Goal: Task Accomplishment & Management: Manage account settings

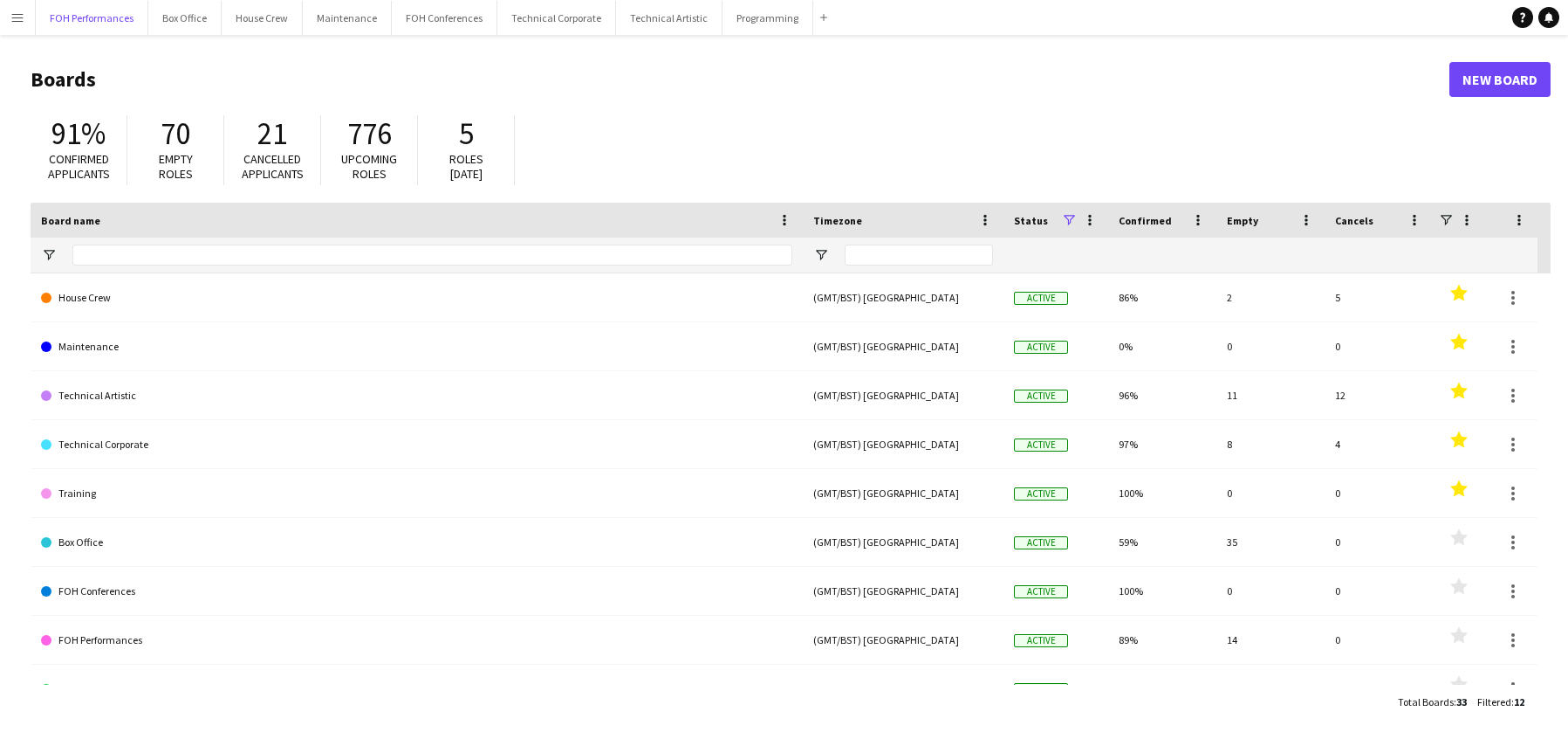
click at [86, 15] on button "FOH Performances Close" at bounding box center [91, 18] width 112 height 34
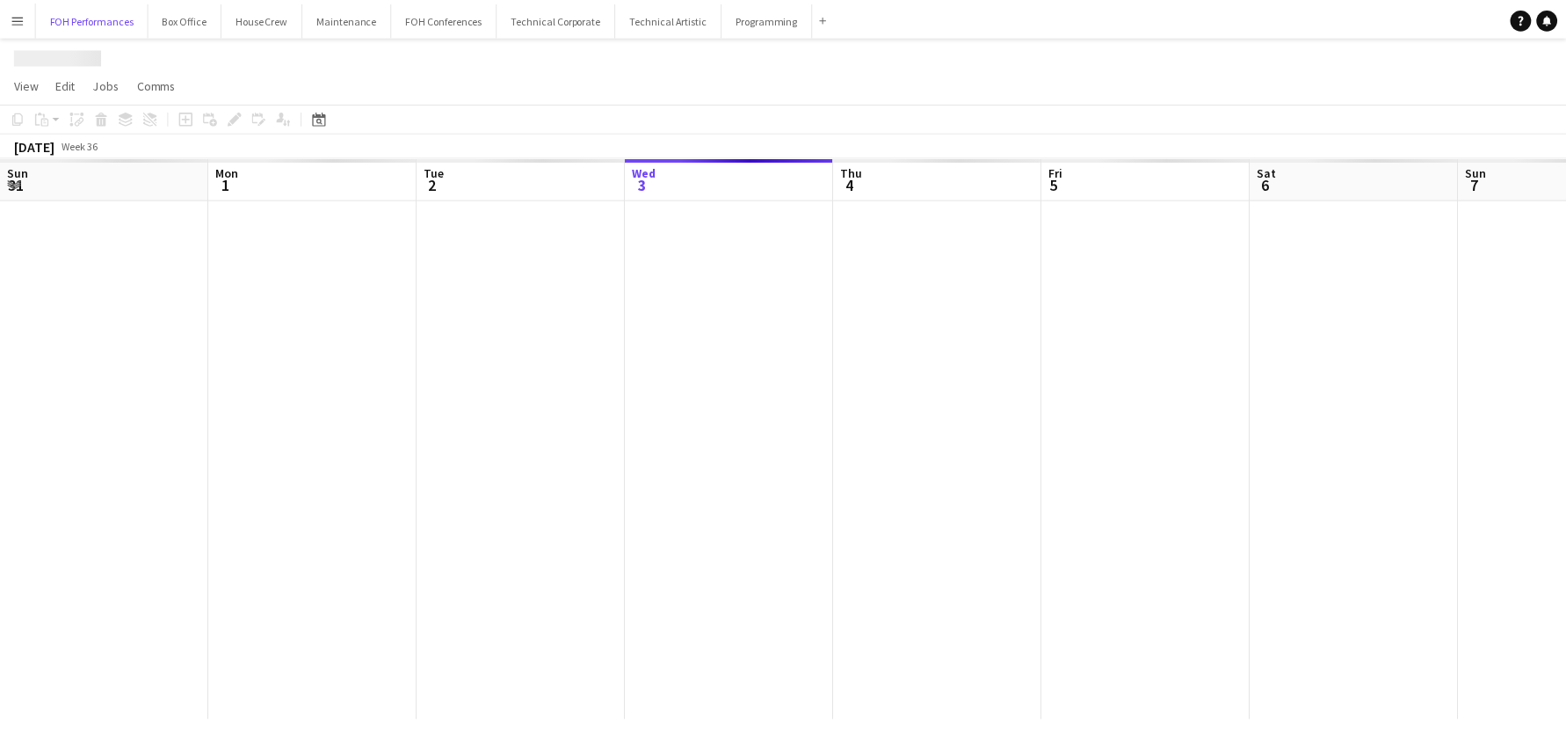
scroll to position [0, 420]
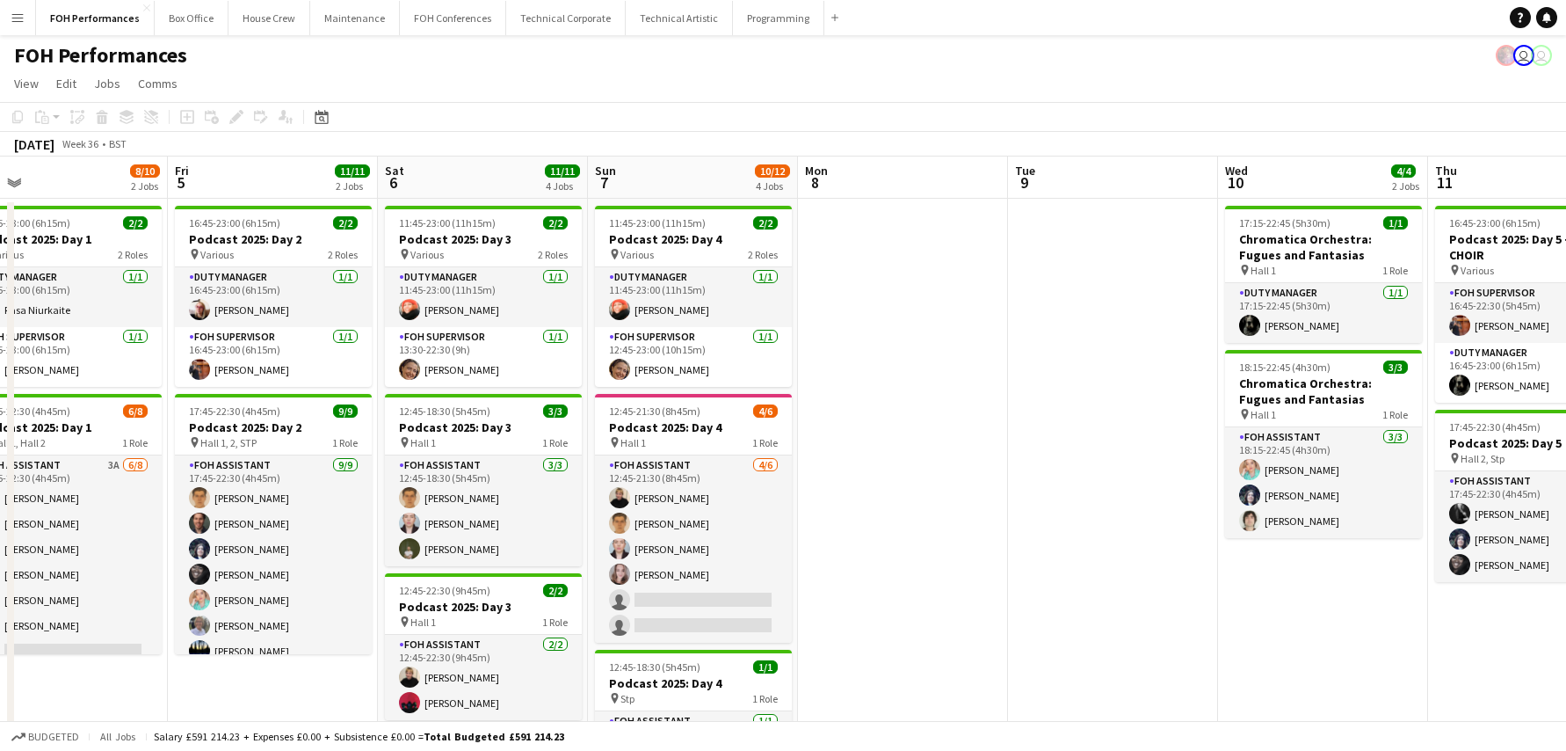
drag, startPoint x: 908, startPoint y: 285, endPoint x: 271, endPoint y: 287, distance: 637.2
click at [262, 285] on app-calendar-viewport "Tue 2 7/7 2 Jobs Wed 3 Thu 4 8/10 2 Jobs Fri 5 11/11 2 Jobs Sat 6 11/11 4 Jobs …" at bounding box center [783, 573] width 1566 height 834
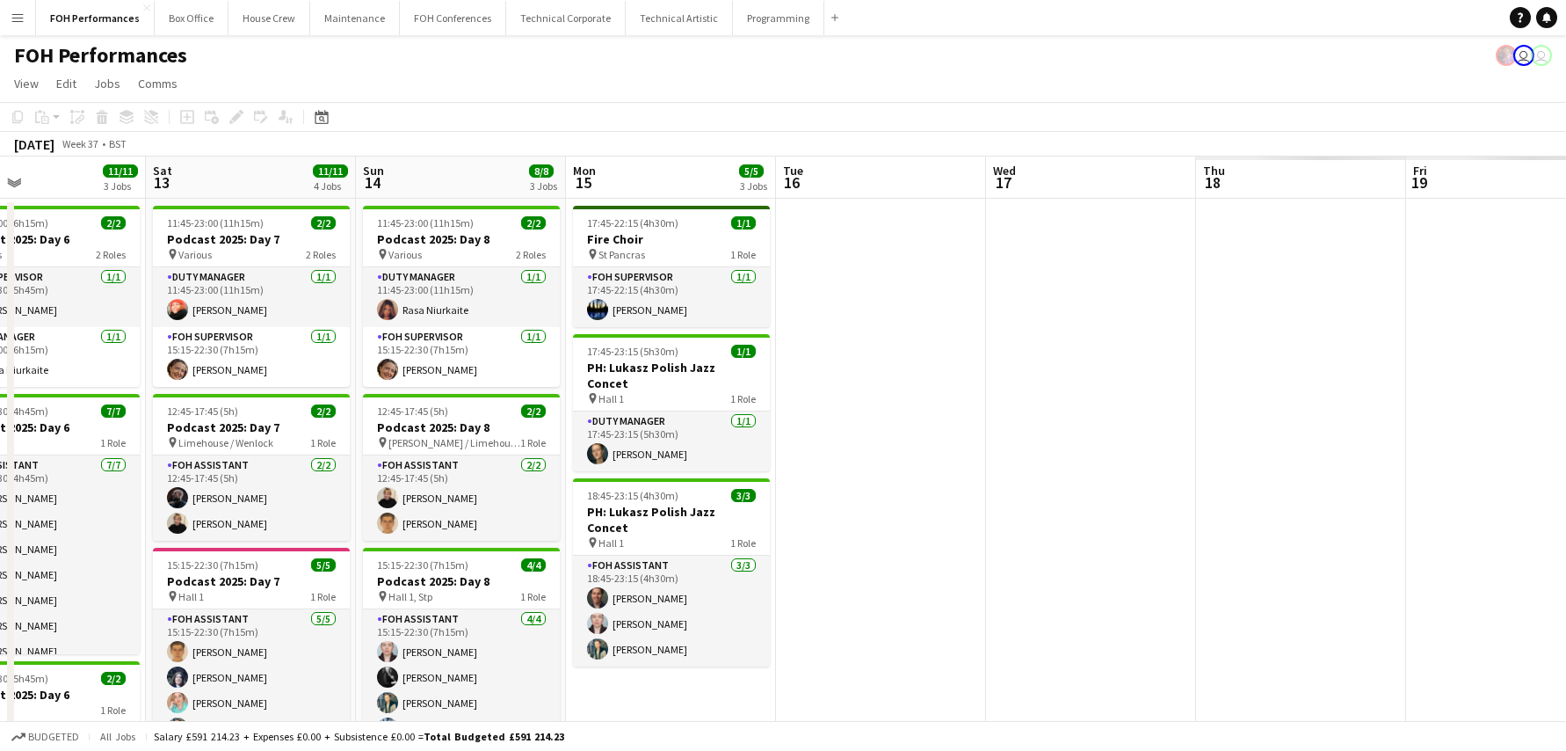
drag, startPoint x: 1291, startPoint y: 320, endPoint x: 229, endPoint y: 309, distance: 1062.6
click at [229, 309] on app-calendar-viewport "Wed 10 4/4 2 Jobs Thu 11 5/5 2 Jobs Fri 12 11/11 3 Jobs Sat 13 11/11 4 Jobs Sun…" at bounding box center [783, 573] width 1566 height 834
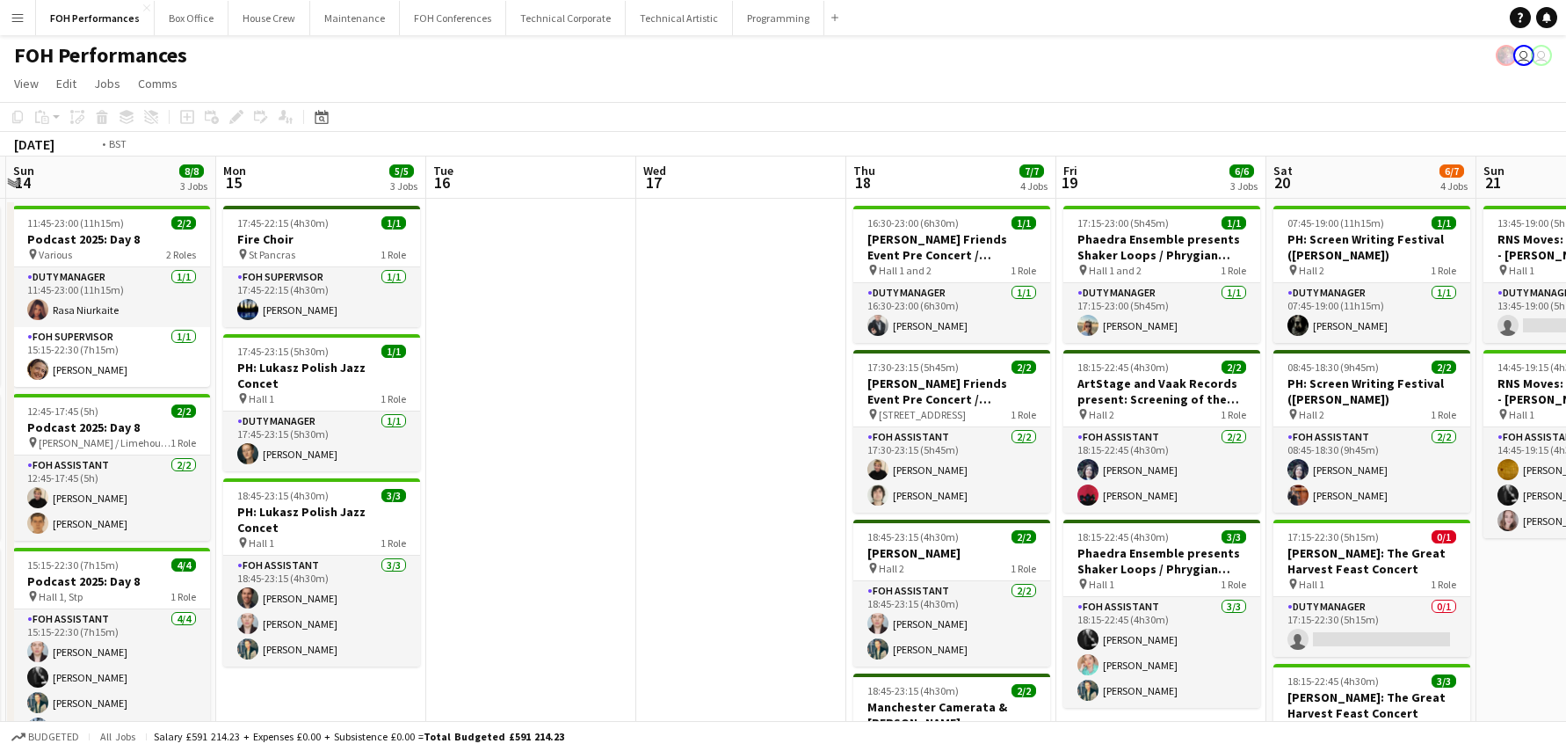
drag, startPoint x: 1096, startPoint y: 287, endPoint x: 261, endPoint y: 287, distance: 834.9
click at [261, 287] on app-calendar-viewport "Wed 10 4/4 2 Jobs Thu 11 5/5 2 Jobs Fri 12 11/11 3 Jobs Sat 13 11/11 4 Jobs Sun…" at bounding box center [783, 573] width 1566 height 834
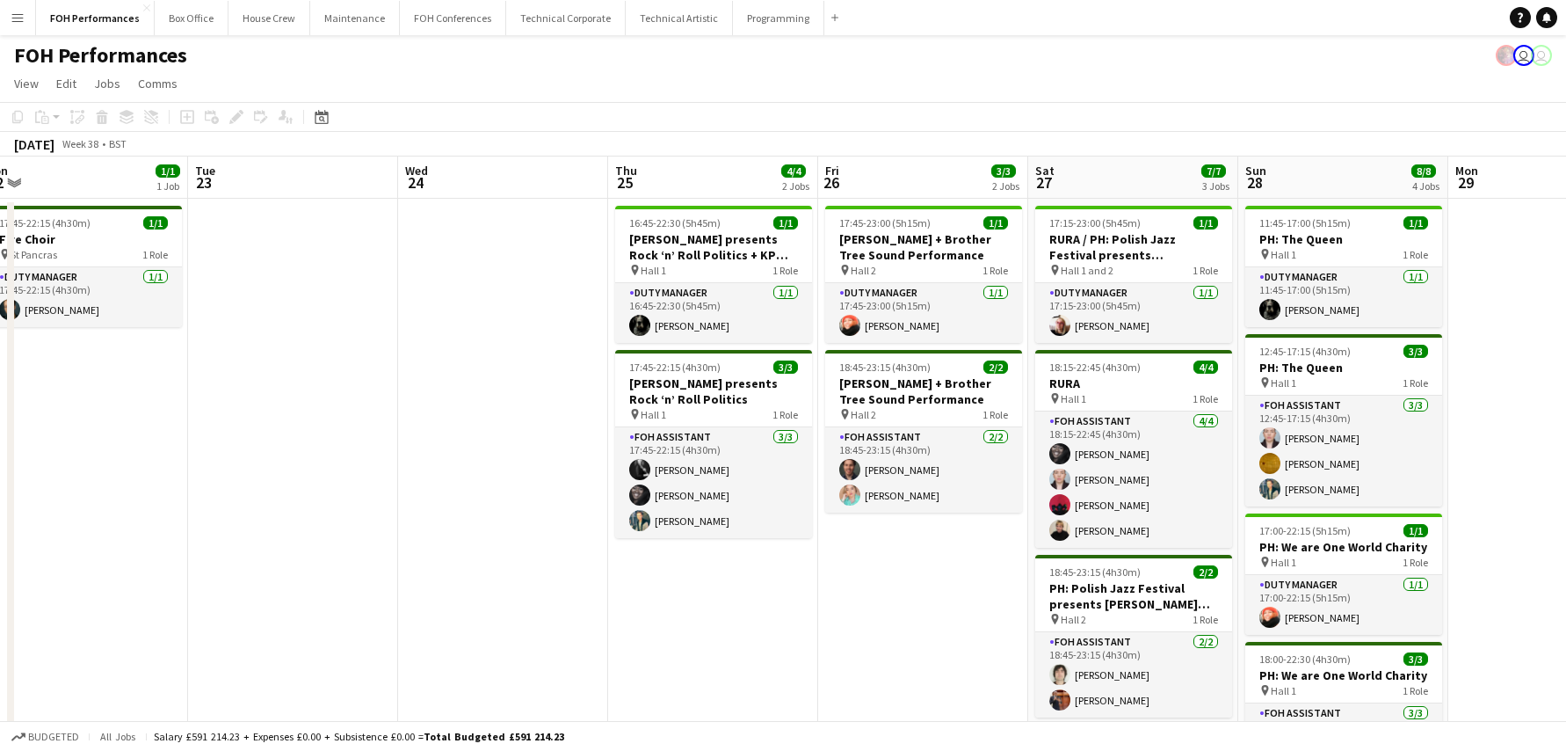
drag, startPoint x: 585, startPoint y: 294, endPoint x: 307, endPoint y: 296, distance: 278.6
click at [307, 296] on app-calendar-viewport "Fri 19 6/6 3 Jobs Sat 20 6/7 4 Jobs Sun 21 3/4 2 Jobs Mon 22 1/1 1 Job Tue 23 W…" at bounding box center [783, 573] width 1566 height 834
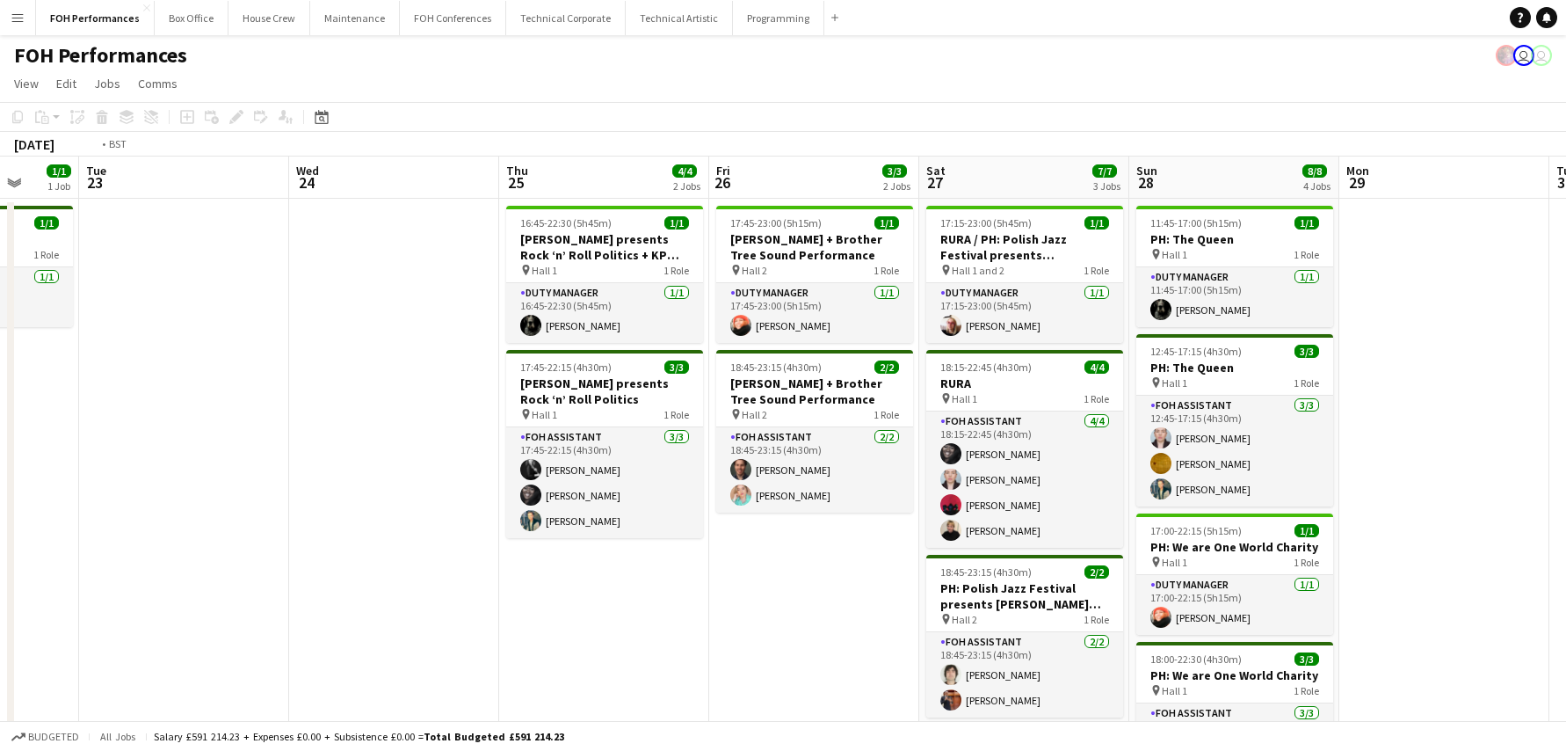
drag, startPoint x: 1107, startPoint y: 295, endPoint x: 340, endPoint y: 289, distance: 767.3
click at [340, 289] on app-calendar-viewport "Fri 19 6/6 3 Jobs Sat 20 6/7 4 Jobs Sun 21 3/4 2 Jobs Mon 22 1/1 1 Job Tue 23 W…" at bounding box center [783, 573] width 1566 height 834
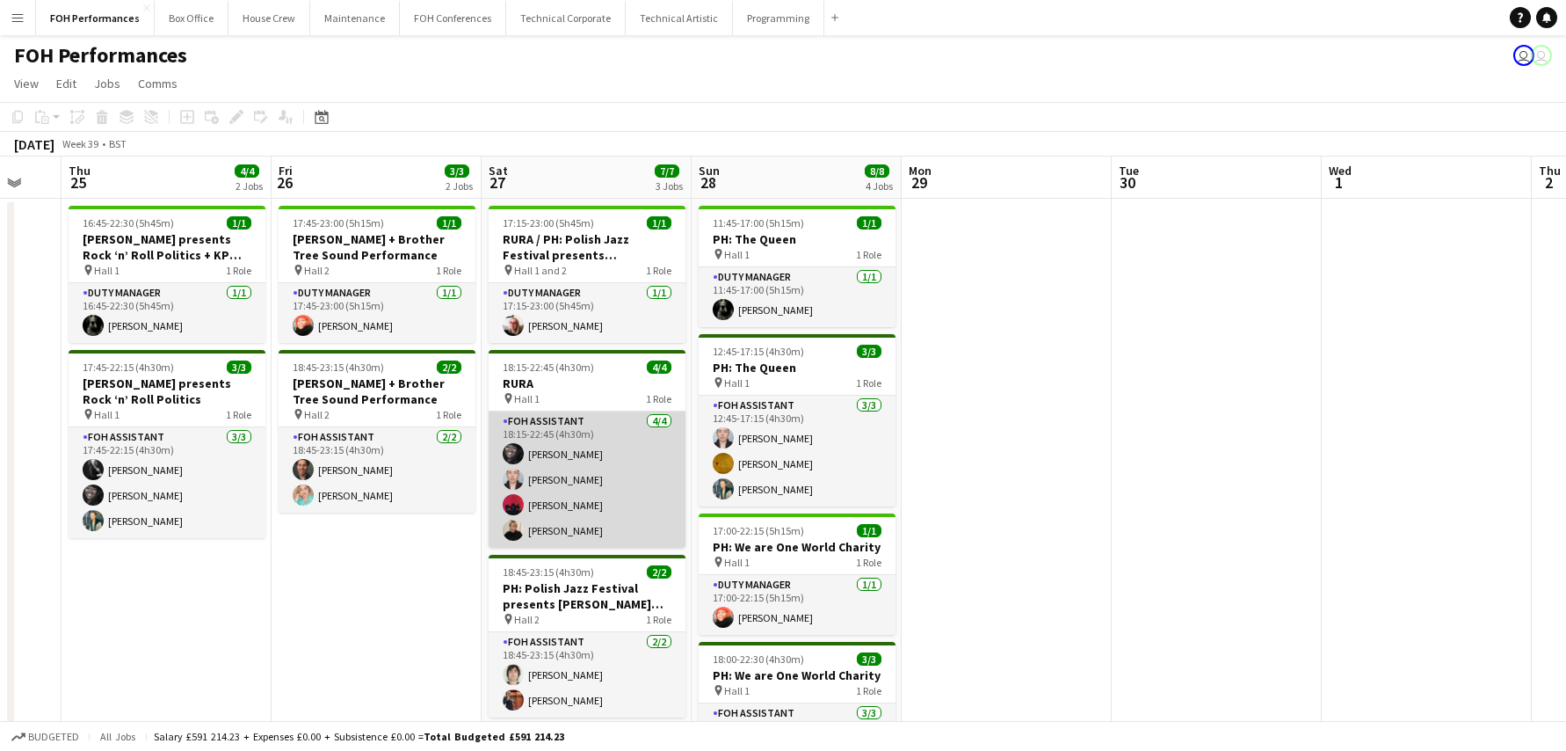
scroll to position [264, 0]
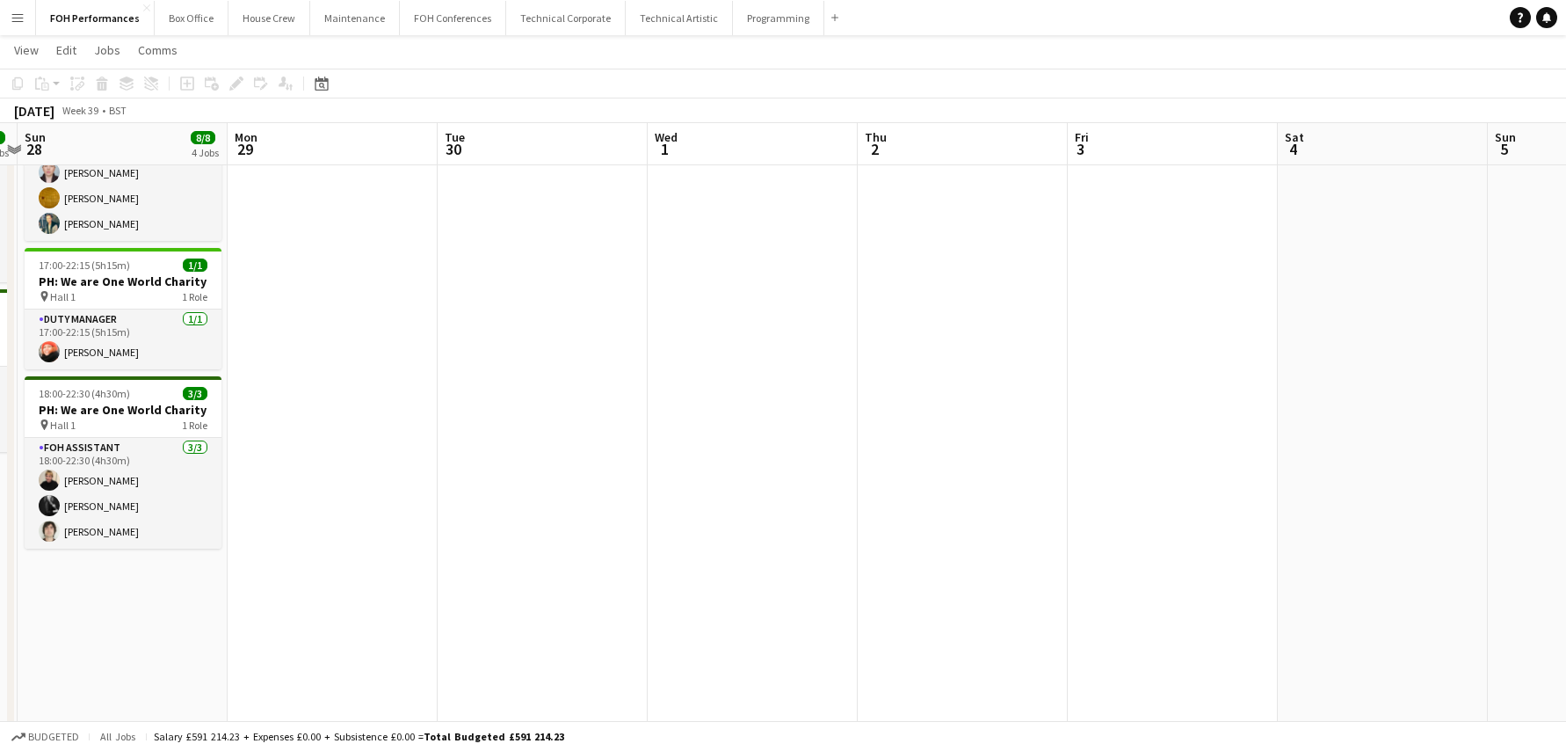
drag, startPoint x: 839, startPoint y: 377, endPoint x: 501, endPoint y: 380, distance: 338.4
click at [501, 380] on app-calendar-viewport "Thu 25 4/4 2 Jobs Fri 26 3/3 2 Jobs Sat 27 7/7 3 Jobs Sun 28 8/8 4 Jobs Mon 29 …" at bounding box center [783, 265] width 1566 height 920
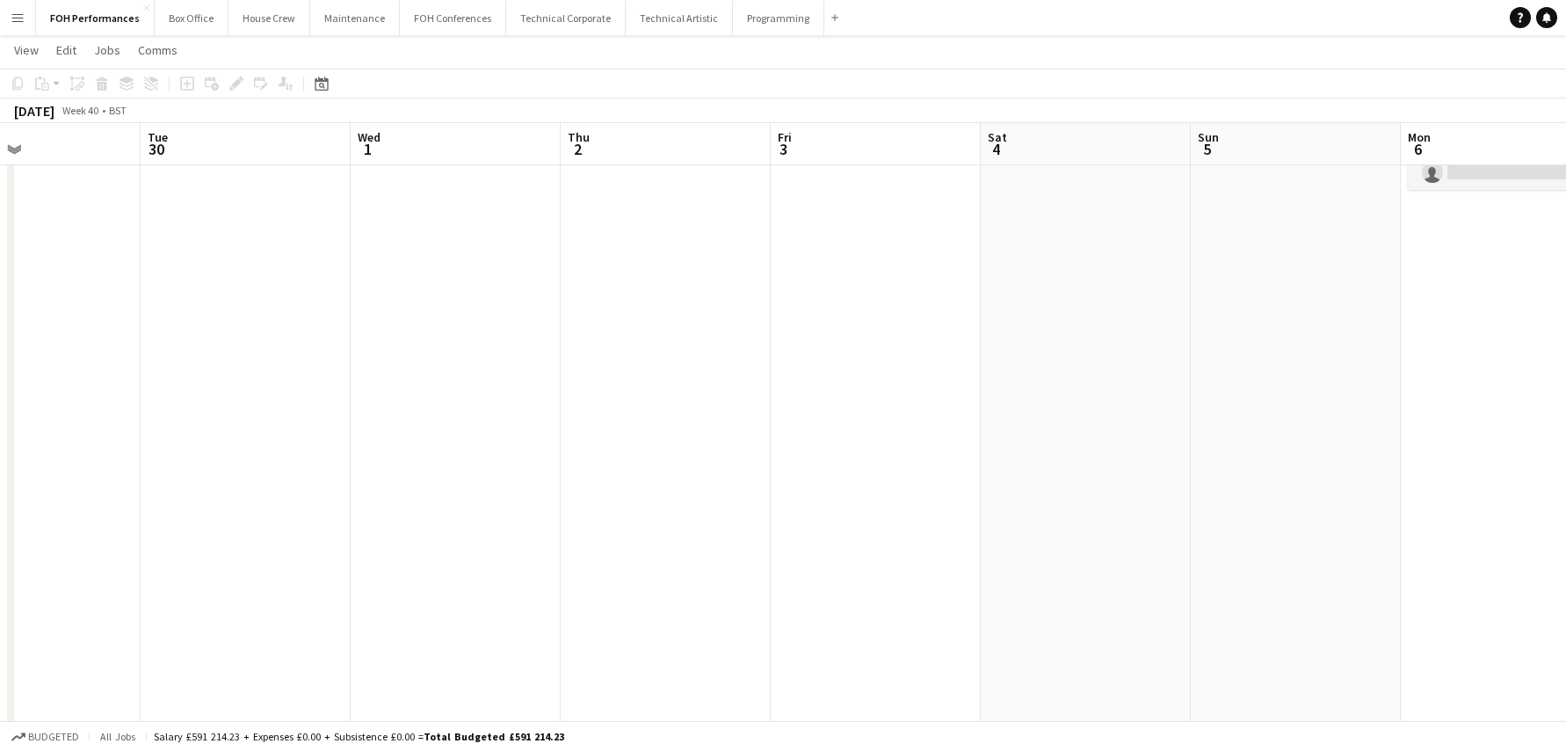
drag, startPoint x: 1259, startPoint y: 360, endPoint x: 619, endPoint y: 411, distance: 641.9
click at [594, 414] on app-calendar-viewport "Sat 27 7/7 3 Jobs Sun 28 8/8 4 Jobs Mon 29 Tue 30 Wed 1 Thu 2 Fri 3 Sat 4 Sun 5…" at bounding box center [783, 265] width 1566 height 920
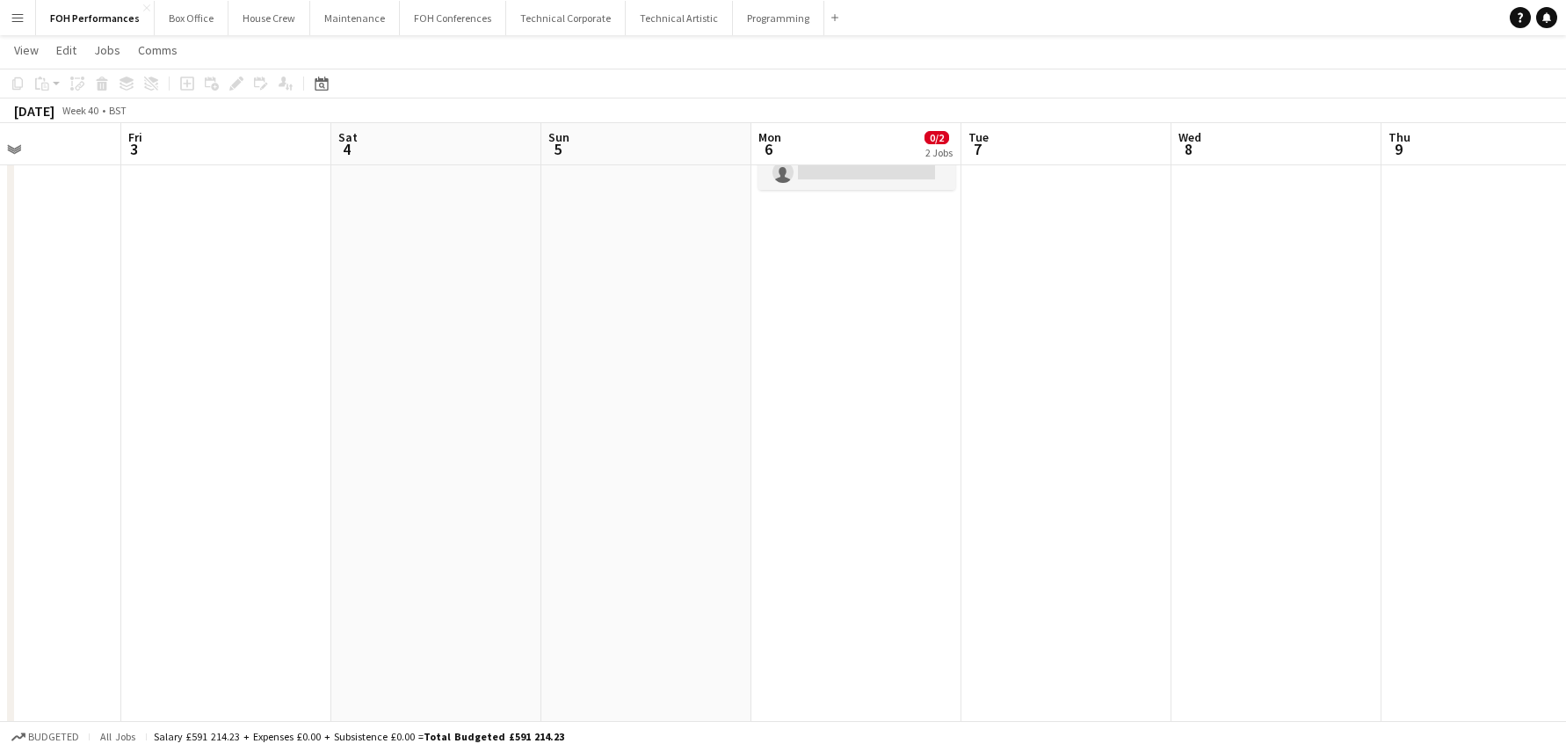
drag, startPoint x: 971, startPoint y: 394, endPoint x: 577, endPoint y: 404, distance: 393.9
click at [577, 404] on app-calendar-viewport "Mon 29 Tue 30 Wed 1 Thu 2 Fri 3 Sat 4 Sun 5 Mon 6 0/2 2 Jobs Tue 7 Wed 8 Thu 9 …" at bounding box center [783, 265] width 1566 height 920
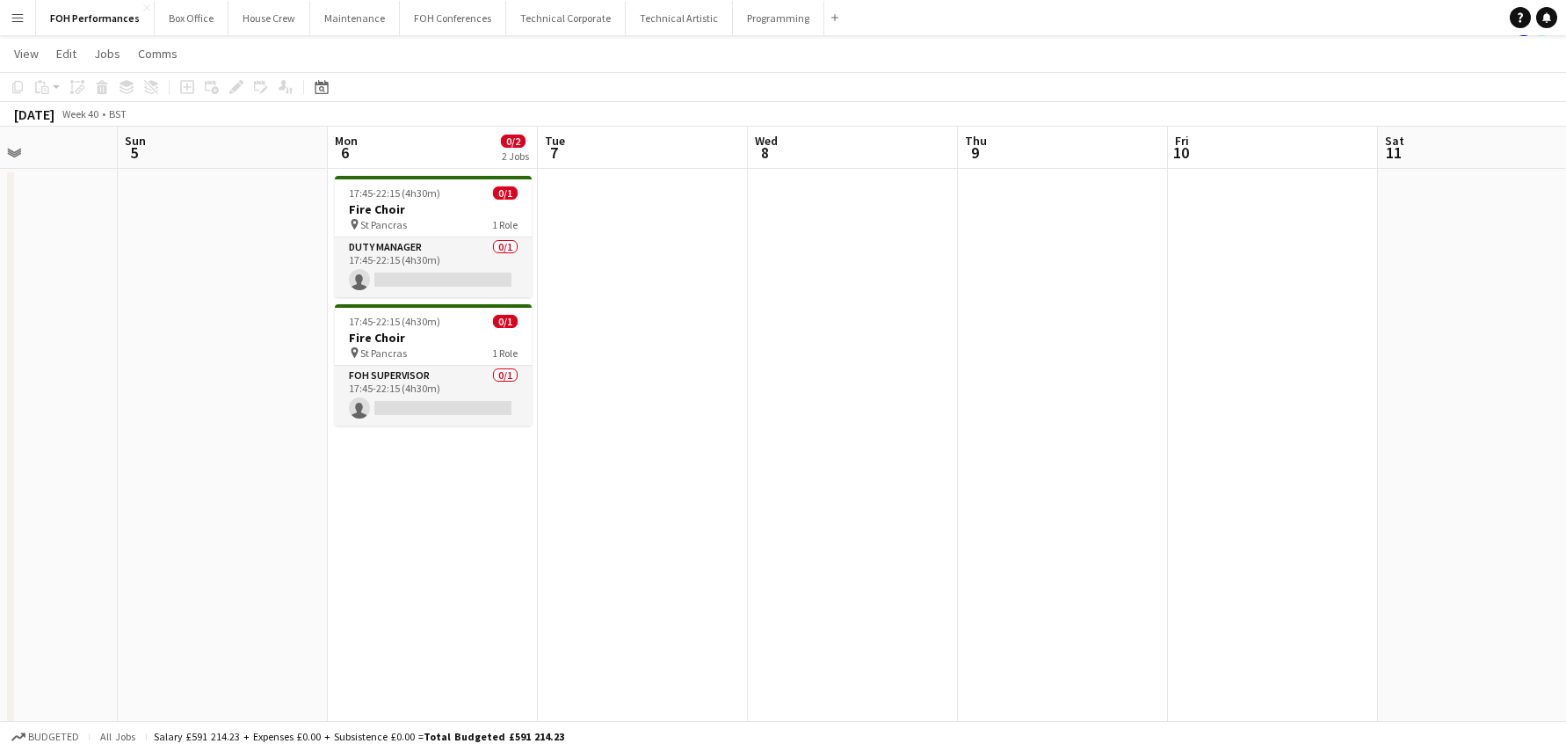
scroll to position [0, 0]
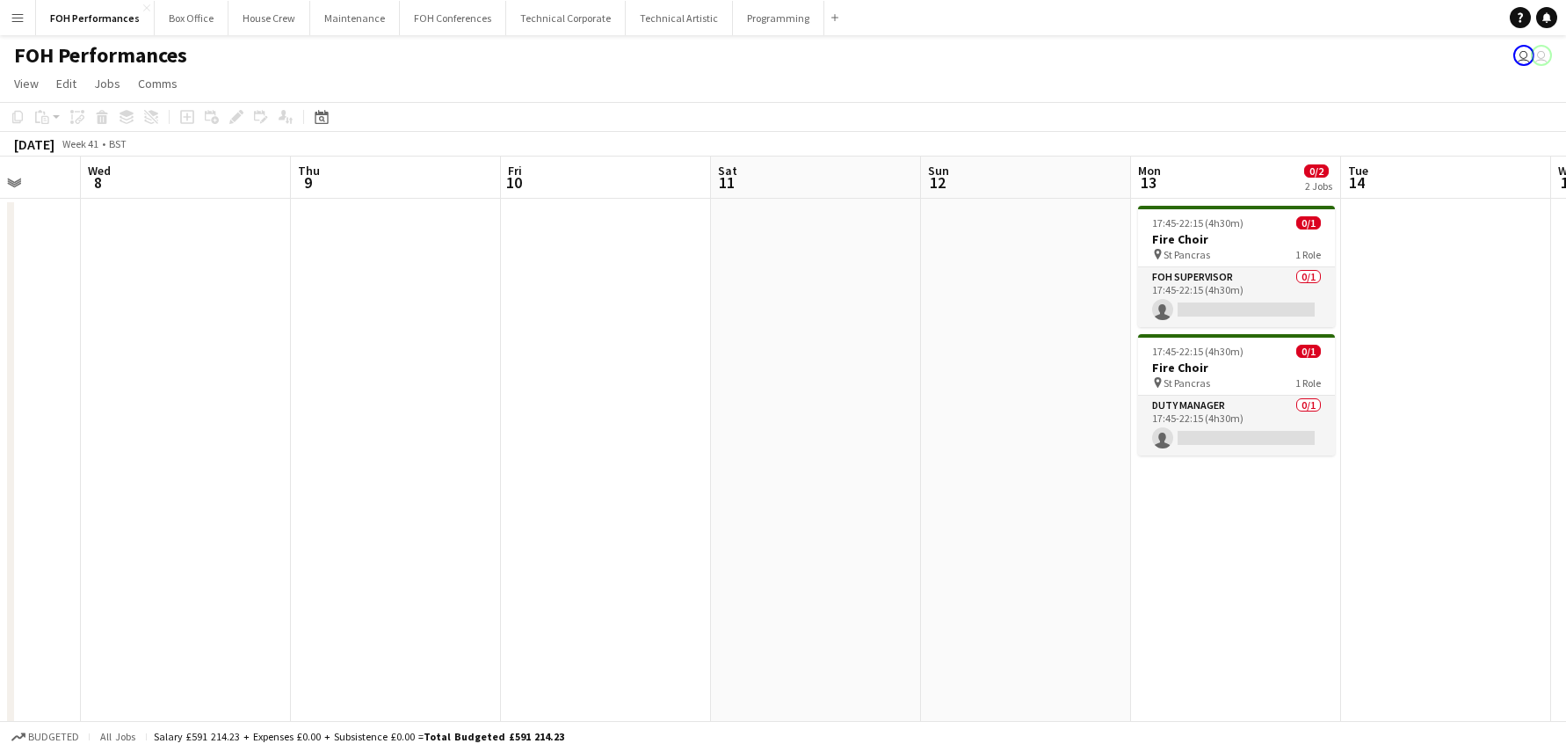
drag, startPoint x: 1140, startPoint y: 412, endPoint x: 587, endPoint y: 417, distance: 552.8
click at [587, 417] on app-calendar-viewport "Sun 5 Mon 6 0/2 2 Jobs Tue 7 Wed 8 Thu 9 Fri 10 Sat 11 Sun 12 Mon 13 0/2 2 Jobs…" at bounding box center [783, 573] width 1566 height 834
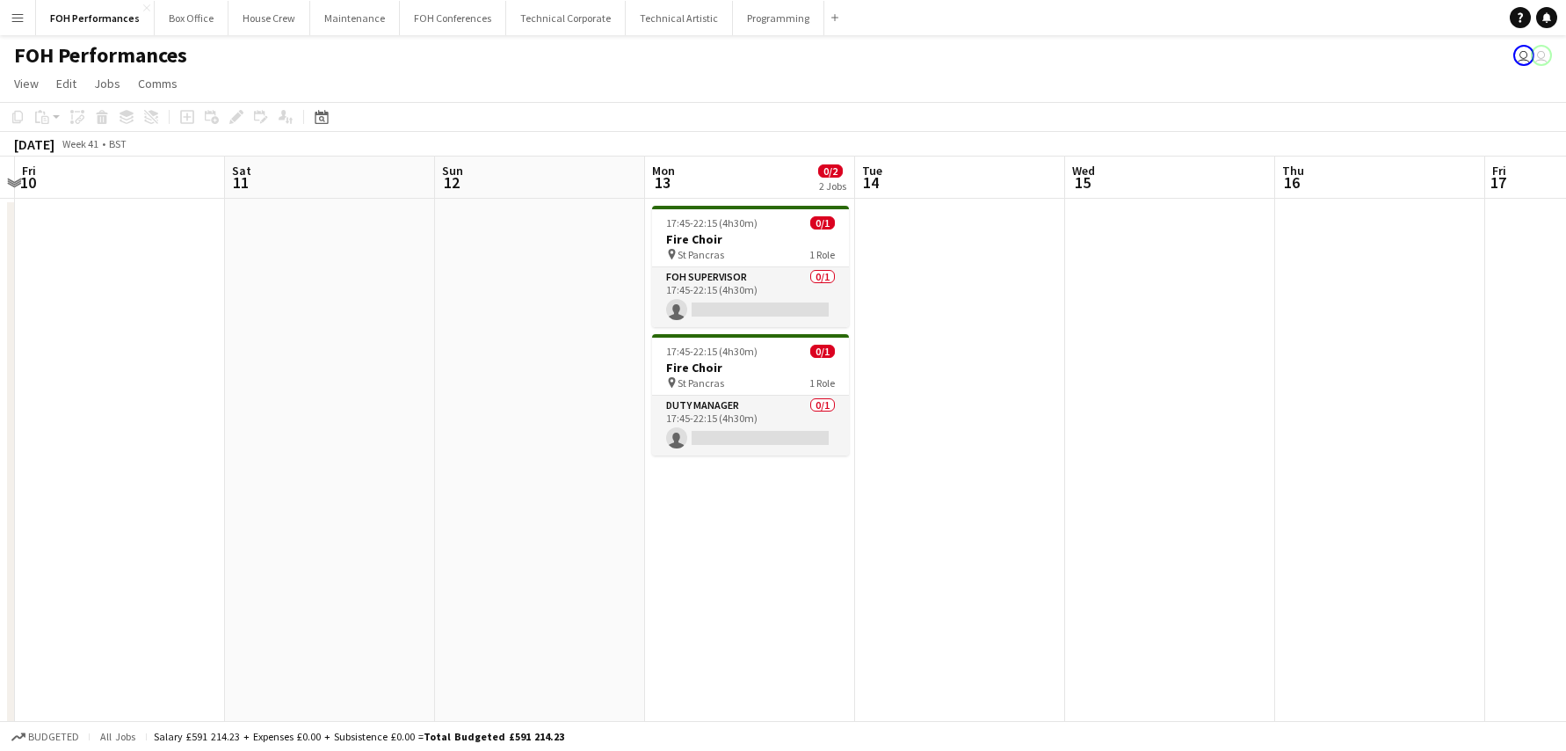
scroll to position [0, 650]
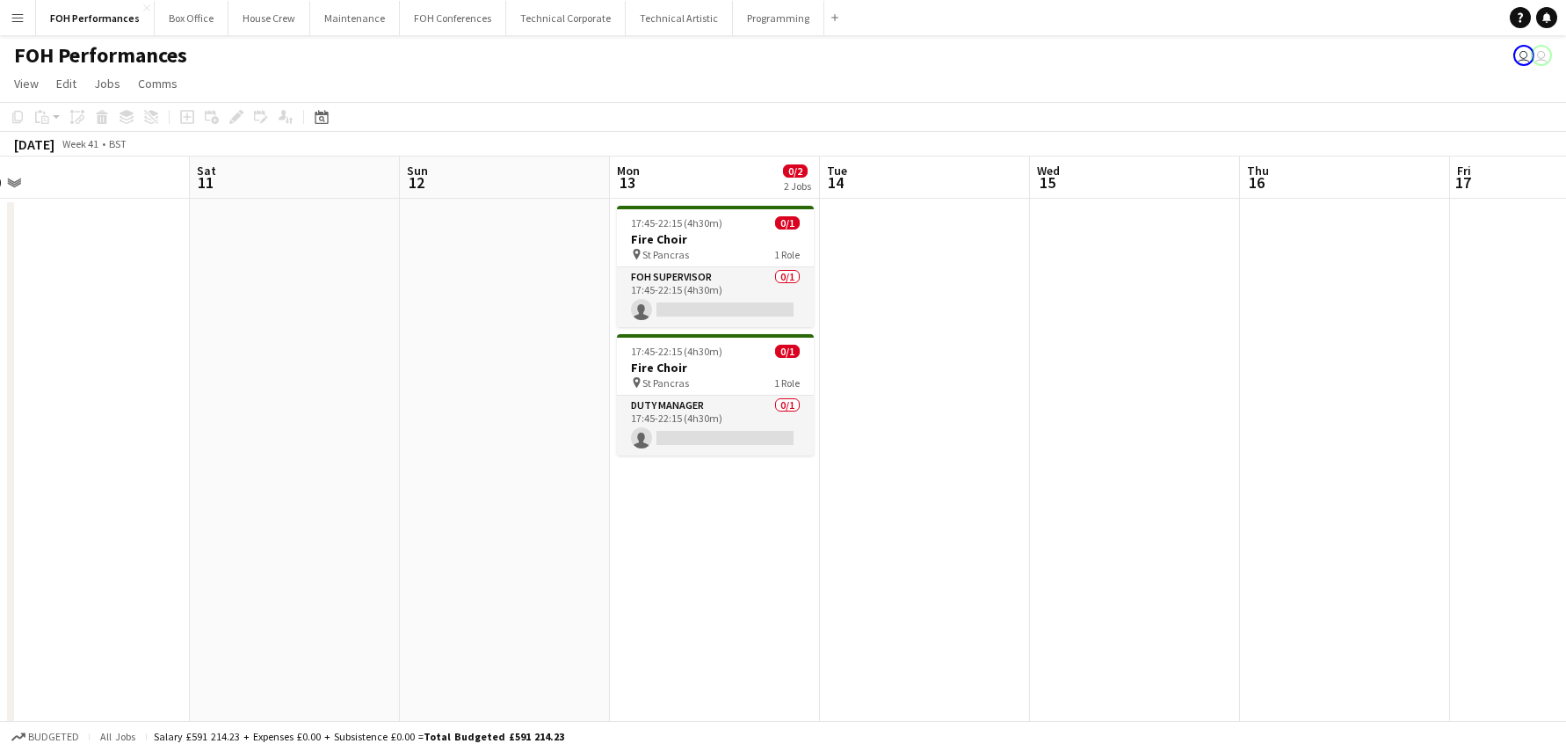
drag, startPoint x: 751, startPoint y: 417, endPoint x: 486, endPoint y: 417, distance: 265.4
click at [486, 417] on app-calendar-viewport "Tue 7 Wed 8 Thu 9 Fri 10 Sat 11 Sun 12 Mon 13 0/2 2 Jobs Tue 14 Wed 15 Thu 16 F…" at bounding box center [783, 573] width 1566 height 834
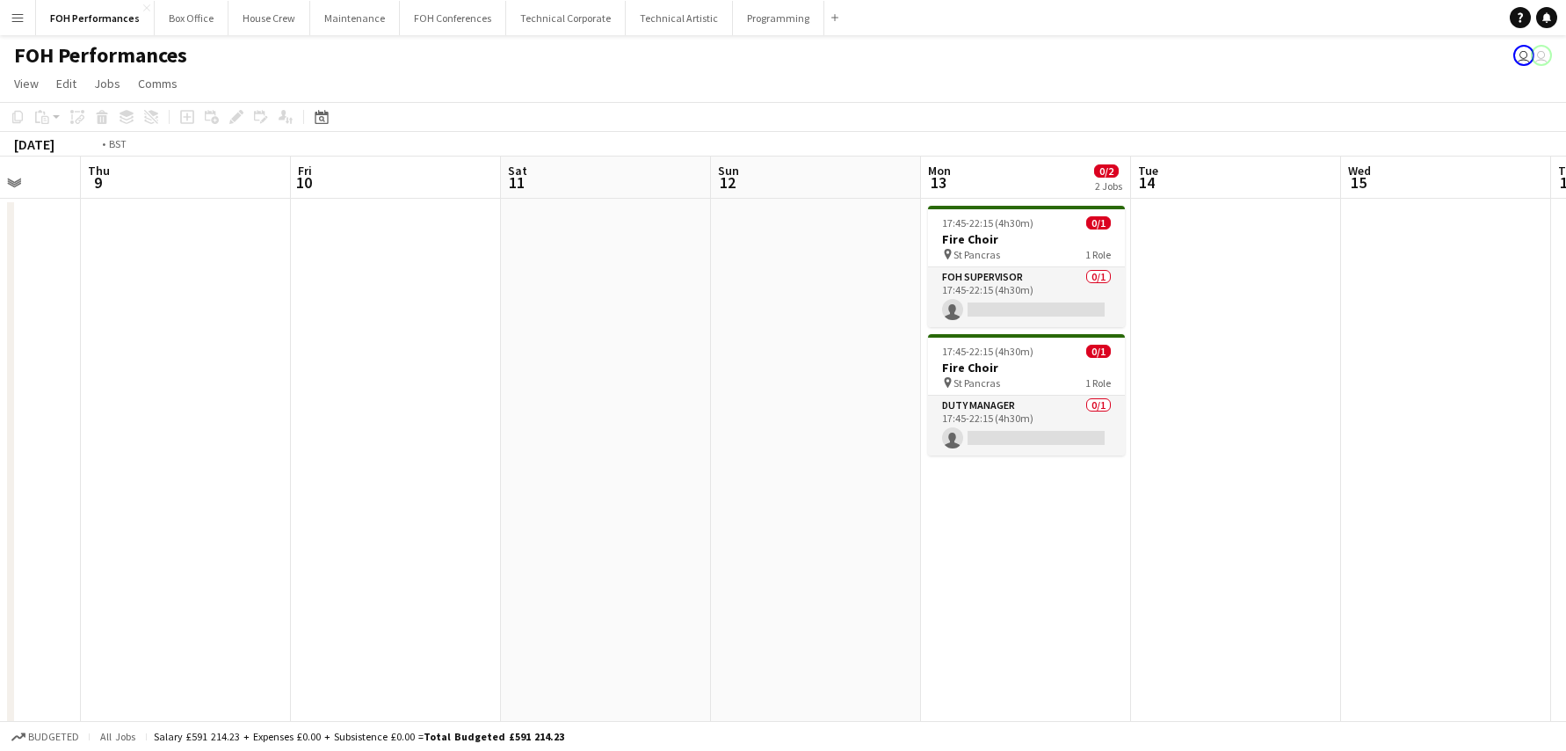
drag, startPoint x: 274, startPoint y: 391, endPoint x: 1387, endPoint y: 400, distance: 1112.7
click at [1424, 400] on app-calendar-viewport "Mon 6 0/2 2 Jobs Tue 7 Wed 8 Thu 9 Fri 10 Sat 11 Sun 12 Mon 13 0/2 2 Jobs Tue 1…" at bounding box center [783, 573] width 1566 height 834
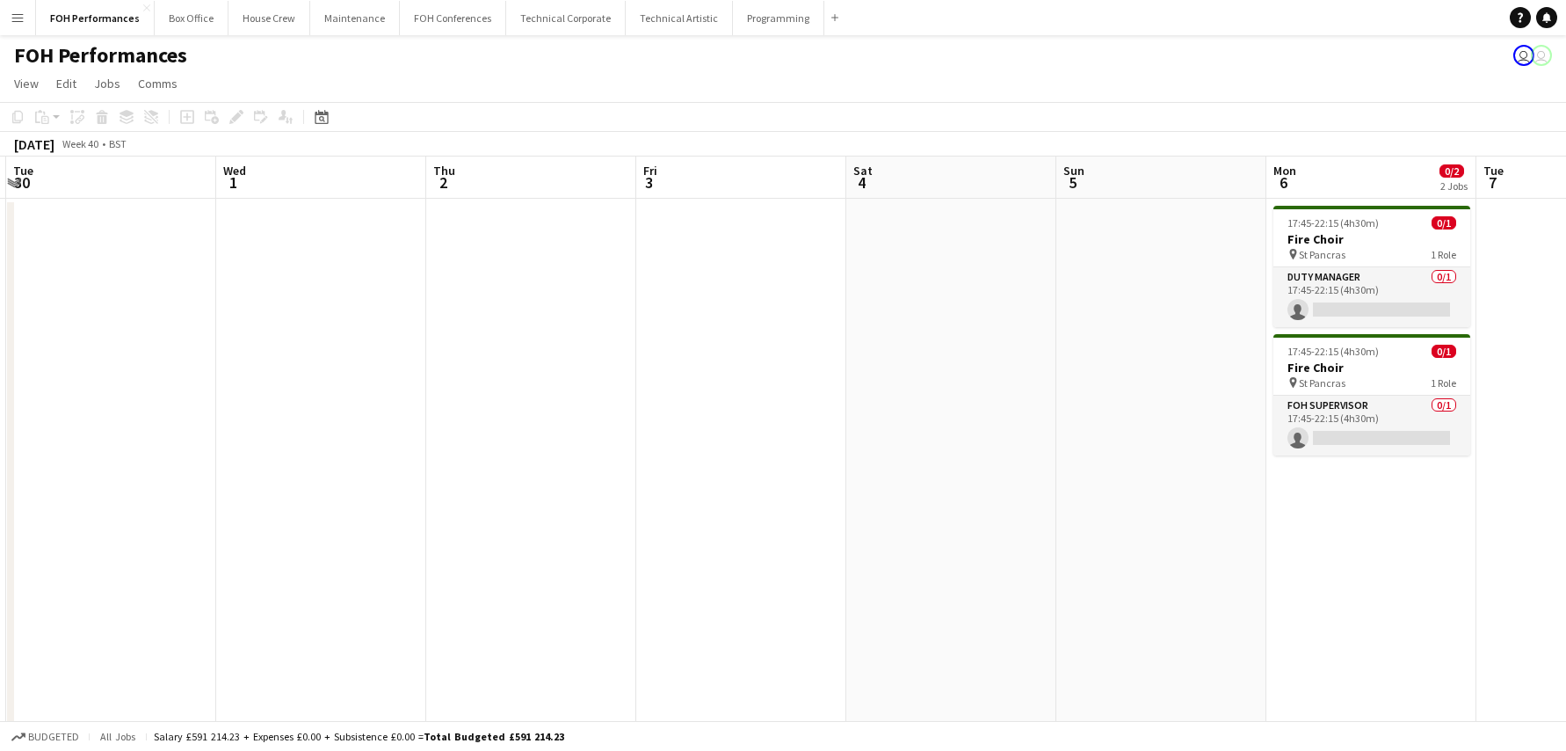
drag, startPoint x: 899, startPoint y: 410, endPoint x: 1380, endPoint y: 397, distance: 480.9
click at [1384, 397] on app-calendar-viewport "Sun 28 8/8 4 Jobs Mon 29 Tue 30 Wed 1 Thu 2 Fri 3 Sat 4 Sun 5 Mon 6 0/2 2 Jobs …" at bounding box center [783, 573] width 1566 height 834
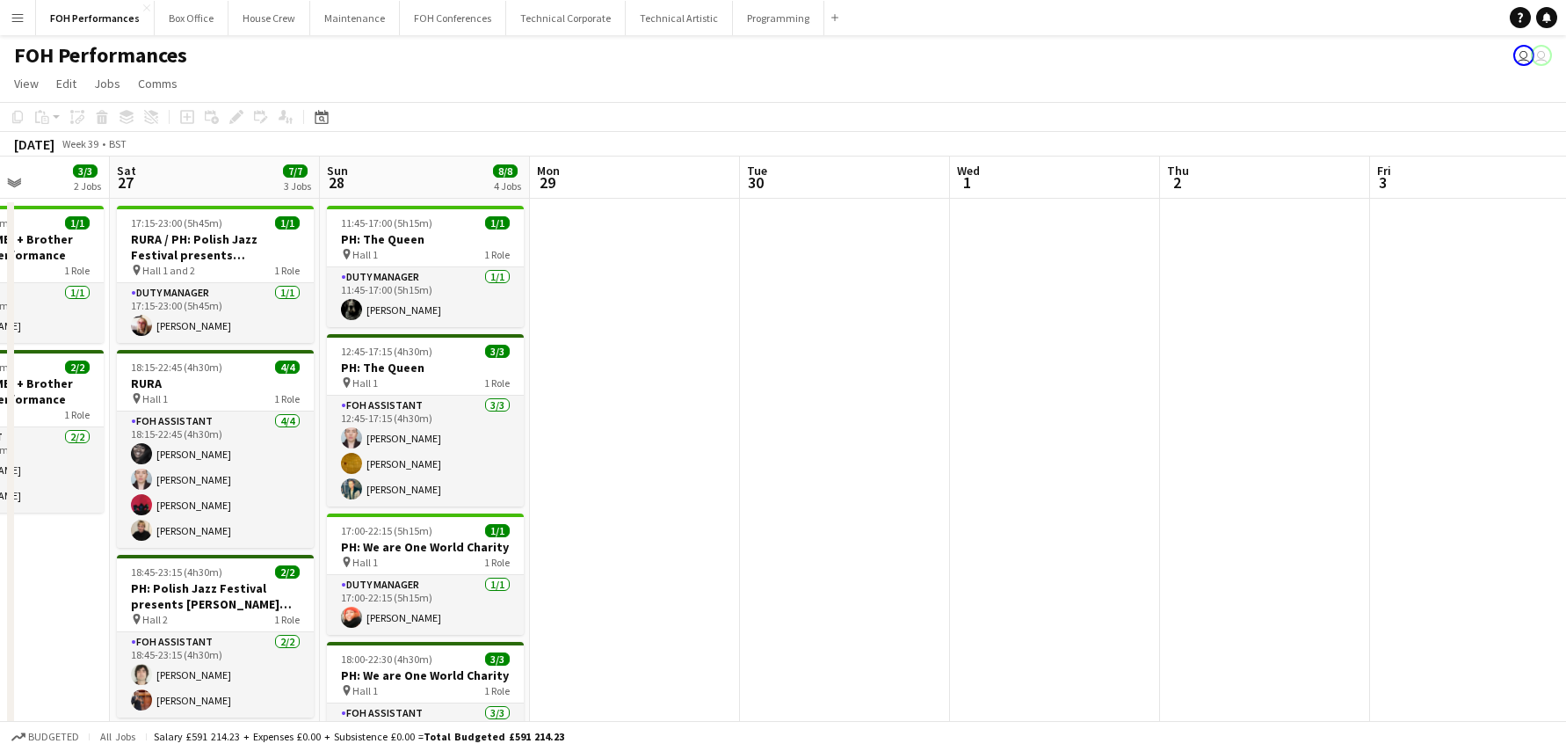
drag, startPoint x: 582, startPoint y: 396, endPoint x: 1398, endPoint y: 396, distance: 816.5
click at [1398, 396] on app-calendar-viewport "Thu 25 4/4 2 Jobs Fri 26 3/3 2 Jobs Sat 27 7/7 3 Jobs Sun 28 8/8 4 Jobs Mon 29 …" at bounding box center [783, 573] width 1566 height 834
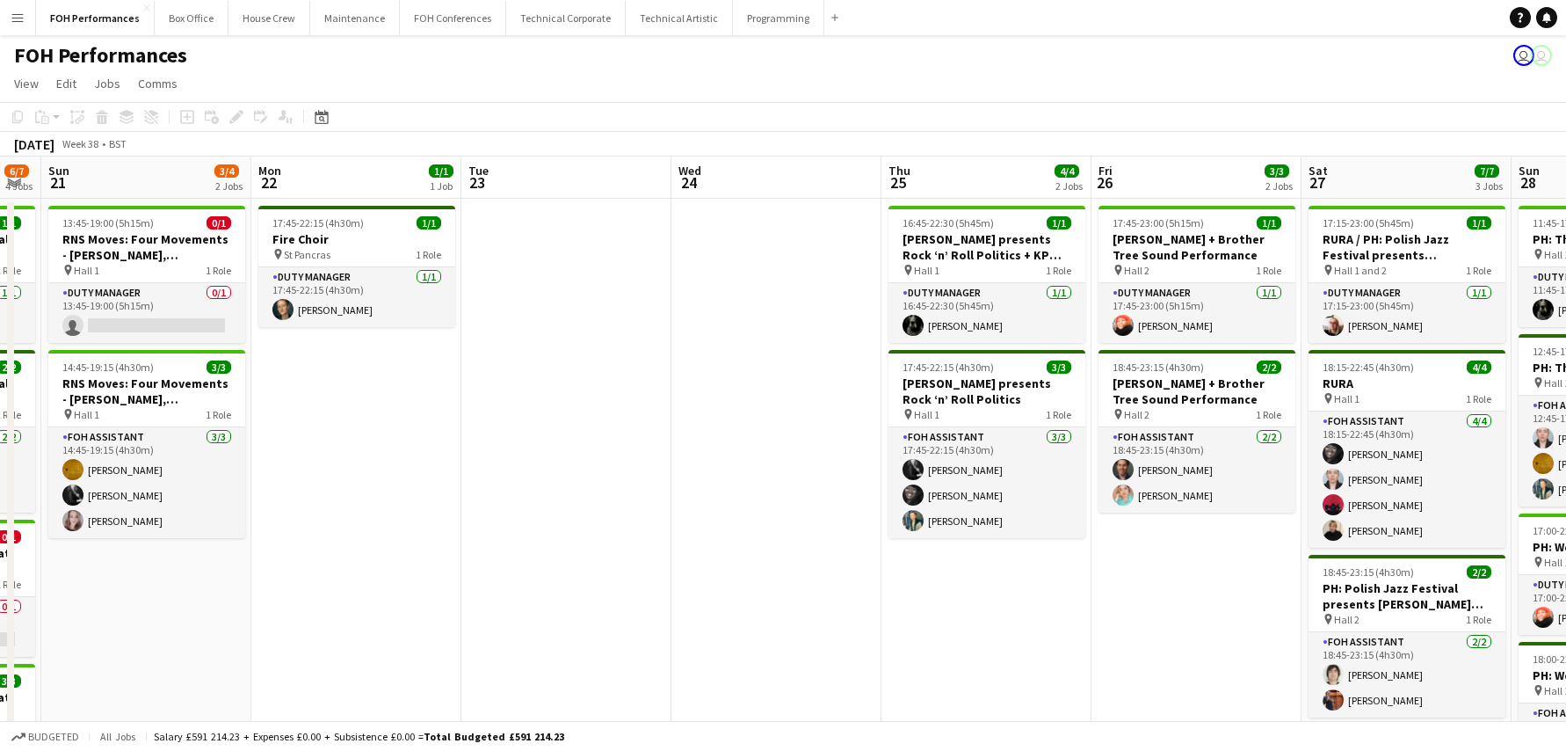
drag, startPoint x: 321, startPoint y: 424, endPoint x: 1368, endPoint y: 422, distance: 1047.6
click at [1368, 422] on app-calendar-viewport "Fri 19 6/6 3 Jobs Sat 20 6/7 4 Jobs Sun 21 3/4 2 Jobs Mon 22 1/1 1 Job Tue 23 W…" at bounding box center [783, 573] width 1566 height 834
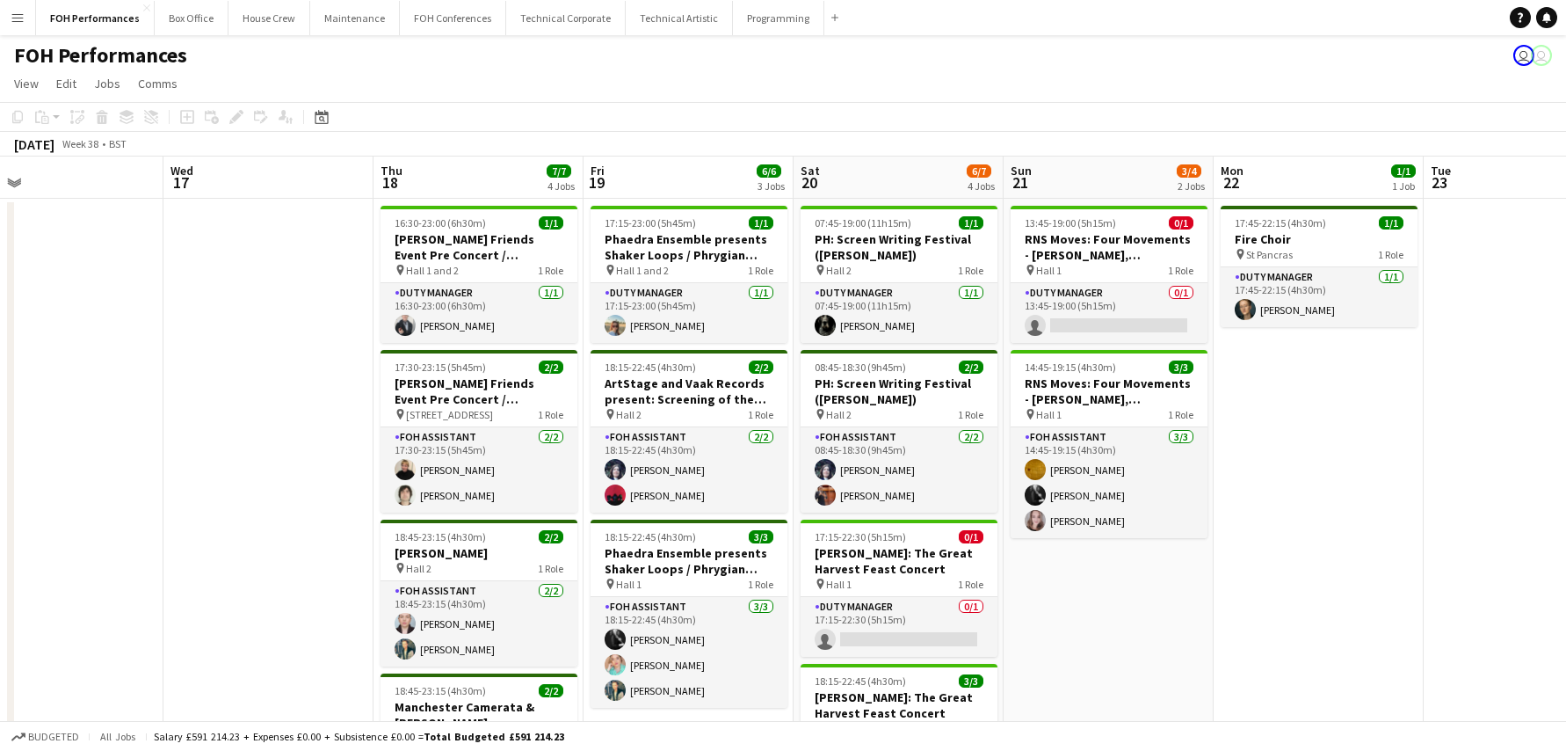
drag, startPoint x: 681, startPoint y: 438, endPoint x: 1413, endPoint y: 431, distance: 732.1
click at [1524, 418] on app-calendar-viewport "Sun 14 8/8 3 Jobs Mon 15 5/5 3 Jobs Tue 16 Wed 17 Thu 18 7/7 4 Jobs Fri 19 6/6 …" at bounding box center [783, 573] width 1566 height 834
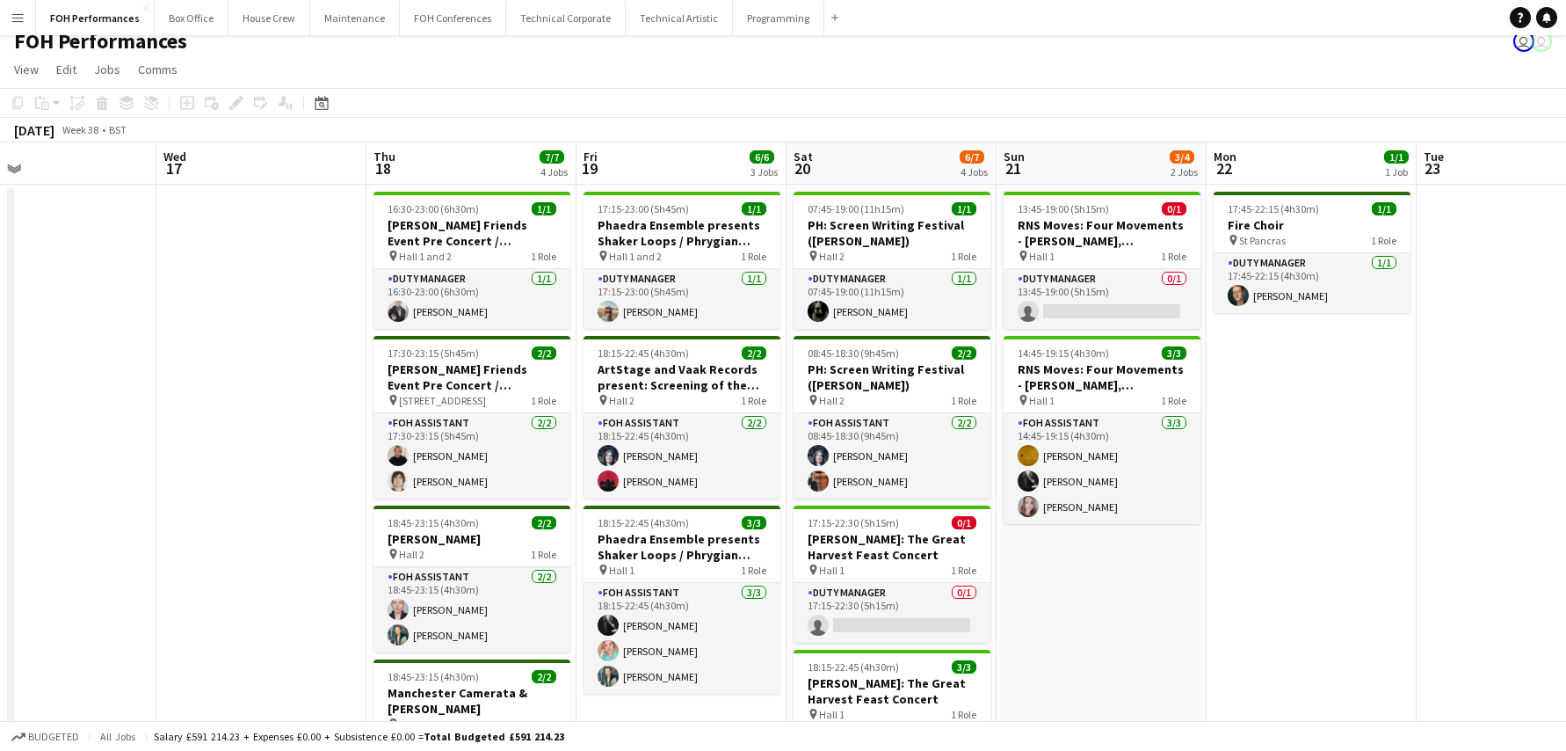
scroll to position [0, 0]
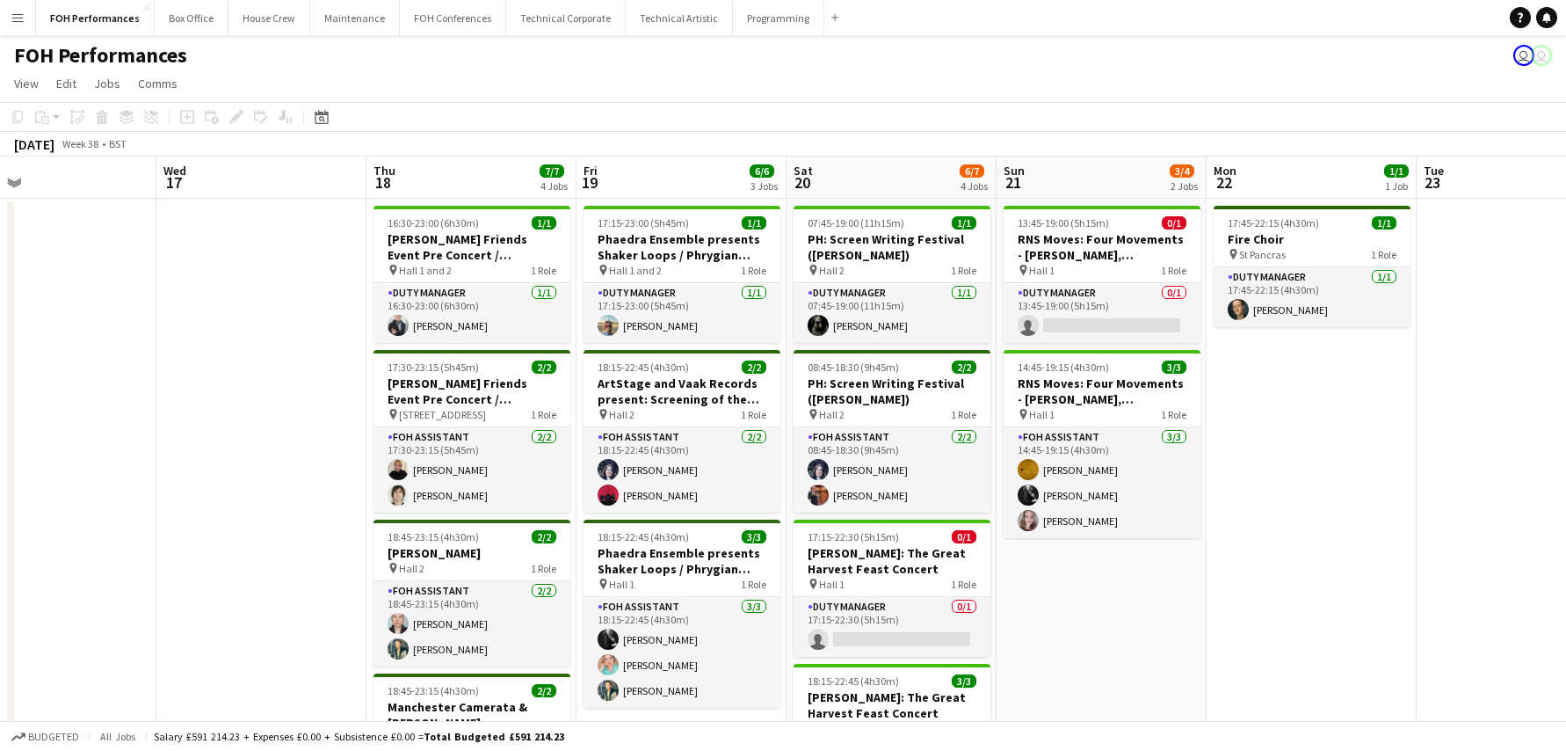
drag, startPoint x: 473, startPoint y: 480, endPoint x: 339, endPoint y: 488, distance: 133.8
click at [339, 488] on app-date-cell at bounding box center [261, 595] width 210 height 792
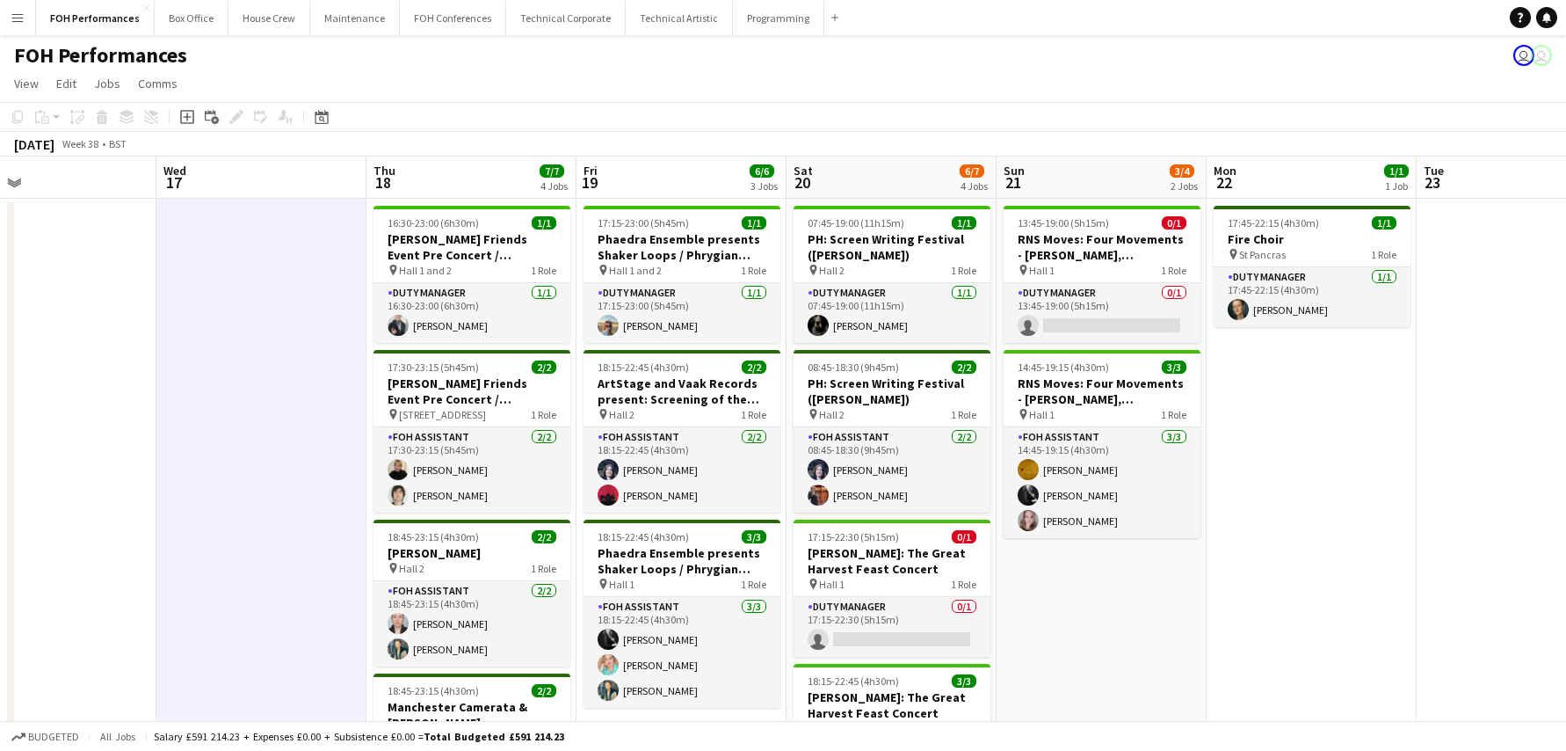
click at [1008, 75] on app-page-menu "View Day view expanded Day view collapsed Month view Date picker Jump to [DATE]…" at bounding box center [783, 85] width 1566 height 33
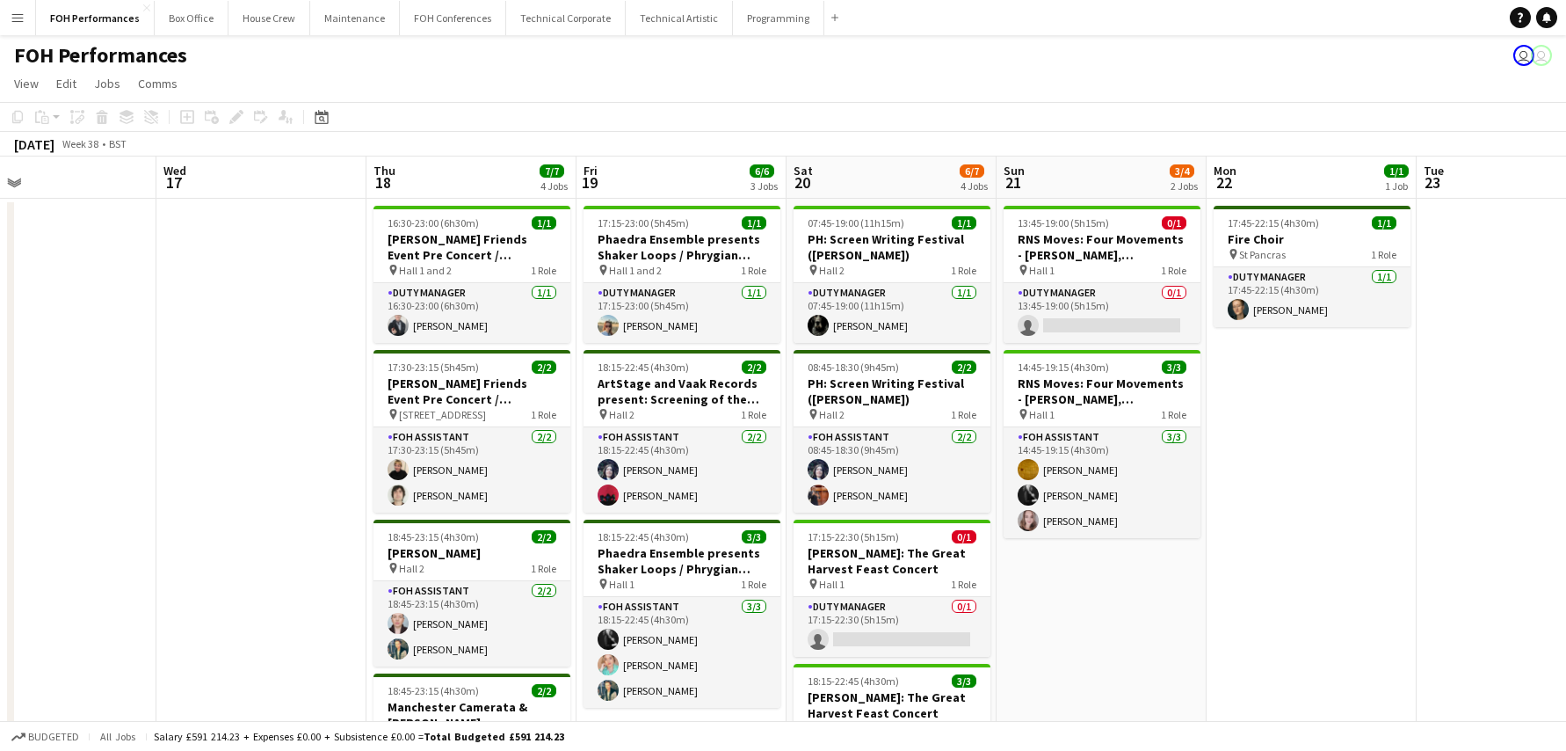
click at [514, 91] on app-page-menu "View Day view expanded Day view collapsed Month view Date picker Jump to [DATE]…" at bounding box center [783, 85] width 1566 height 33
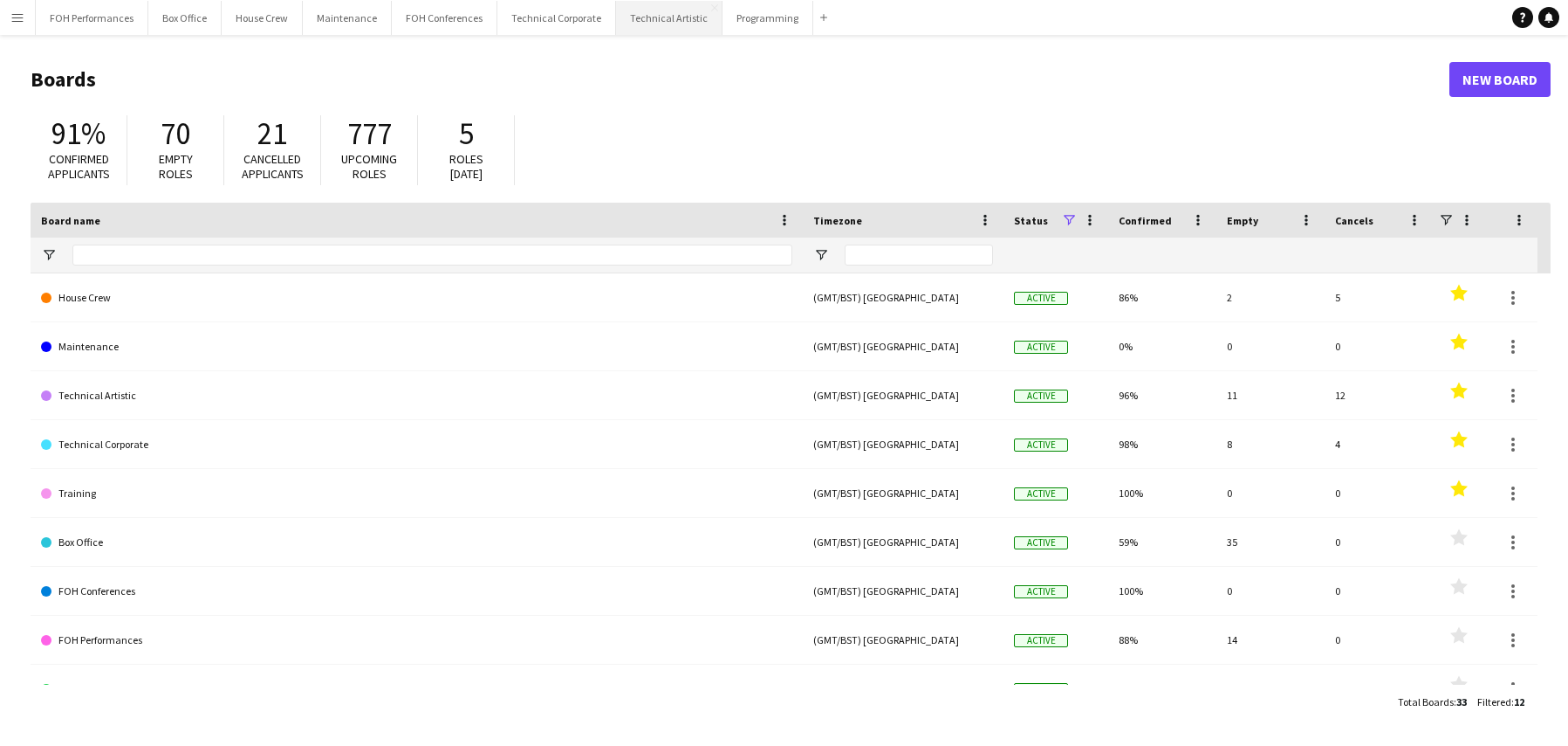
click at [652, 25] on button "Technical Artistic Close" at bounding box center [668, 18] width 106 height 34
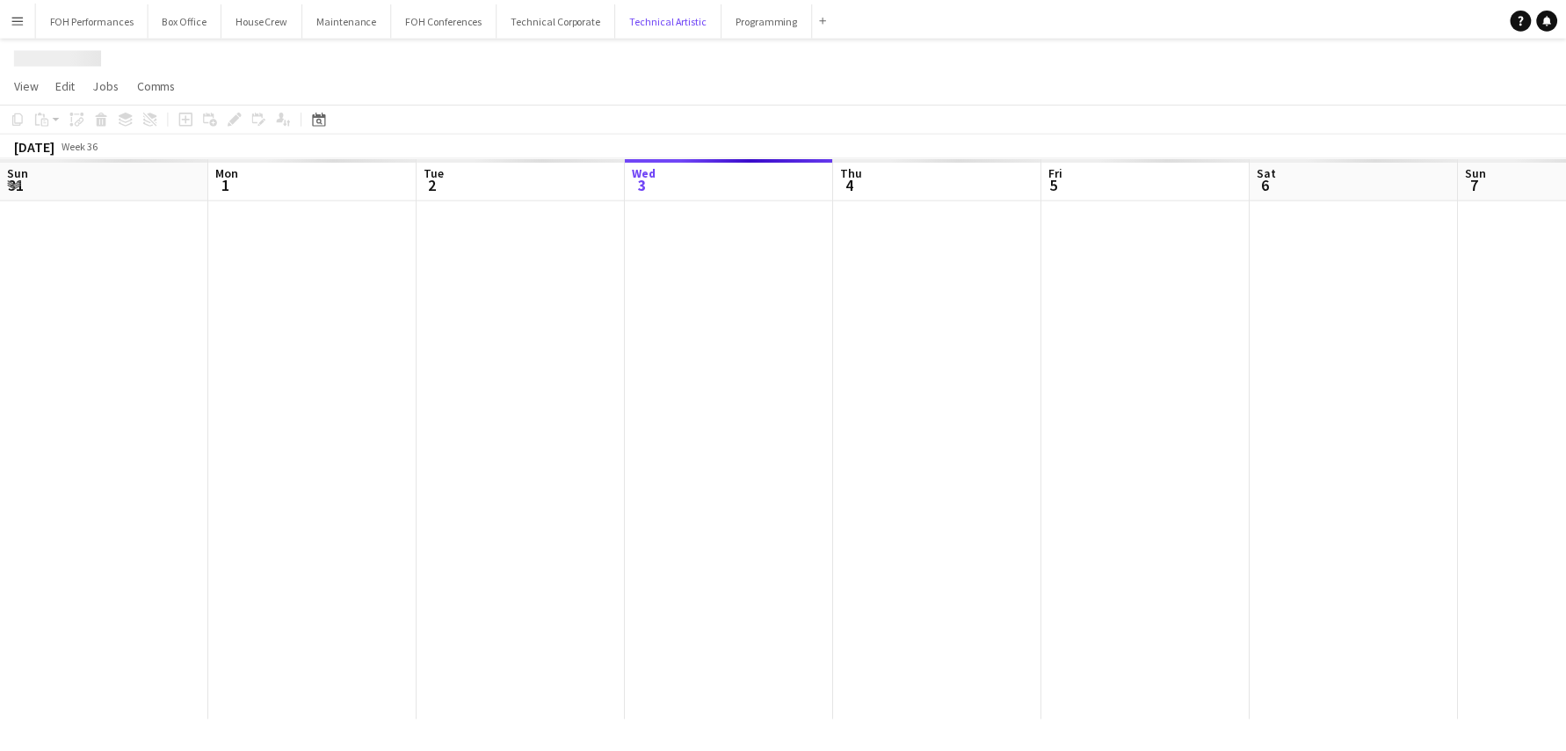
scroll to position [0, 420]
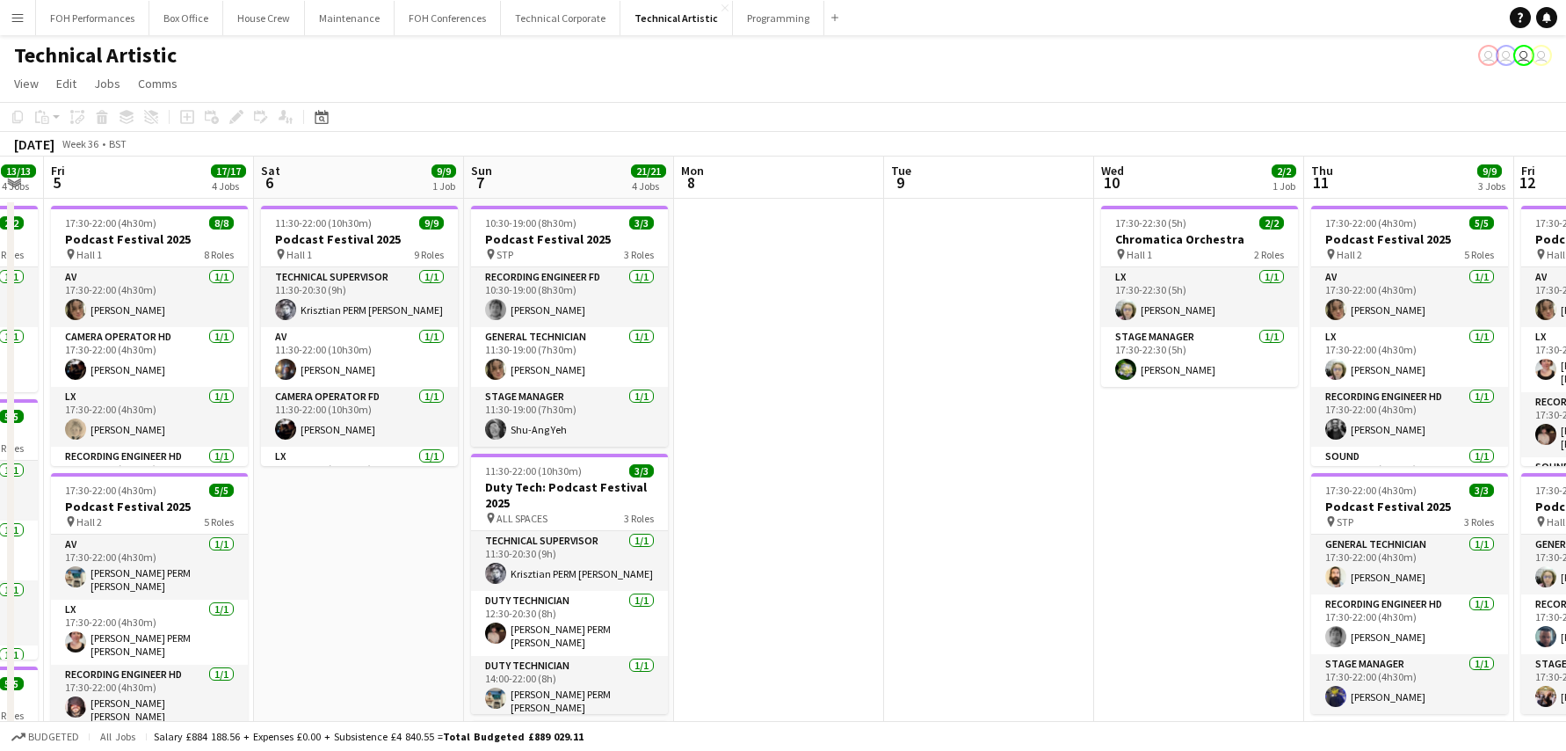
drag, startPoint x: 1025, startPoint y: 316, endPoint x: 439, endPoint y: 324, distance: 586.3
click at [439, 324] on app-calendar-viewport "Mon 1 7/7 2 Jobs Tue 2 6/6 1 Job Wed 3 Thu 4 13/13 4 Jobs Fri 5 17/17 4 Jobs Sa…" at bounding box center [783, 727] width 1566 height 1142
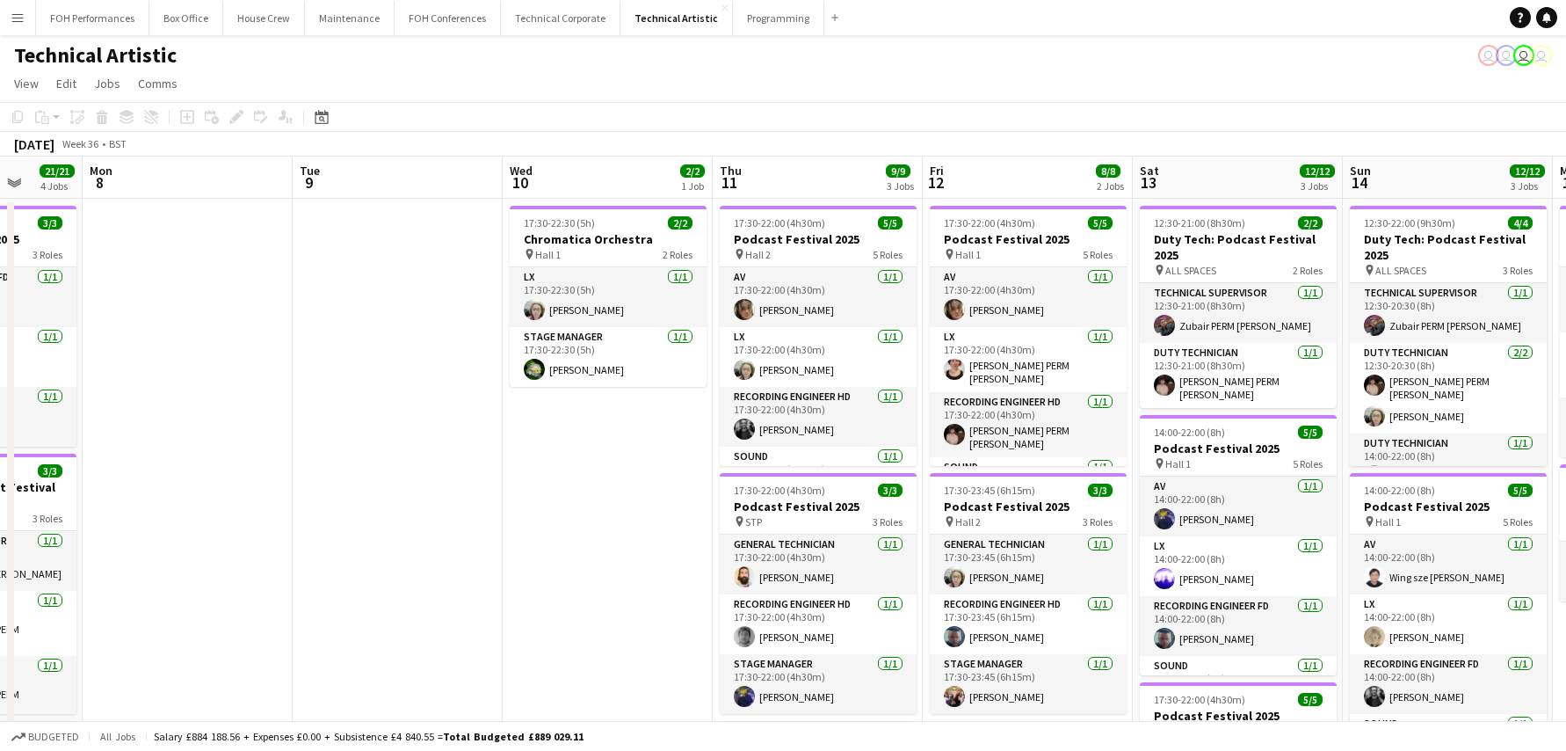
drag, startPoint x: 851, startPoint y: 309, endPoint x: 391, endPoint y: 315, distance: 459.7
click at [391, 315] on app-calendar-viewport "Fri 5 17/17 4 Jobs Sat 6 9/9 1 Job Sun 7 21/21 4 Jobs Mon 8 Tue 9 Wed 10 2/2 1 …" at bounding box center [783, 727] width 1566 height 1142
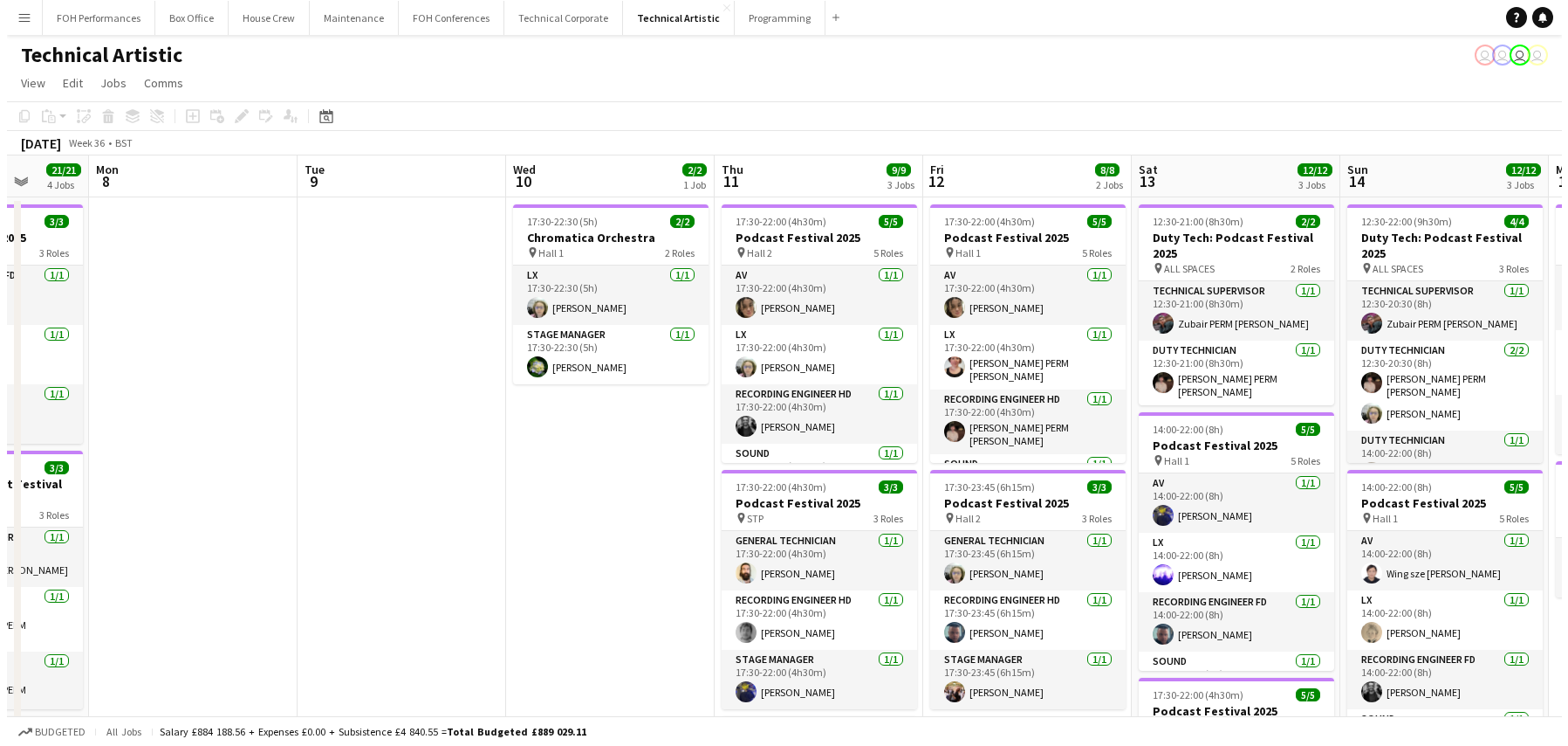
scroll to position [0, 544]
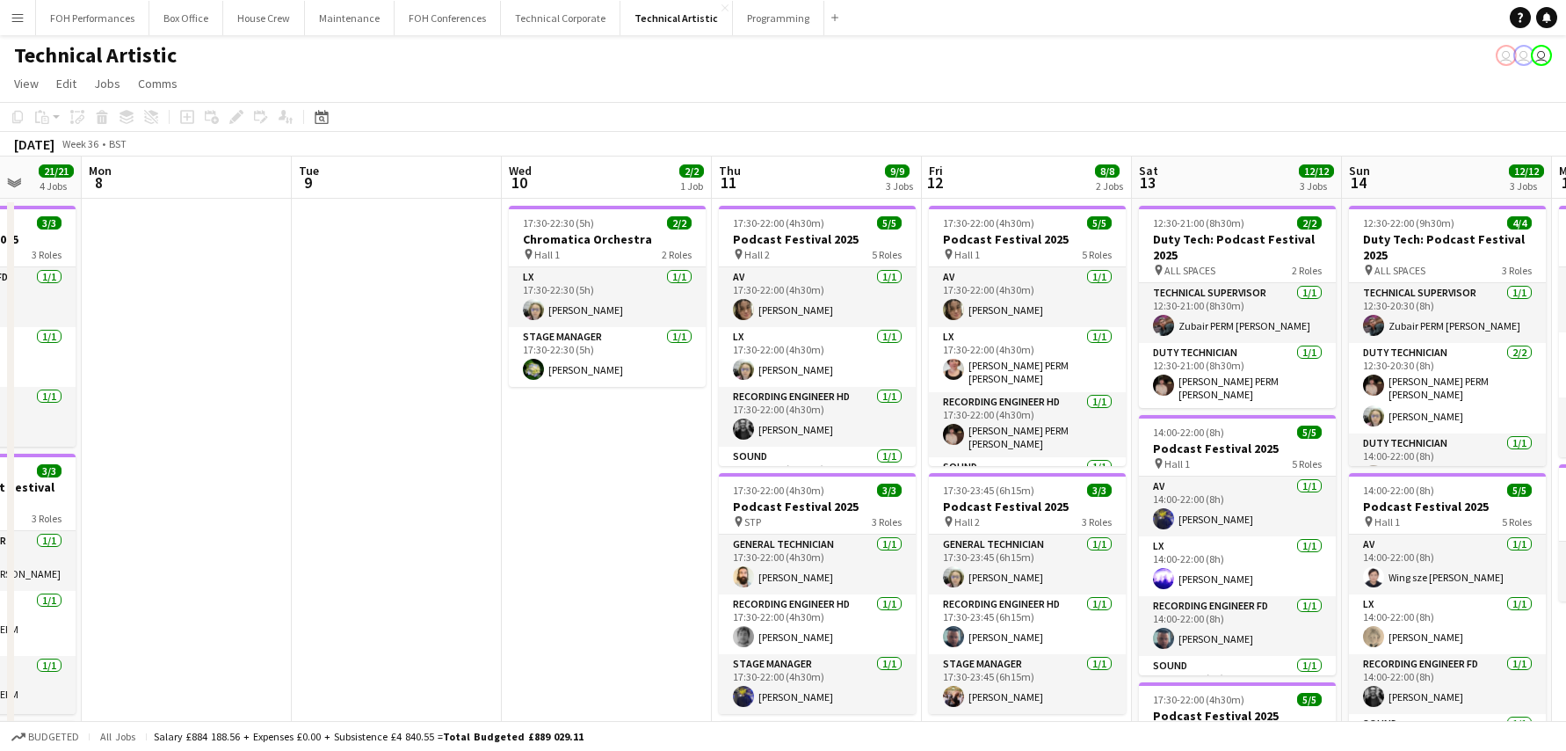
click at [751, 40] on div "Technical Artistic user user user" at bounding box center [783, 51] width 1566 height 33
click at [773, 18] on button "Programming Close" at bounding box center [778, 18] width 91 height 34
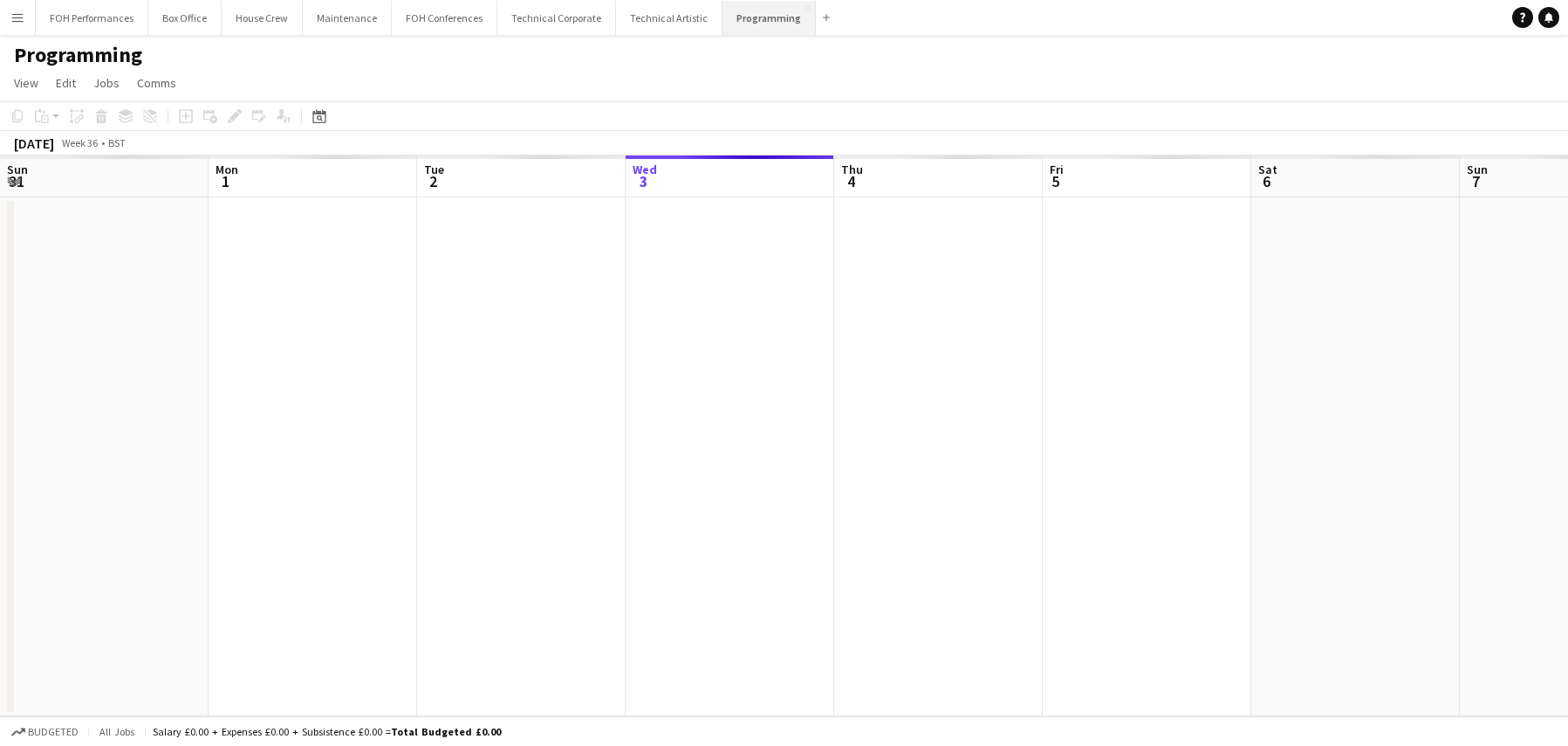
scroll to position [0, 417]
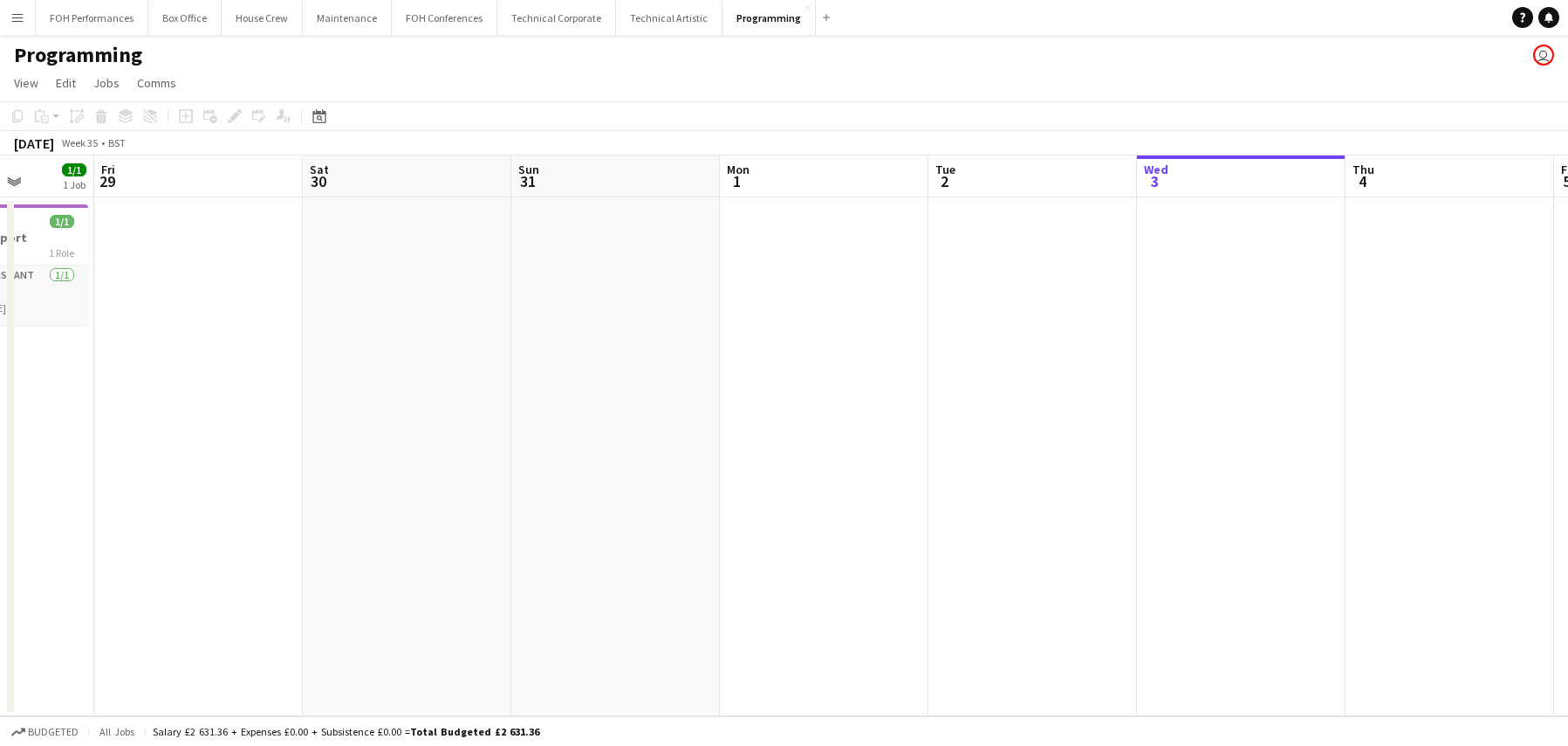
drag, startPoint x: 513, startPoint y: 337, endPoint x: 1188, endPoint y: 260, distance: 679.4
click at [1229, 260] on app-calendar-viewport "Wed 27 Thu 28 1/1 1 Job Fri 29 Sat 30 Sun 31 Mon 1 Tue 2 Wed 3 Thu 4 Fri 5 Sat …" at bounding box center [784, 435] width 1568 height 560
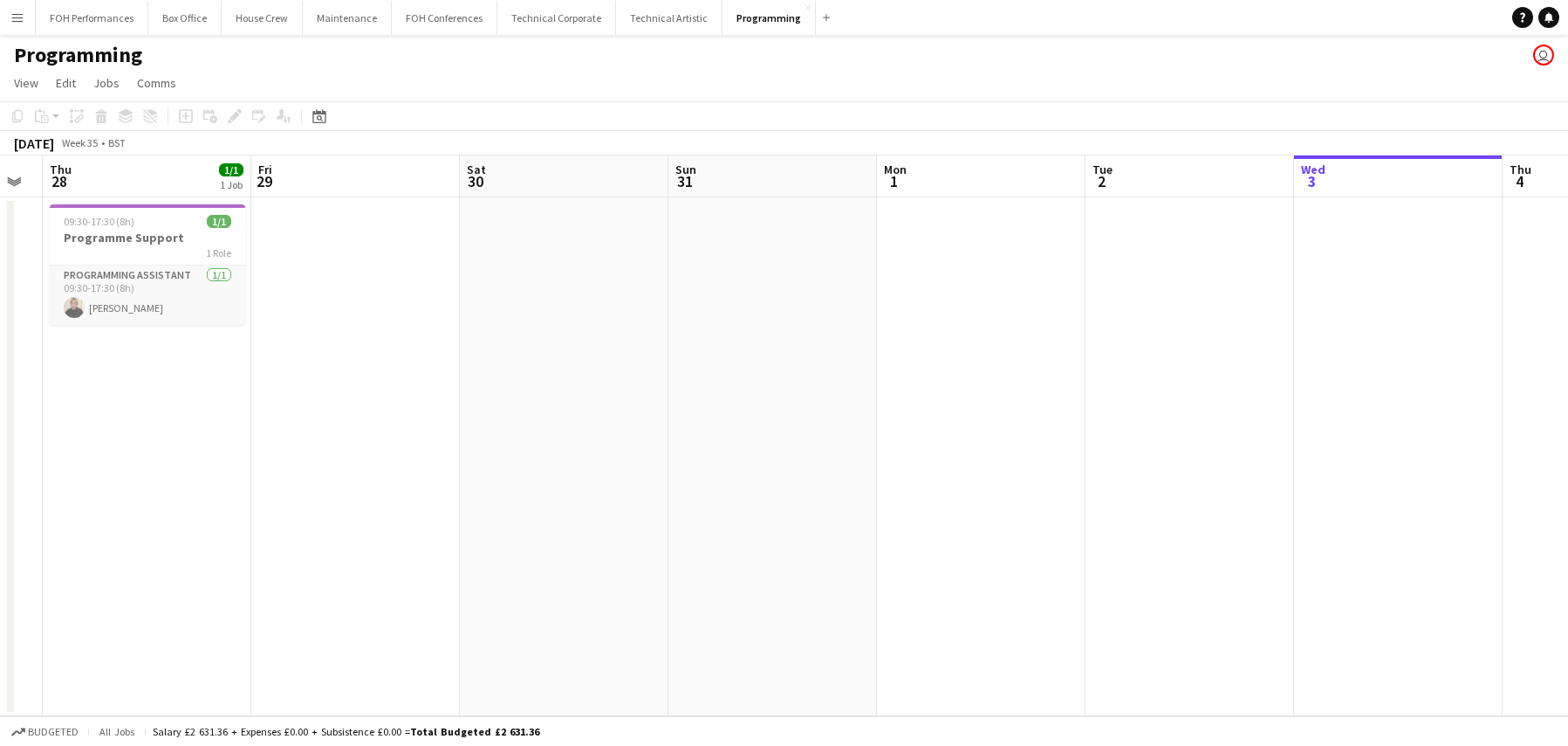
drag, startPoint x: 489, startPoint y: 306, endPoint x: 1254, endPoint y: 282, distance: 765.4
click at [1254, 282] on app-calendar-viewport "Wed 27 Thu 28 1/1 1 Job Fri 29 Sat 30 Sun 31 Mon 1 Tue 2 Wed 3 Thu 4 Fri 5 Sat …" at bounding box center [784, 435] width 1568 height 560
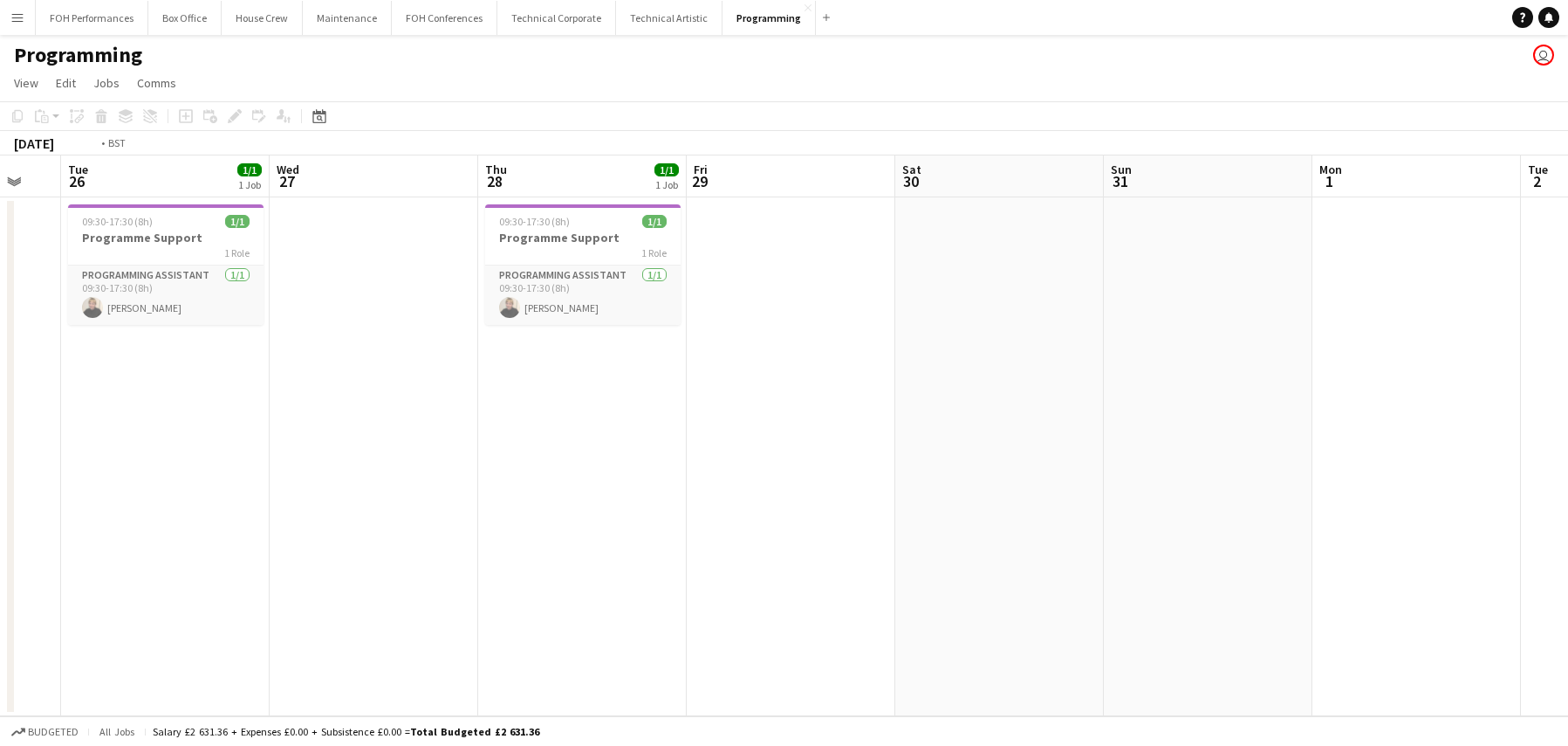
drag, startPoint x: 824, startPoint y: 358, endPoint x: 987, endPoint y: 333, distance: 164.9
click at [987, 333] on app-calendar-viewport "Sat 23 Sun 24 Mon 25 Tue 26 1/1 1 Job Wed 27 Thu 28 1/1 1 Job Fri 29 Sat 30 Sun…" at bounding box center [784, 435] width 1568 height 560
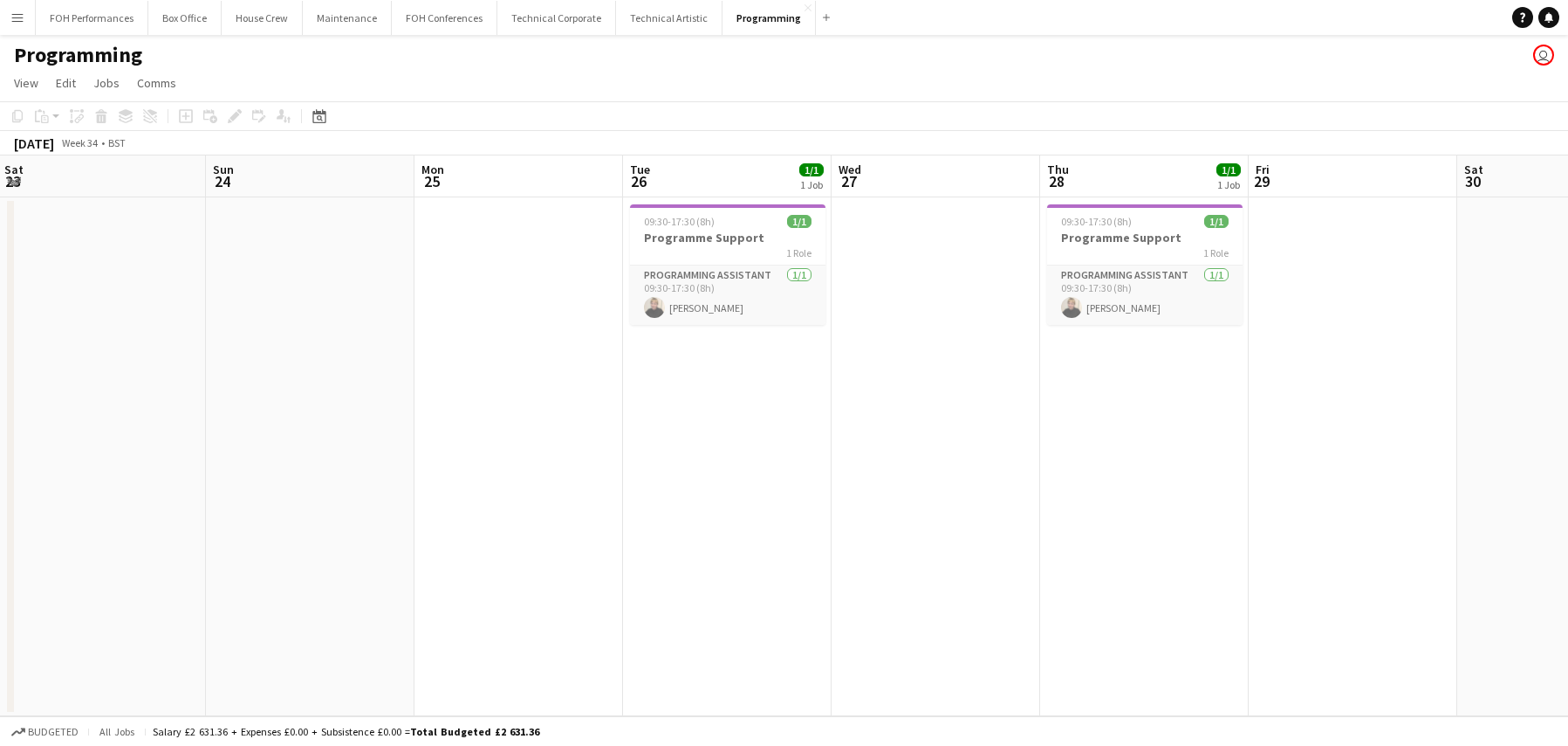
scroll to position [0, 368]
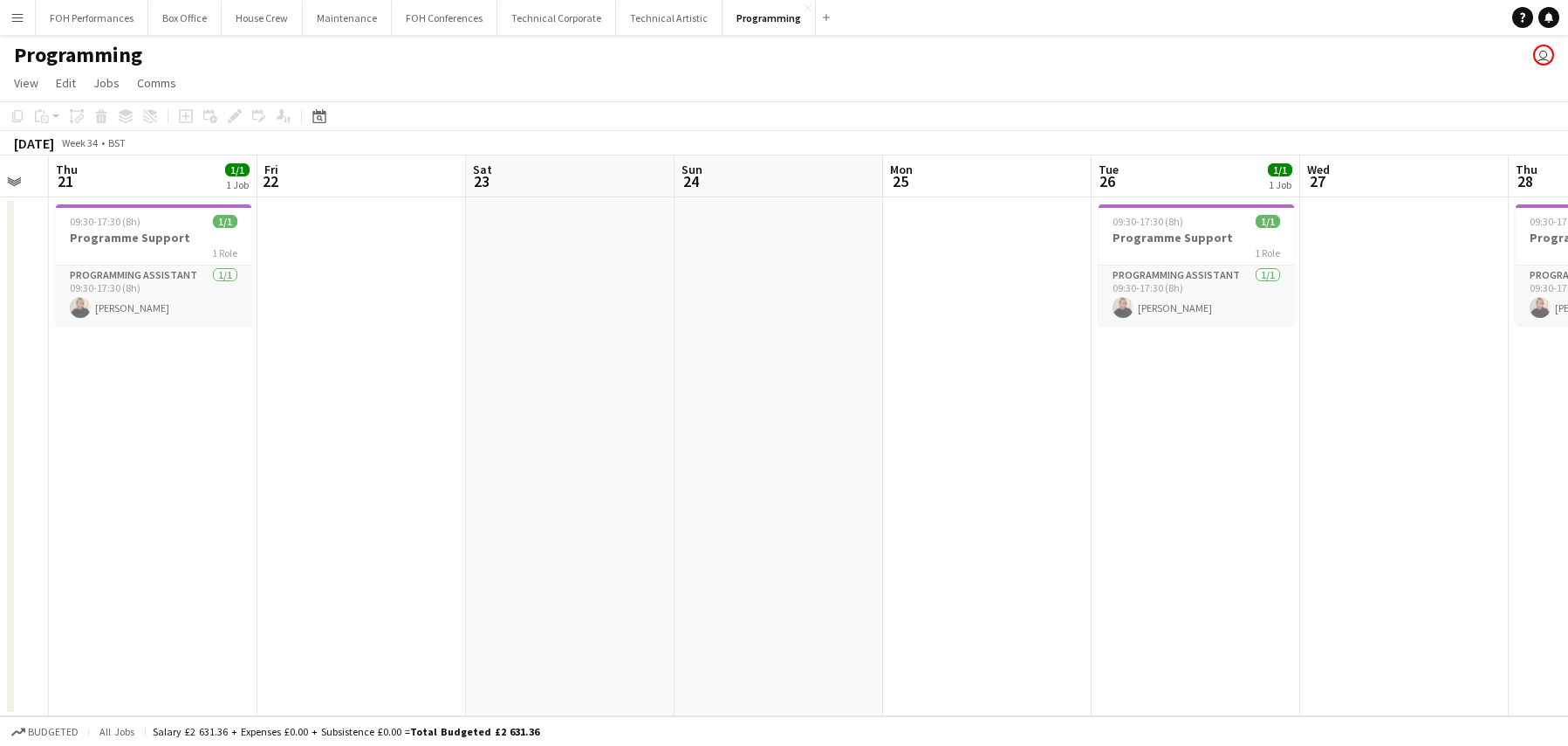
drag, startPoint x: 795, startPoint y: 373, endPoint x: 1105, endPoint y: 345, distance: 311.3
click at [1105, 345] on app-calendar-viewport "Tue 19 1/1 1 Job Wed 20 Thu 21 1/1 1 Job Fri 22 Sat 23 Sun 24 Mon 25 Tue 26 1/1…" at bounding box center [784, 435] width 1568 height 560
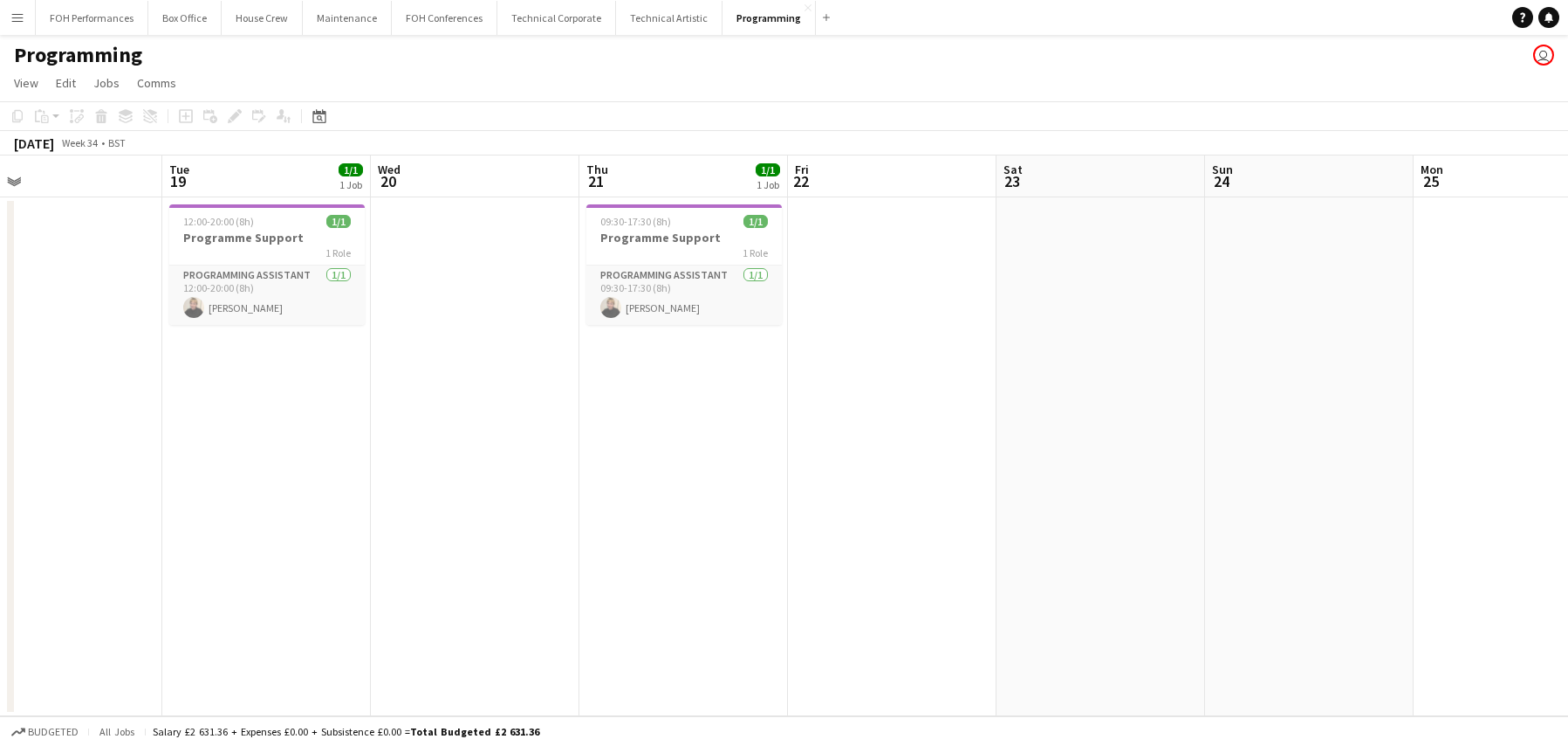
drag, startPoint x: 679, startPoint y: 343, endPoint x: 1210, endPoint y: 294, distance: 533.3
click at [1210, 294] on app-calendar-viewport "Sat 16 Sun 17 Mon 18 Tue 19 1/1 1 Job Wed 20 Thu 21 1/1 1 Job Fri 22 Sat 23 Sun…" at bounding box center [784, 435] width 1568 height 560
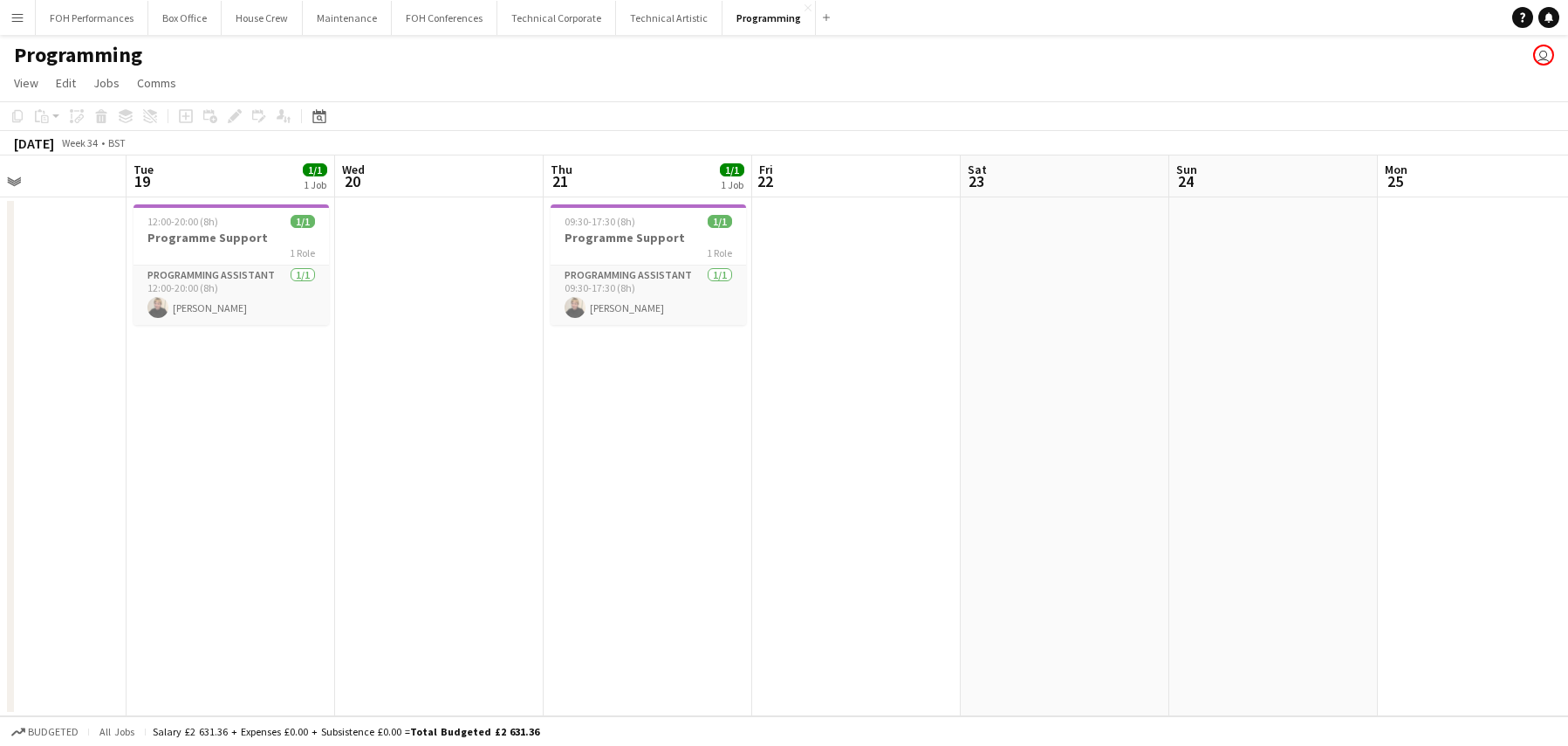
drag, startPoint x: 887, startPoint y: 379, endPoint x: 466, endPoint y: 407, distance: 421.9
click at [466, 407] on app-calendar-viewport "Sat 16 Sun 17 Mon 18 Tue 19 1/1 1 Job Wed 20 Thu 21 1/1 1 Job Fri 22 Sat 23 Sun…" at bounding box center [784, 435] width 1568 height 560
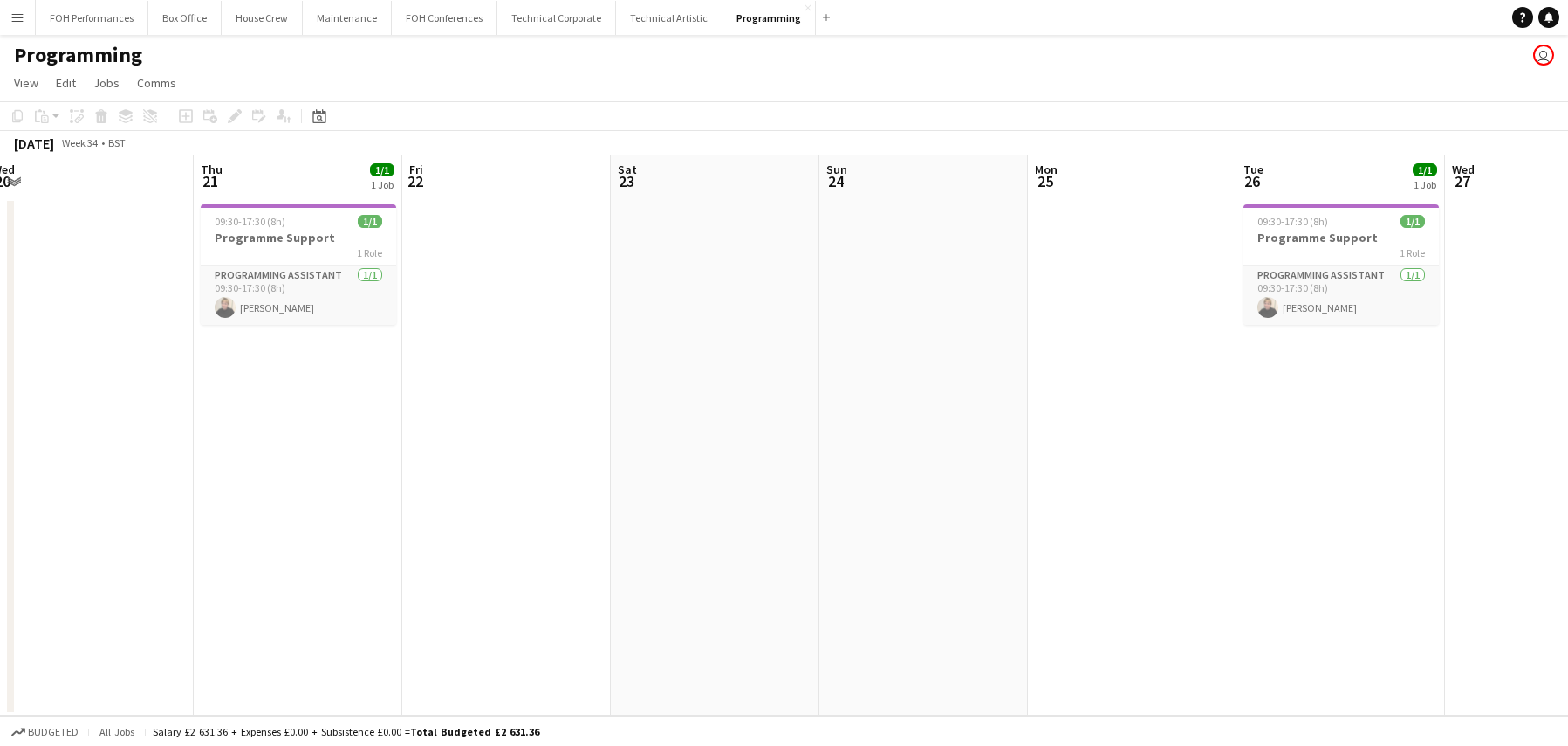
drag, startPoint x: 1337, startPoint y: 451, endPoint x: 683, endPoint y: 466, distance: 654.2
click at [569, 469] on app-calendar-viewport "Mon 18 Tue 19 1/1 1 Job Wed 20 Thu 21 1/1 1 Job Fri 22 Sat 23 Sun 24 Mon 25 Tue…" at bounding box center [784, 435] width 1568 height 560
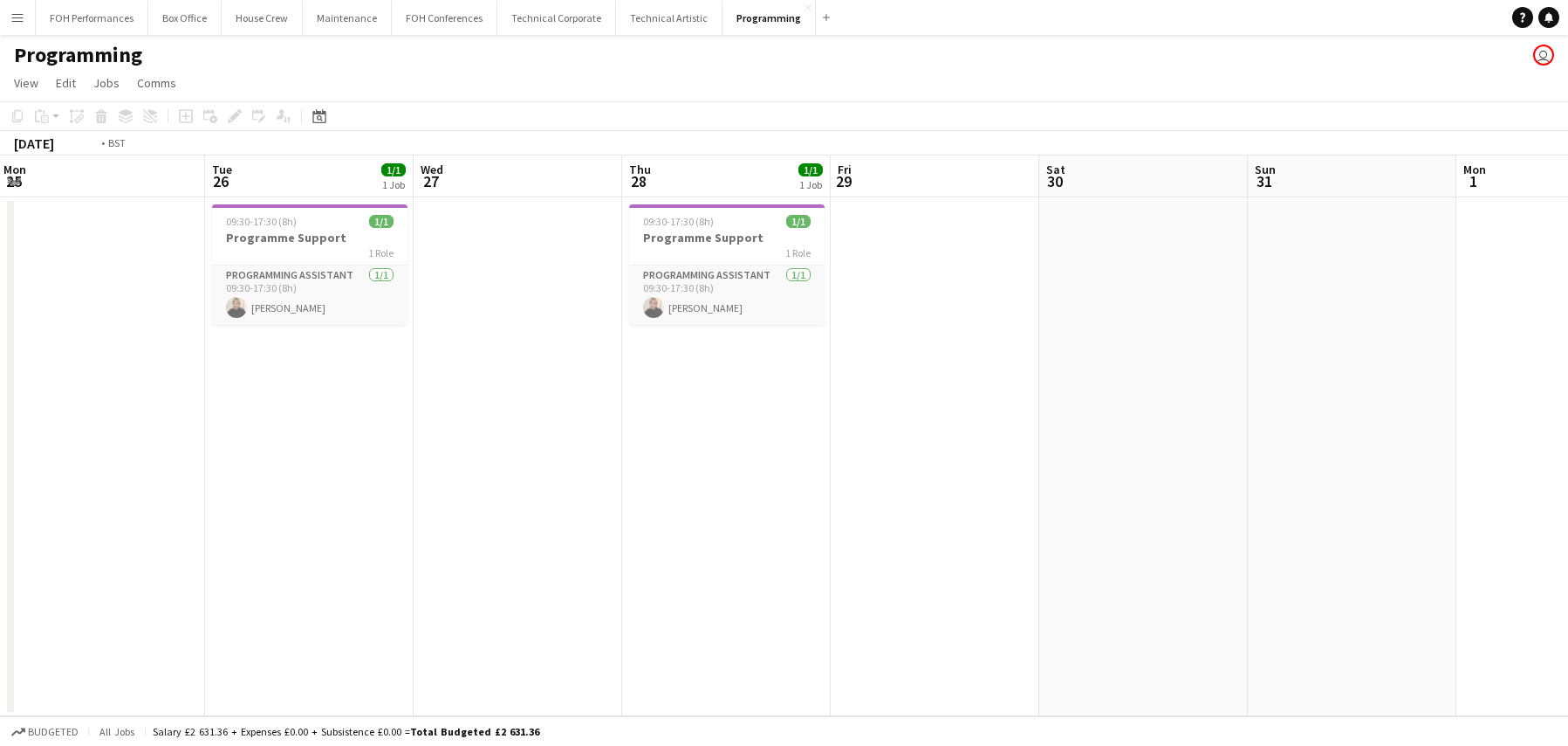
drag, startPoint x: 1004, startPoint y: 418, endPoint x: 465, endPoint y: 427, distance: 539.1
click at [465, 427] on app-calendar-viewport "Fri 22 Sat 23 Sun 24 Mon 25 Tue 26 1/1 1 Job Wed 27 Thu 28 1/1 1 Job Fri 29 Sat…" at bounding box center [784, 435] width 1568 height 560
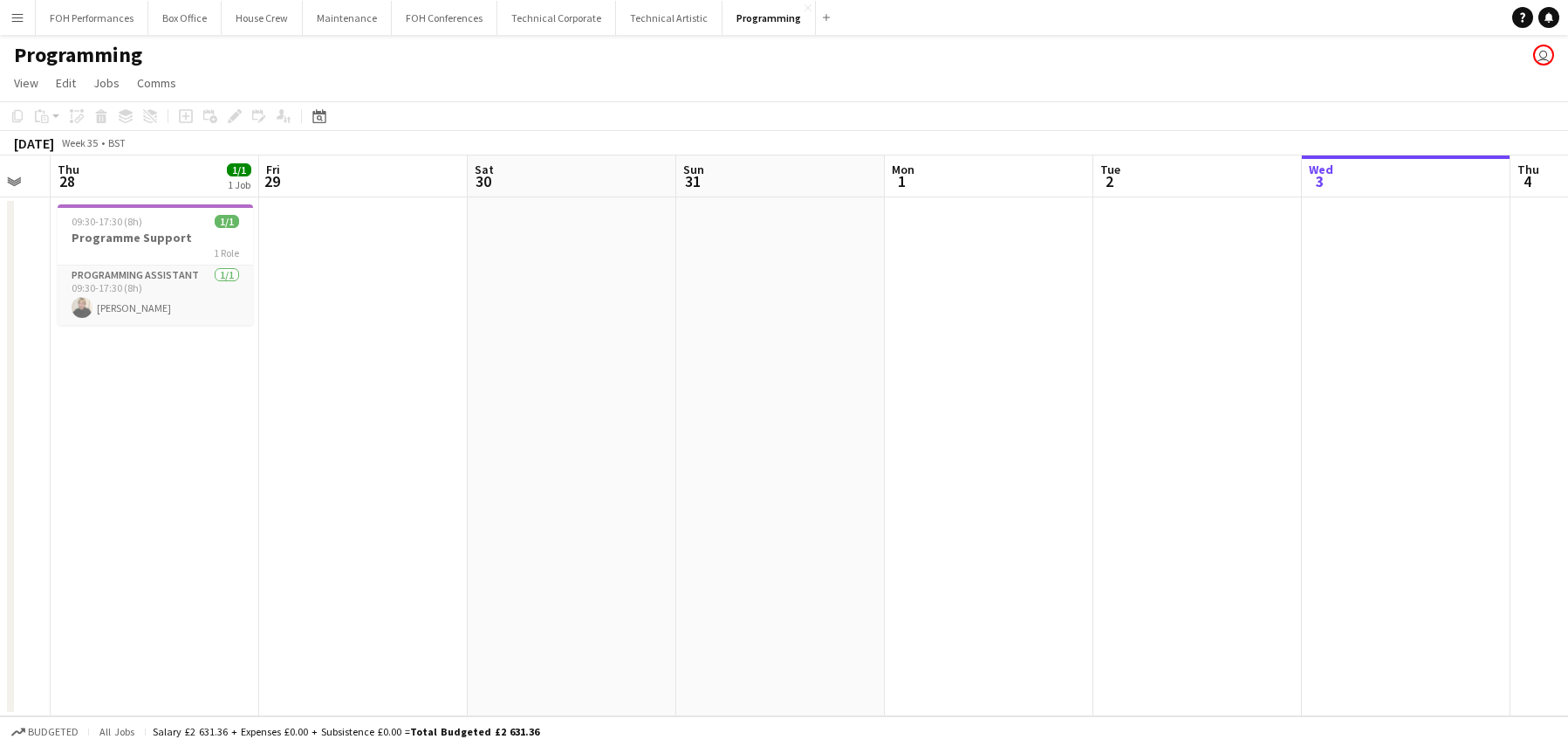
drag, startPoint x: 983, startPoint y: 419, endPoint x: 372, endPoint y: 421, distance: 611.0
click at [372, 421] on app-calendar-viewport "Sun 24 Mon 25 Tue 26 1/1 1 Job Wed 27 Thu 28 1/1 1 Job Fri 29 Sat 30 Sun 31 Mon…" at bounding box center [784, 435] width 1568 height 560
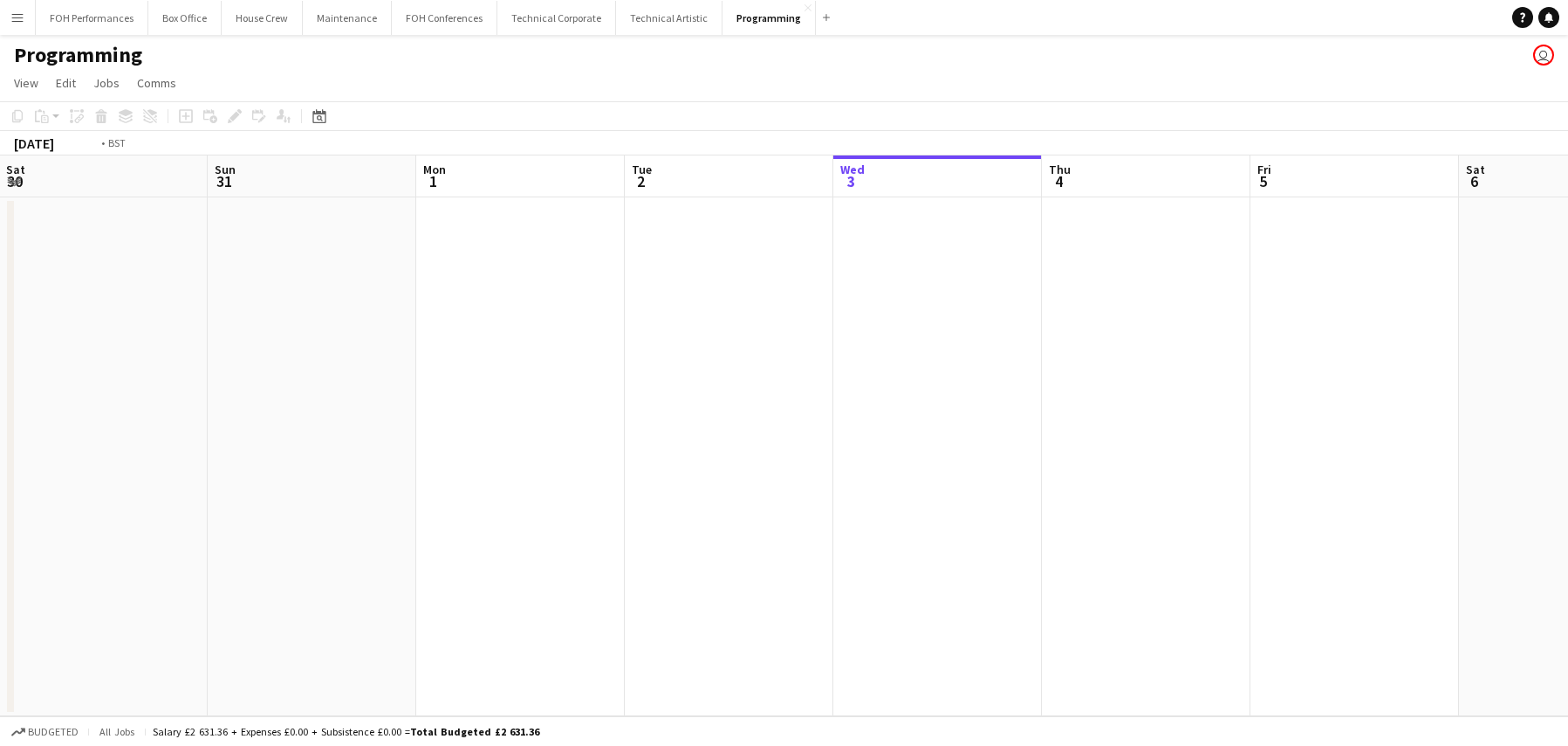
drag, startPoint x: 385, startPoint y: 414, endPoint x: 282, endPoint y: 412, distance: 103.0
click at [278, 414] on app-calendar-viewport "Wed 27 Thu 28 1/1 1 Job Fri 29 Sat 30 Sun 31 Mon 1 Tue 2 Wed 3 Thu 4 Fri 5 Sat …" at bounding box center [784, 435] width 1568 height 560
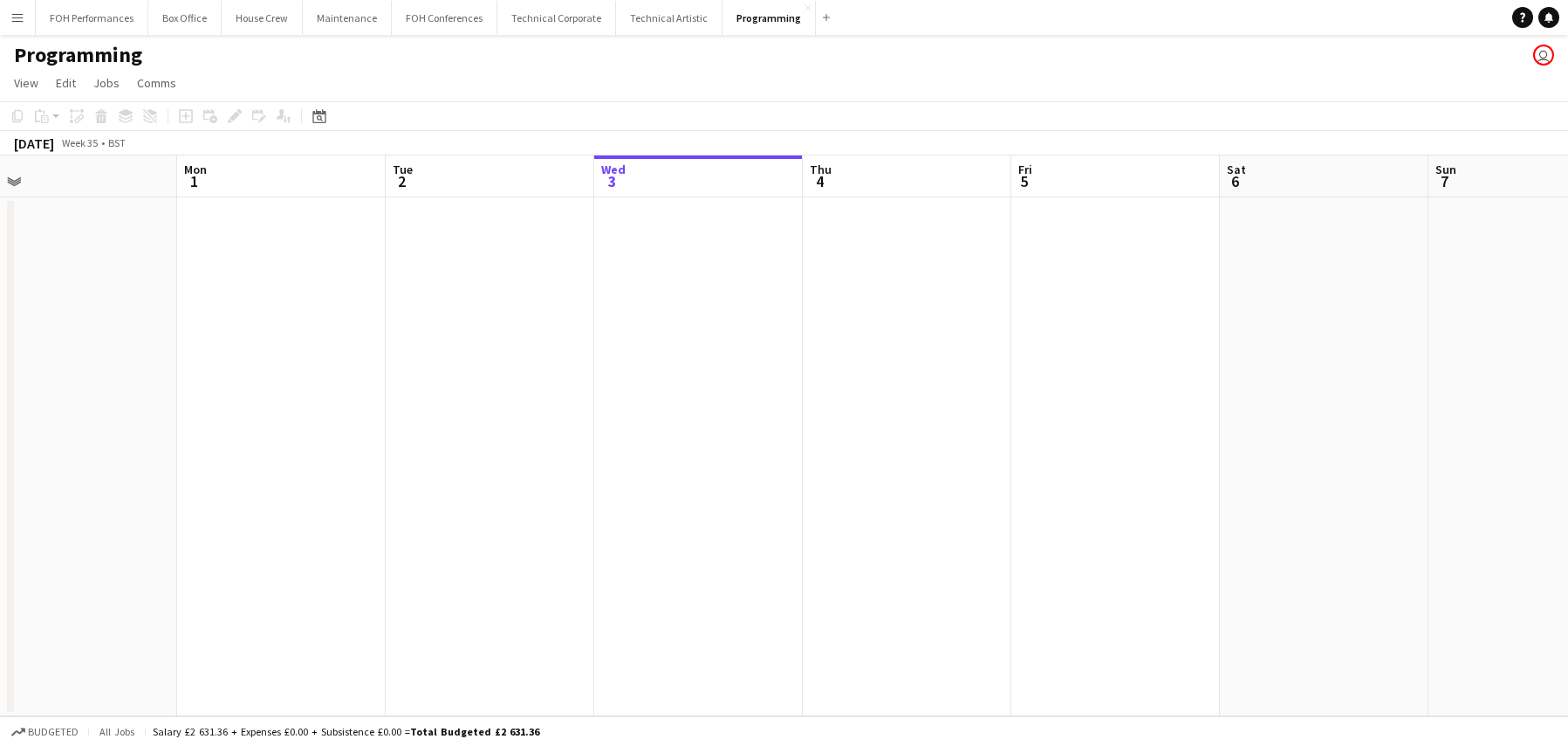
drag, startPoint x: 283, startPoint y: 398, endPoint x: 942, endPoint y: 392, distance: 659.0
click at [938, 392] on app-calendar-viewport "Fri 29 Sat 30 Sun 31 Mon 1 Tue 2 Wed 3 Thu 4 Fri 5 Sat 6 Sun 7 Mon 8 Tue 9 Wed …" at bounding box center [784, 435] width 1568 height 560
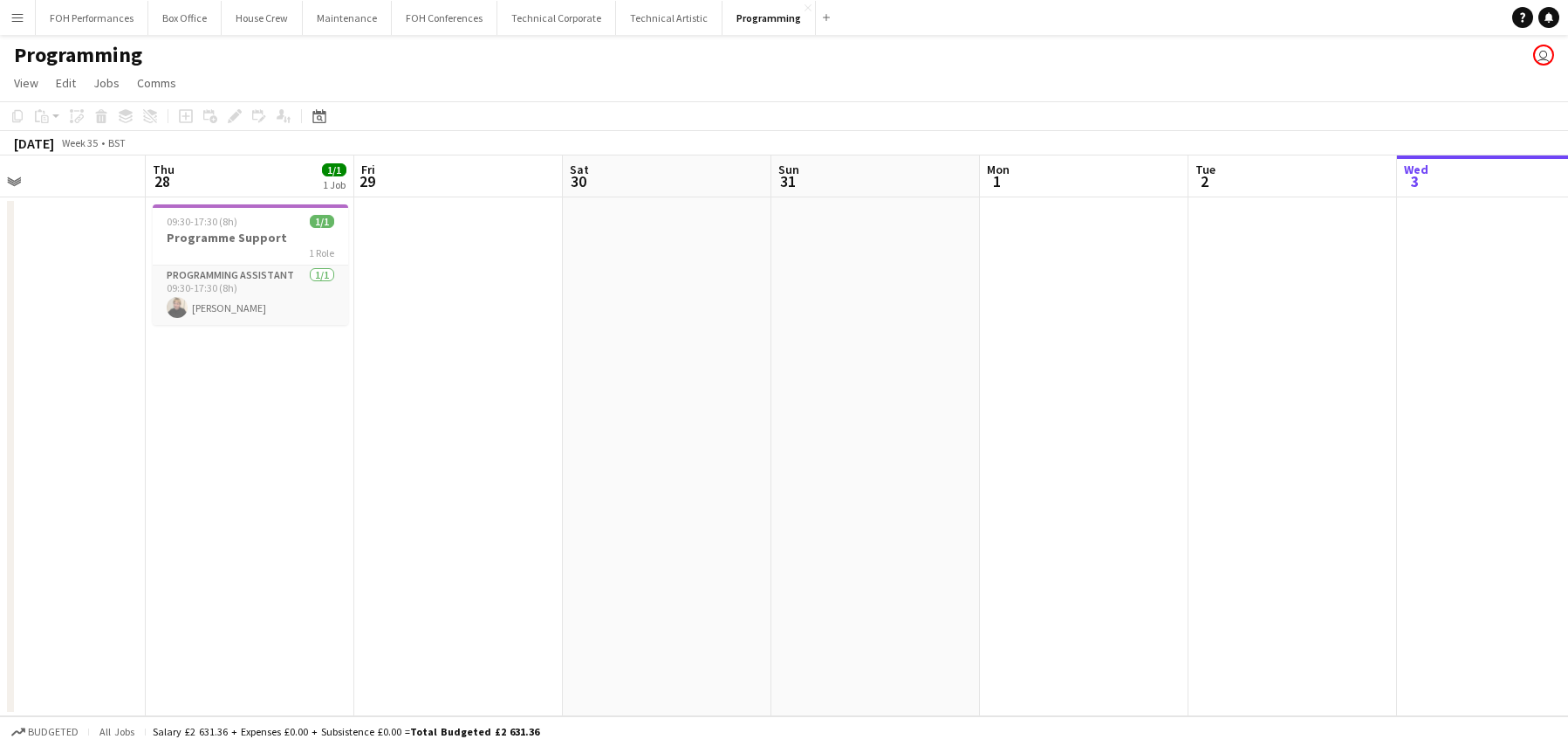
drag, startPoint x: 711, startPoint y: 319, endPoint x: 1148, endPoint y: 305, distance: 437.2
click at [1188, 305] on app-calendar-viewport "Mon 25 Tue 26 1/1 1 Job Wed 27 Thu 28 1/1 1 Job Fri 29 Sat 30 Sun 31 Mon 1 Tue …" at bounding box center [784, 435] width 1568 height 560
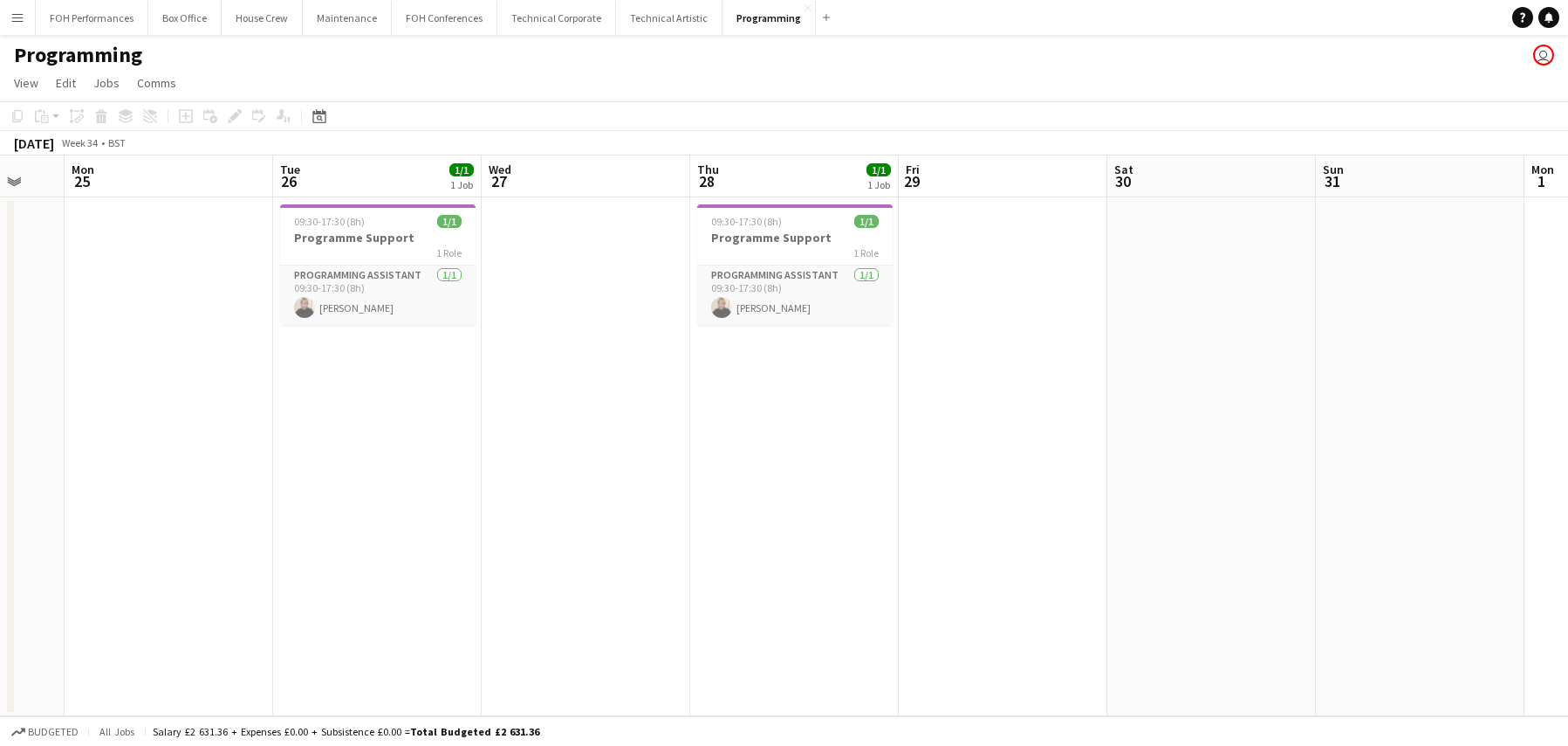
drag, startPoint x: 657, startPoint y: 328, endPoint x: 1198, endPoint y: 307, distance: 541.4
click at [1198, 307] on app-calendar-viewport "Fri 22 Sat 23 Sun 24 Mon 25 Tue 26 1/1 1 Job Wed 27 Thu 28 1/1 1 Job Fri 29 Sat…" at bounding box center [784, 435] width 1568 height 560
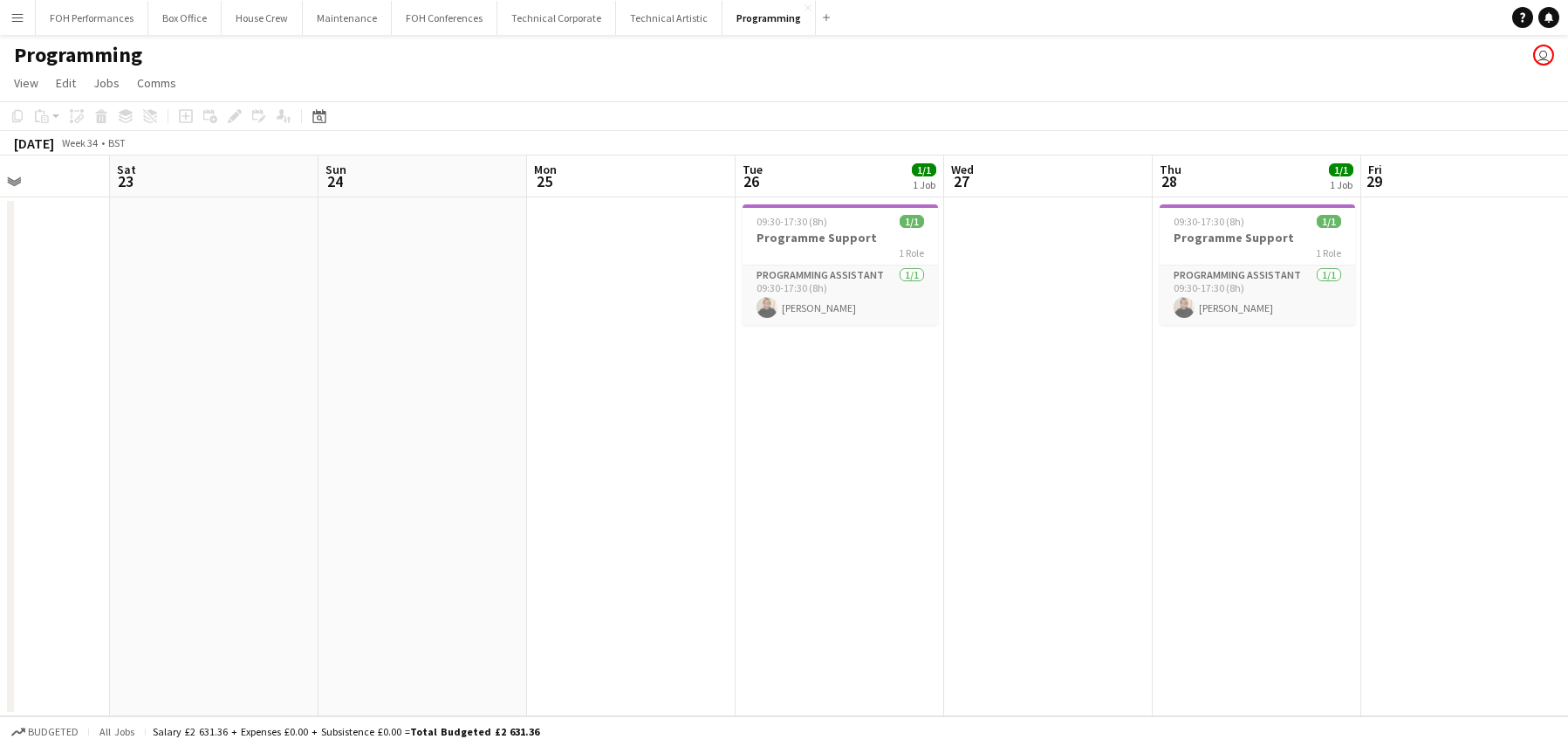
scroll to position [0, 463]
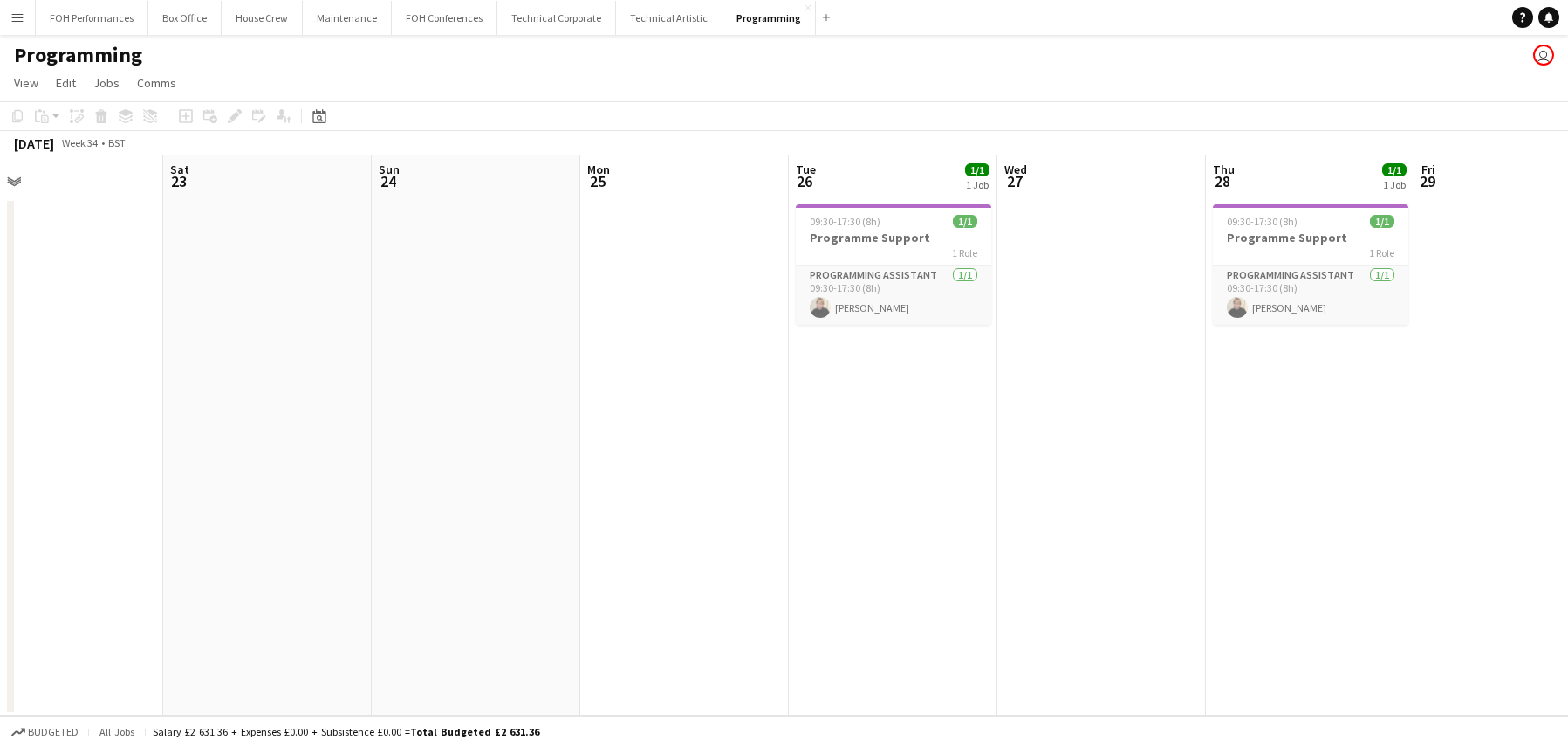
drag, startPoint x: 706, startPoint y: 472, endPoint x: 1222, endPoint y: 421, distance: 518.5
click at [1222, 421] on app-calendar-viewport "Wed 20 Thu 21 1/1 1 Job Fri 22 Sat 23 Sun 24 Mon 25 Tue 26 1/1 1 Job Wed 27 Thu…" at bounding box center [784, 435] width 1568 height 560
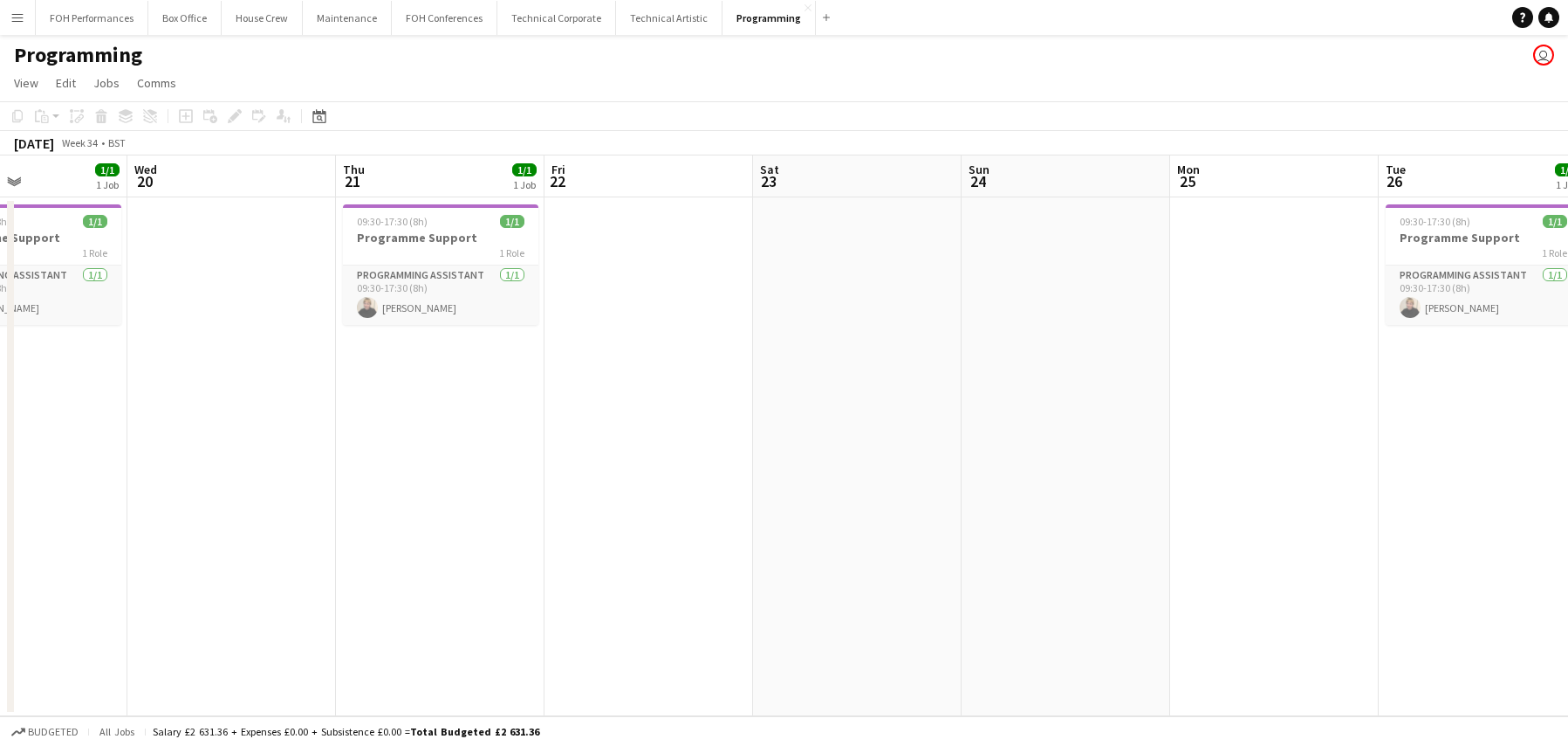
drag, startPoint x: 540, startPoint y: 340, endPoint x: 817, endPoint y: 338, distance: 277.0
click at [1107, 340] on app-calendar-viewport "Sun 17 Mon 18 Tue 19 1/1 1 Job Wed 20 Thu 21 1/1 1 Job Fri 22 Sat 23 Sun 24 Mon…" at bounding box center [784, 435] width 1568 height 560
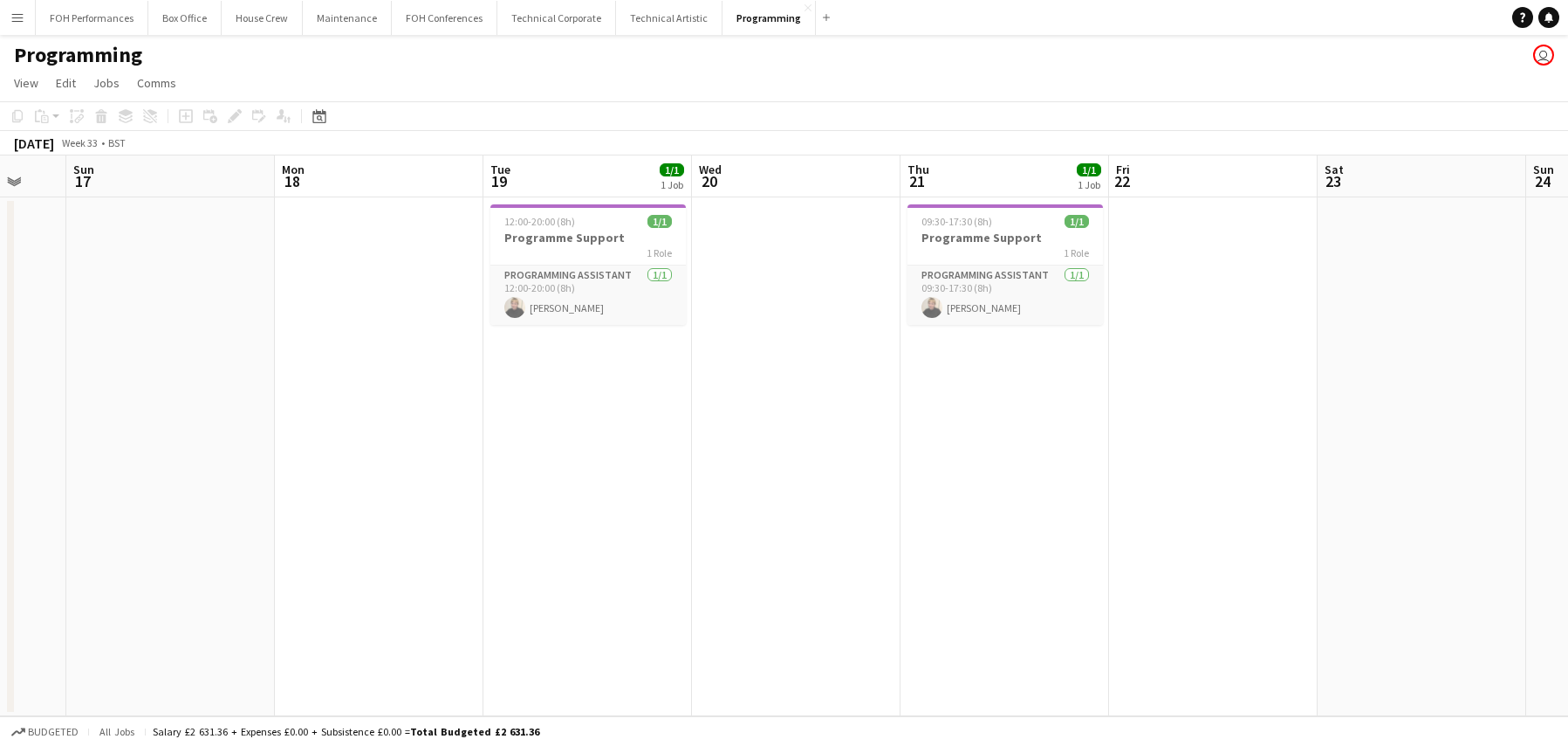
drag, startPoint x: 738, startPoint y: 424, endPoint x: 557, endPoint y: 463, distance: 185.2
click at [1126, 416] on app-calendar-viewport "Fri 15 Sat 16 Sun 17 Mon 18 Tue 19 1/1 1 Job Wed 20 Thu 21 1/1 1 Job Fri 22 Sat…" at bounding box center [784, 435] width 1568 height 560
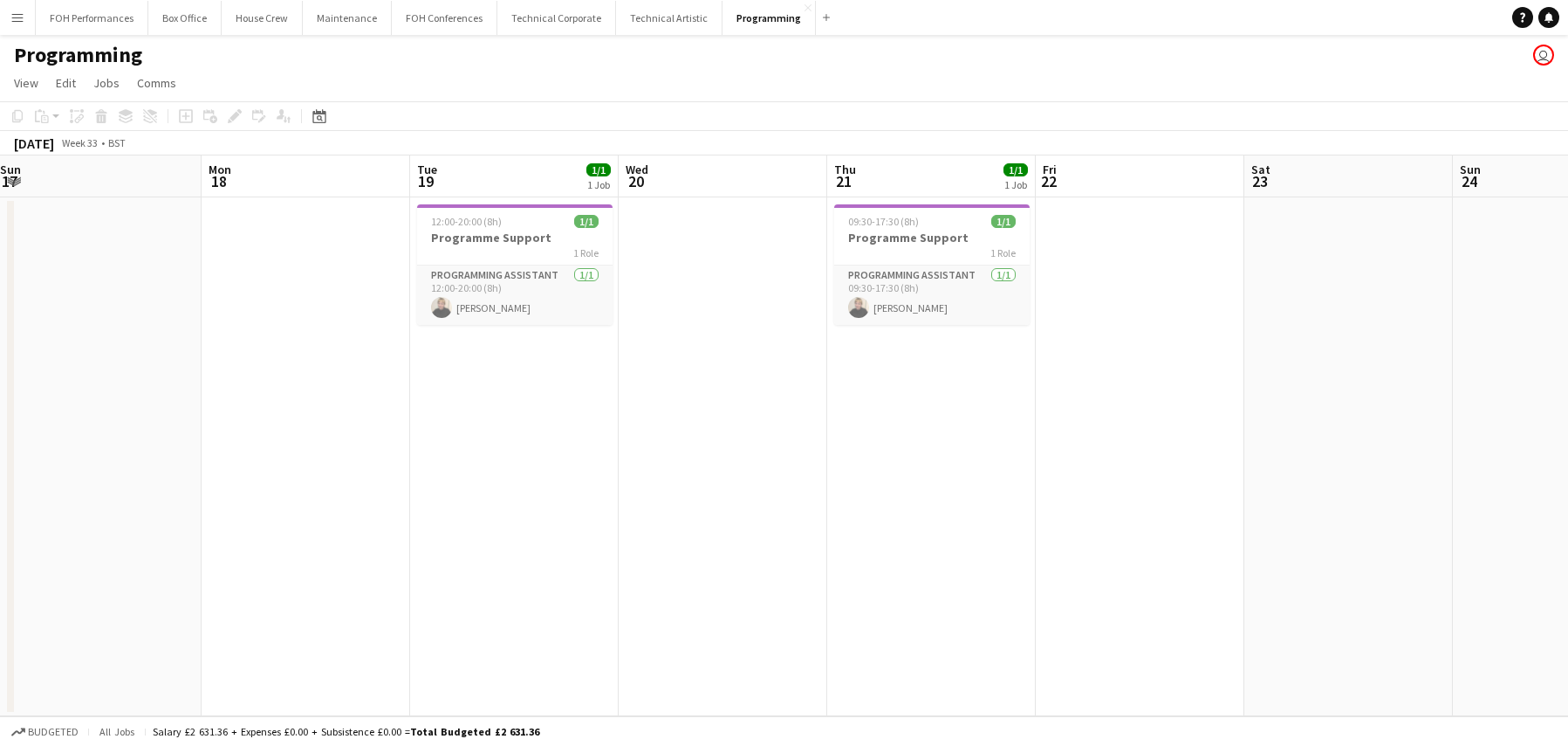
drag, startPoint x: 557, startPoint y: 463, endPoint x: 986, endPoint y: 437, distance: 429.8
click at [996, 441] on app-calendar-viewport "Fri 15 Sat 16 Sun 17 Mon 18 Tue 19 1/1 1 Job Wed 20 Thu 21 1/1 1 Job Fri 22 Sat…" at bounding box center [784, 435] width 1568 height 560
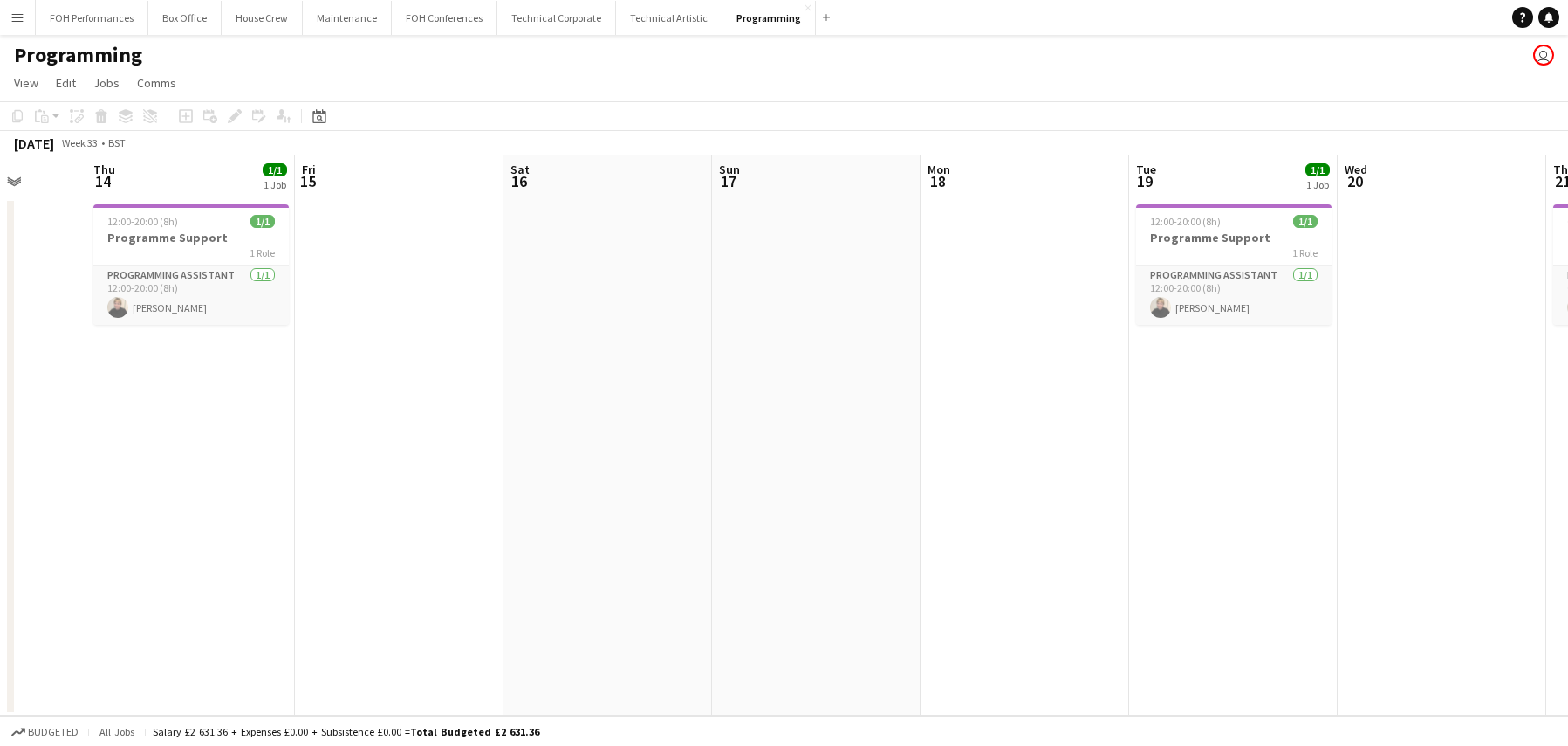
scroll to position [0, 527]
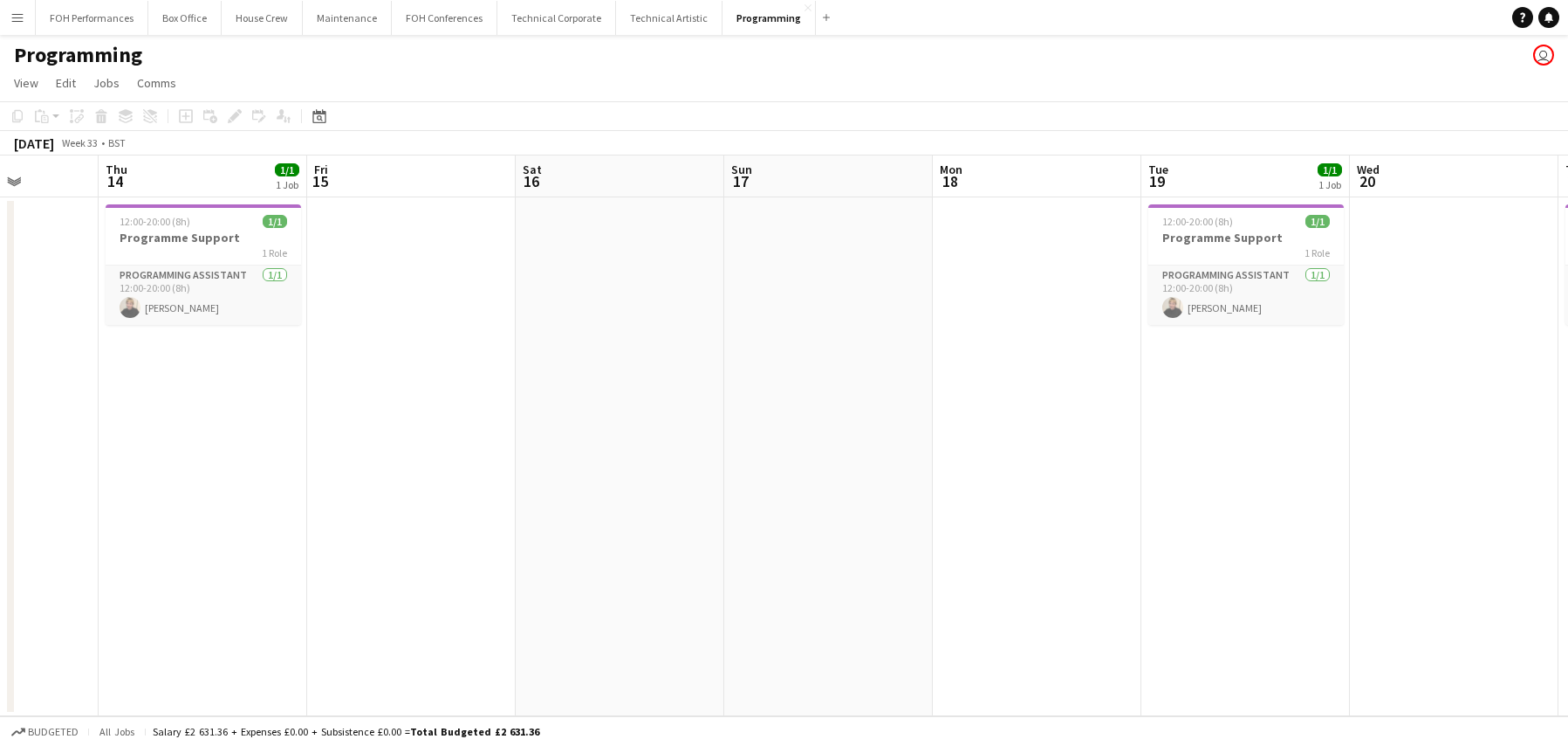
drag, startPoint x: 656, startPoint y: 431, endPoint x: 953, endPoint y: 431, distance: 297.0
click at [953, 431] on app-calendar-viewport "Mon 11 Tue 12 1/1 1 Job Wed 13 Thu 14 1/1 1 Job Fri 15 Sat 16 Sun 17 Mon 18 Tue…" at bounding box center [784, 435] width 1568 height 560
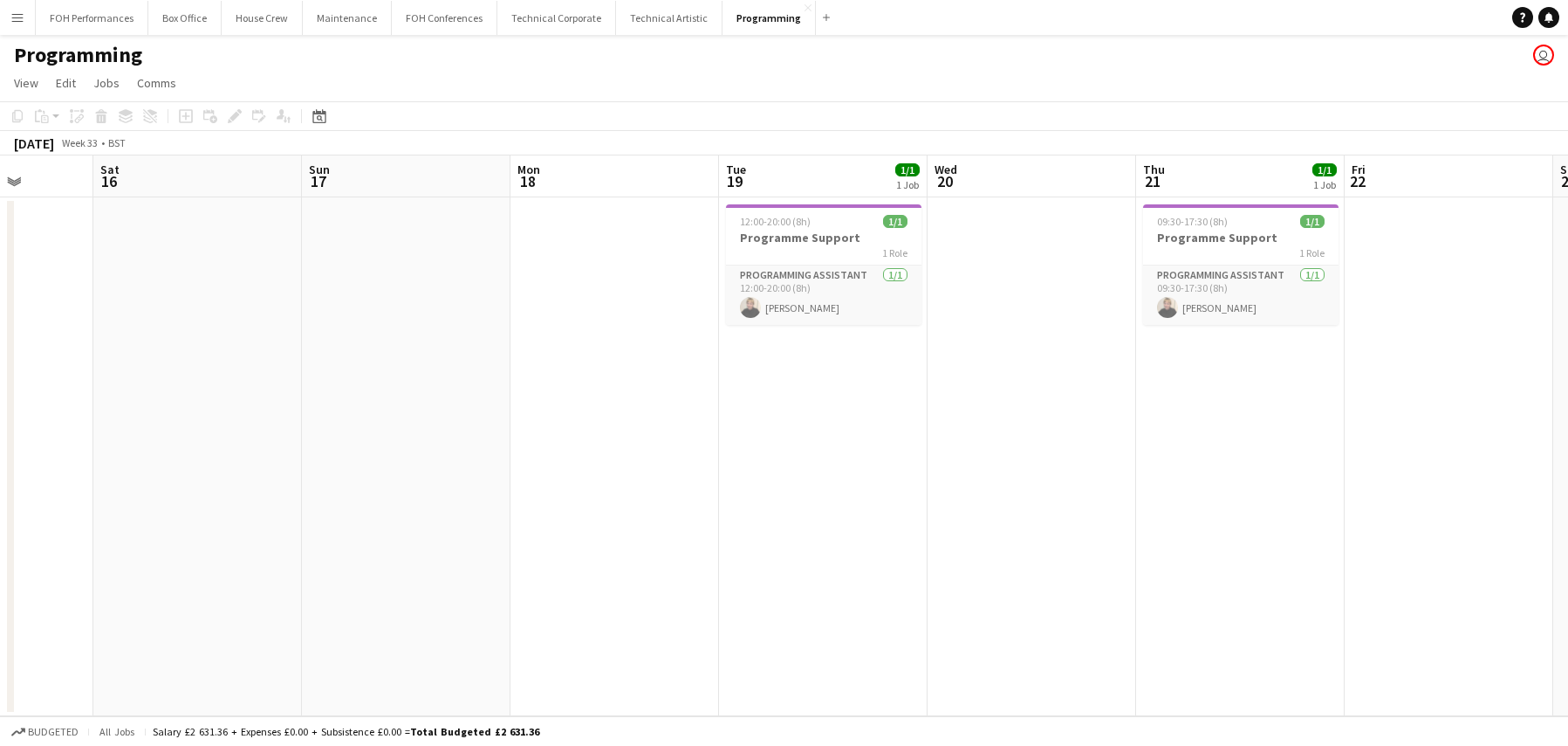
drag, startPoint x: 1190, startPoint y: 422, endPoint x: 558, endPoint y: 423, distance: 632.0
click at [558, 423] on app-calendar-viewport "Tue 12 1/1 1 Job Wed 13 Thu 14 1/1 1 Job Fri 15 Sat 16 Sun 17 Mon 18 Tue 19 1/1…" at bounding box center [784, 435] width 1568 height 560
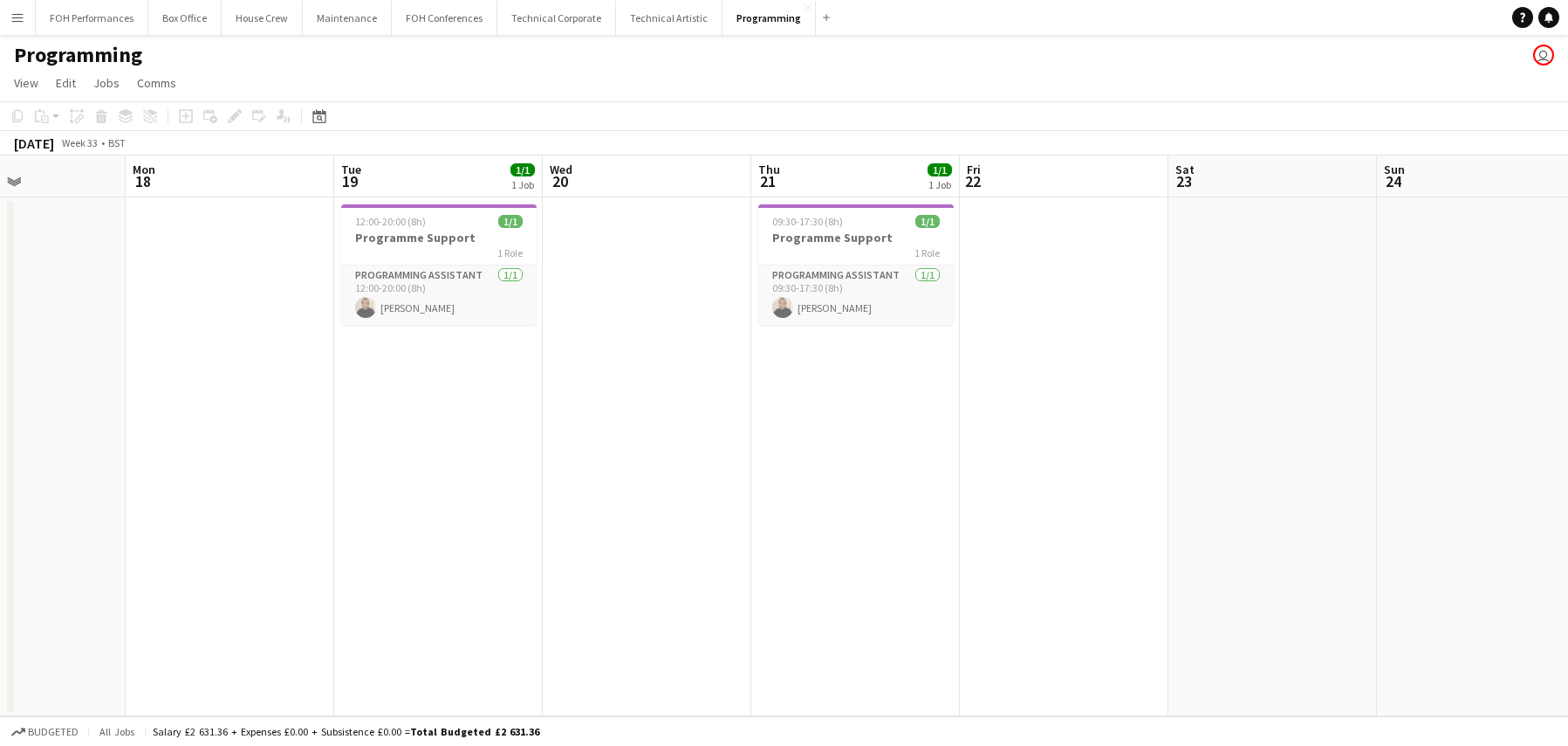
scroll to position [0, 711]
drag, startPoint x: 1015, startPoint y: 422, endPoint x: 628, endPoint y: 421, distance: 387.0
click at [628, 421] on app-calendar-viewport "Thu 14 1/1 1 Job Fri 15 Sat 16 Sun 17 Mon 18 Tue 19 1/1 1 Job Wed 20 Thu 21 1/1…" at bounding box center [784, 435] width 1568 height 560
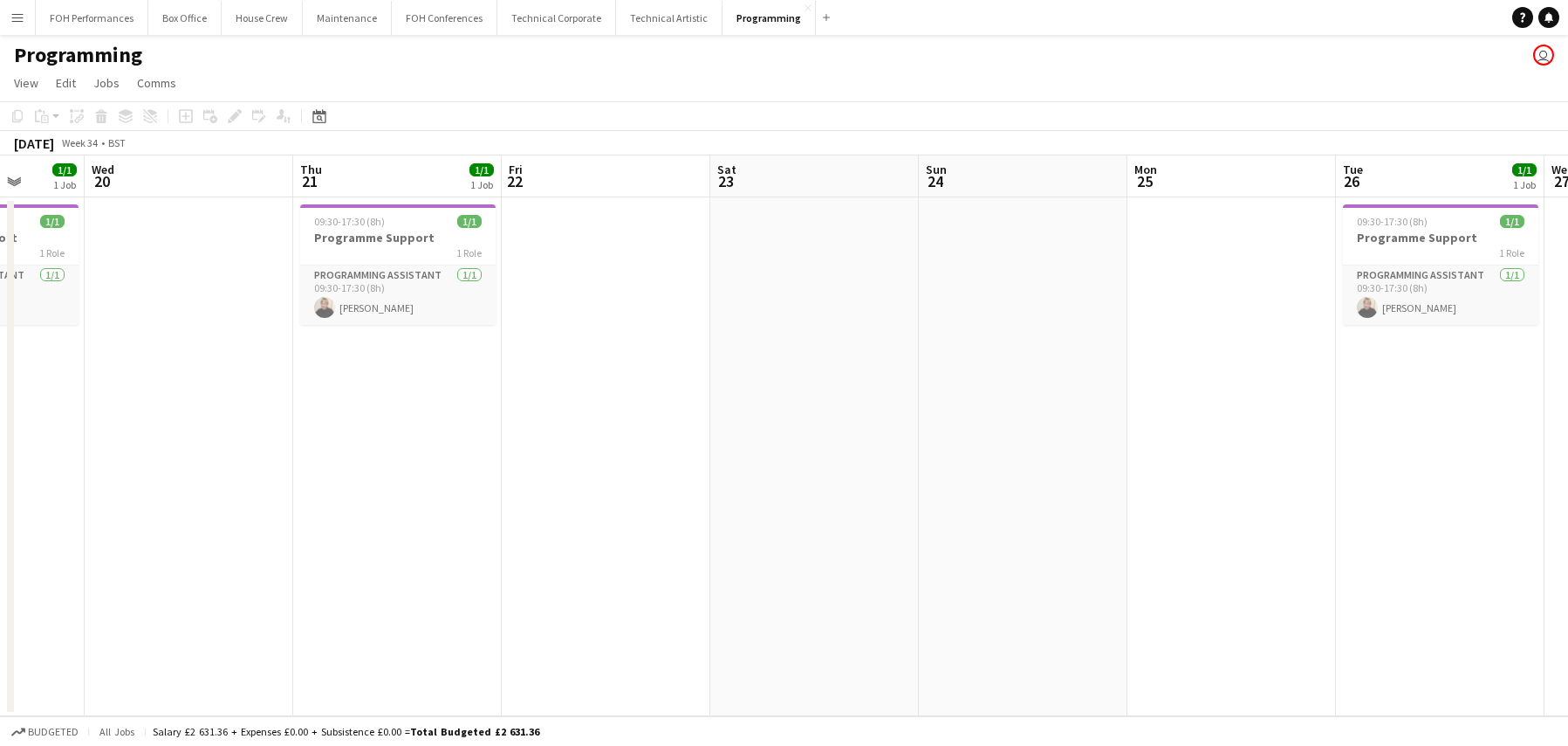
scroll to position [0, 752]
drag, startPoint x: 1148, startPoint y: 436, endPoint x: 690, endPoint y: 437, distance: 458.0
click at [690, 437] on app-calendar-viewport "Sat 16 Sun 17 Mon 18 Tue 19 1/1 1 Job Wed 20 Thu 21 1/1 1 Job Fri 22 Sat 23 Sun…" at bounding box center [784, 435] width 1568 height 560
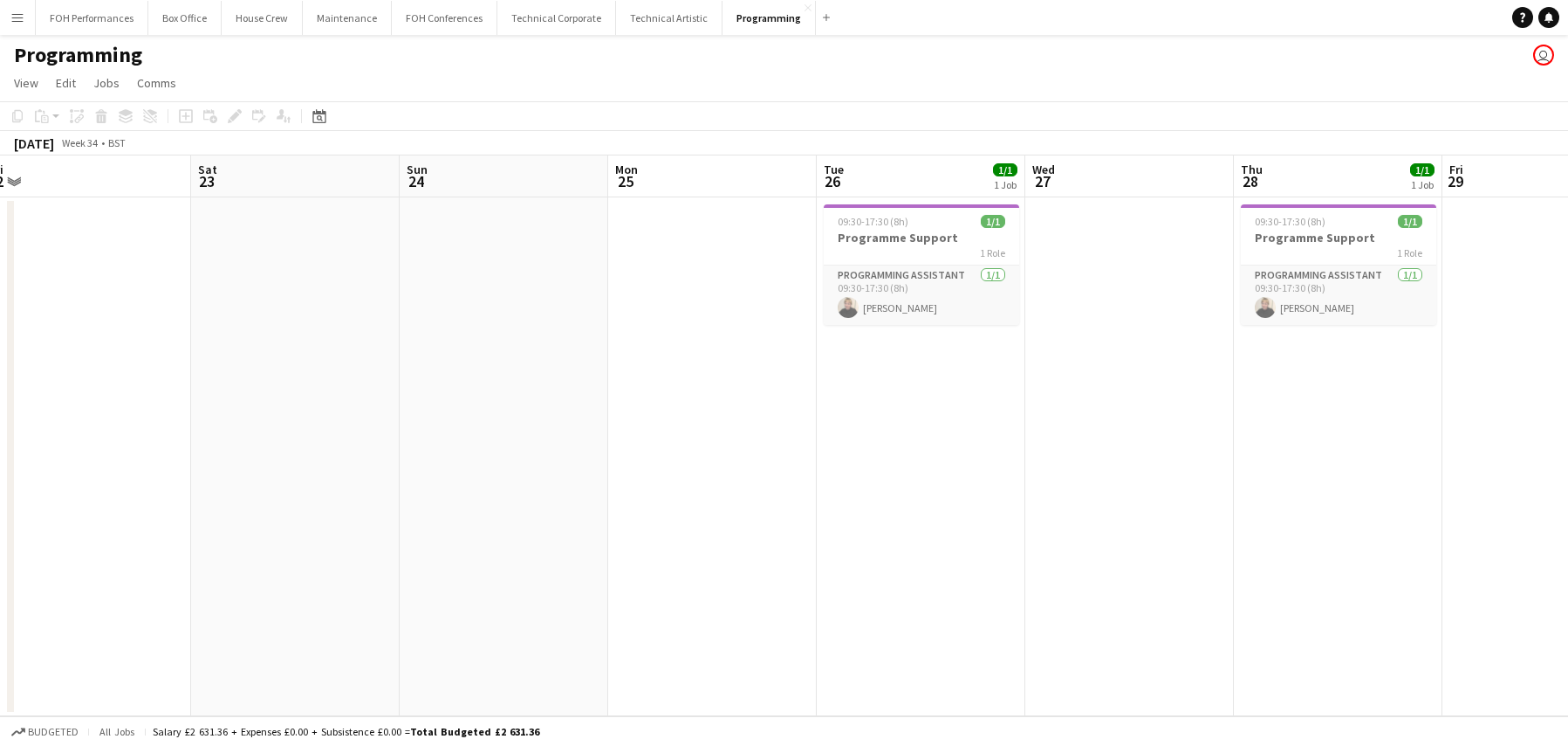
drag, startPoint x: 1436, startPoint y: 421, endPoint x: 900, endPoint y: 424, distance: 536.0
click at [900, 424] on app-calendar-viewport "Tue 19 1/1 1 Job Wed 20 Thu 21 1/1 1 Job Fri 22 Sat 23 Sun 24 Mon 25 Tue 26 1/1…" at bounding box center [784, 435] width 1568 height 560
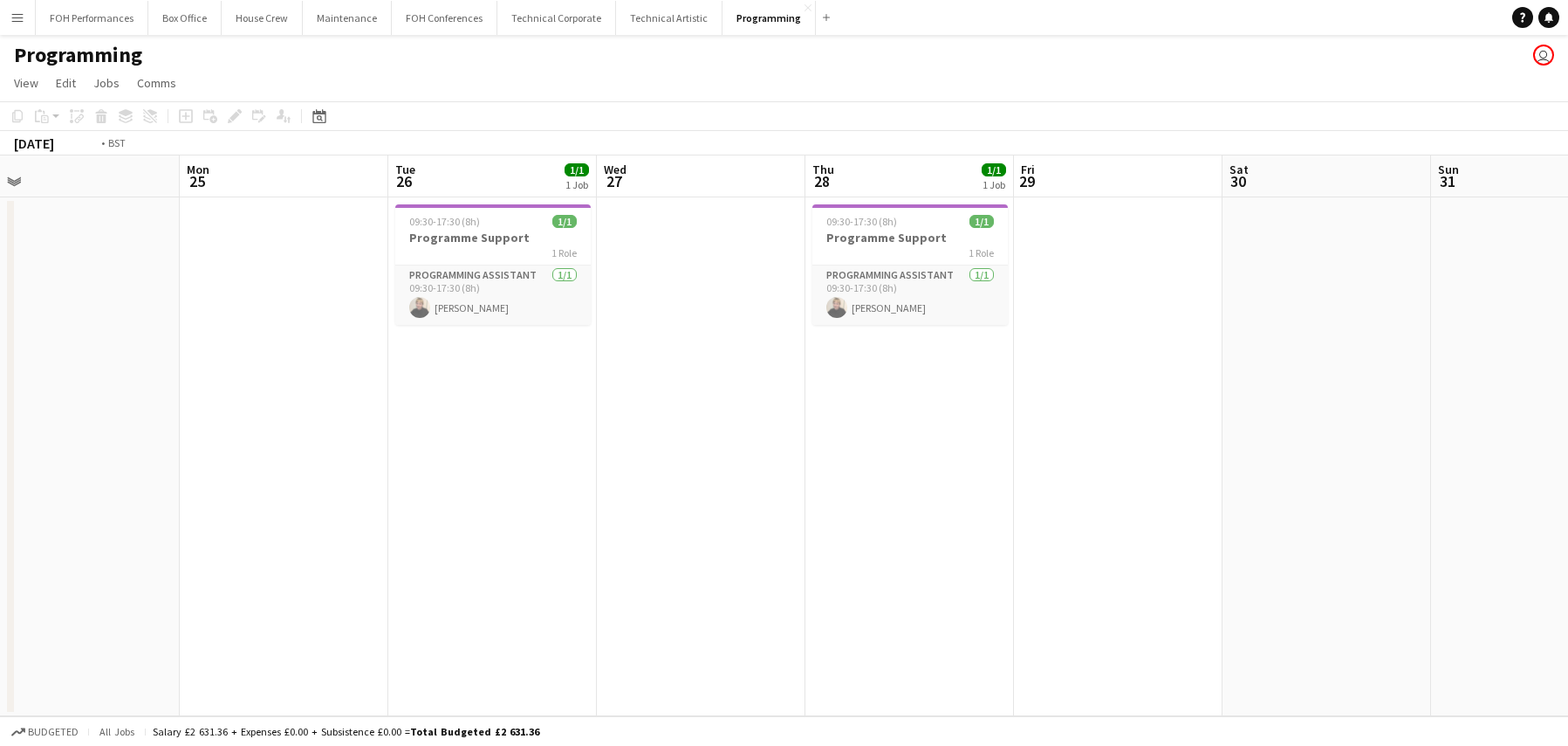
scroll to position [0, 502]
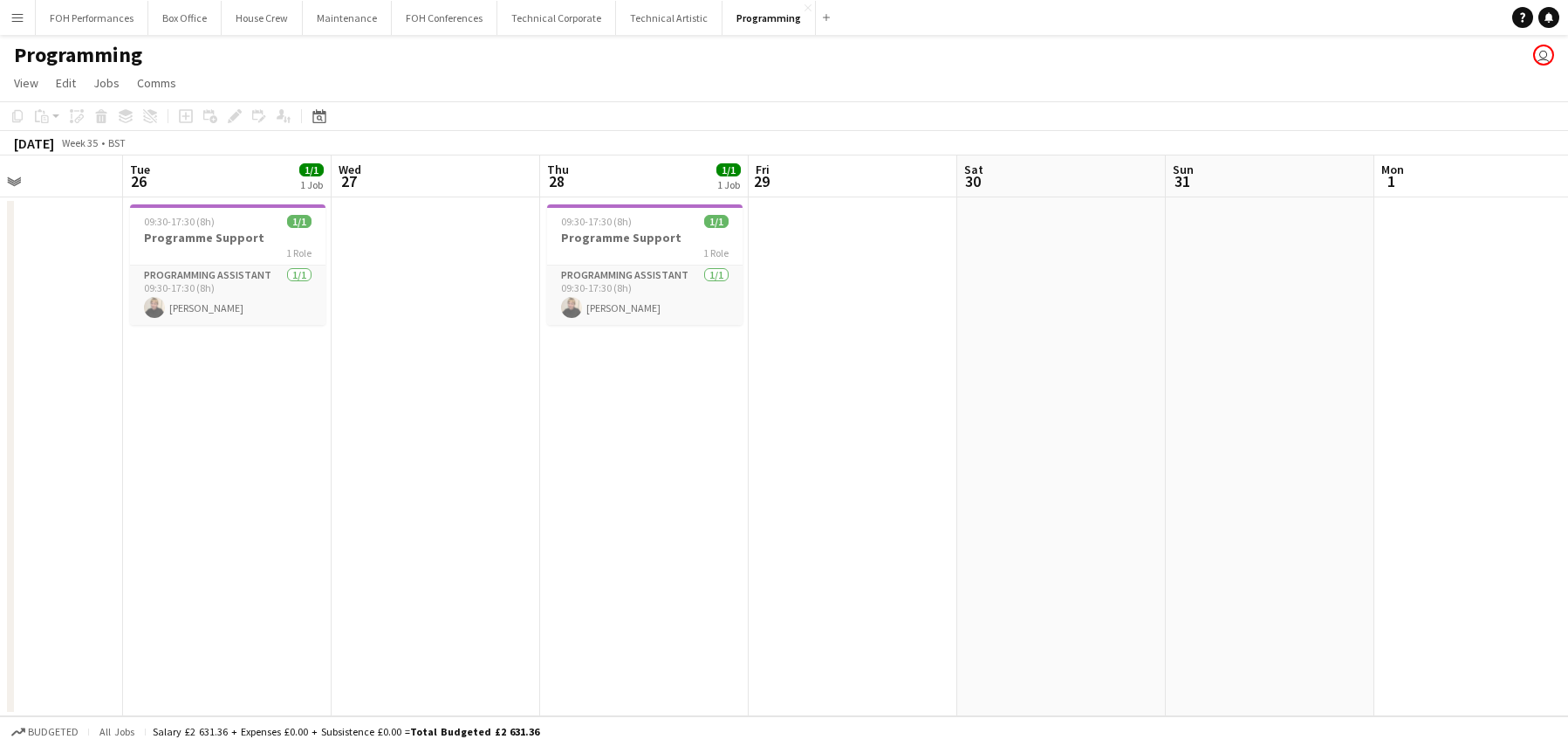
drag, startPoint x: 1363, startPoint y: 424, endPoint x: 695, endPoint y: 458, distance: 668.9
click at [695, 458] on app-calendar-viewport "Sat 23 Sun 24 Mon 25 Tue 26 1/1 1 Job Wed 27 Thu 28 1/1 1 Job Fri 29 Sat 30 Sun…" at bounding box center [784, 435] width 1568 height 560
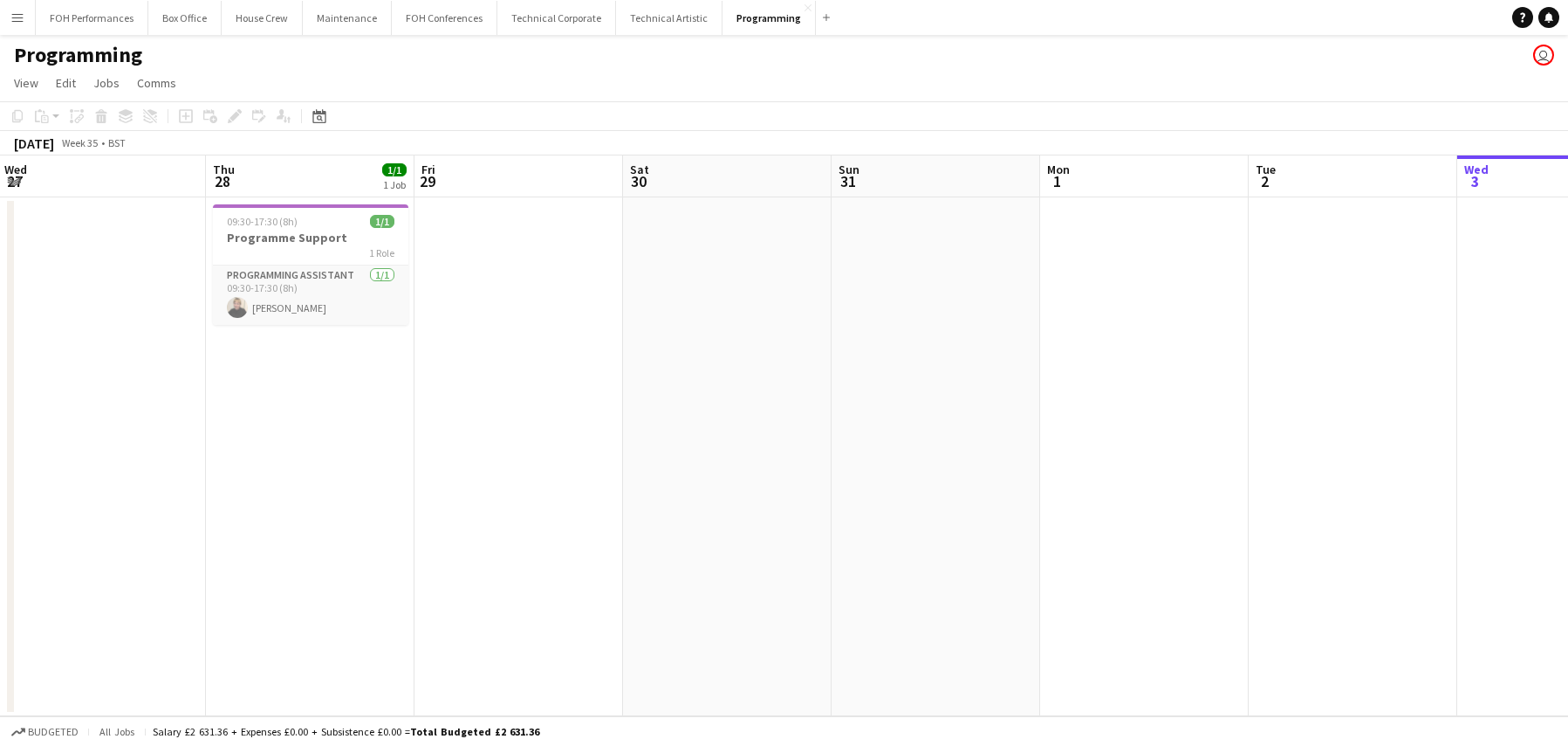
drag, startPoint x: 1243, startPoint y: 378, endPoint x: 881, endPoint y: 374, distance: 362.0
click at [900, 378] on app-calendar-viewport "Sun 24 Mon 25 Tue 26 1/1 1 Job Wed 27 Thu 28 1/1 1 Job Fri 29 Sat 30 Sun 31 Mon…" at bounding box center [784, 435] width 1568 height 560
click at [323, 222] on div "09:30-17:30 (8h) 1/1" at bounding box center [302, 221] width 196 height 13
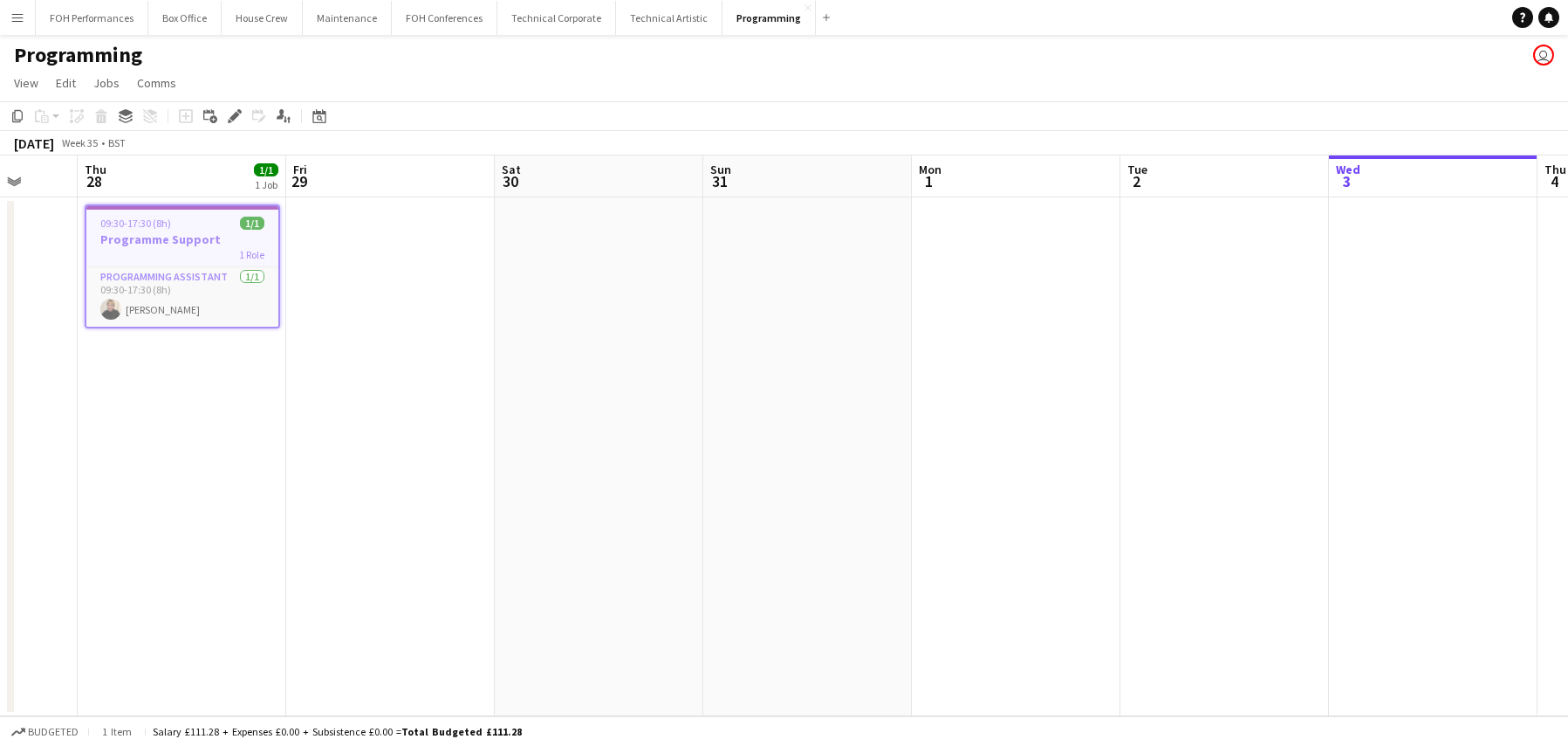
scroll to position [0, 806]
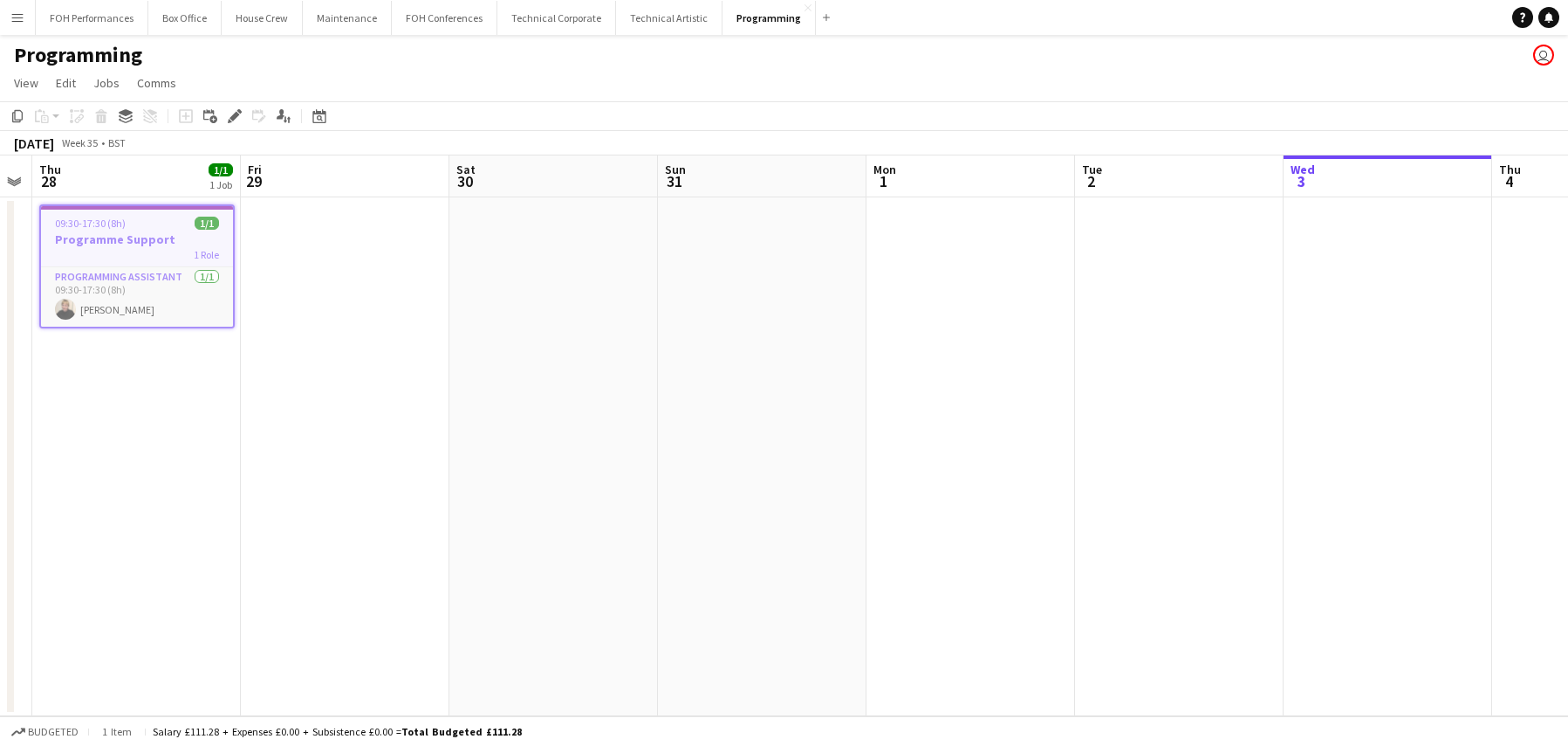
drag, startPoint x: 1323, startPoint y: 266, endPoint x: 1150, endPoint y: 266, distance: 173.0
click at [1154, 267] on app-calendar-viewport "Sun 24 Mon 25 Tue 26 1/1 1 Job Wed 27 Thu 28 1/1 1 Job Fri 29 Sat 30 Sun 31 Mon…" at bounding box center [784, 435] width 1568 height 560
click at [1165, 228] on app-date-cell at bounding box center [1175, 457] width 209 height 519
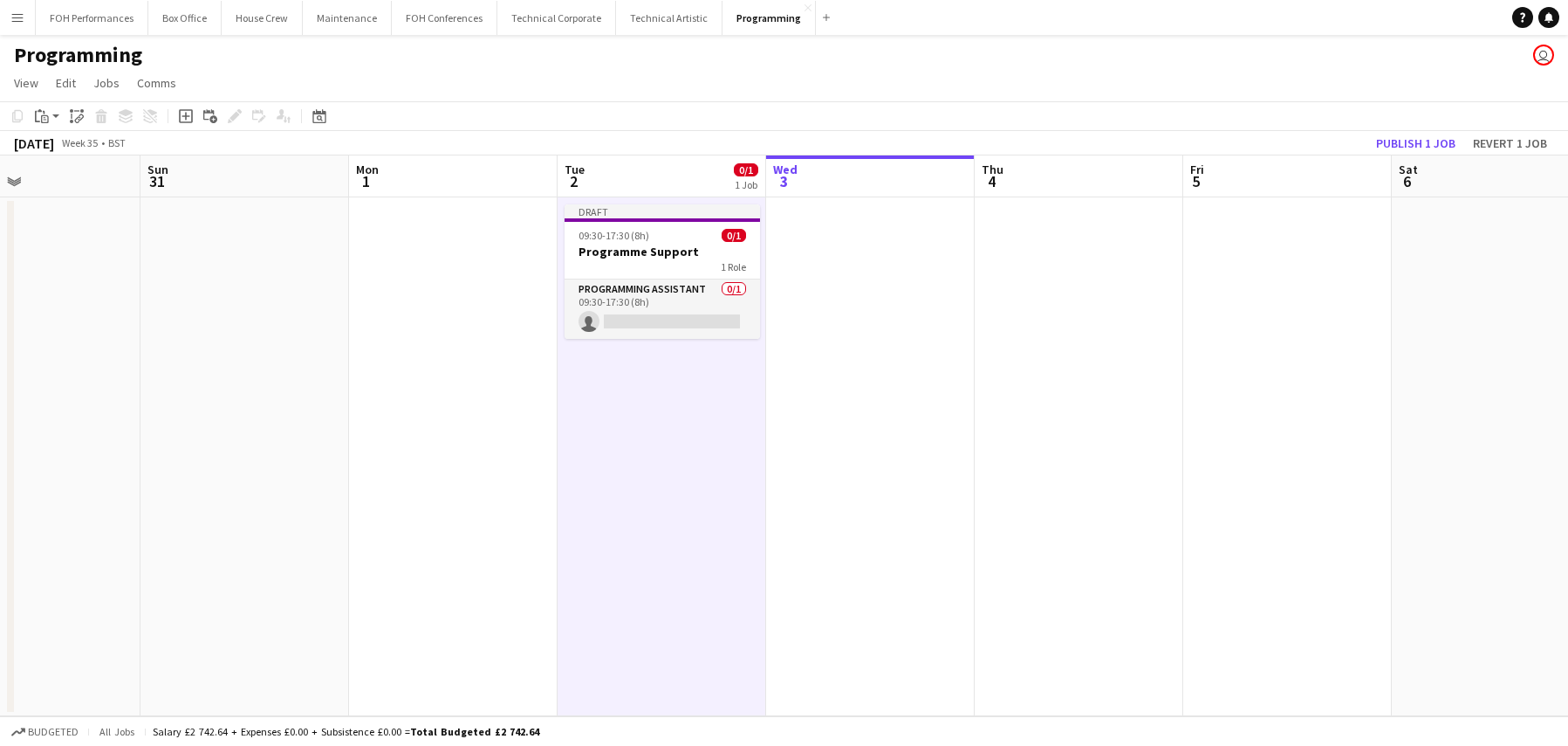
drag, startPoint x: 699, startPoint y: 301, endPoint x: 456, endPoint y: 309, distance: 243.1
click at [456, 309] on app-calendar-viewport "Wed 27 Thu 28 1/1 1 Job Fri 29 Sat 30 Sun 31 Mon 1 Tue 2 0/1 1 Job Wed 3 Thu 4 …" at bounding box center [784, 435] width 1568 height 560
click at [1065, 241] on app-date-cell at bounding box center [1076, 457] width 209 height 519
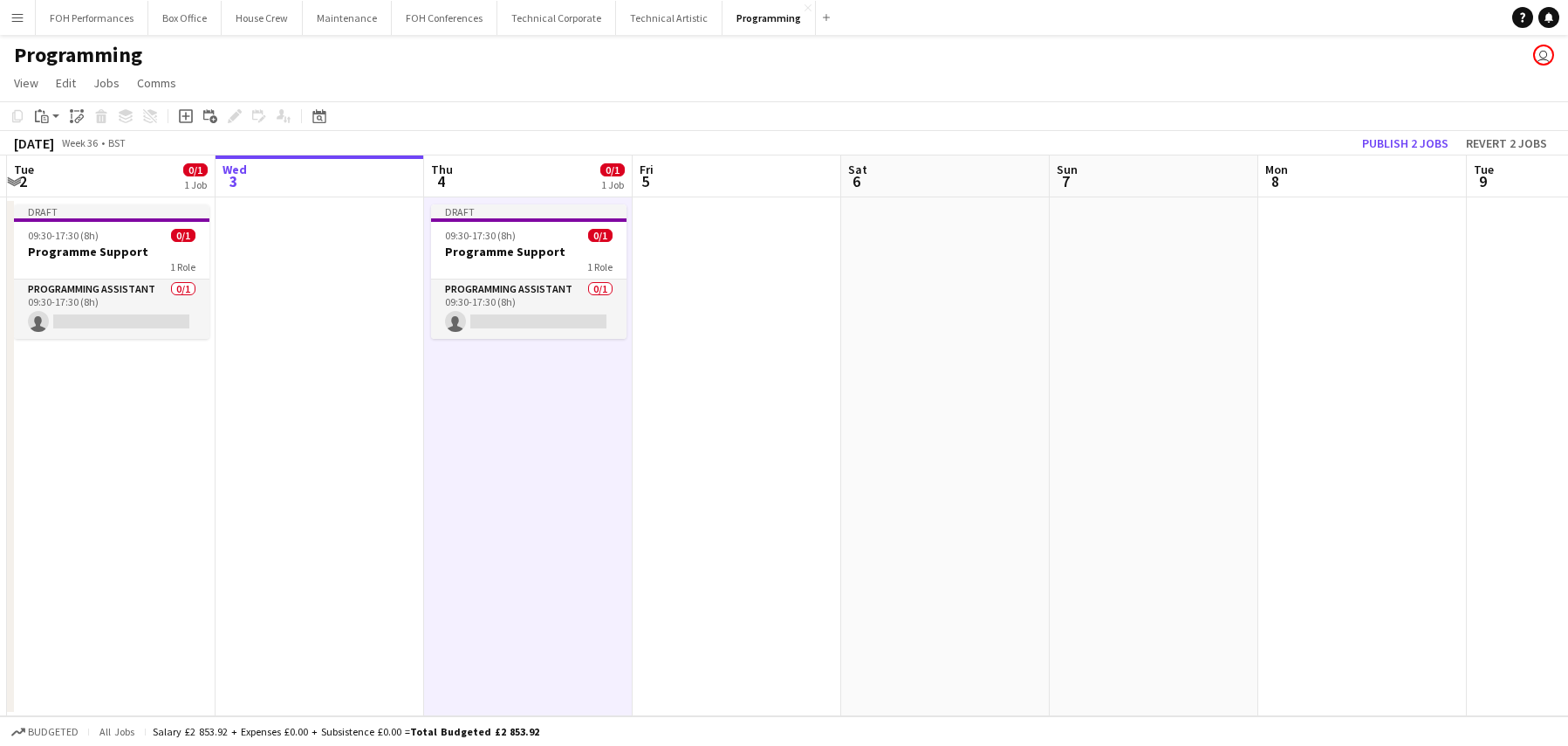
drag, startPoint x: 1142, startPoint y: 304, endPoint x: 764, endPoint y: 328, distance: 378.8
click at [710, 348] on app-calendar-viewport "Sat 30 Sun 31 Mon 1 Tue 2 0/1 1 Job Wed 3 Thu 4 0/1 1 Job Fri 5 Sat 6 Sun 7 Mon…" at bounding box center [784, 435] width 1568 height 560
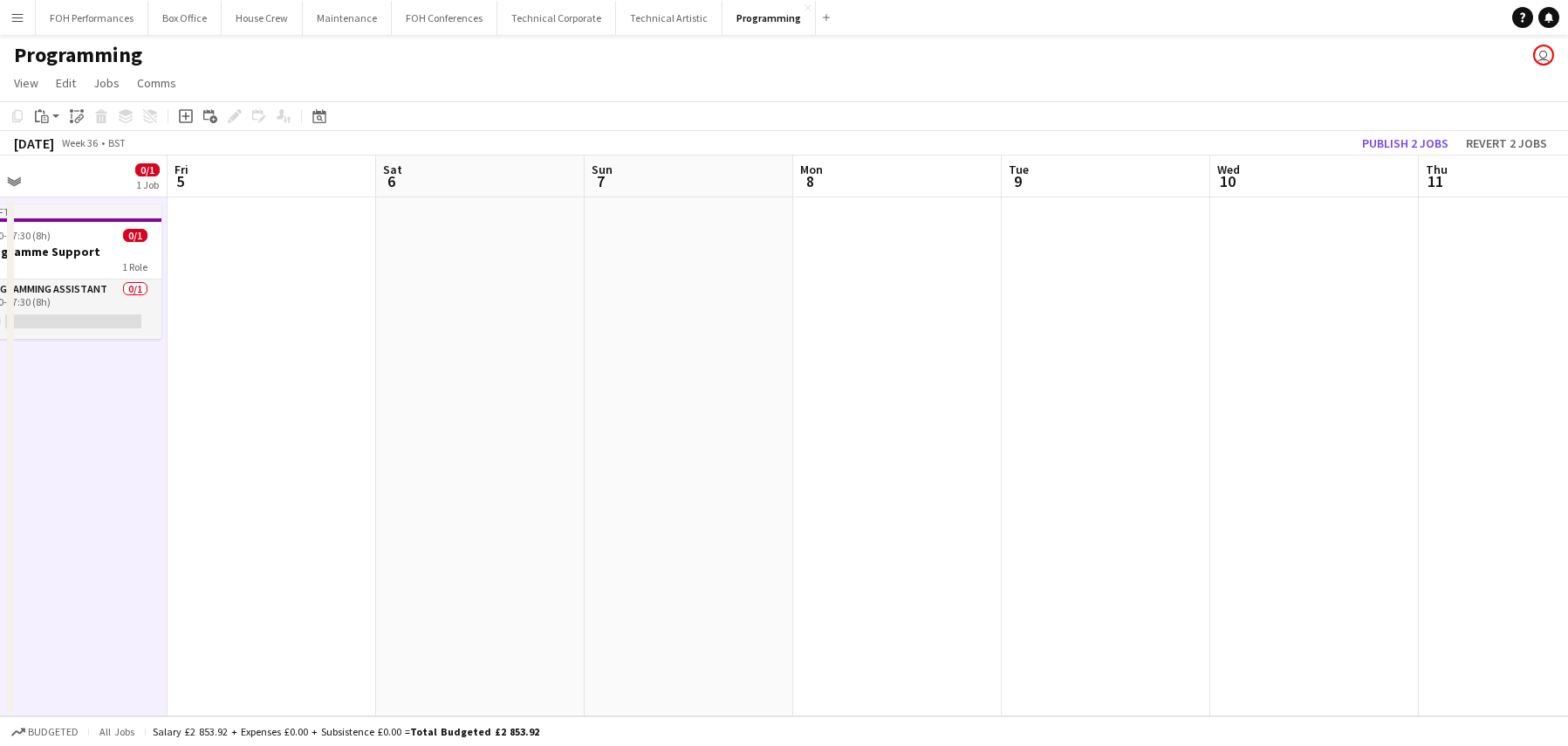
scroll to position [0, 670]
drag, startPoint x: 1009, startPoint y: 272, endPoint x: 700, endPoint y: 303, distance: 310.6
click at [700, 303] on app-calendar-viewport "Mon 1 Tue 2 0/1 1 Job Wed 3 Thu 4 0/1 1 Job Fri 5 Sat 6 Sun 7 Mon 8 Tue 9 Wed 1…" at bounding box center [784, 435] width 1568 height 560
click at [1142, 237] on app-date-cell at bounding box center [1102, 457] width 209 height 519
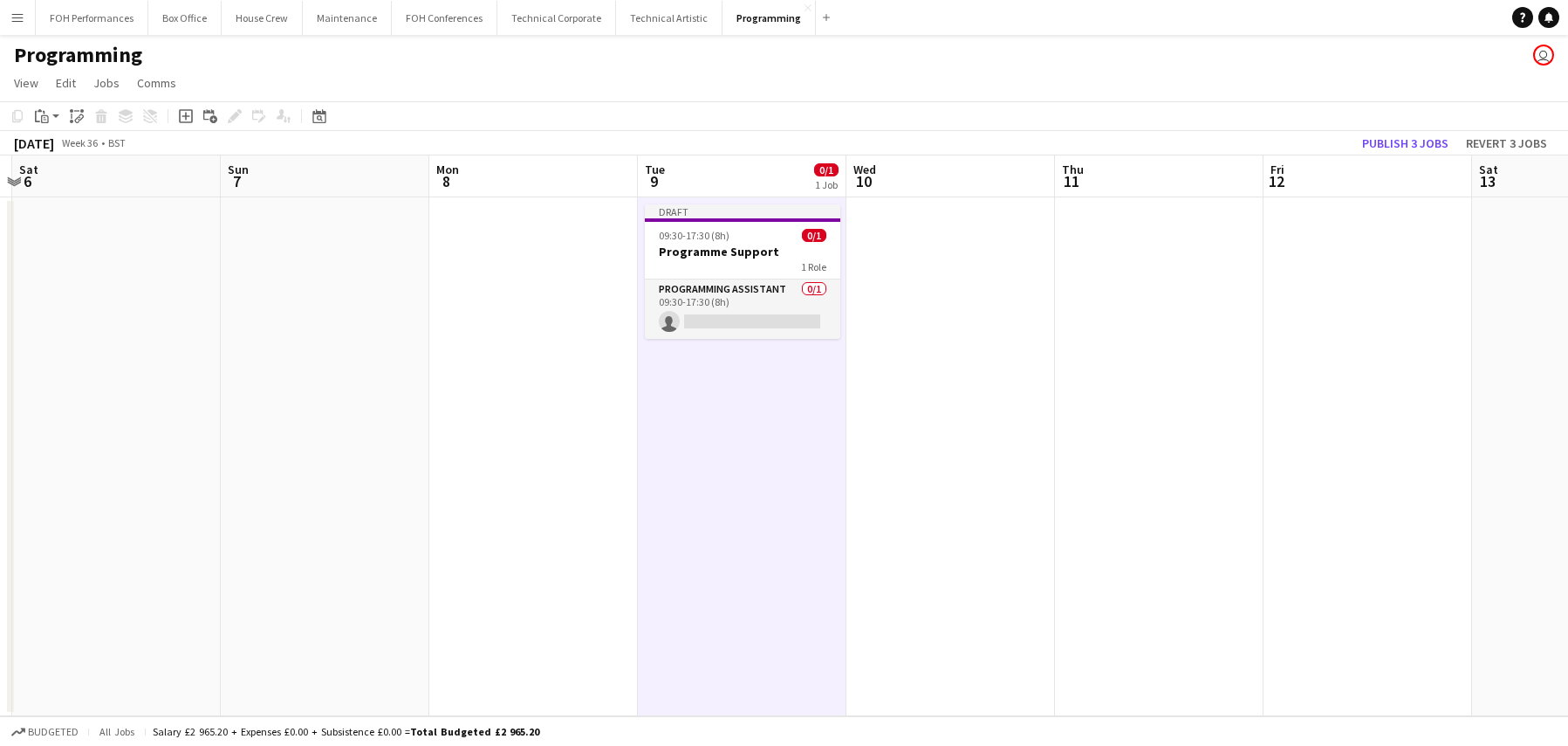
drag, startPoint x: 1291, startPoint y: 248, endPoint x: 945, endPoint y: 283, distance: 347.8
click at [928, 285] on app-calendar-viewport "Wed 3 Thu 4 0/1 1 Job Fri 5 Sat 6 Sun 7 Mon 8 Tue 9 0/1 1 Job Wed 10 Thu 11 Fri…" at bounding box center [784, 435] width 1568 height 560
click at [1203, 232] on app-date-cell at bounding box center [1160, 457] width 209 height 519
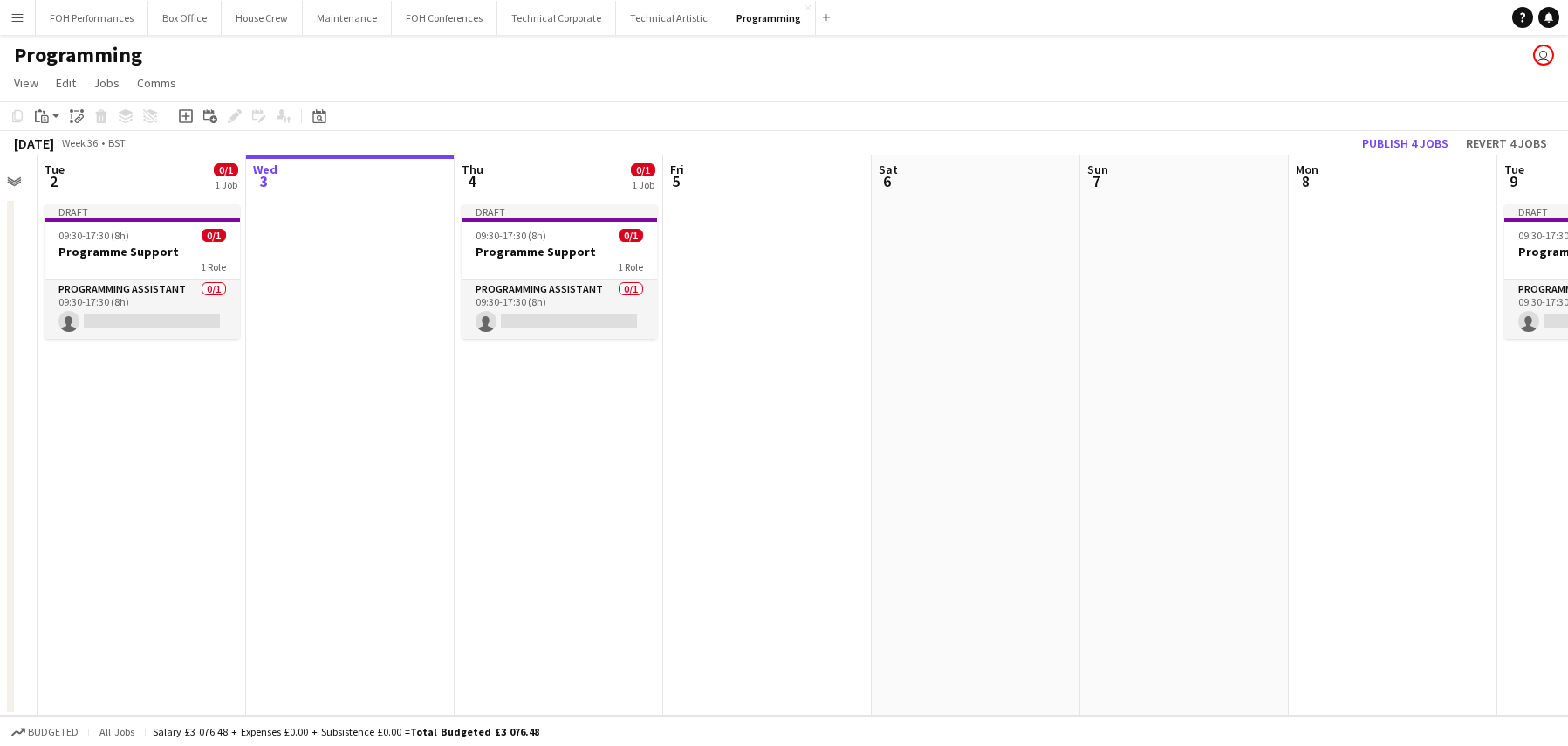
drag, startPoint x: 397, startPoint y: 363, endPoint x: 1228, endPoint y: 338, distance: 831.4
click at [1254, 344] on app-calendar-viewport "Sun 31 Mon 1 Tue 2 0/1 1 Job Wed 3 Thu 4 0/1 1 Job Fri 5 Sat 6 Sun 7 Mon 8 Tue …" at bounding box center [784, 435] width 1568 height 560
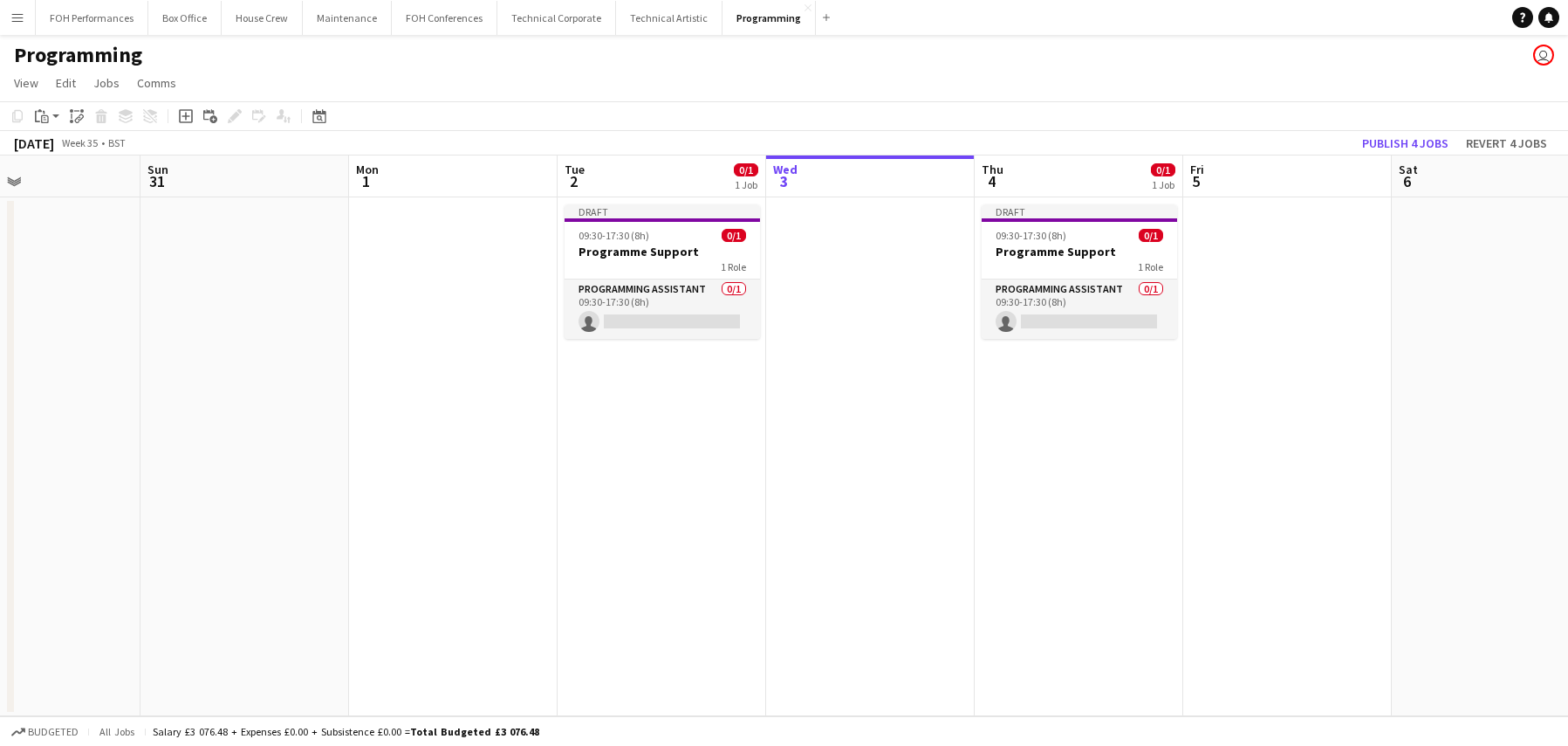
drag
click at [1207, 341] on app-calendar-viewport "Thu 28 1/1 1 Job Fri 29 Sat 30 Sun 31 Mon 1 Tue 2 0/1 1 Job Wed 3 Thu 4 0/1 1 J…" at bounding box center [784, 435] width 1568 height 560
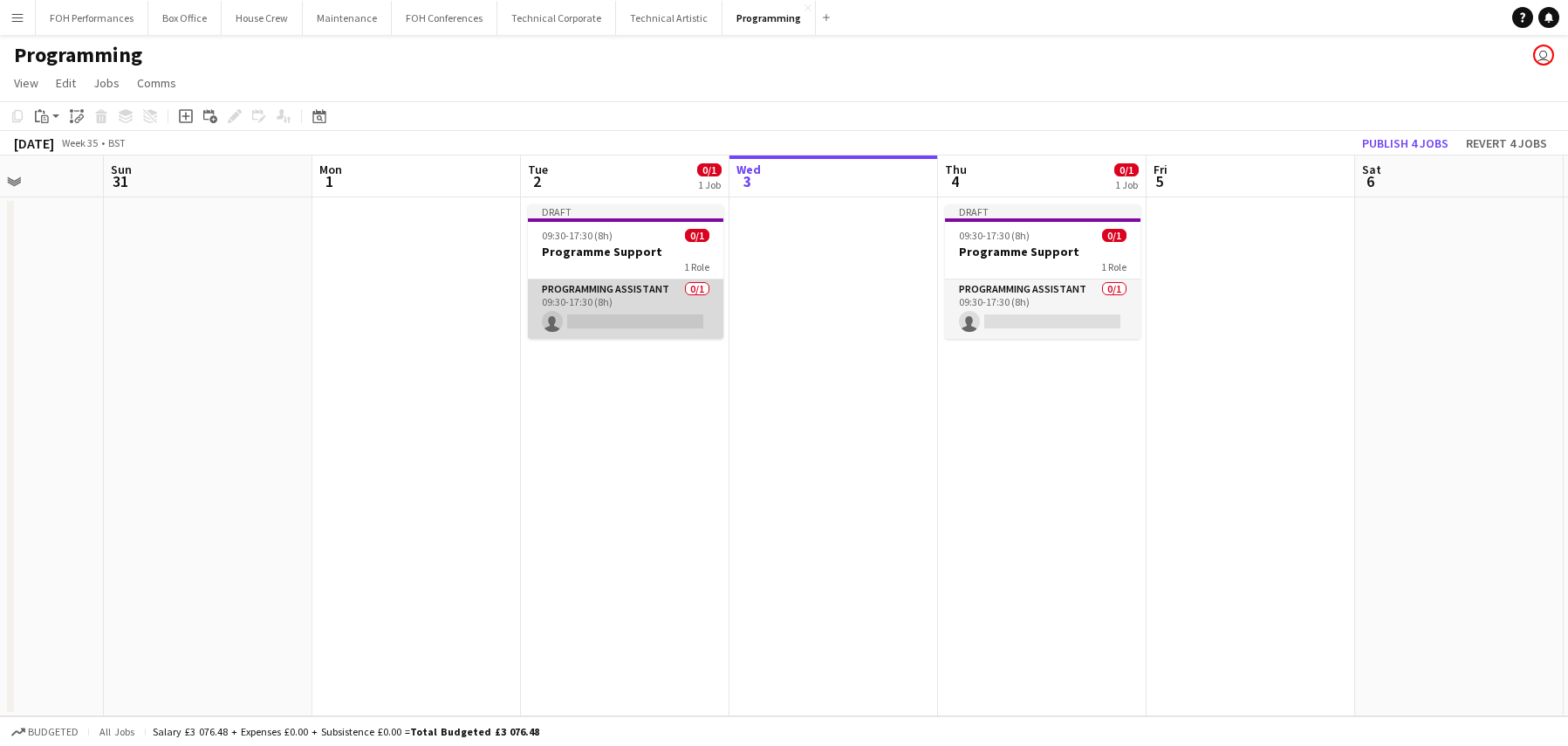
click at [624, 302] on app-card-role "Programming Assistant 0/1 09:30-17:30 (8h) single-neutral-actions" at bounding box center [626, 309] width 196 height 60
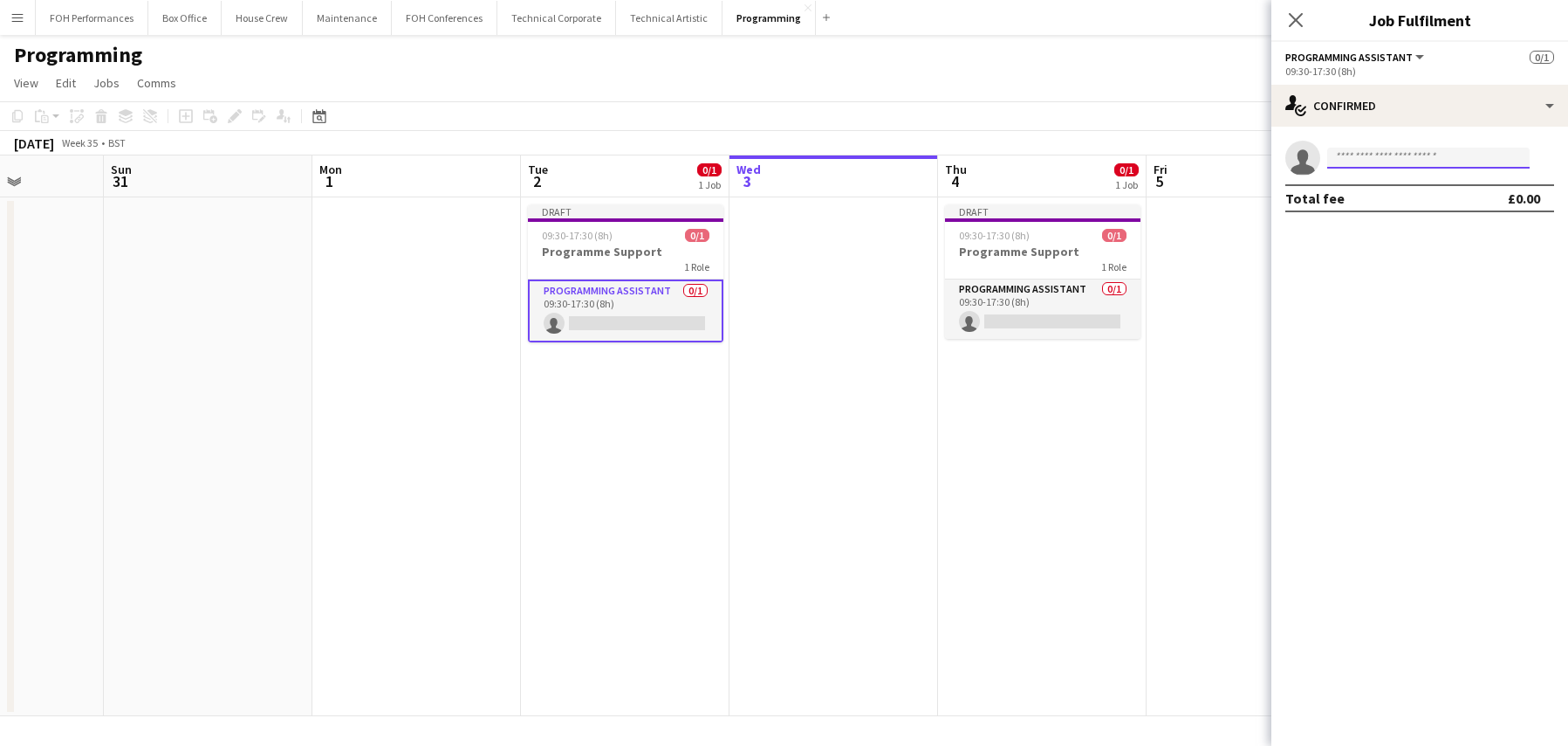
click at [1368, 156] on input at bounding box center [1429, 158] width 203 height 21
type input "****"
click at [1398, 184] on span "[PERSON_NAME] Active" at bounding box center [1429, 183] width 175 height 15
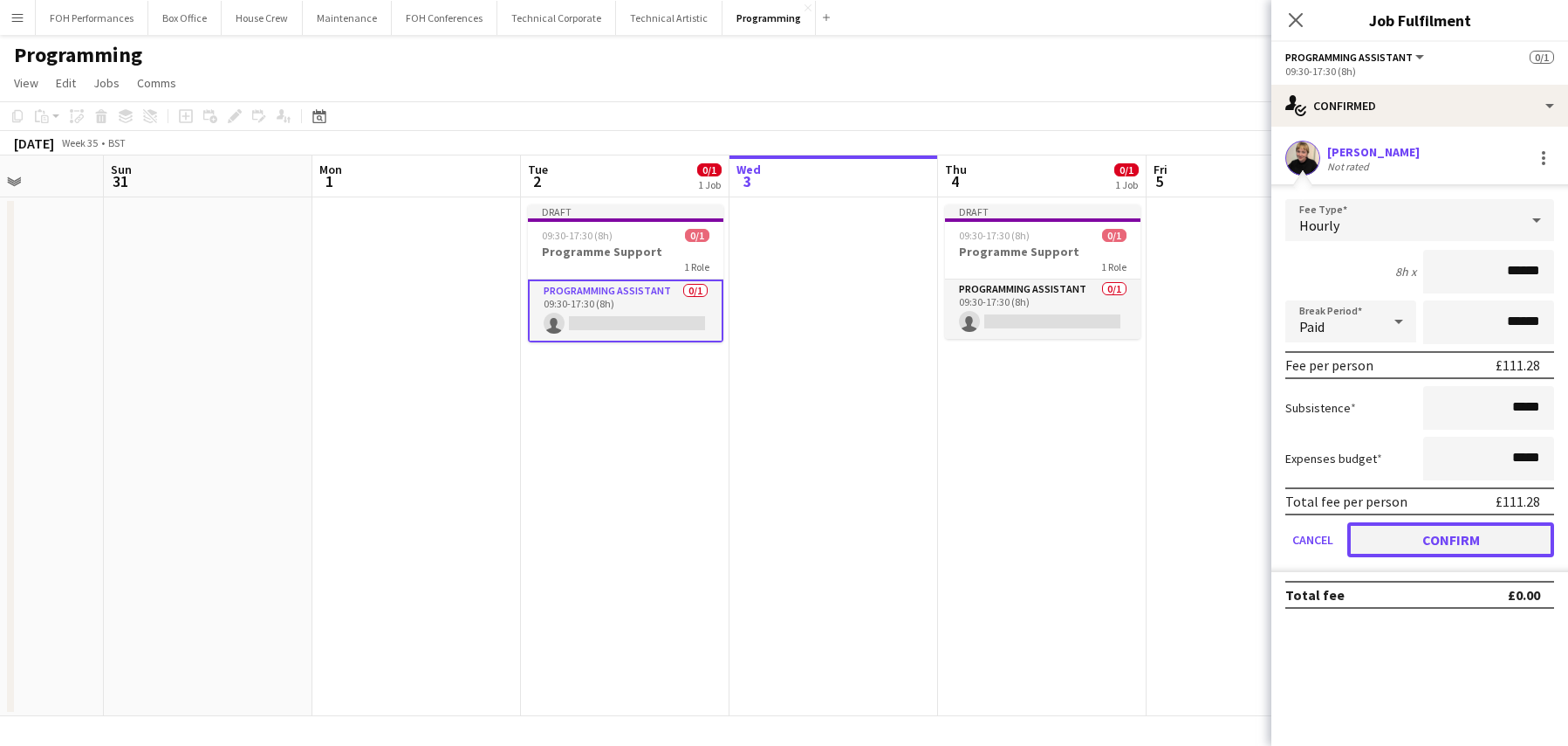
click at [1446, 541] on button "Confirm" at bounding box center [1451, 539] width 207 height 35
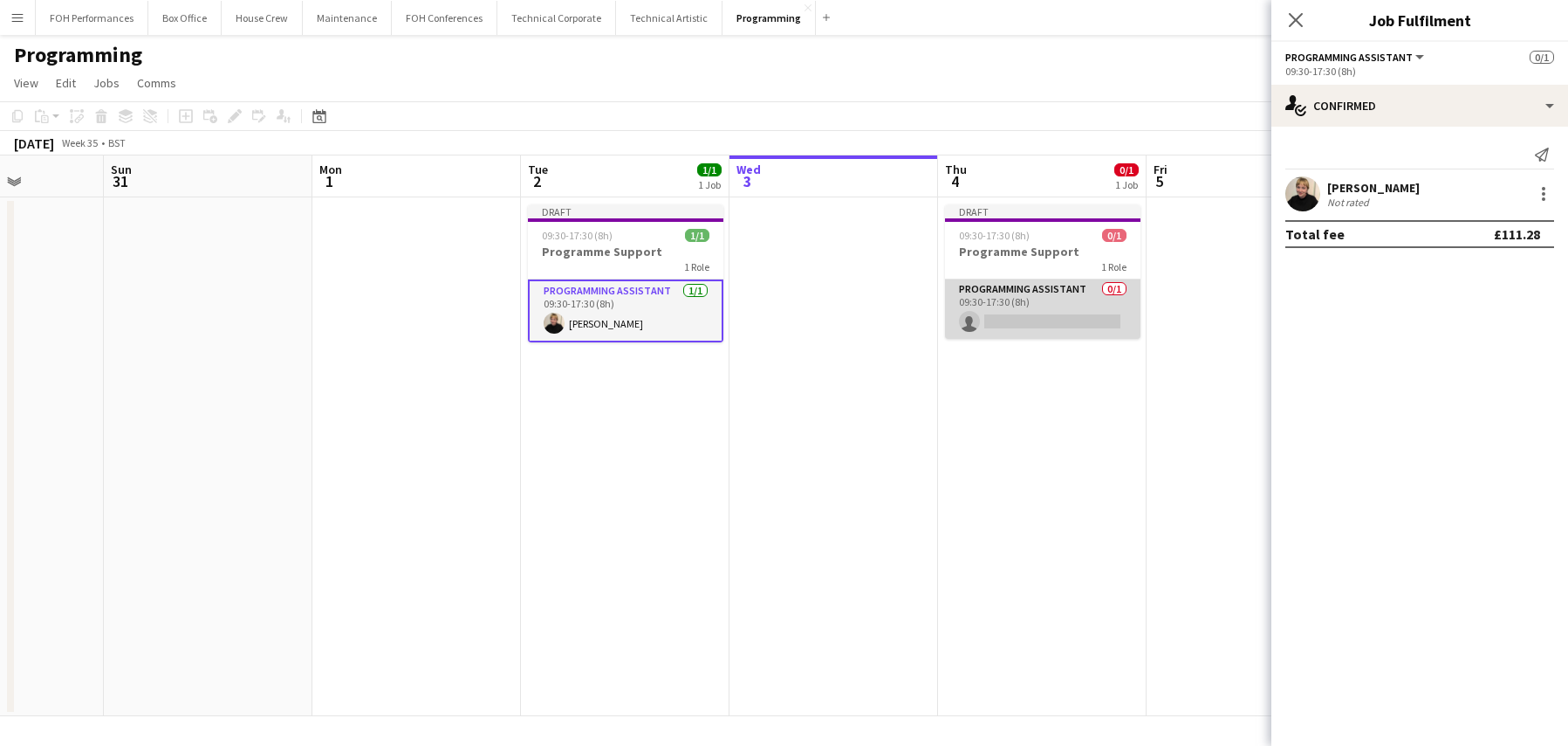
click at [1034, 308] on app-card-role "Programming Assistant 0/1 09:30-17:30 (8h) single-neutral-actions" at bounding box center [1043, 309] width 196 height 60
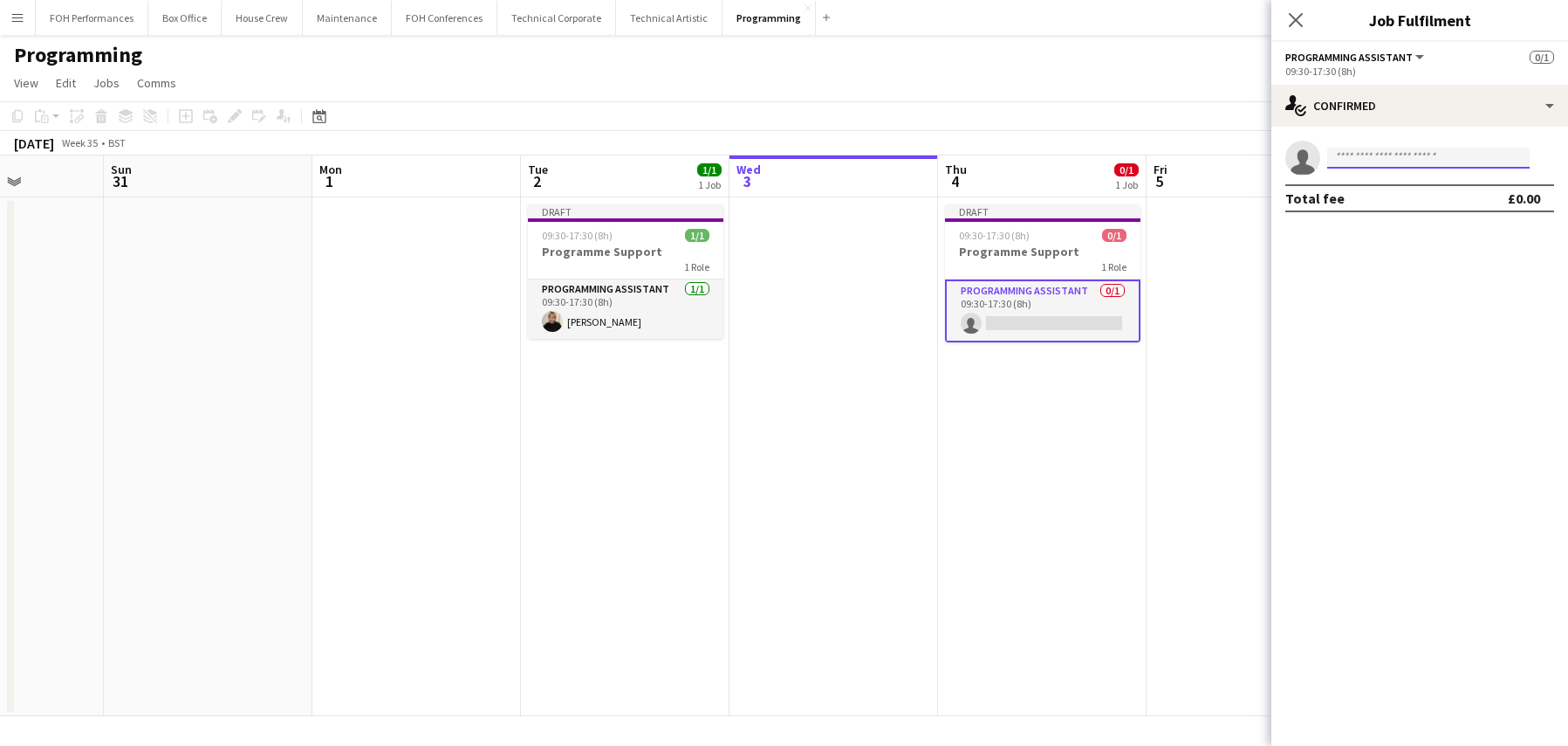
drag, startPoint x: 1416, startPoint y: 157, endPoint x: 1448, endPoint y: 148, distance: 33.2
click at [1415, 157] on input at bounding box center [1429, 158] width 203 height 21
type input "****"
click at [1429, 186] on span "[PERSON_NAME] Active" at bounding box center [1429, 183] width 175 height 15
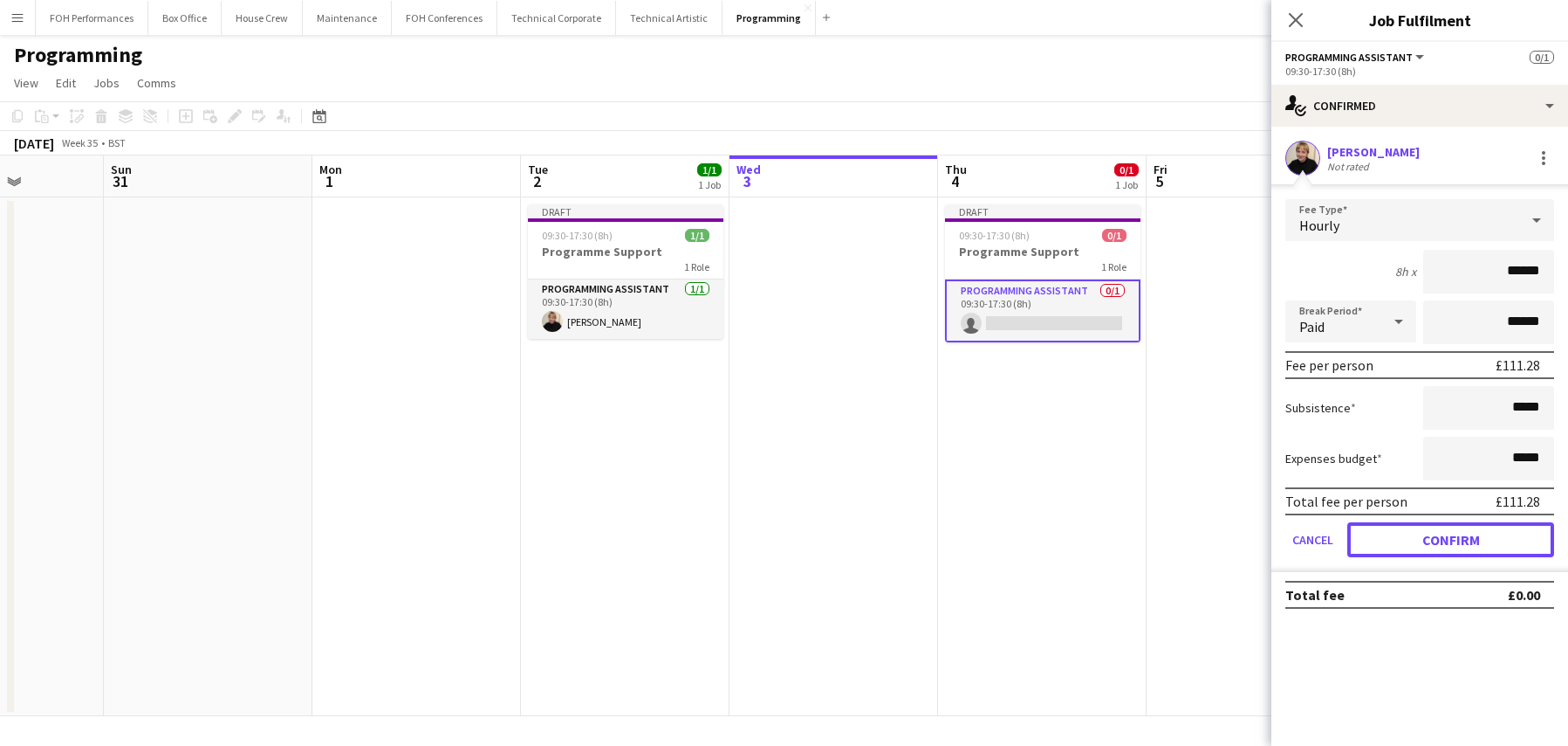
click at [1470, 525] on button "Confirm" at bounding box center [1451, 539] width 207 height 35
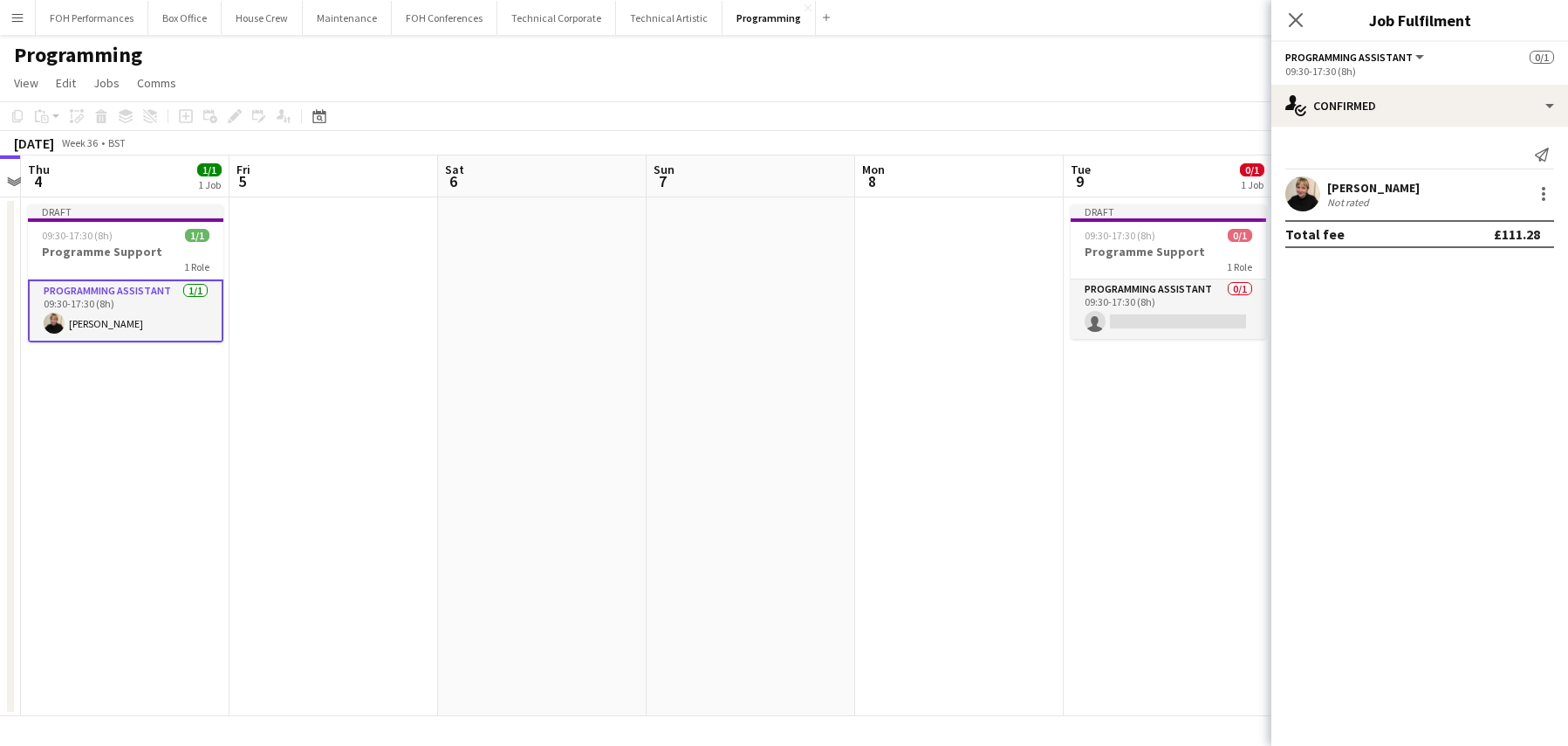
drag, startPoint x: 1185, startPoint y: 397, endPoint x: 252, endPoint y: 398, distance: 933.0
click at [254, 398] on app-calendar-viewport "Sun 31 Mon 1 Tue 2 1/1 1 Job Wed 3 Thu 4 1/1 1 Job Fri 5 Sat 6 Sun 7 Mon 8 Tue …" at bounding box center [784, 435] width 1568 height 560
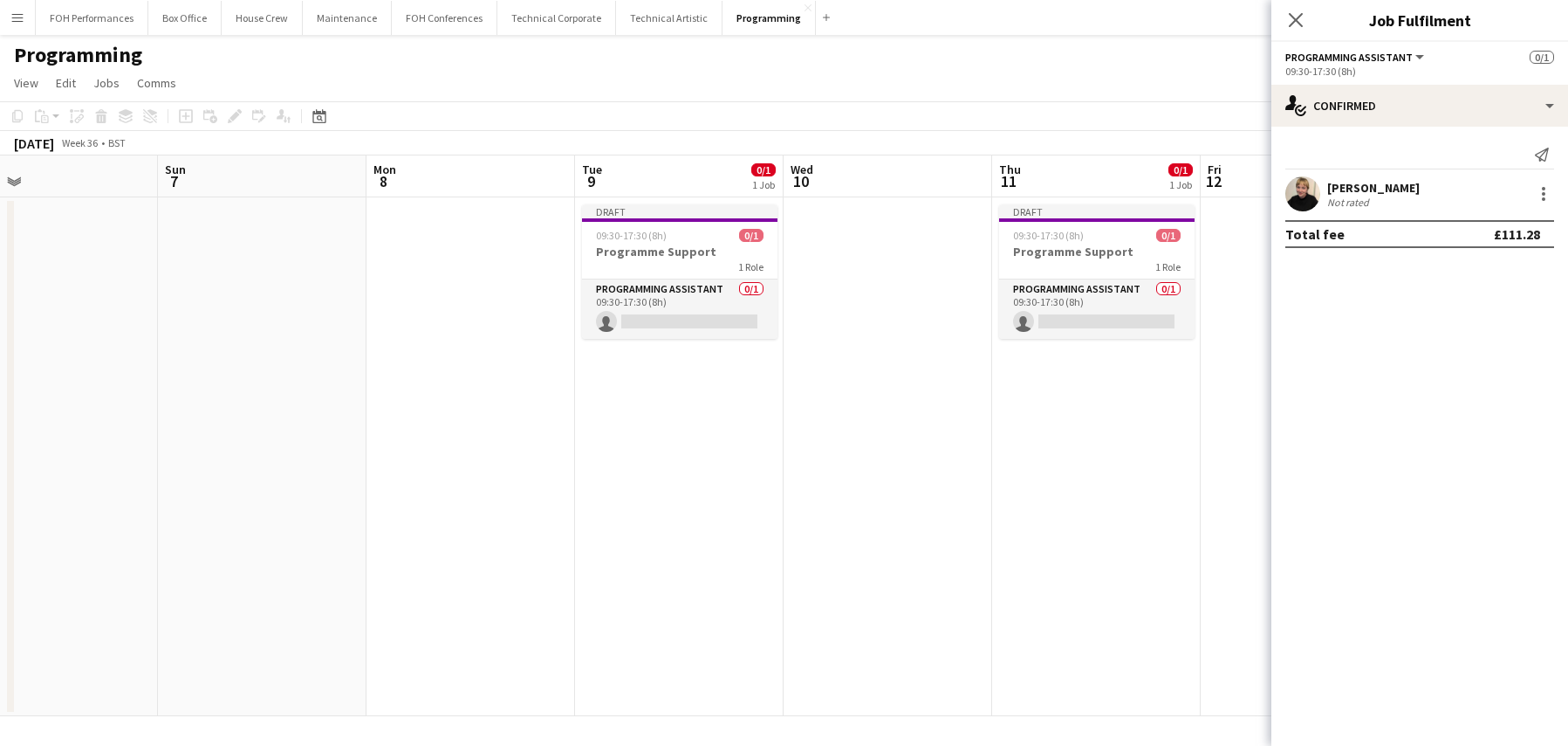
drag, startPoint x: 866, startPoint y: 381, endPoint x: 385, endPoint y: 394, distance: 481.2
click at [385, 394] on app-calendar-viewport "Wed 3 Thu 4 1/1 1 Job Fri 5 Sat 6 Sun 7 Mon 8 Tue 9 0/1 1 Job Wed 10 Thu 11 0/1…" at bounding box center [784, 435] width 1568 height 560
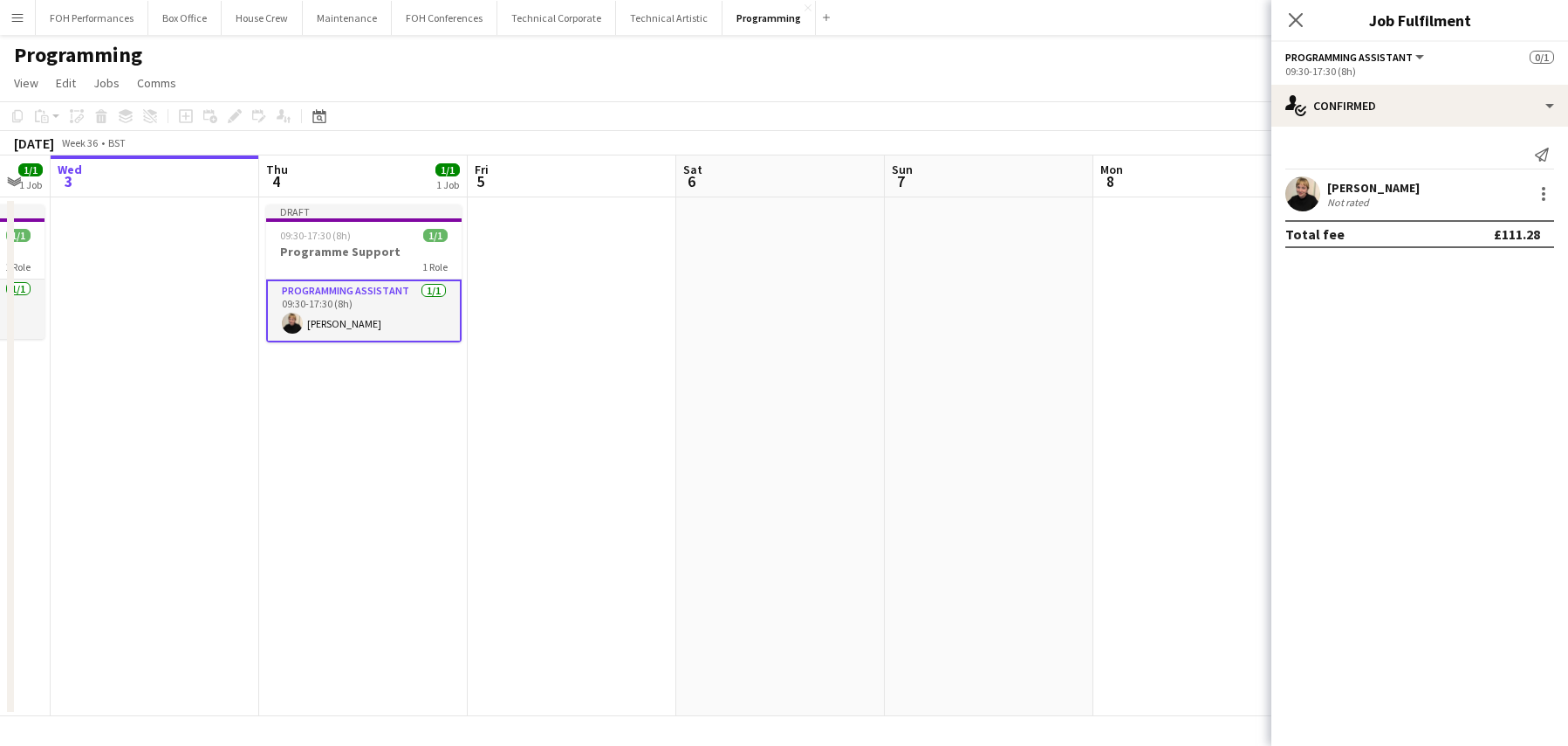
drag, startPoint x: 737, startPoint y: 394, endPoint x: 1075, endPoint y: 377, distance: 338.4
click at [1075, 377] on app-calendar-viewport "Mon 1 Tue 2 1/1 1 Job Wed 3 Thu 4 1/1 1 Job Fri 5 Sat 6 Sun 7 Mon 8 Tue 9 0/1 1…" at bounding box center [784, 435] width 1568 height 560
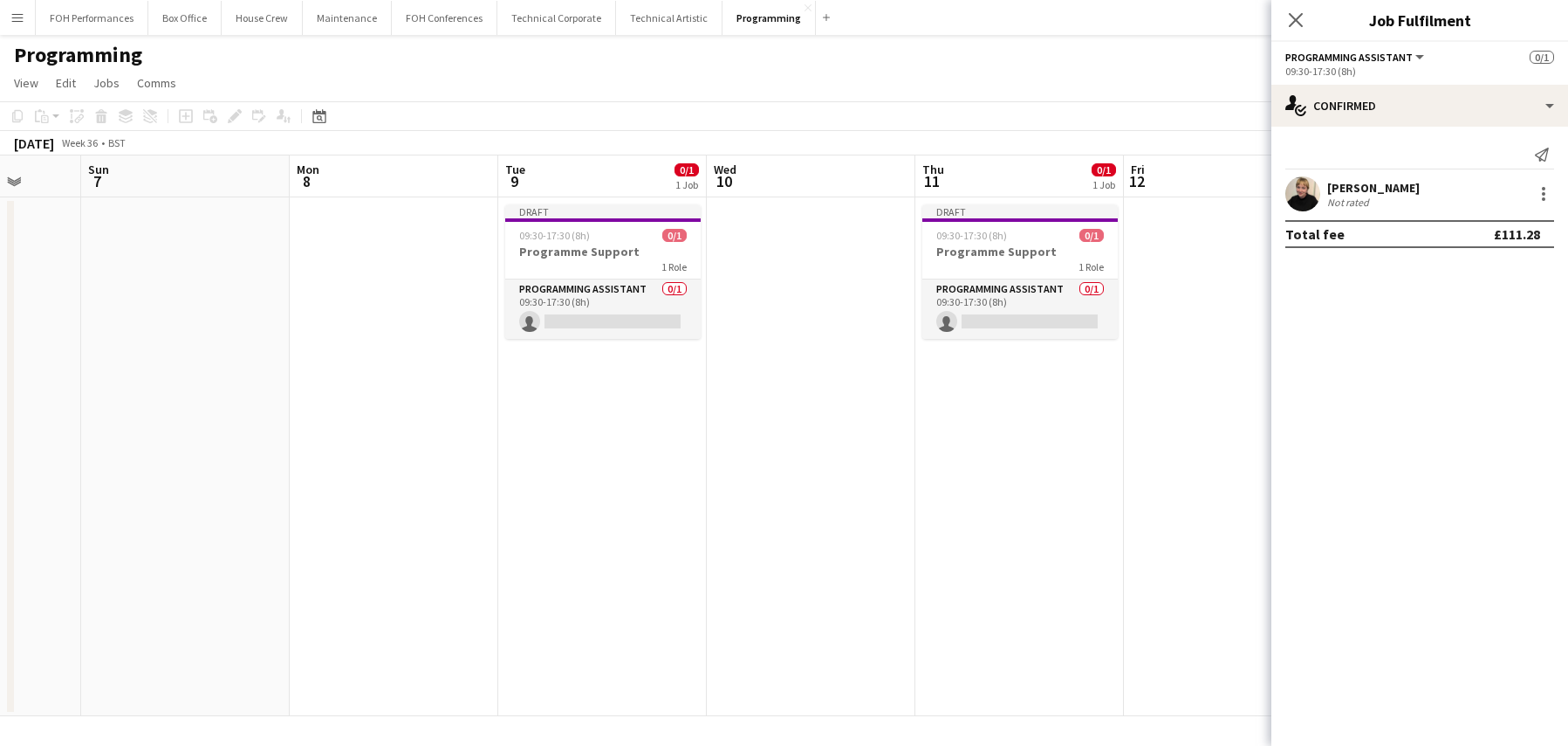
scroll to position [0, 664]
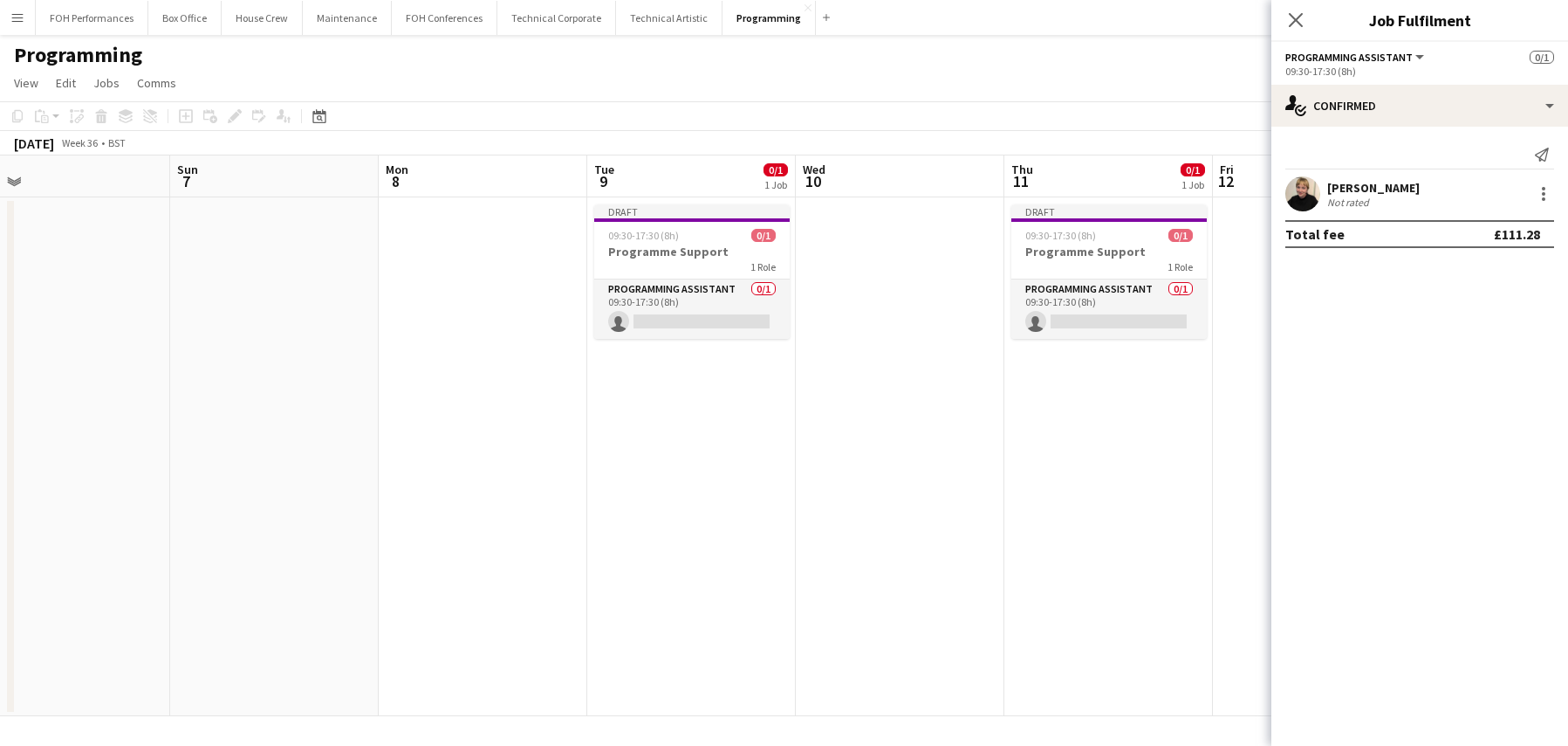
drag, startPoint x: 794, startPoint y: 399, endPoint x: 355, endPoint y: 399, distance: 439.0
click at [355, 399] on app-calendar-viewport "Wed 3 Thu 4 1/1 1 Job Fri 5 Sat 6 Sun 7 Mon 8 Tue 9 0/1 1 Job Wed 10 Thu 11 0/1…" at bounding box center [784, 435] width 1568 height 560
click at [679, 301] on app-card-role "Programming Assistant 0/1 09:30-17:30 (8h) single-neutral-actions" at bounding box center [692, 309] width 196 height 60
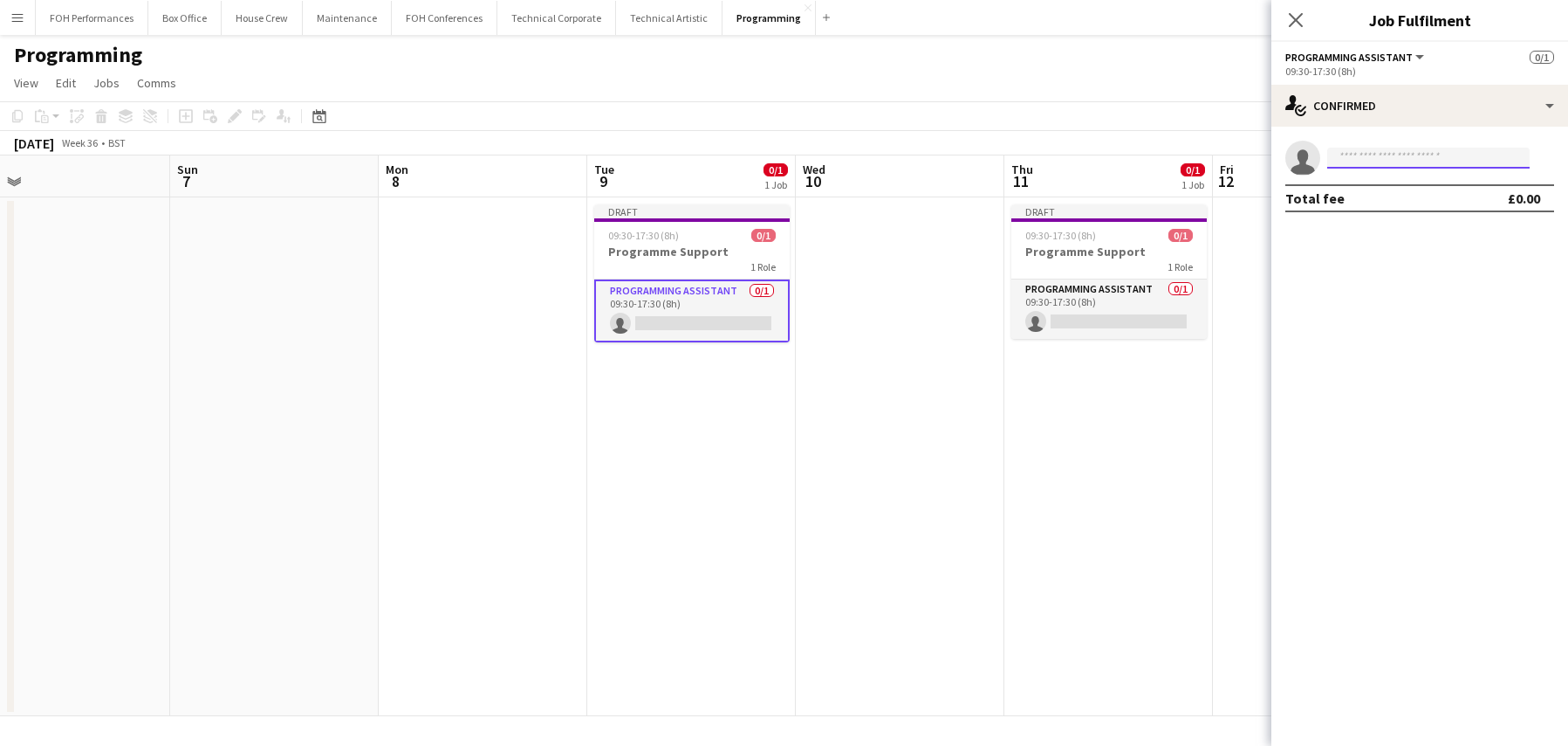
click at [1425, 155] on input at bounding box center [1429, 158] width 203 height 21
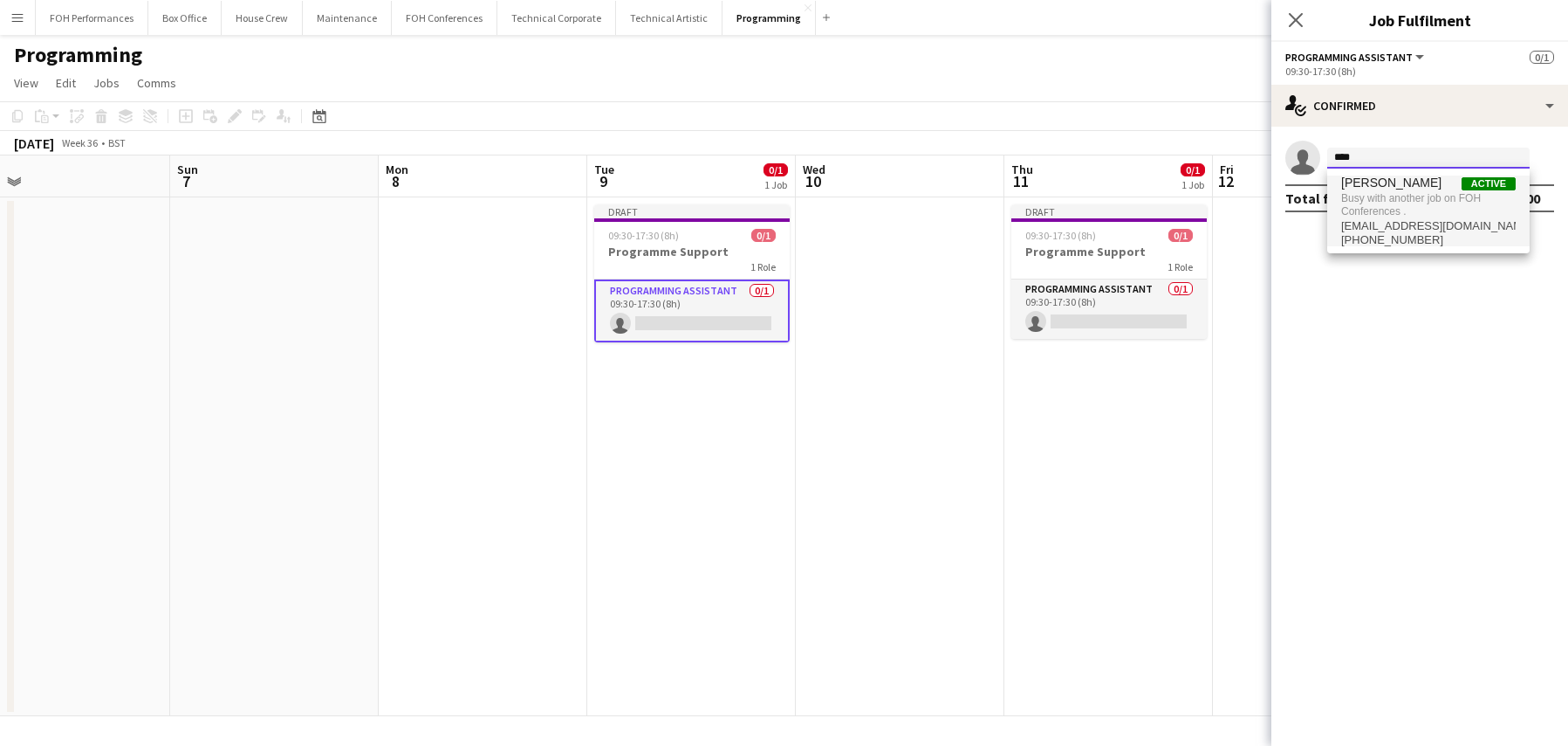
type input "****"
click at [1413, 201] on span "Busy with another job on FOH Conferences ." at bounding box center [1429, 205] width 175 height 29
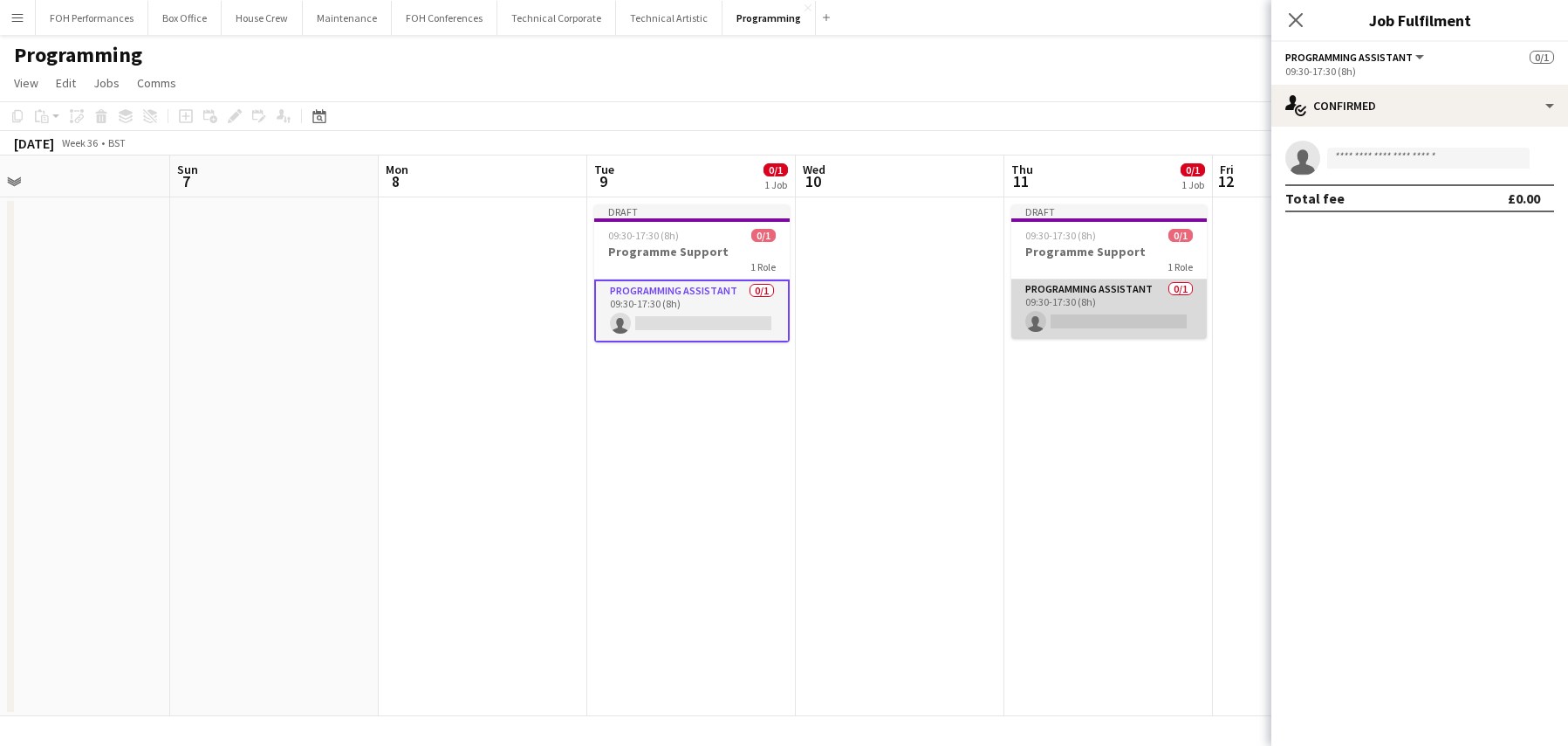
click at [1105, 316] on app-card-role "Programming Assistant 0/1 09:30-17:30 (8h) single-neutral-actions" at bounding box center [1109, 309] width 196 height 60
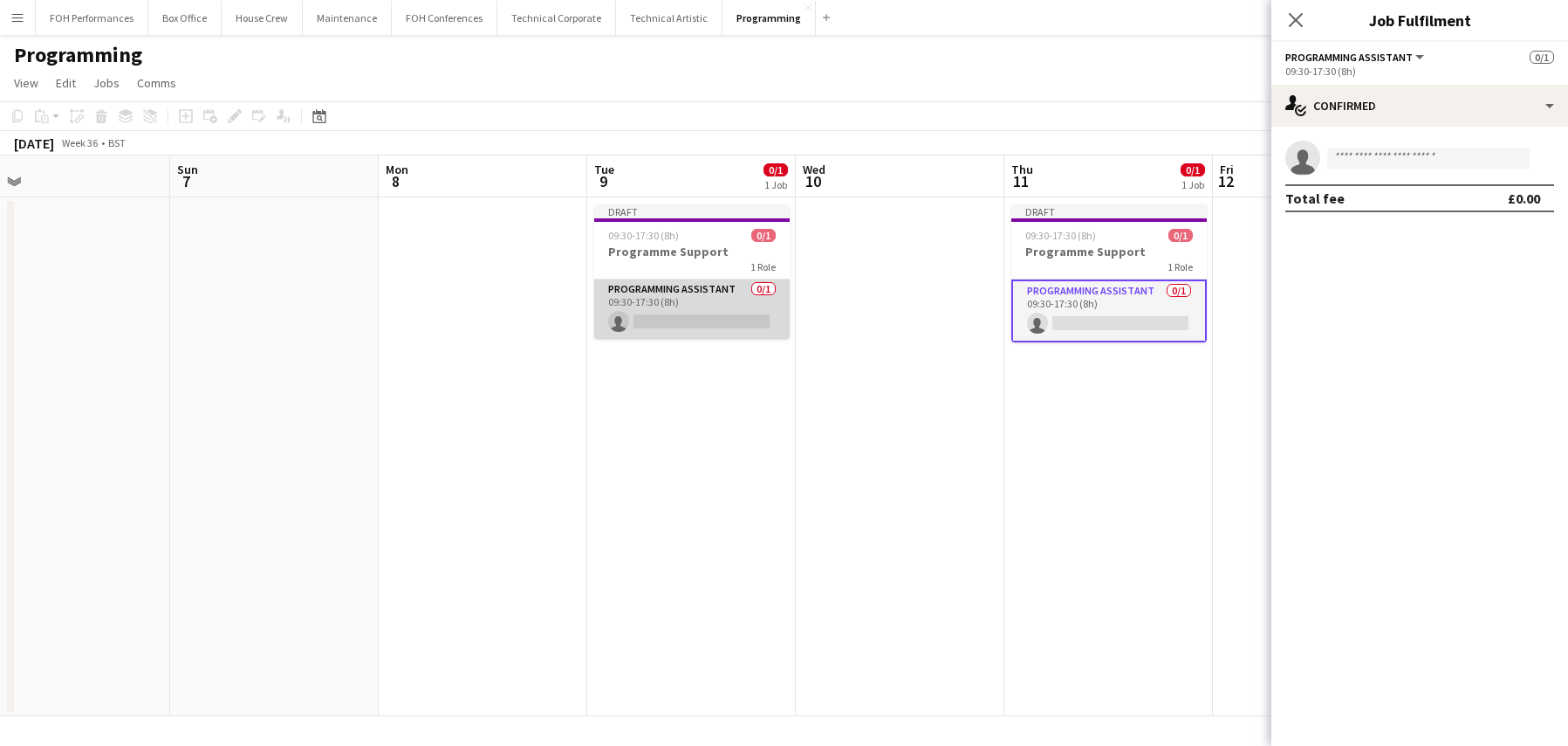
click at [666, 317] on app-card-role "Programming Assistant 0/1 09:30-17:30 (8h) single-neutral-actions" at bounding box center [692, 309] width 196 height 60
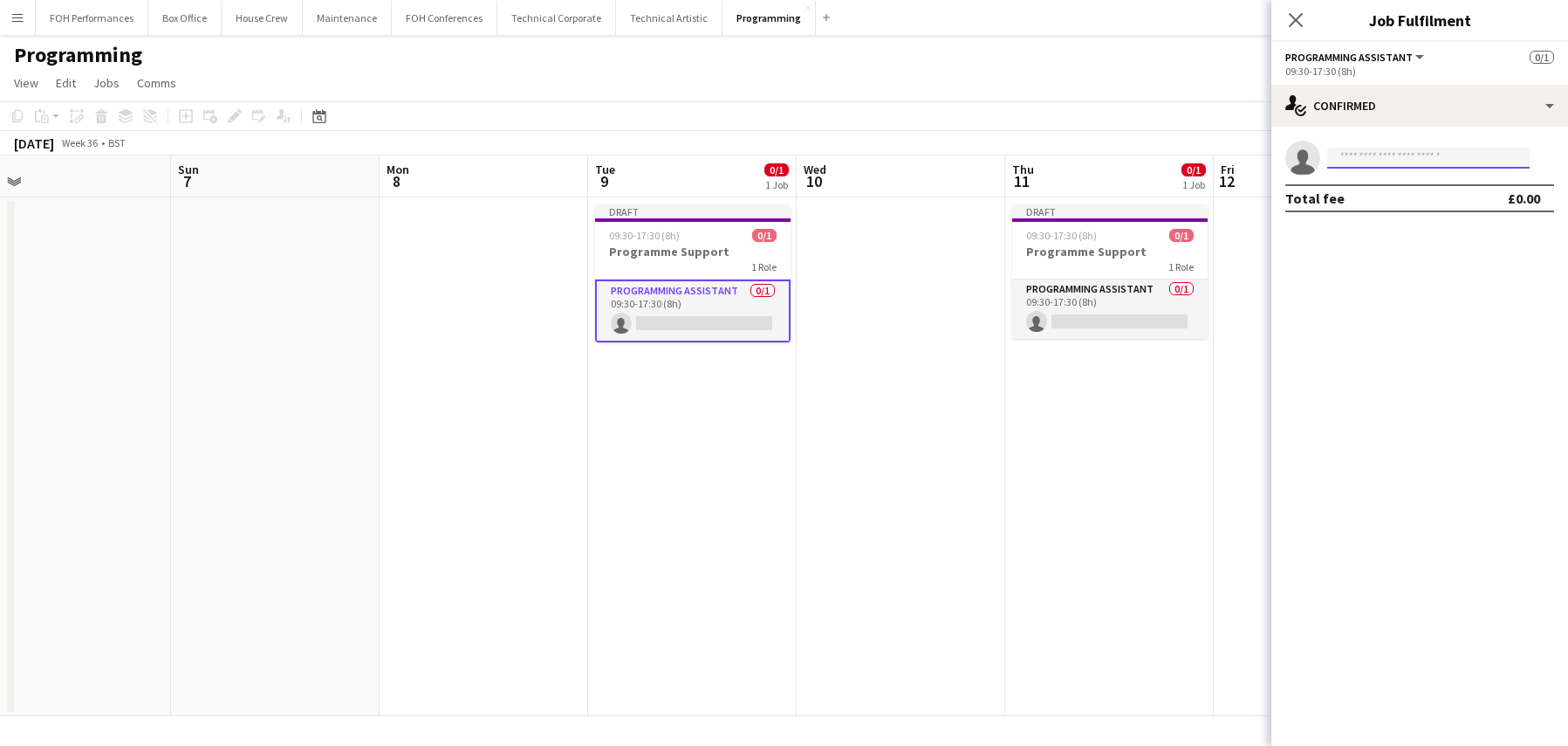
click at [1384, 164] on input at bounding box center [1429, 158] width 203 height 21
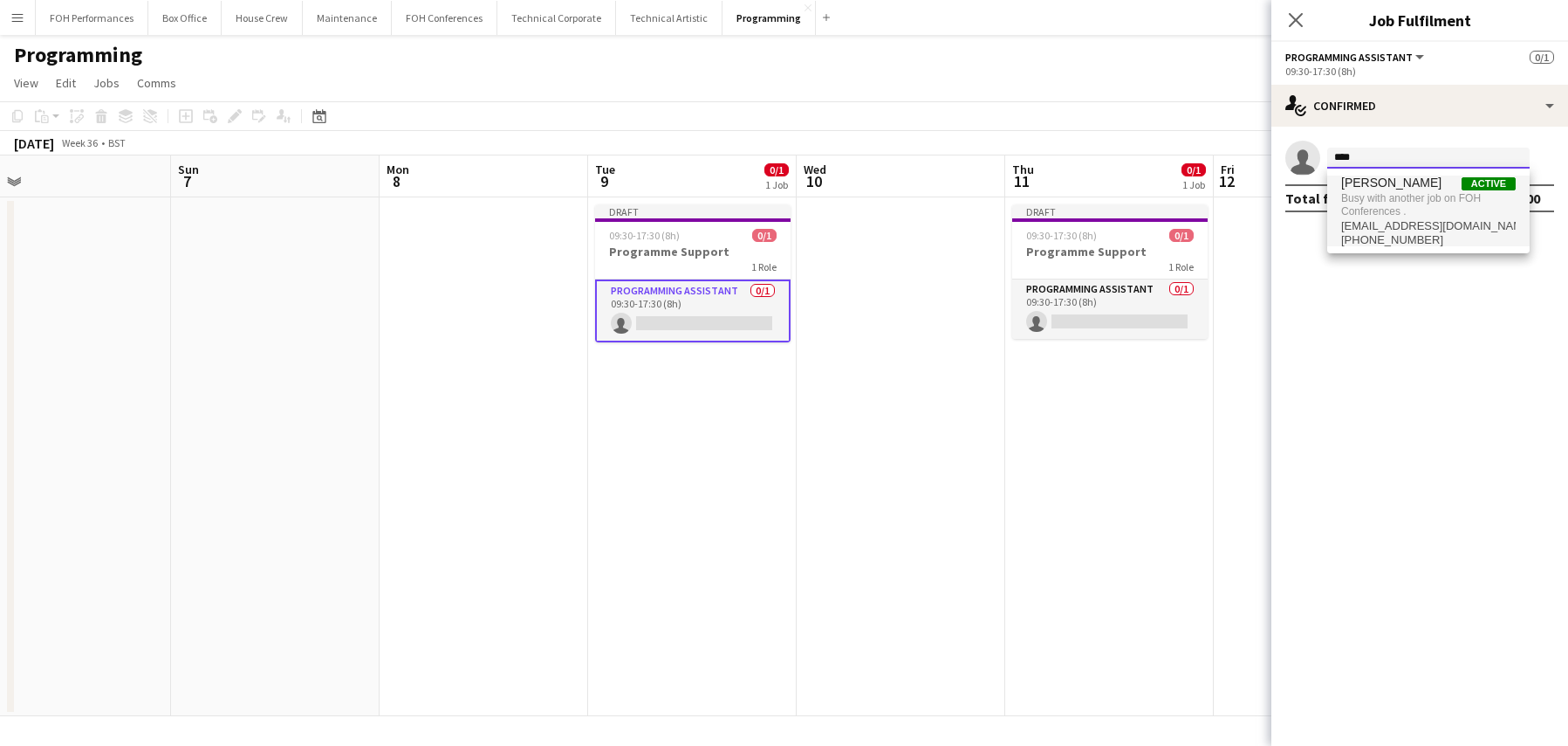
type input "****"
click at [1431, 200] on span "Busy with another job on FOH Conferences ." at bounding box center [1429, 205] width 175 height 29
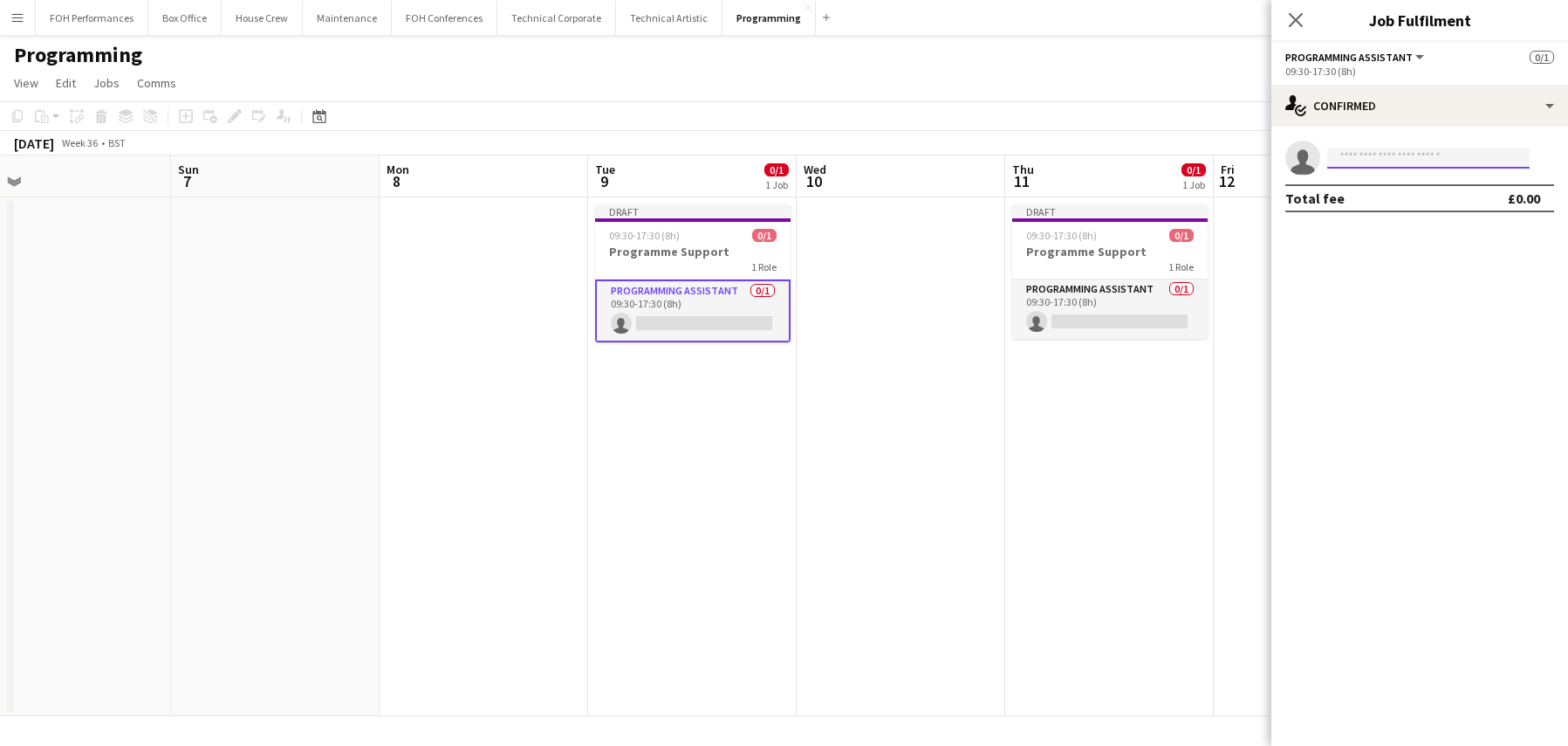
click at [1354, 161] on input at bounding box center [1429, 158] width 203 height 21
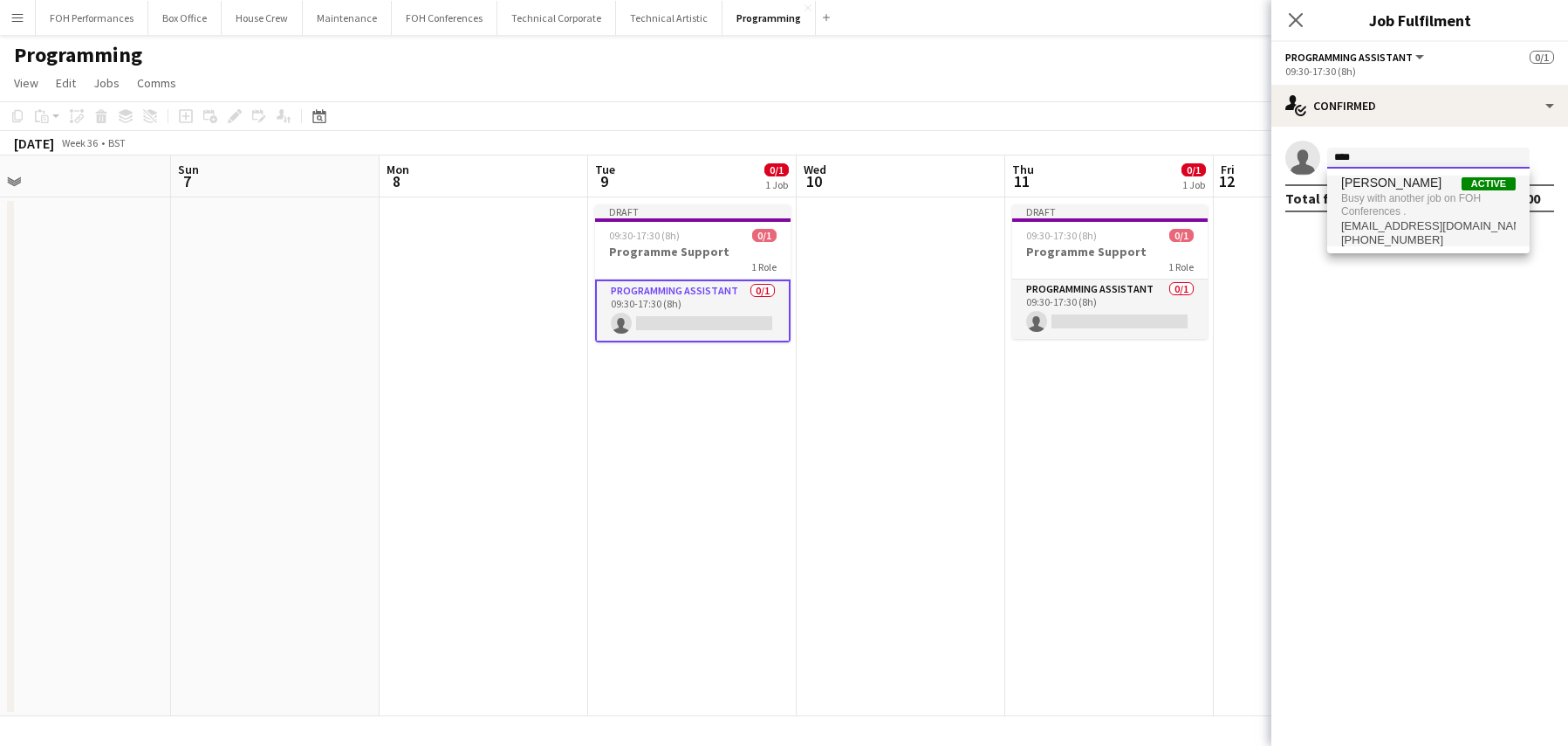
type input "****"
click at [1355, 214] on span "Busy with another job on FOH Conferences ." at bounding box center [1429, 205] width 175 height 29
type input "****"
click at [1488, 220] on span "[EMAIL_ADDRESS][DOMAIN_NAME]" at bounding box center [1429, 226] width 175 height 14
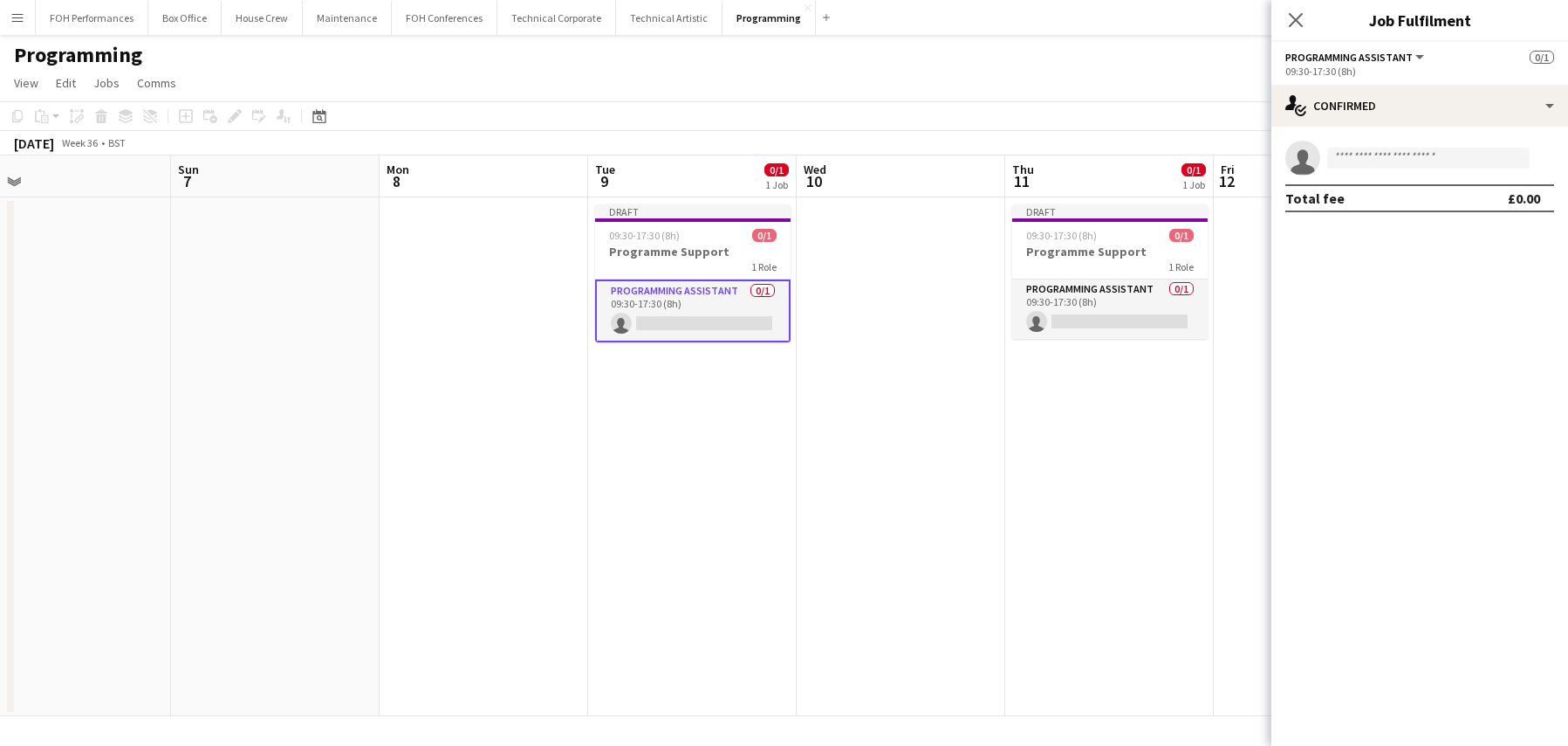
click at [1299, 13] on icon "Close pop-in" at bounding box center [1296, 20] width 14 height 14
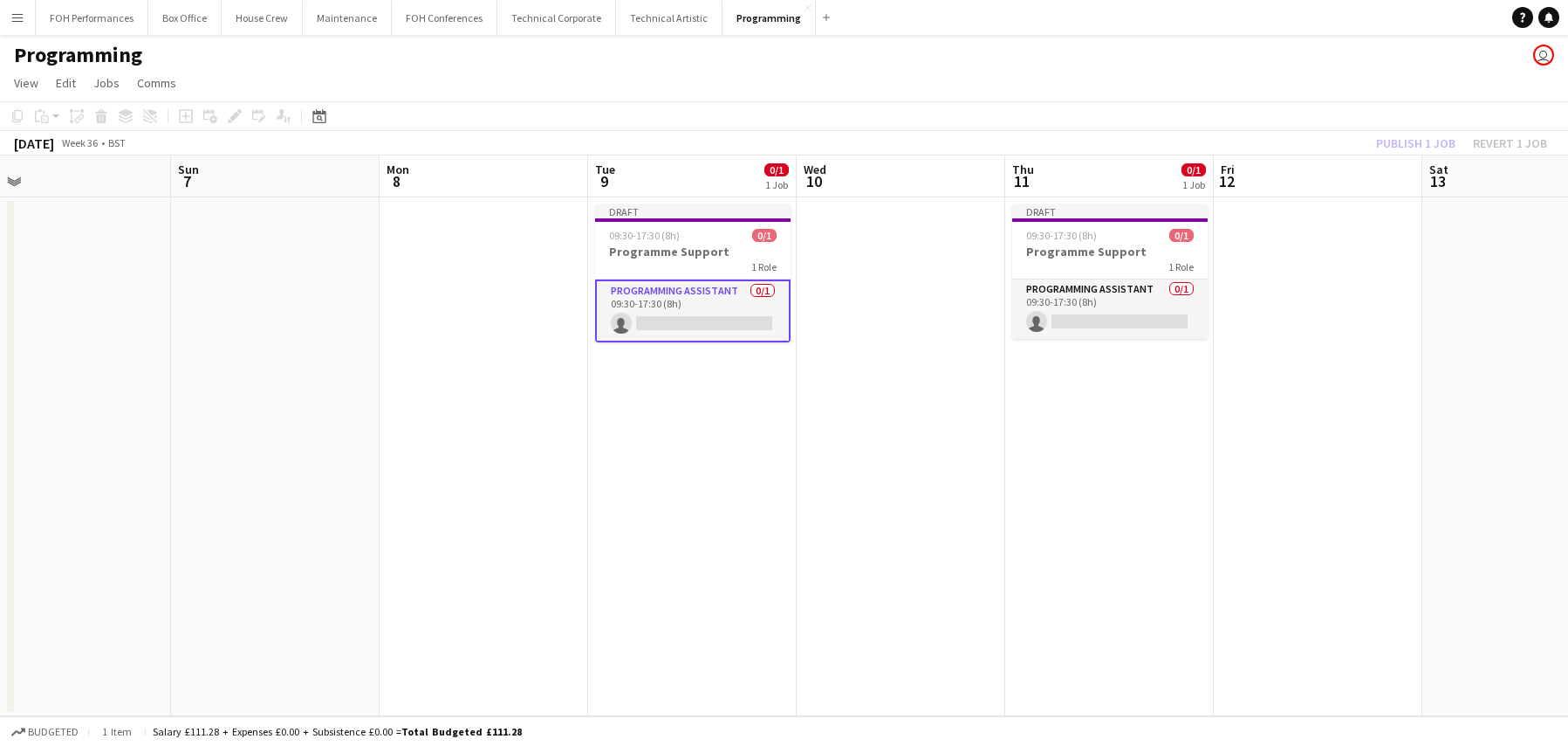
click at [870, 442] on app-date-cell at bounding box center [901, 457] width 209 height 519
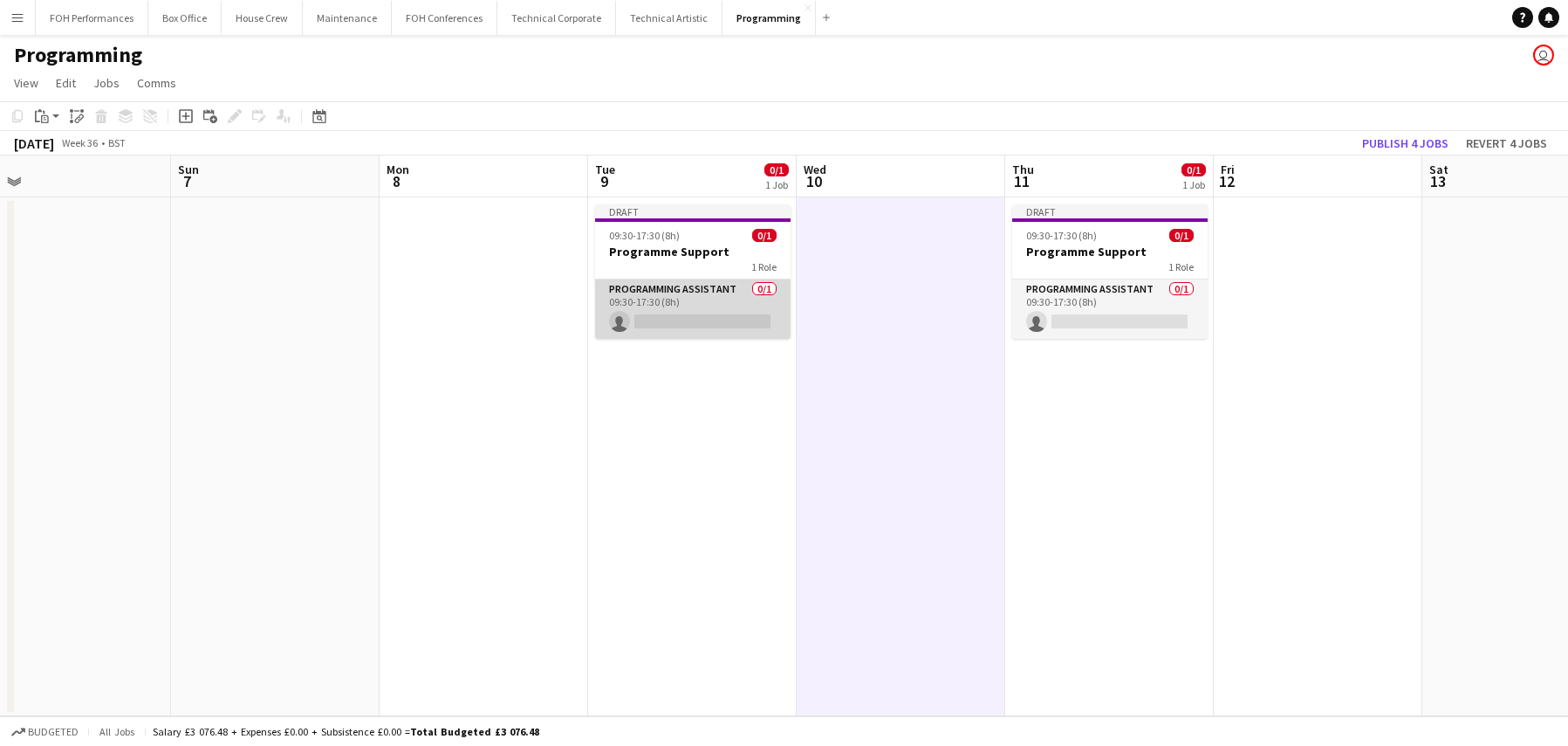
click at [671, 306] on app-card-role "Programming Assistant 0/1 09:30-17:30 (8h) single-neutral-actions" at bounding box center [692, 309] width 196 height 60
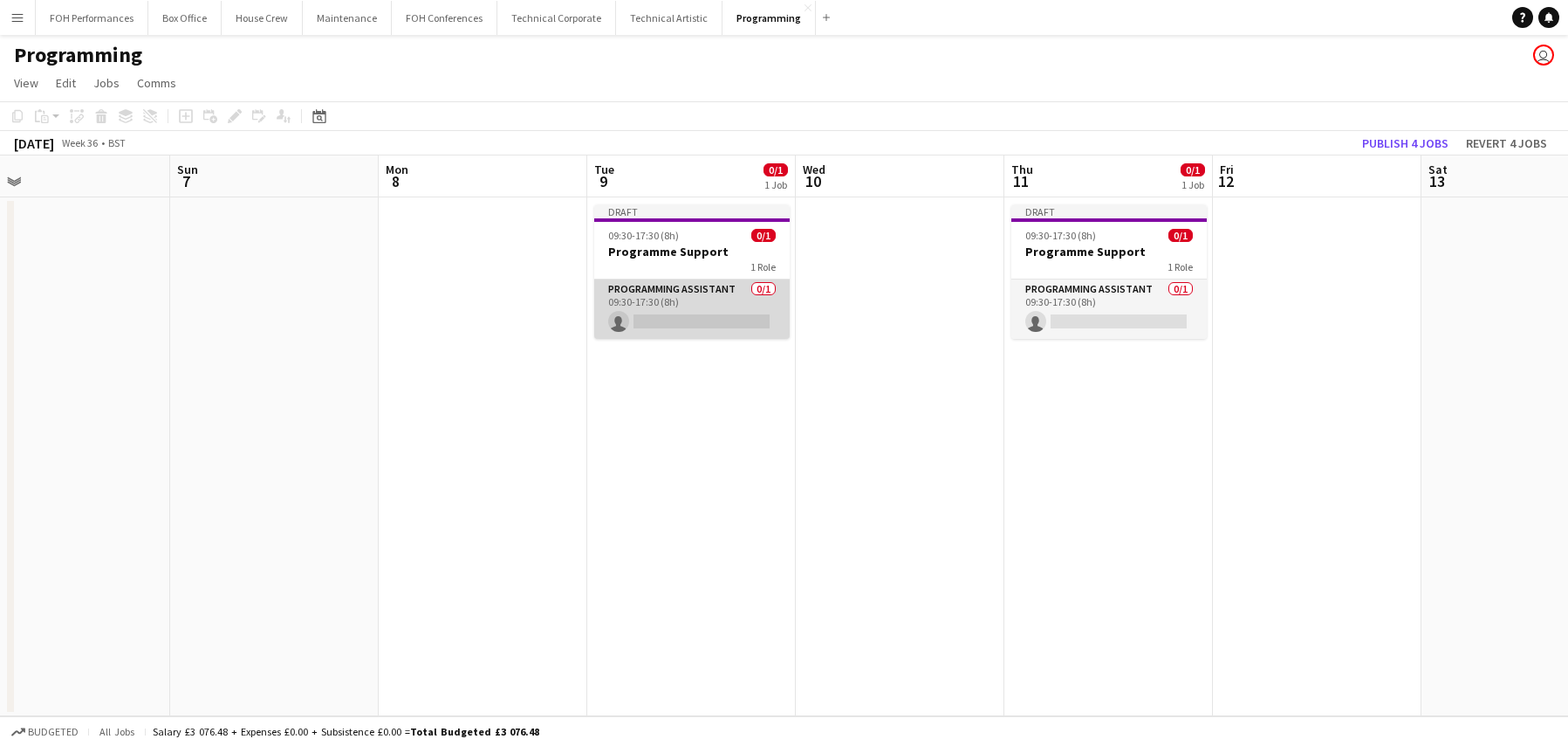
click at [714, 297] on app-card-role "Programming Assistant 0/1 09:30-17:30 (8h) single-neutral-actions" at bounding box center [692, 309] width 196 height 60
click at [680, 204] on app-date-cell "Draft 09:30-17:30 (8h) 0/1 Programme Support 1 Role Programming Assistant 0/1 0…" at bounding box center [691, 457] width 209 height 519
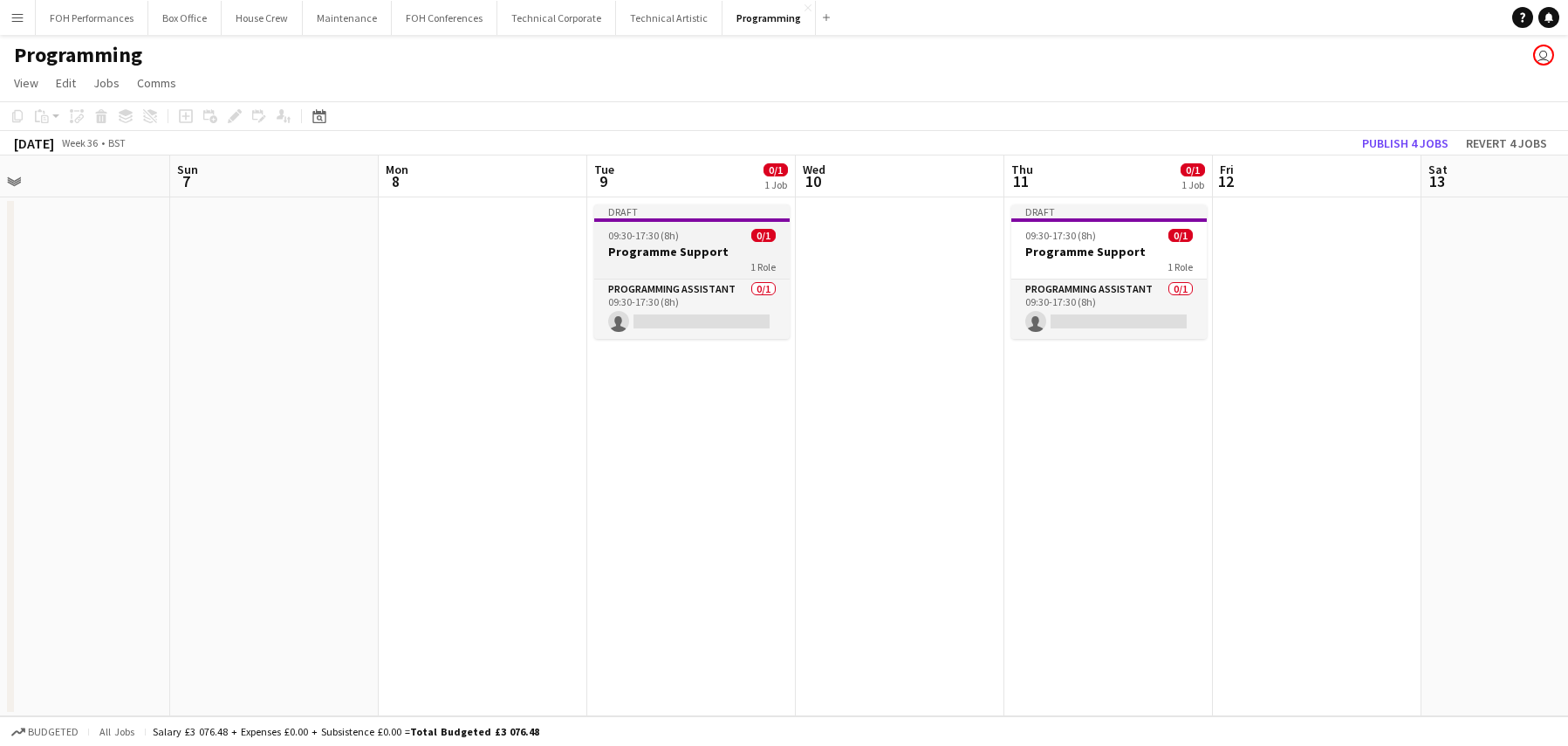
scroll to position [0, 668]
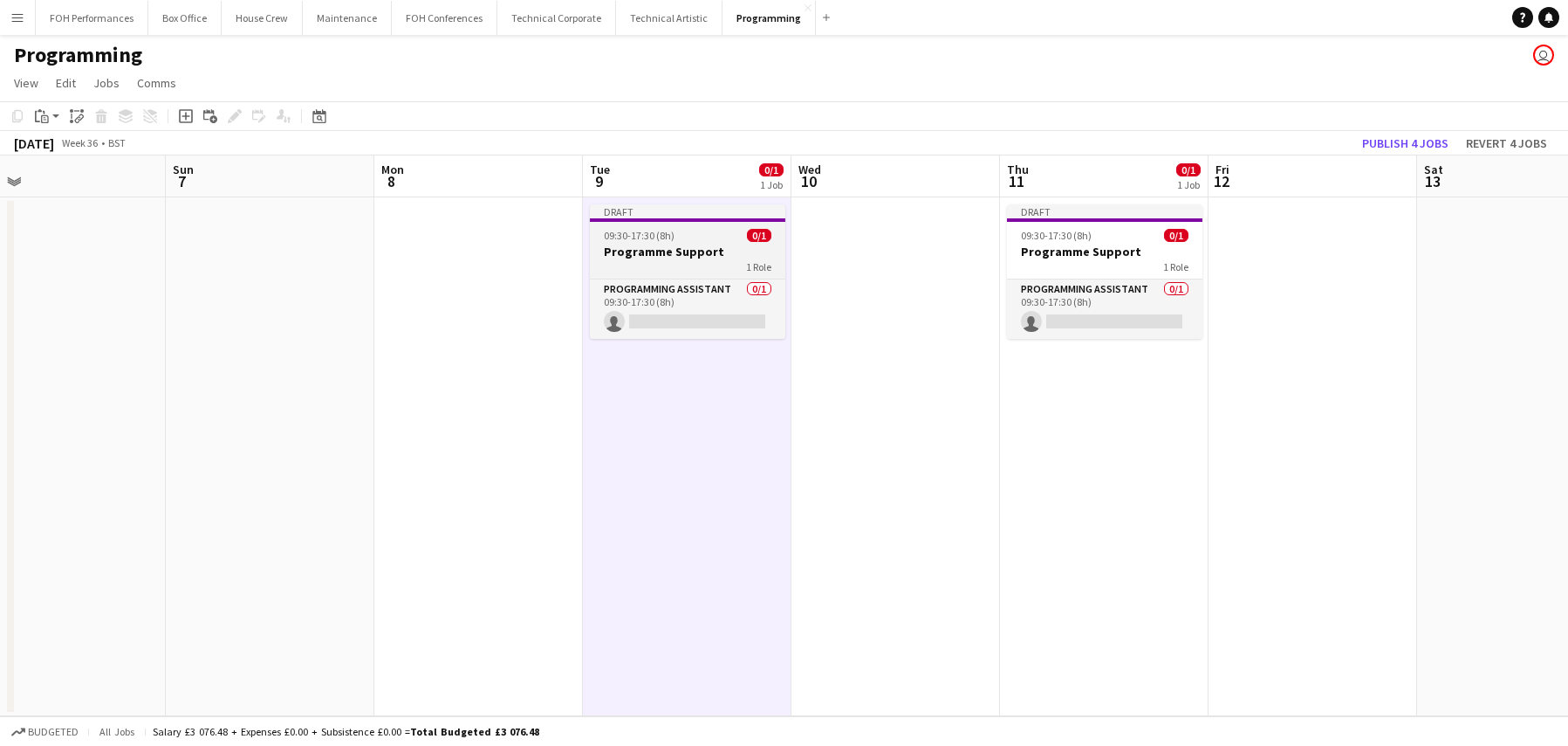
click at [674, 249] on h3 "Programme Support" at bounding box center [687, 251] width 196 height 16
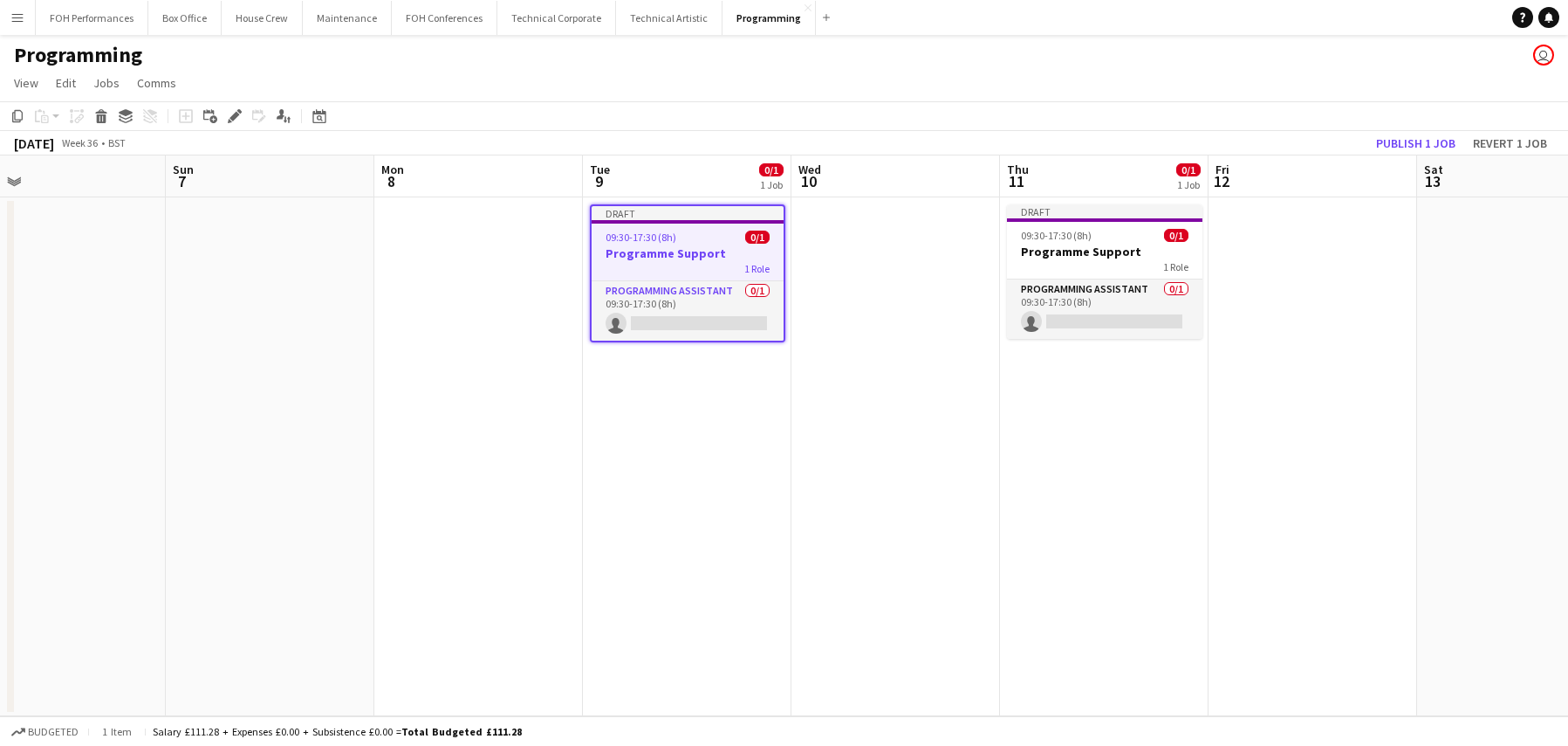
click at [675, 249] on h3 "Programme Support" at bounding box center [687, 253] width 192 height 16
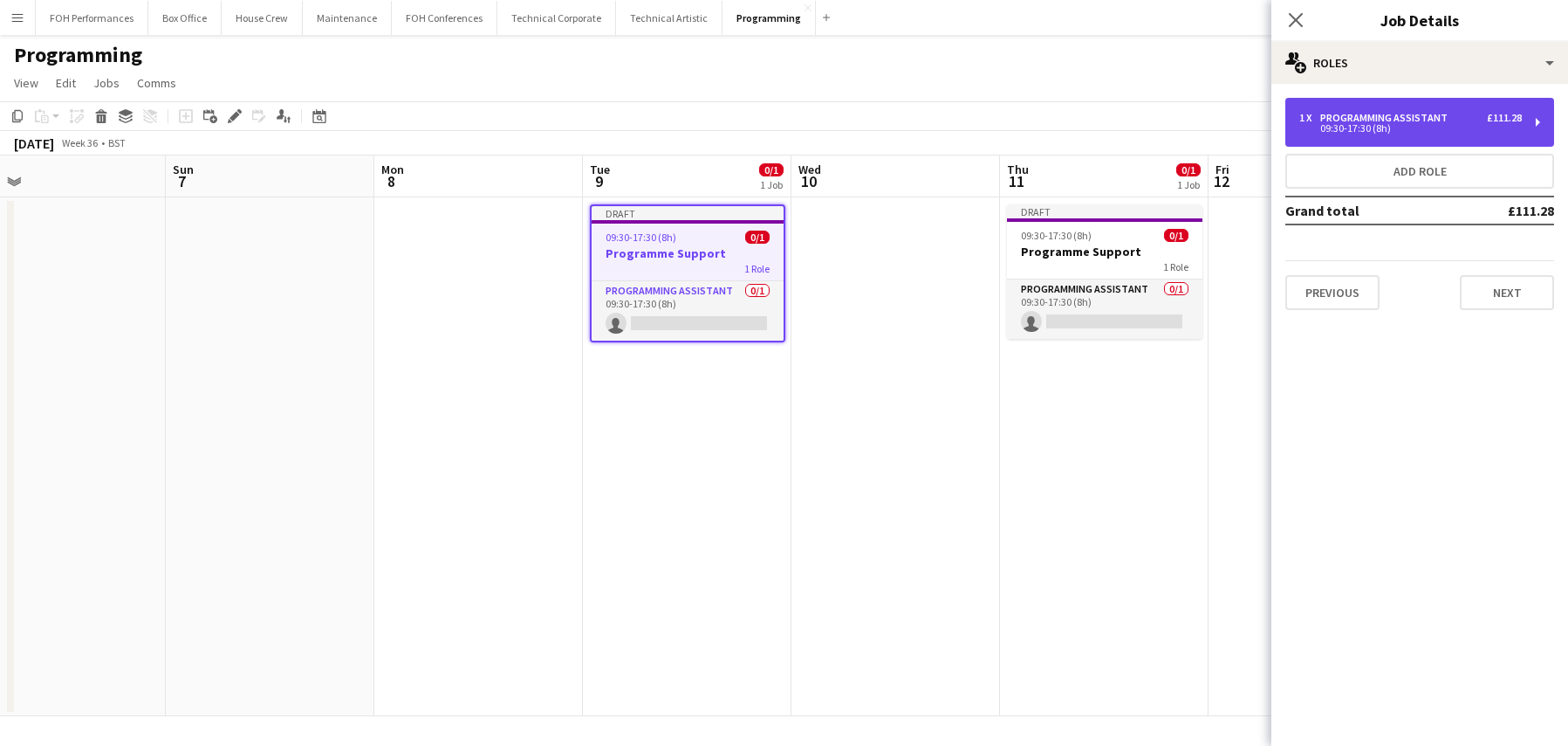
click at [1368, 114] on div "Programming Assistant" at bounding box center [1387, 117] width 134 height 12
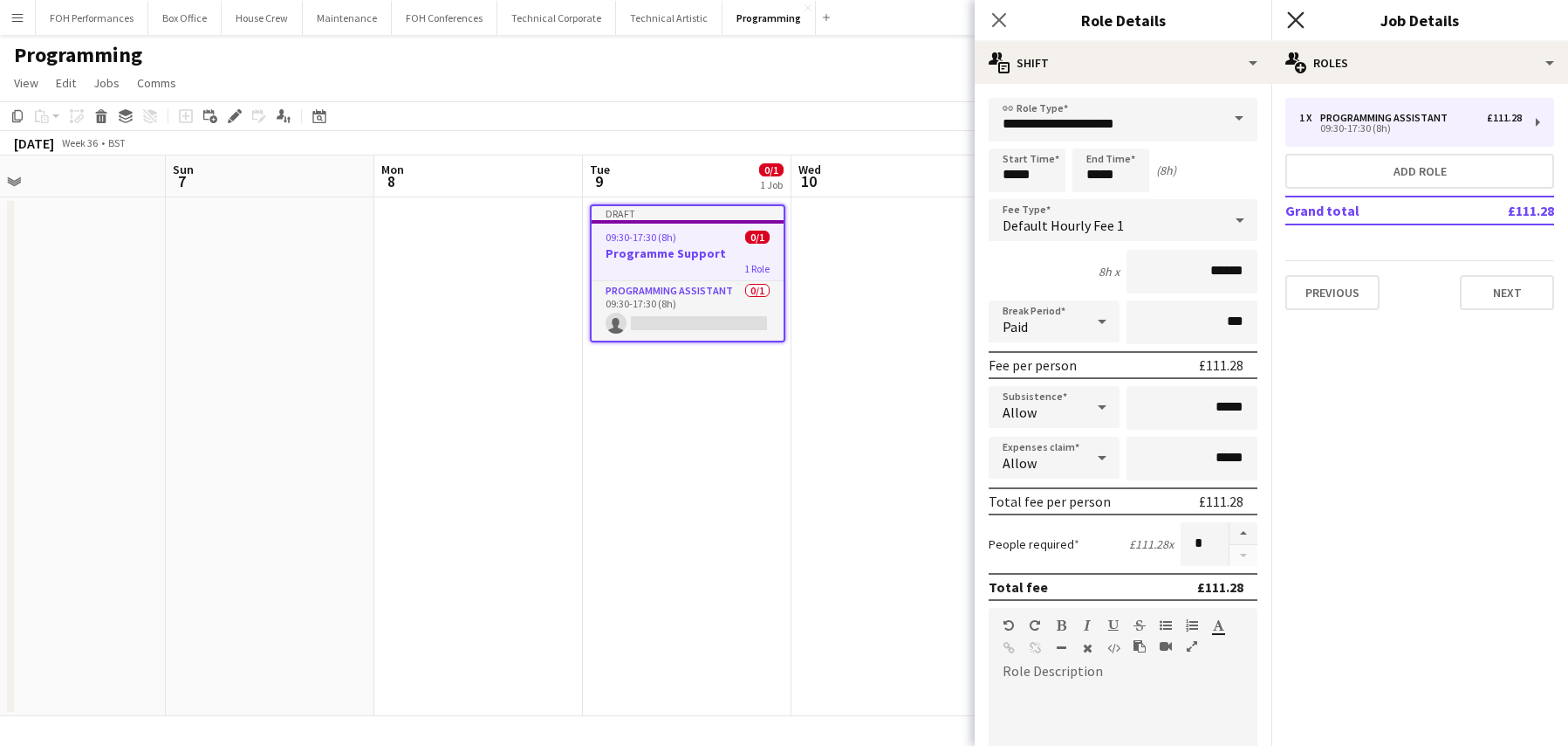
click at [1301, 17] on icon at bounding box center [1295, 19] width 17 height 17
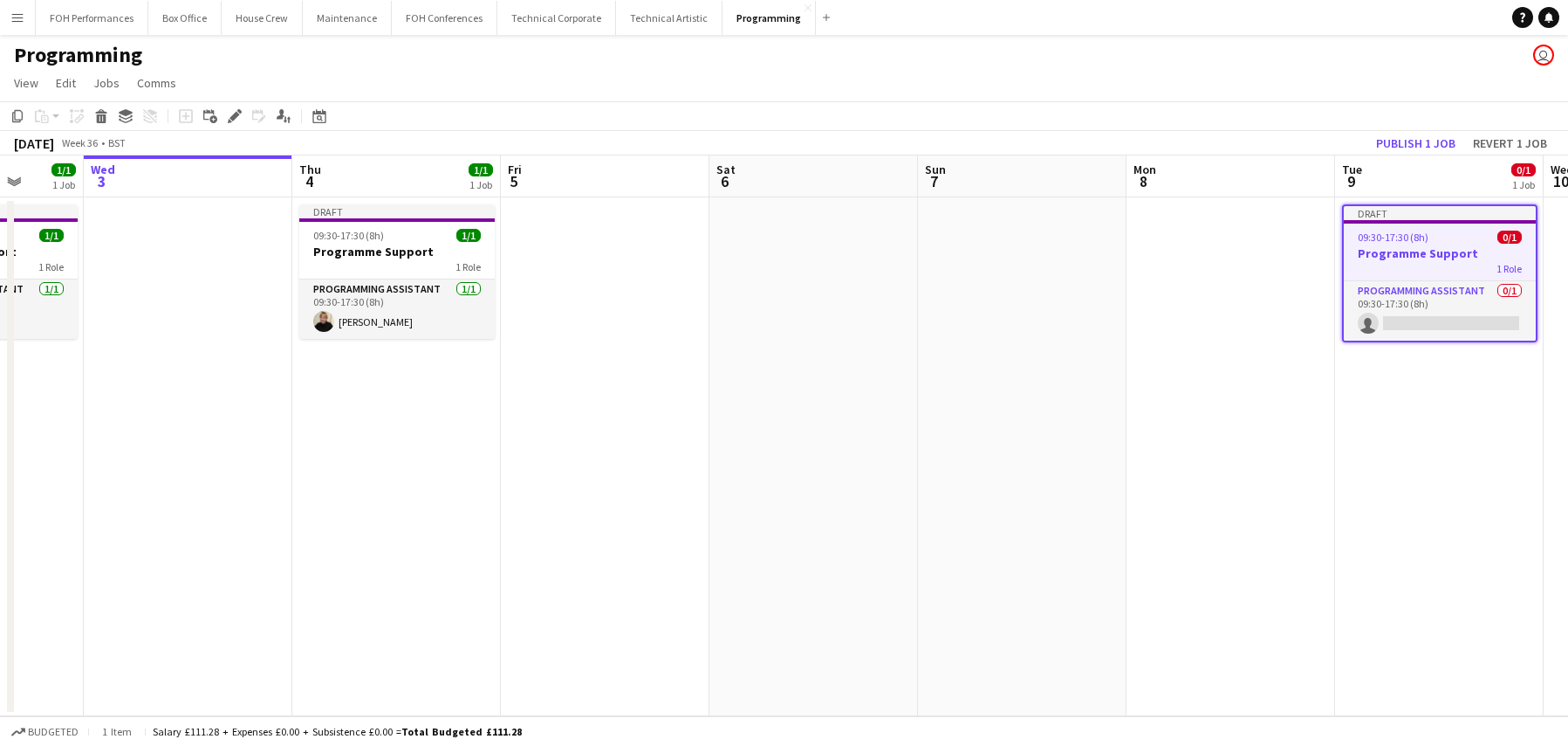
drag, startPoint x: 397, startPoint y: 312, endPoint x: 1149, endPoint y: 301, distance: 752.1
click at [1149, 301] on app-calendar-viewport "Sun 31 Mon 1 Tue 2 1/1 1 Job Wed 3 Thu 4 1/1 1 Job Fri 5 Sat 6 Sun 7 Mon 8 Tue …" at bounding box center [784, 435] width 1568 height 560
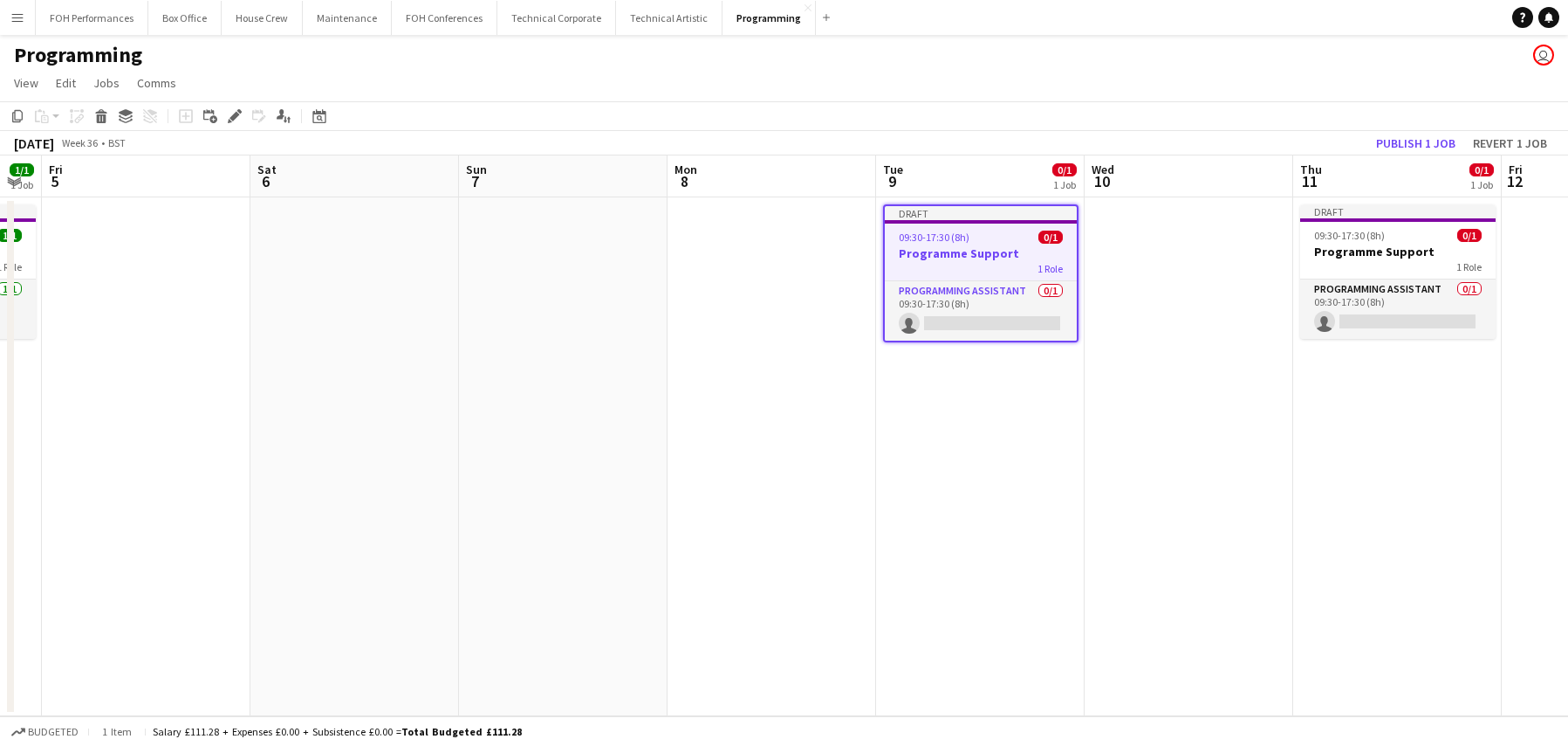
scroll to position [0, 616]
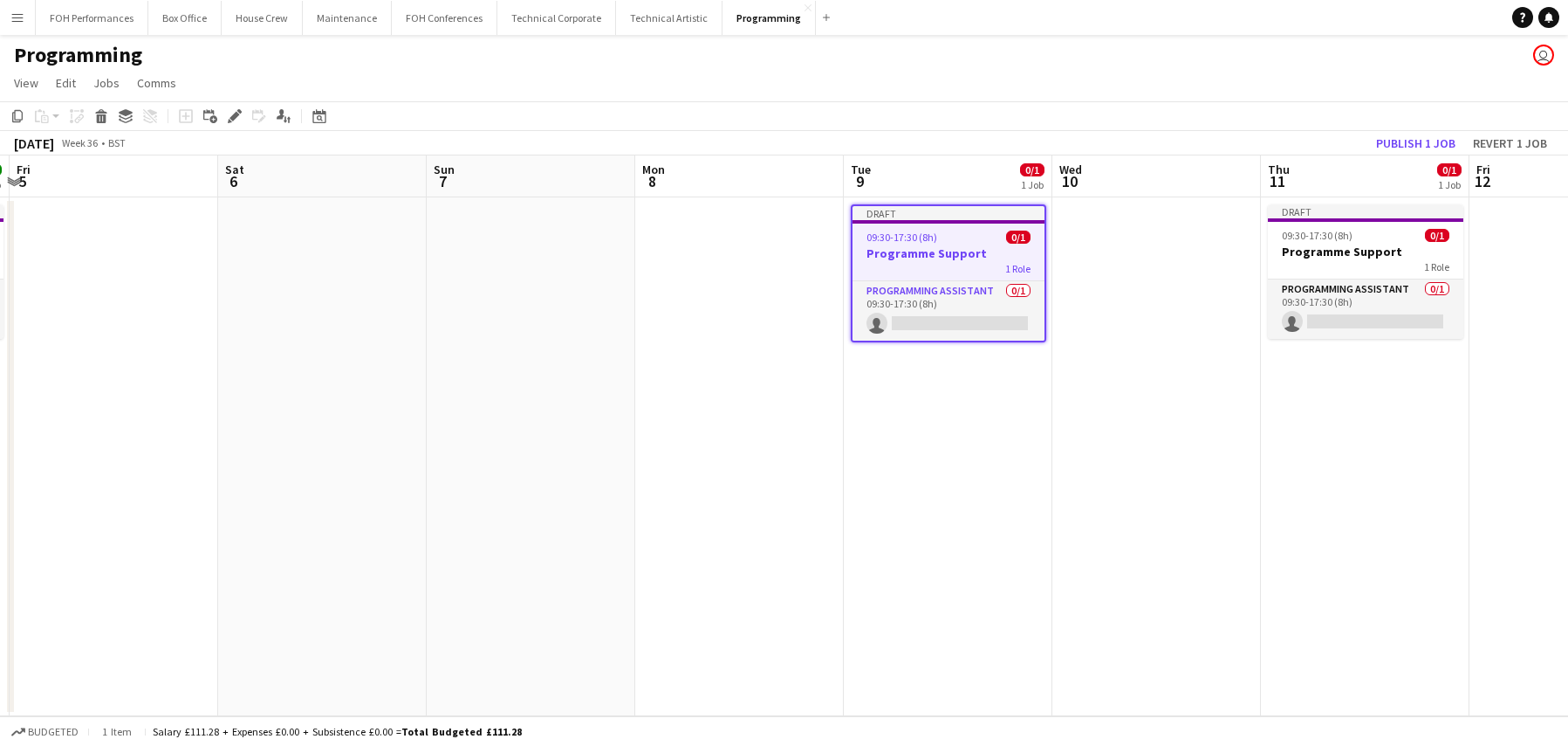
drag, startPoint x: 579, startPoint y: 335, endPoint x: 447, endPoint y: 335, distance: 132.0
click at [447, 335] on app-calendar-viewport "Tue 2 1/1 1 Job Wed 3 Thu 4 1/1 1 Job Fri 5 Sat 6 Sun 7 Mon 8 Tue 9 0/1 1 Job W…" at bounding box center [784, 435] width 1568 height 560
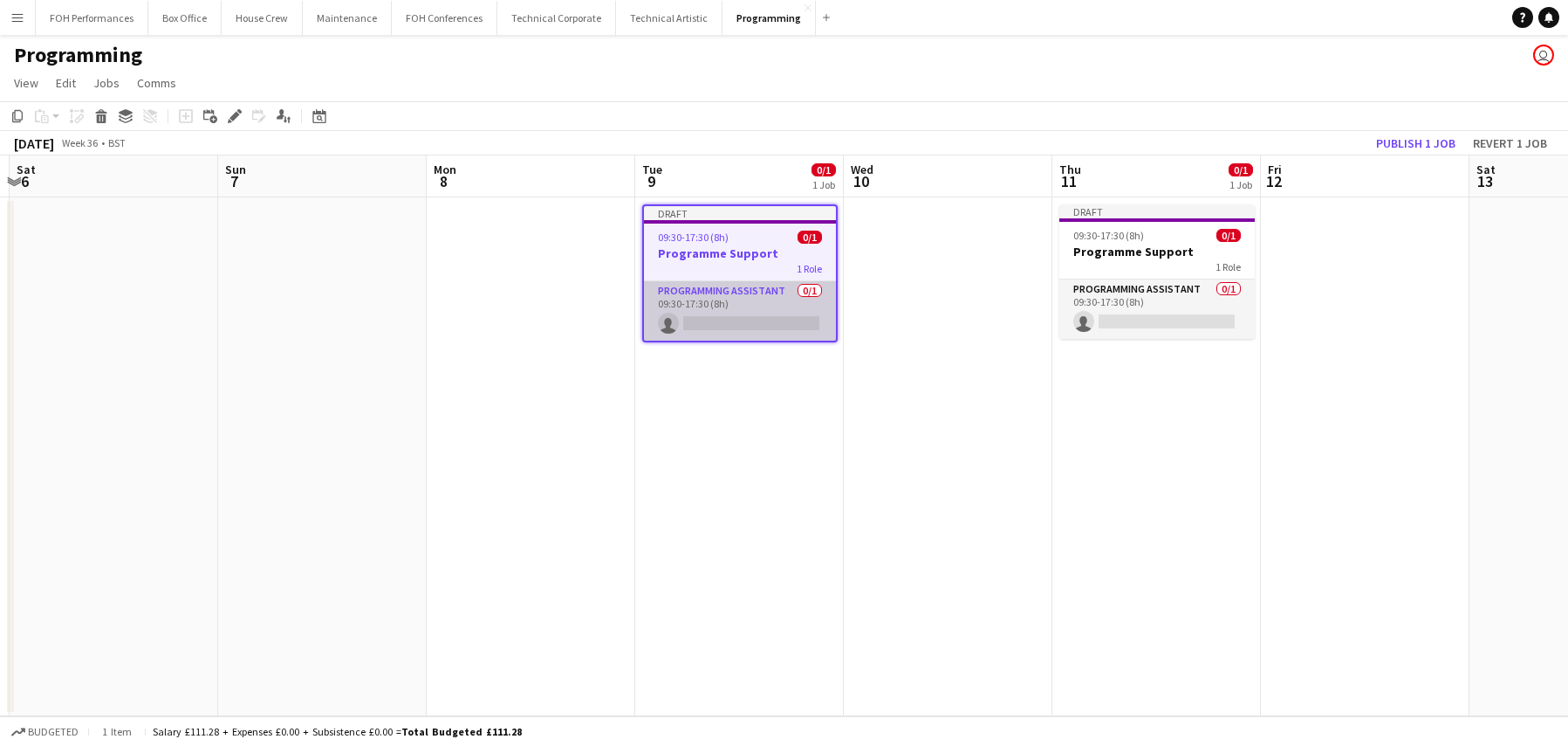
click at [745, 333] on app-card-role "Programming Assistant 0/1 09:30-17:30 (8h) single-neutral-actions" at bounding box center [740, 311] width 192 height 60
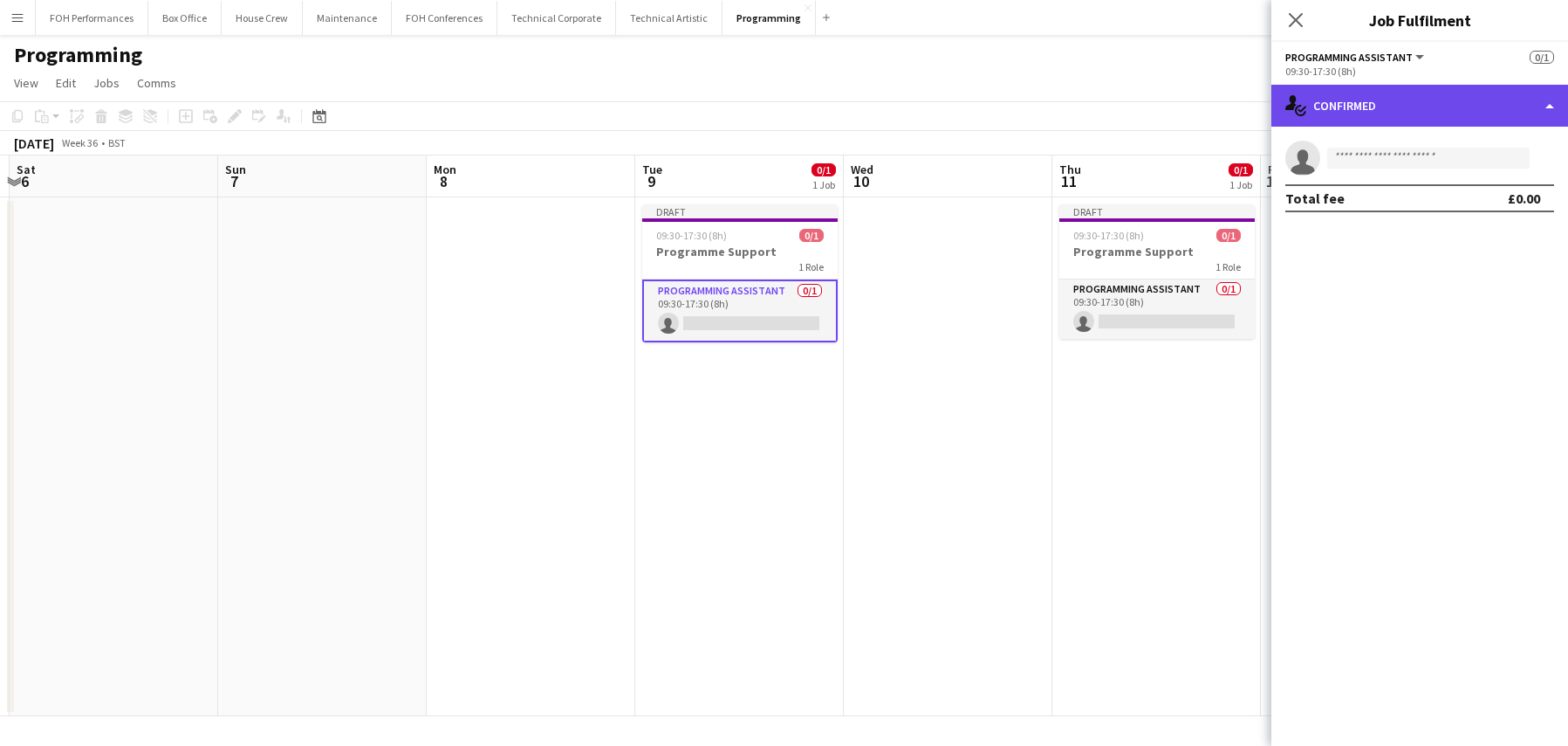
click at [1438, 97] on div "single-neutral-actions-check-2 Confirmed" at bounding box center [1420, 105] width 297 height 42
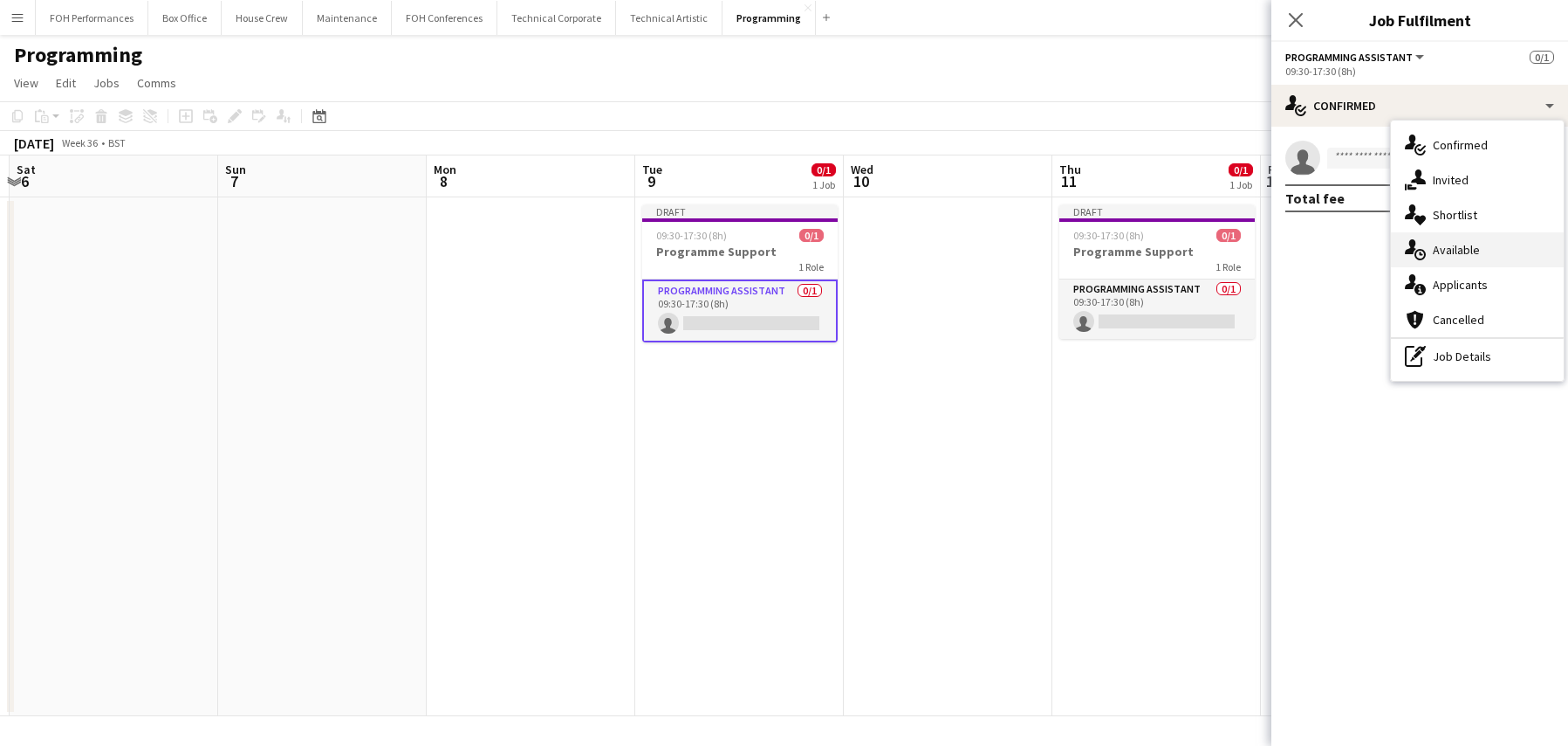
click at [1428, 239] on div "single-neutral-actions-upload Available" at bounding box center [1478, 249] width 173 height 35
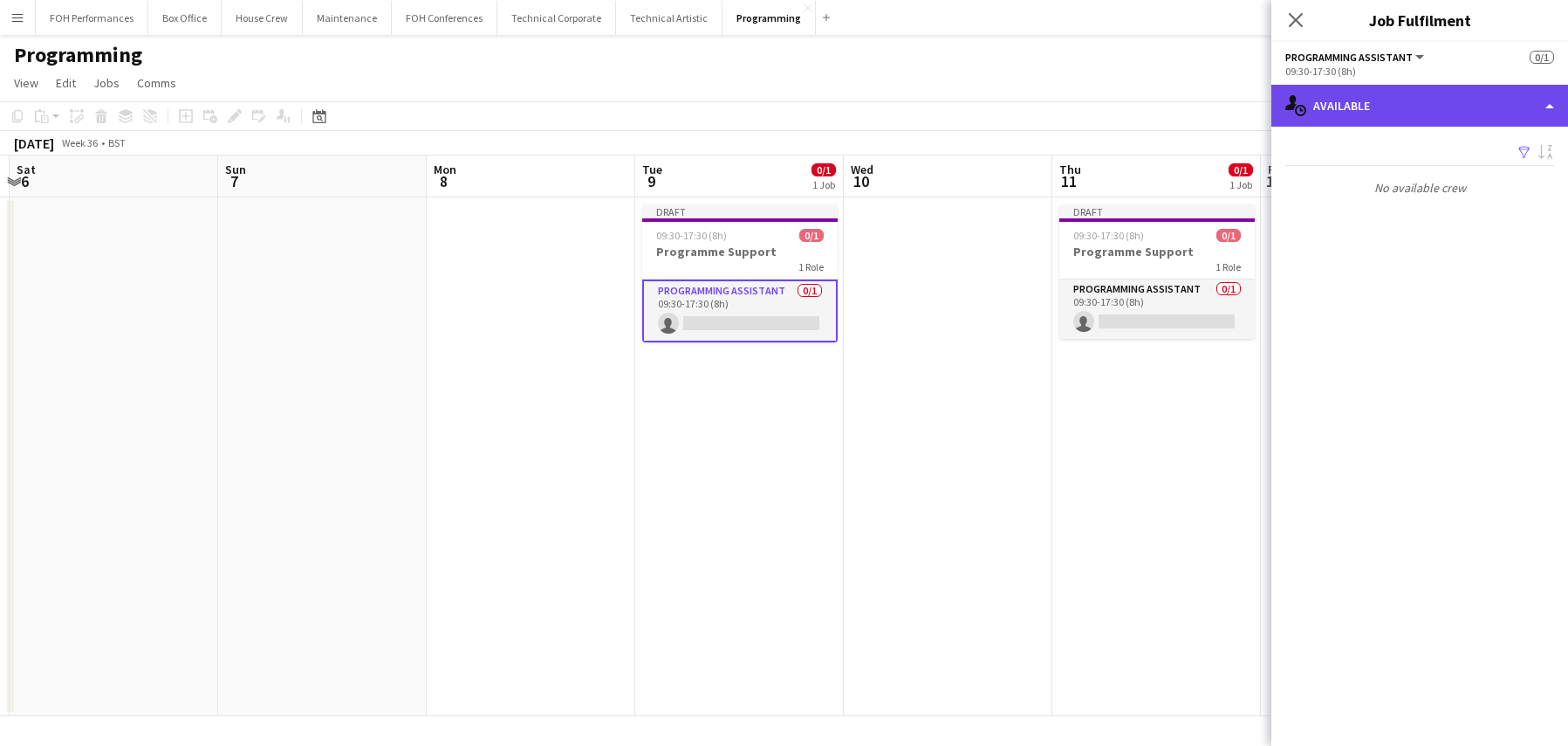
click at [1450, 113] on div "single-neutral-actions-upload Available" at bounding box center [1420, 105] width 297 height 42
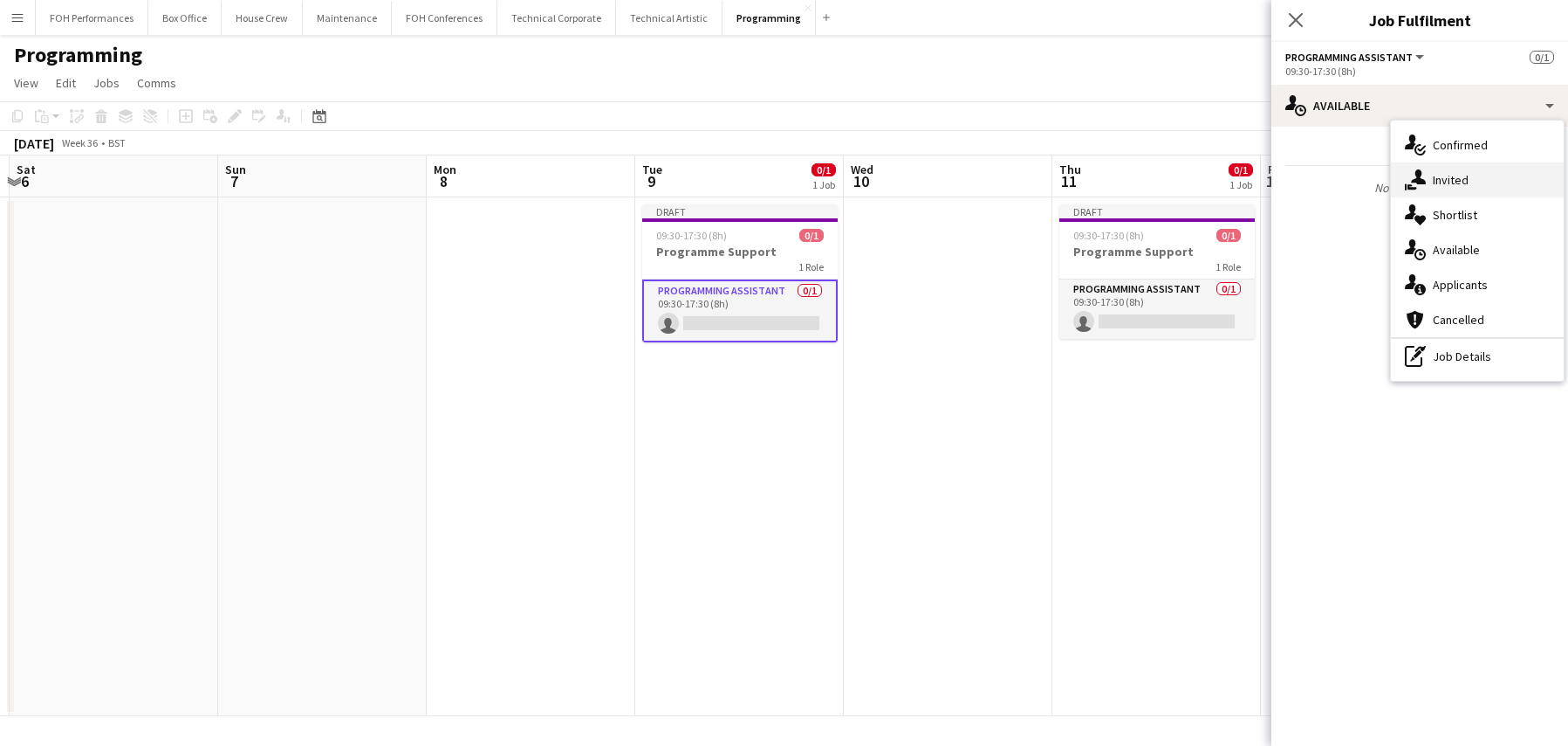
click at [1453, 177] on span "Invited" at bounding box center [1451, 180] width 36 height 16
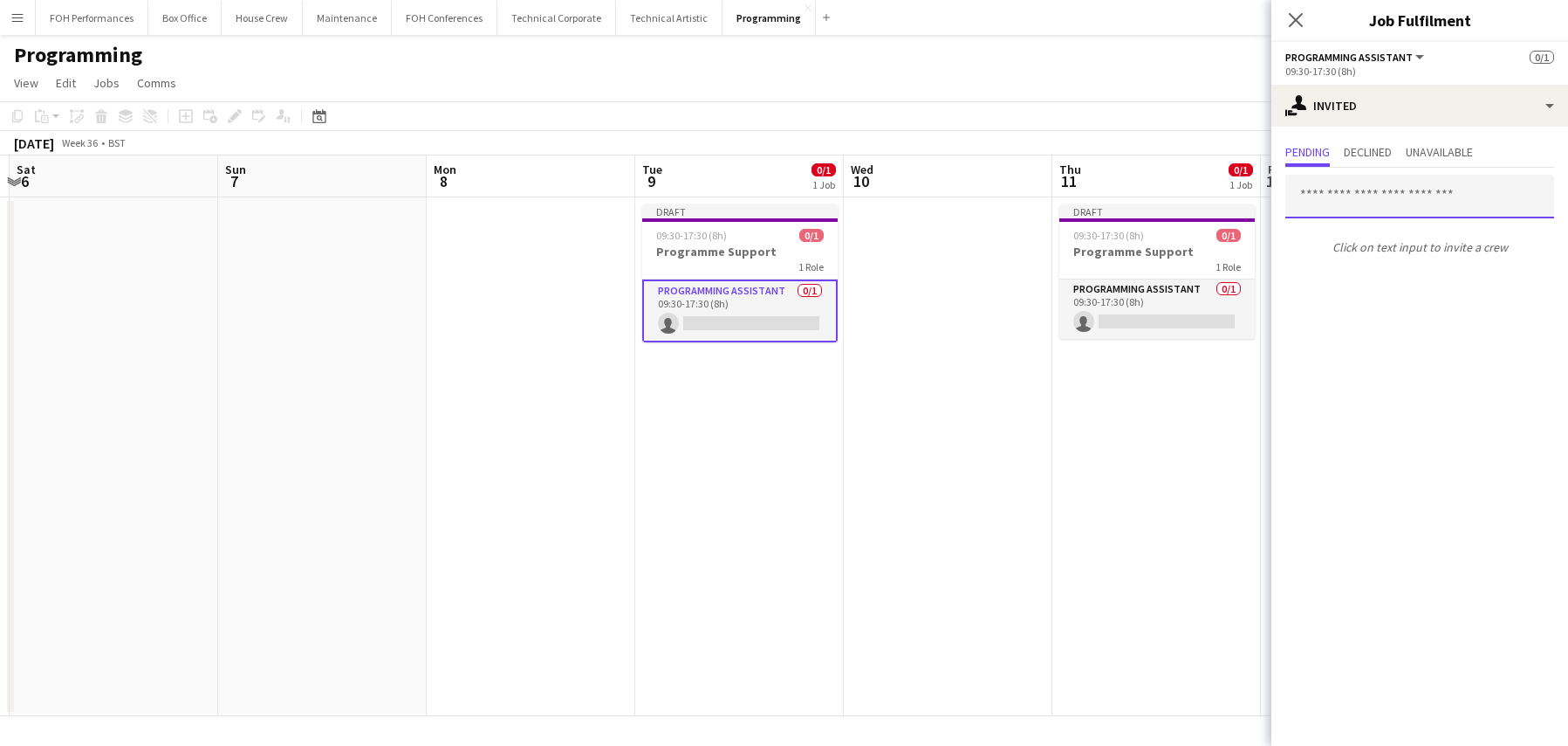
click at [1452, 185] on input "text" at bounding box center [1420, 197] width 269 height 44
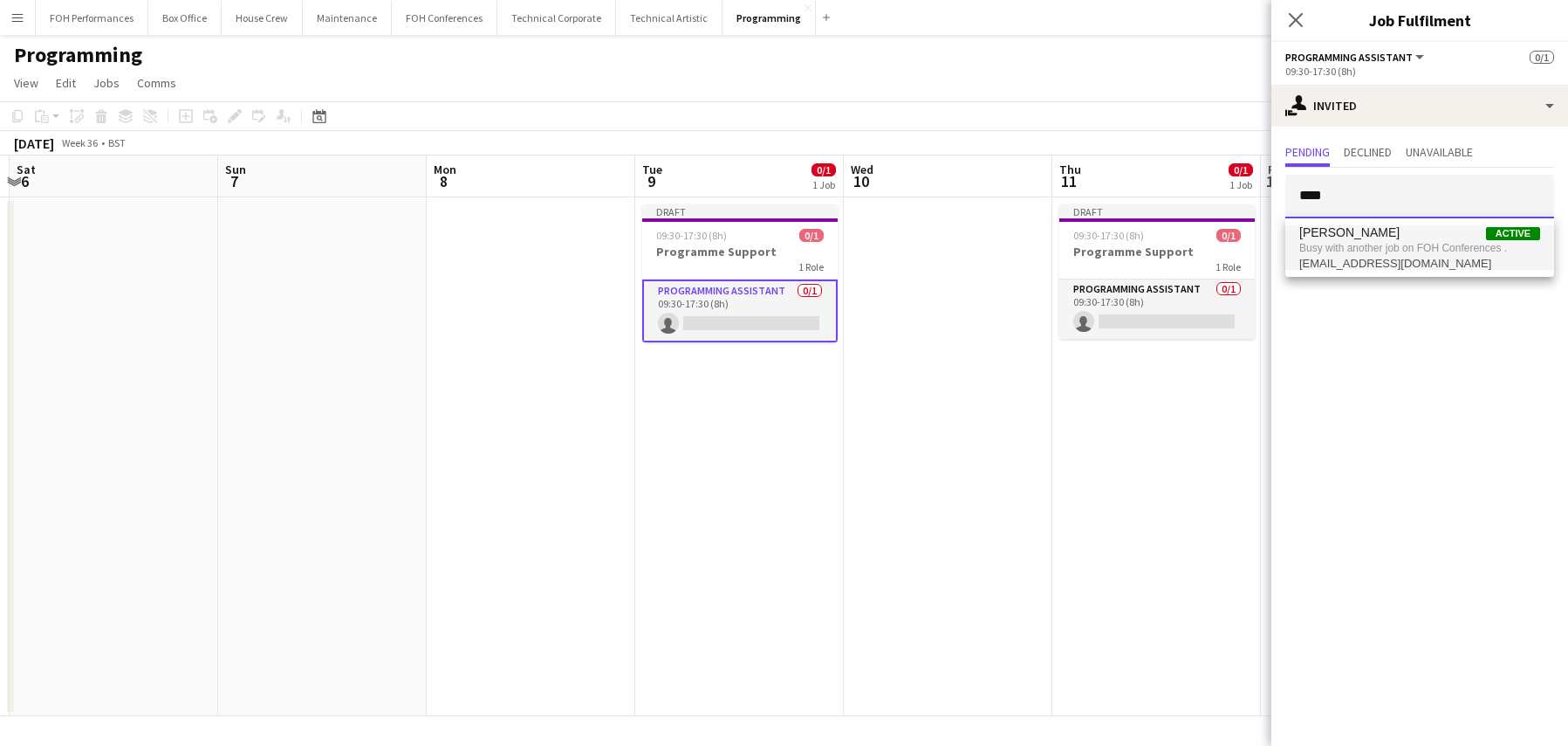
type input "****"
click at [1399, 259] on span "[EMAIL_ADDRESS][DOMAIN_NAME]" at bounding box center [1420, 263] width 241 height 14
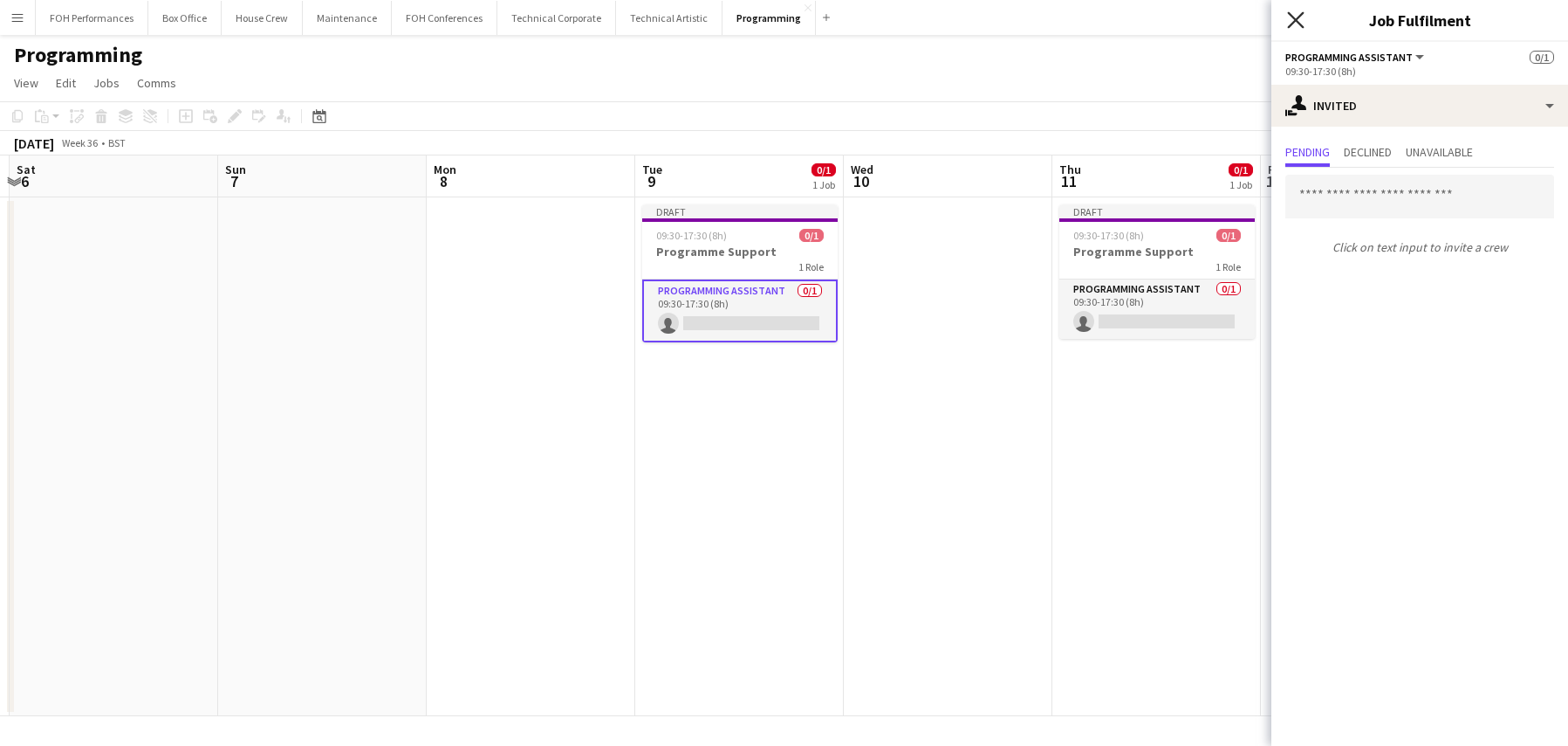
click at [1299, 18] on icon at bounding box center [1295, 19] width 17 height 17
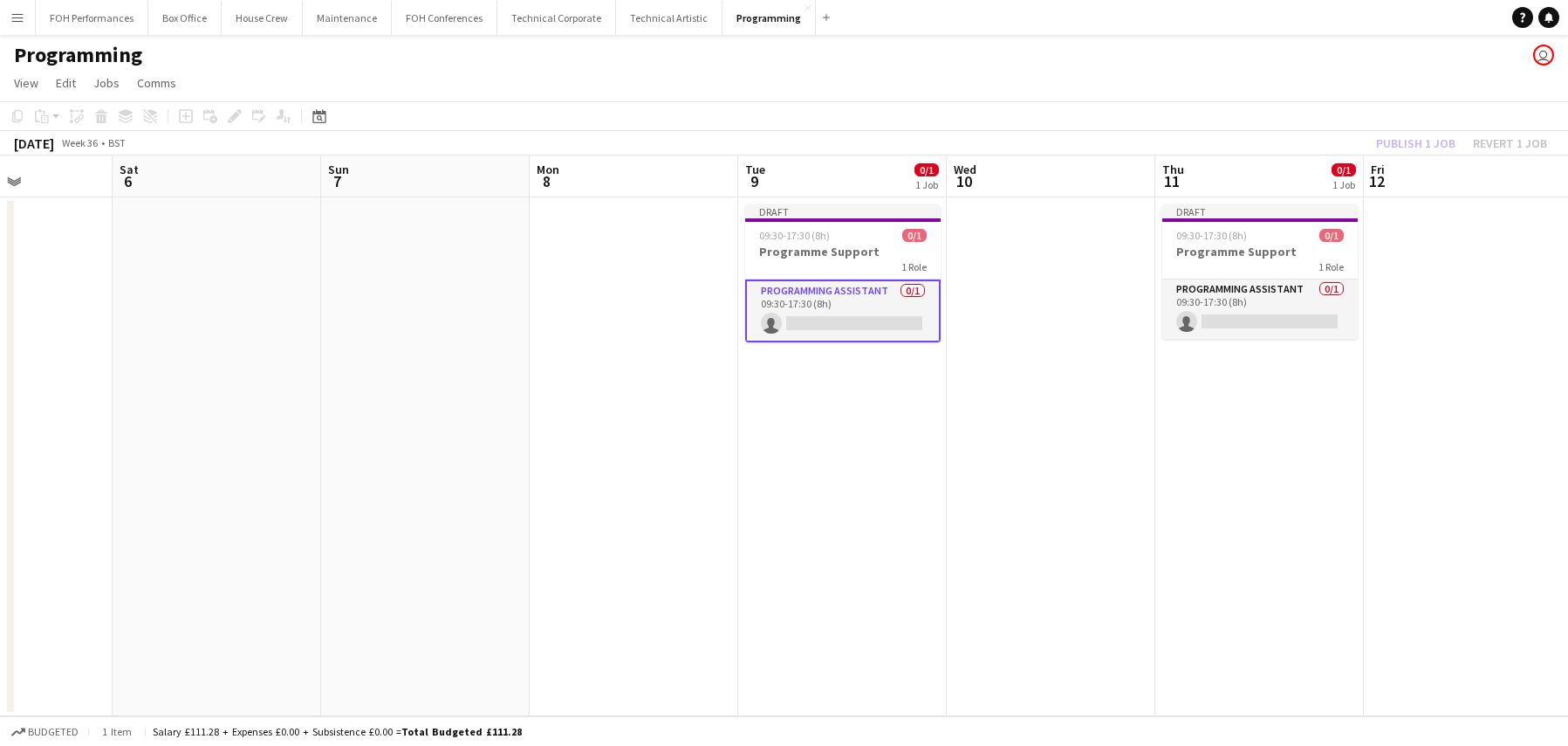
drag, startPoint x: 906, startPoint y: 418, endPoint x: 1358, endPoint y: 369, distance: 454.6
click at [1366, 369] on app-calendar-viewport "Wed 3 Thu 4 1/1 1 Job Fri 5 Sat 6 Sun 7 Mon 8 Tue 9 0/1 1 Job Wed 10 Thu 11 0/1…" at bounding box center [784, 435] width 1568 height 560
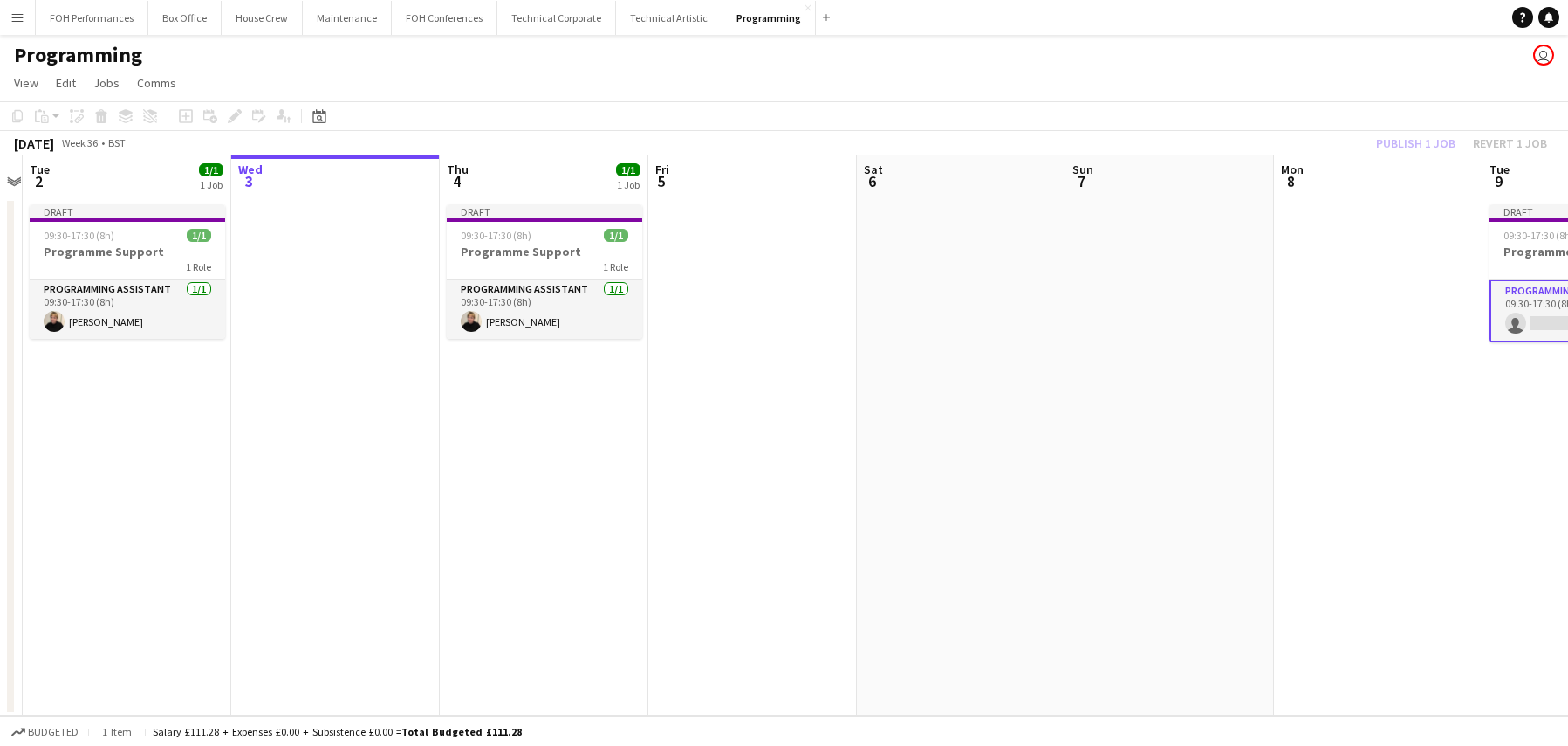
drag, startPoint x: 952, startPoint y: 384, endPoint x: 1281, endPoint y: 368, distance: 329.4
click at [1281, 368] on app-calendar-viewport "Sun 31 Mon 1 Tue 2 1/1 1 Job Wed 3 Thu 4 1/1 1 Job Fri 5 Sat 6 Sun 7 Mon 8 Tue …" at bounding box center [784, 435] width 1568 height 560
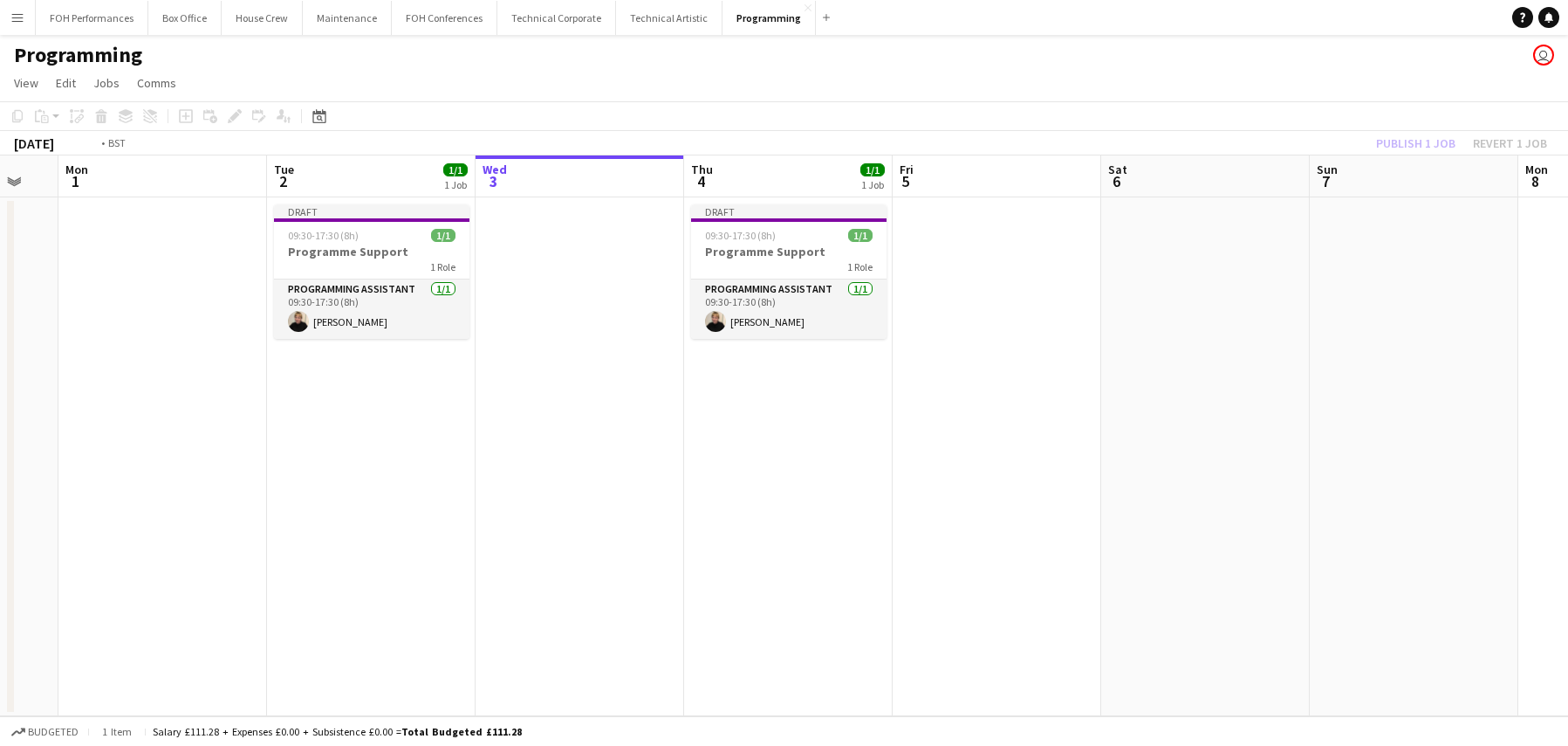
drag, startPoint x: 824, startPoint y: 392, endPoint x: 1289, endPoint y: 348, distance: 467.1
click at [1289, 348] on app-calendar-viewport "Sat 30 Sun 31 Mon 1 Tue 2 1/1 1 Job Wed 3 Thu 4 1/1 1 Job Fri 5 Sat 6 Sun 7 Mon…" at bounding box center [784, 435] width 1568 height 560
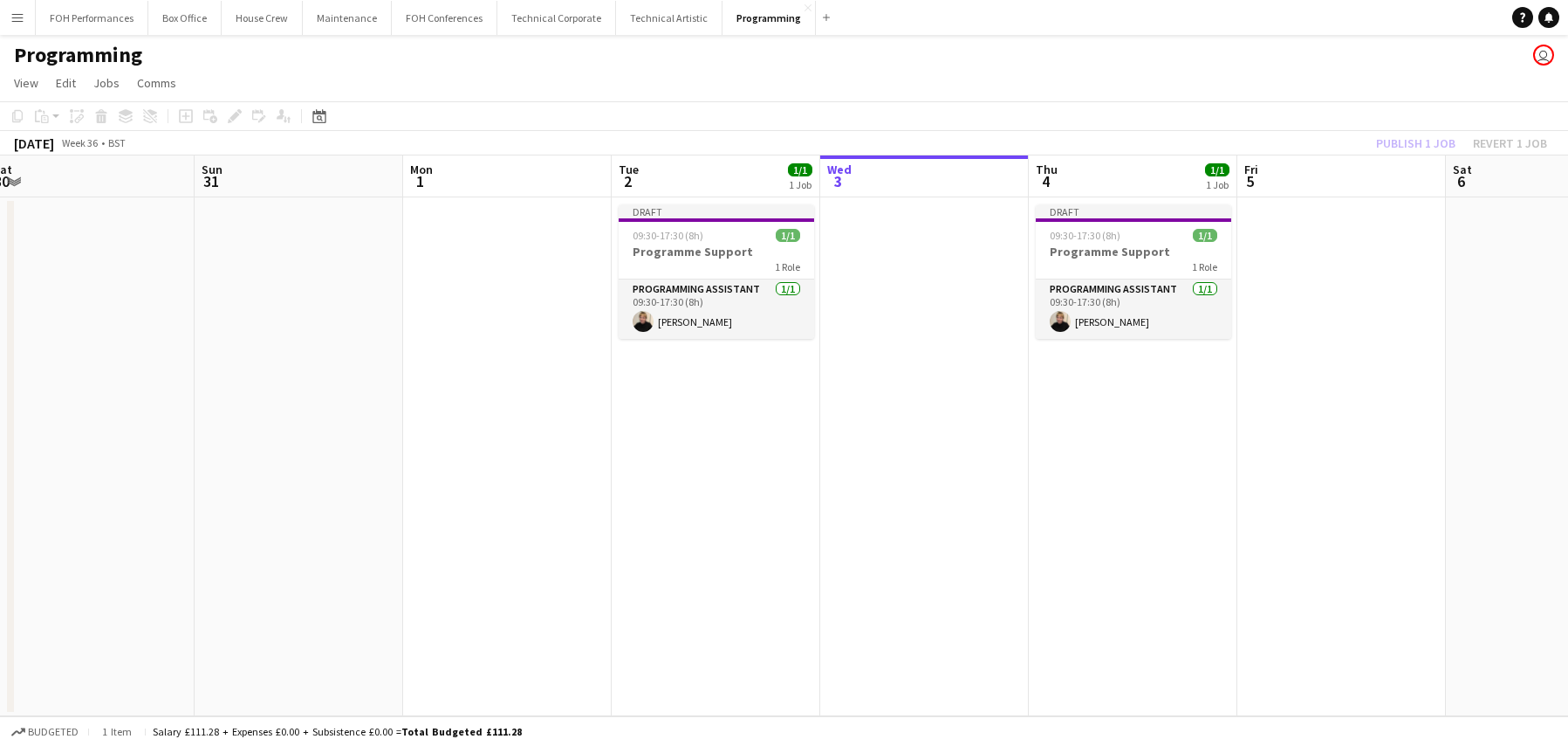
drag, startPoint x: 842, startPoint y: 362, endPoint x: 1186, endPoint y: 329, distance: 345.6
click at [1186, 329] on app-calendar-viewport "Thu 28 1/1 1 Job Fri 29 Sat 30 Sun 31 Mon 1 Tue 2 1/1 1 Job Wed 3 Thu 4 1/1 1 J…" at bounding box center [784, 435] width 1568 height 560
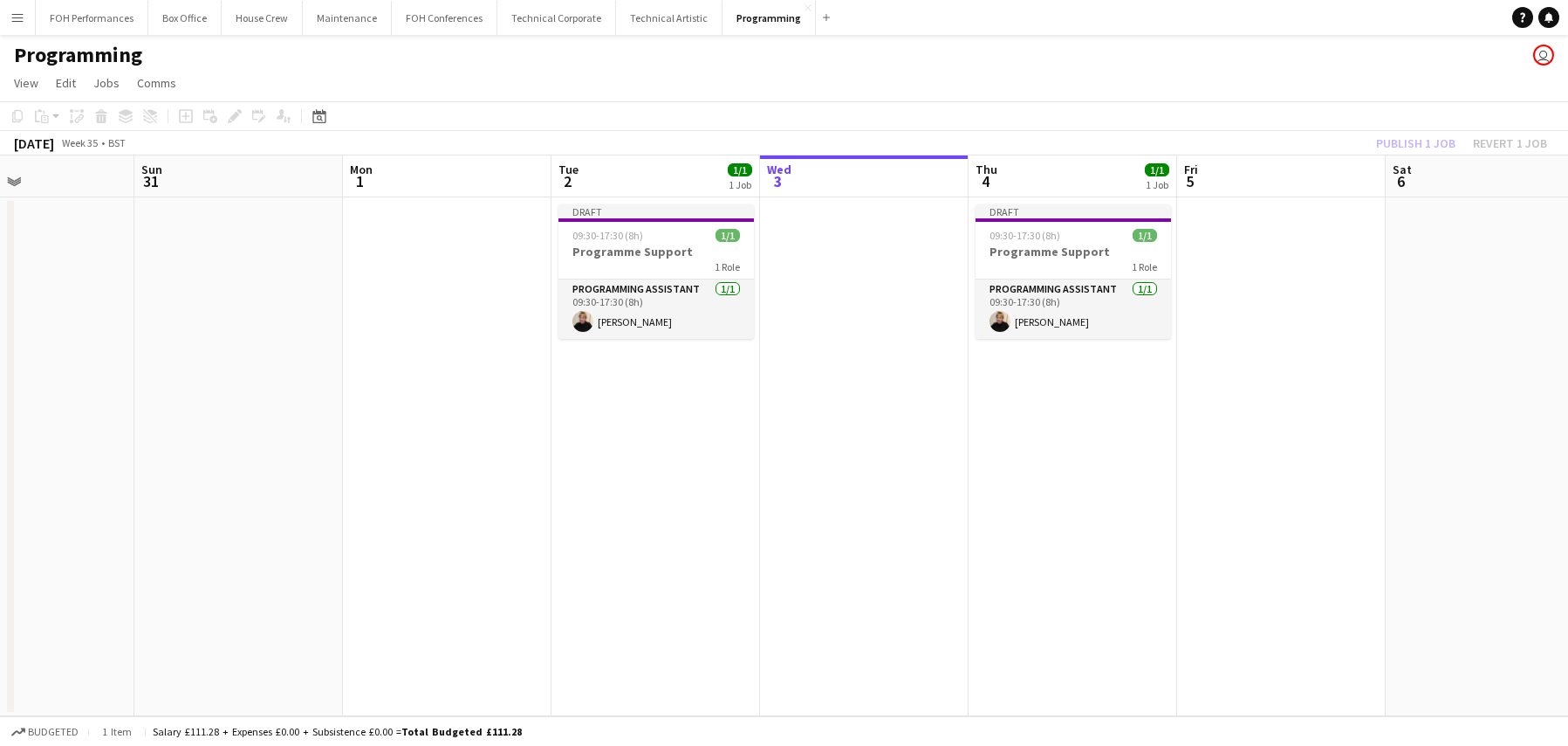
drag, startPoint x: 1047, startPoint y: 345, endPoint x: 683, endPoint y: 371, distance: 364.9
click at [685, 371] on app-calendar-viewport "Wed 27 Thu 28 1/1 1 Job Fri 29 Sat 30 Sun 31 Mon 1 Tue 2 1/1 1 Job Wed 3 Thu 4 …" at bounding box center [784, 435] width 1568 height 560
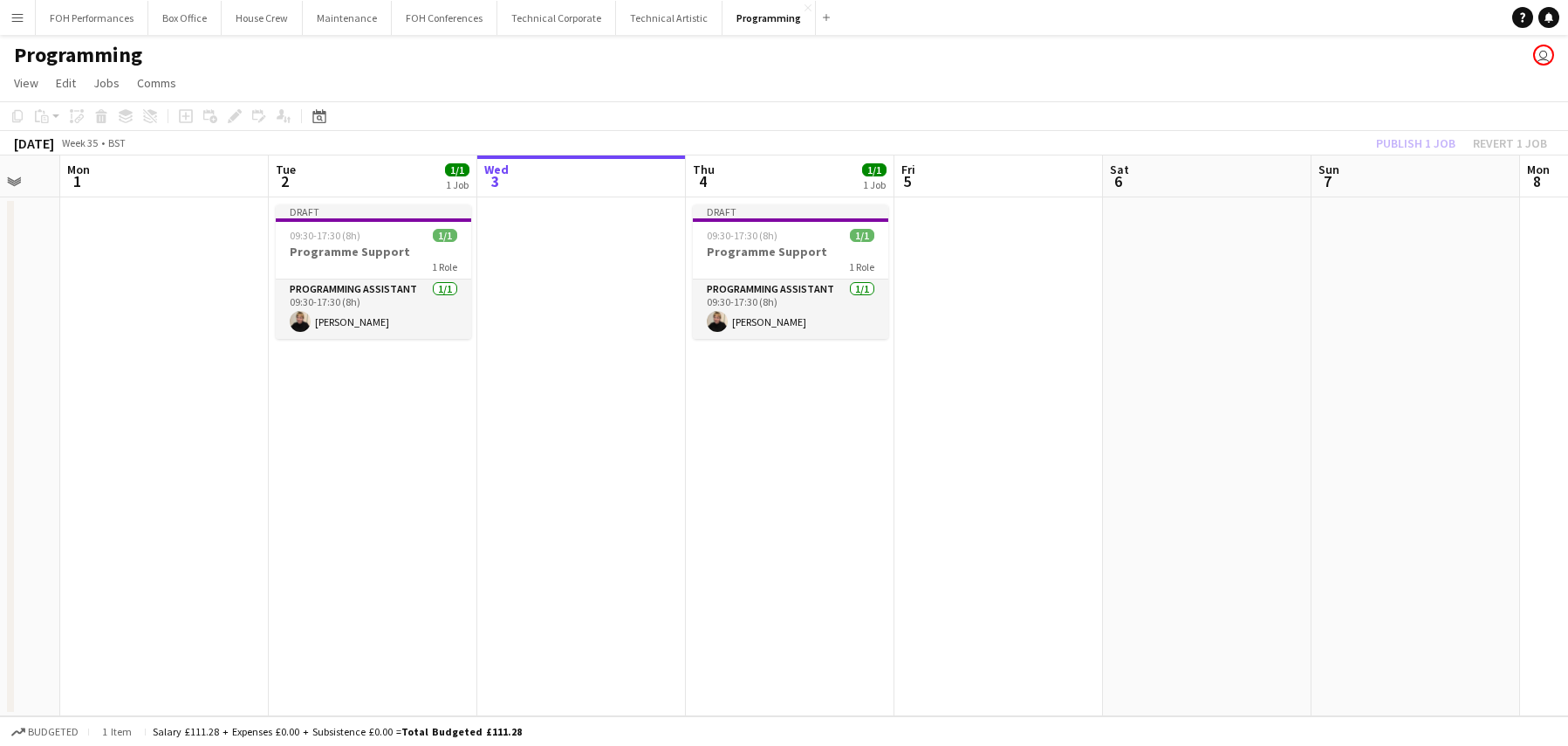
drag, startPoint x: 1257, startPoint y: 280, endPoint x: 1128, endPoint y: 292, distance: 129.6
click at [1148, 292] on app-calendar-viewport "Thu 28 1/1 1 Job Fri 29 Sat 30 Sun 31 Mon 1 Tue 2 1/1 1 Job Wed 3 Thu 4 1/1 1 J…" at bounding box center [784, 435] width 1568 height 560
drag, startPoint x: 735, startPoint y: 341, endPoint x: 1137, endPoint y: 272, distance: 407.9
click at [1437, 272] on app-calendar-viewport "Thu 28 1/1 1 Job Fri 29 Sat 30 Sun 31 Mon 1 Tue 2 1/1 1 Job Wed 3 Thu 4 1/1 1 J…" at bounding box center [784, 435] width 1568 height 560
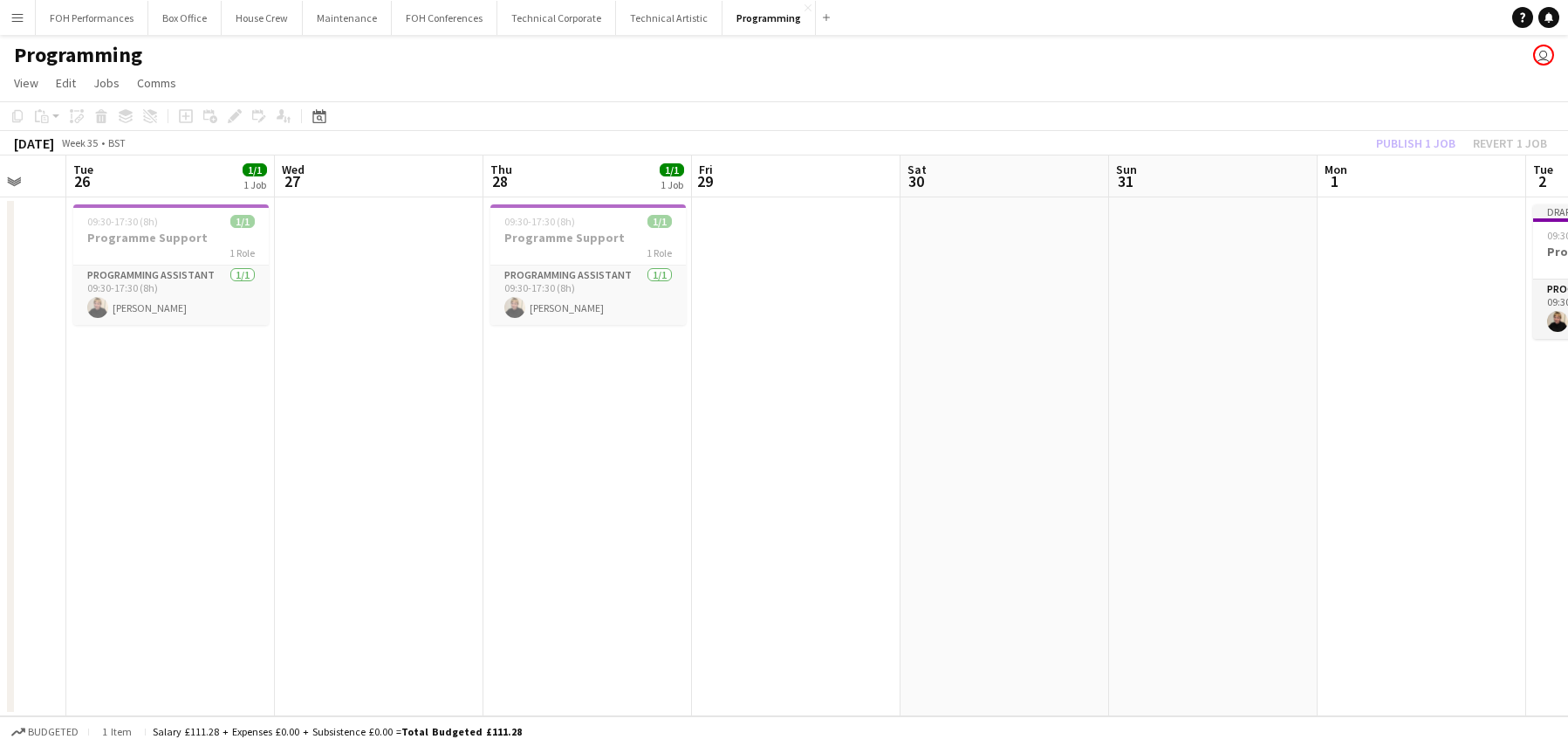
scroll to position [0, 539]
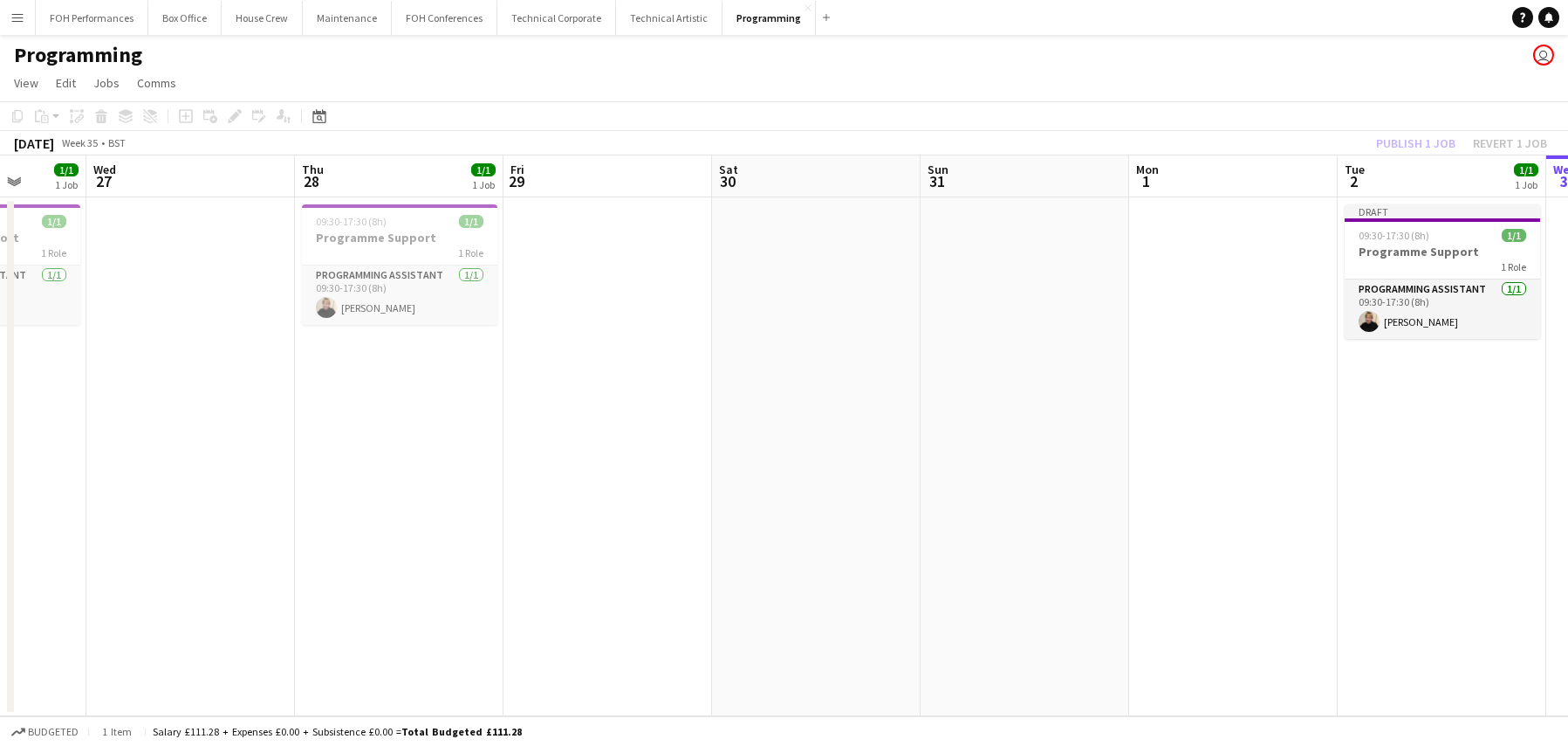
drag, startPoint x: 914, startPoint y: 313, endPoint x: 1492, endPoint y: 252, distance: 581.2
click at [1492, 252] on app-calendar-viewport "Sun 24 Mon 25 Tue 26 1/1 1 Job Wed 27 Thu 28 1/1 1 Job Fri 29 Sat 30 Sun 31 Mon…" at bounding box center [784, 435] width 1568 height 560
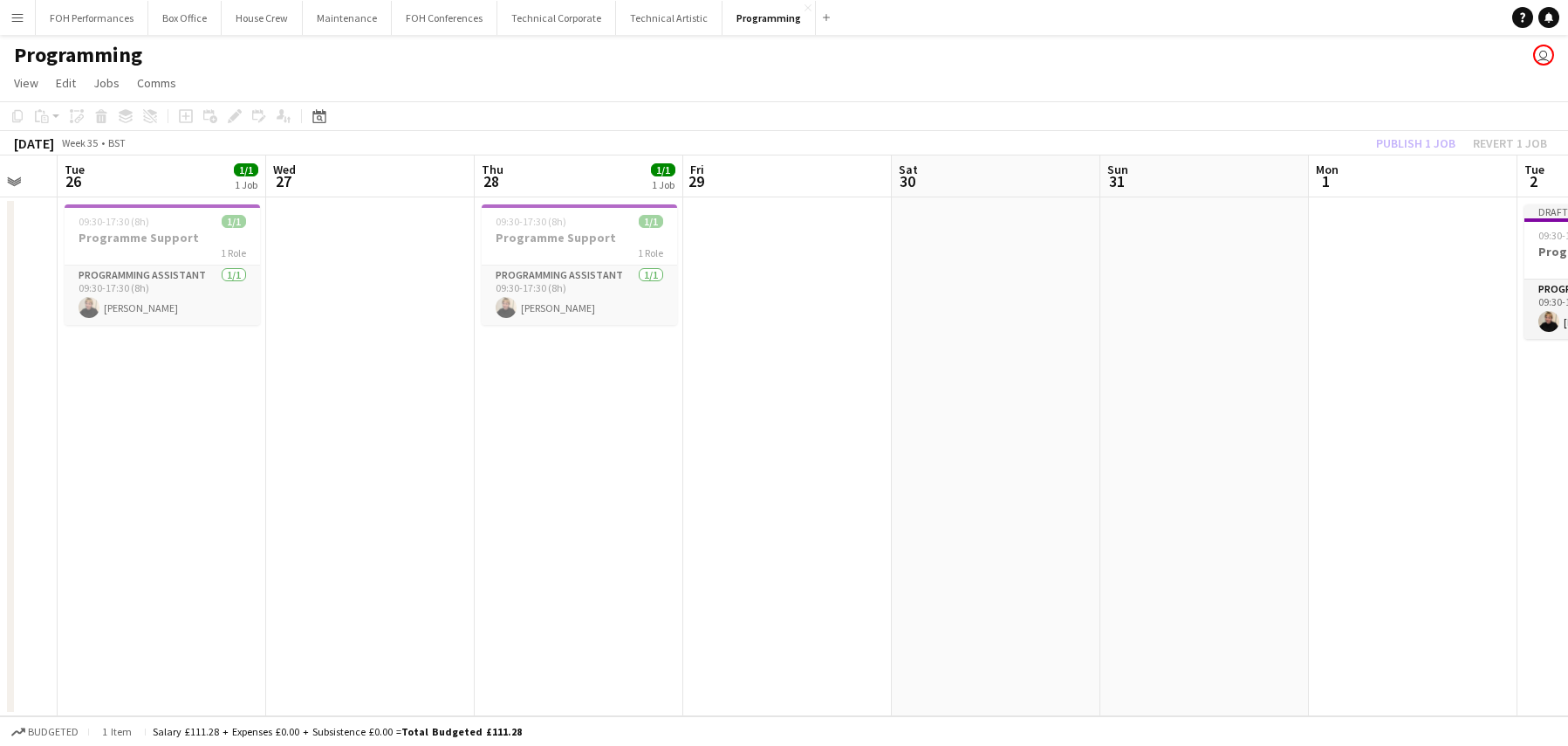
drag, startPoint x: 1297, startPoint y: 293, endPoint x: 379, endPoint y: 315, distance: 918.3
click at [383, 316] on app-calendar-viewport "Sat 23 Sun 24 Mon 25 Tue 26 1/1 1 Job Wed 27 Thu 28 1/1 1 Job Fri 29 Sat 30 Sun…" at bounding box center [784, 435] width 1568 height 560
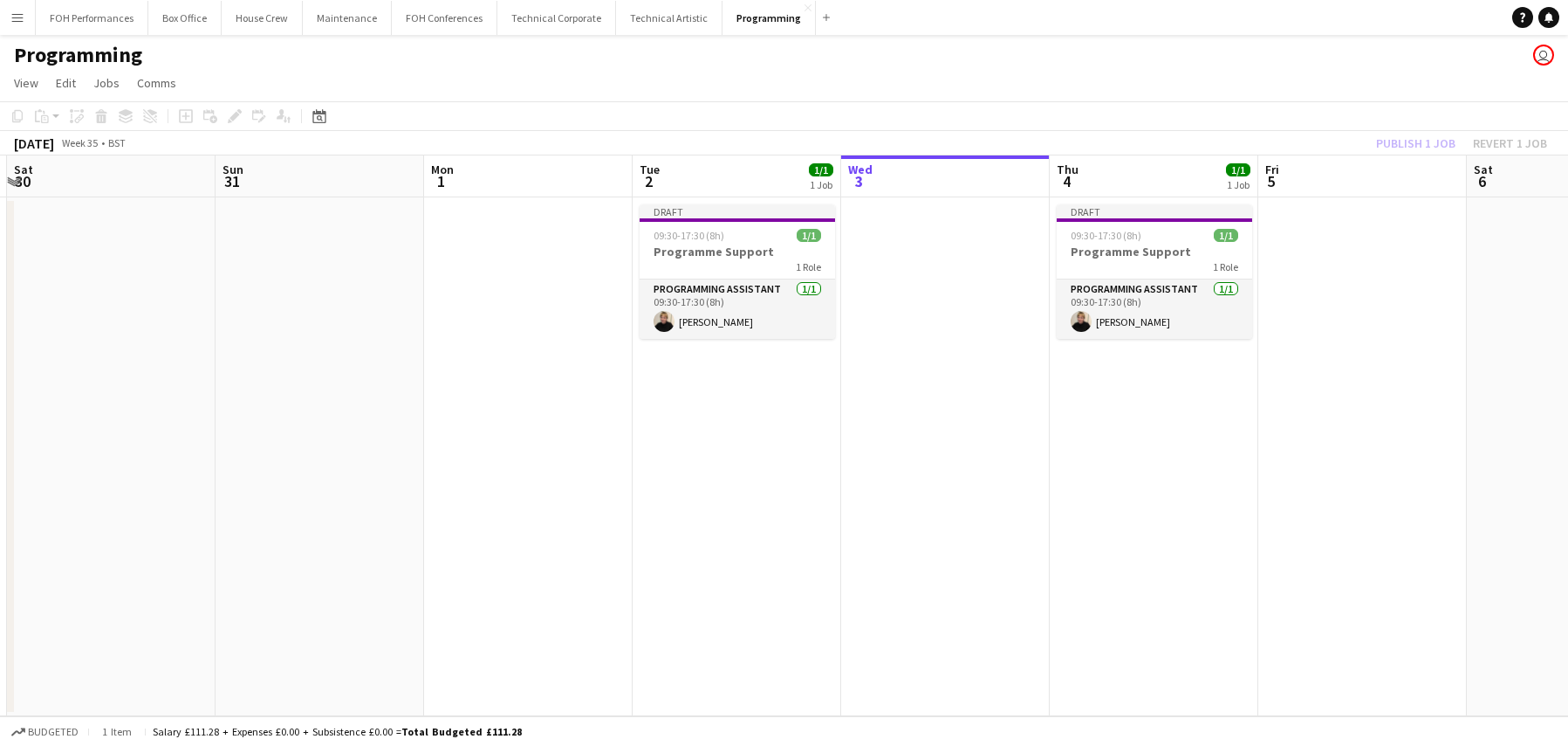
scroll to position [0, 618]
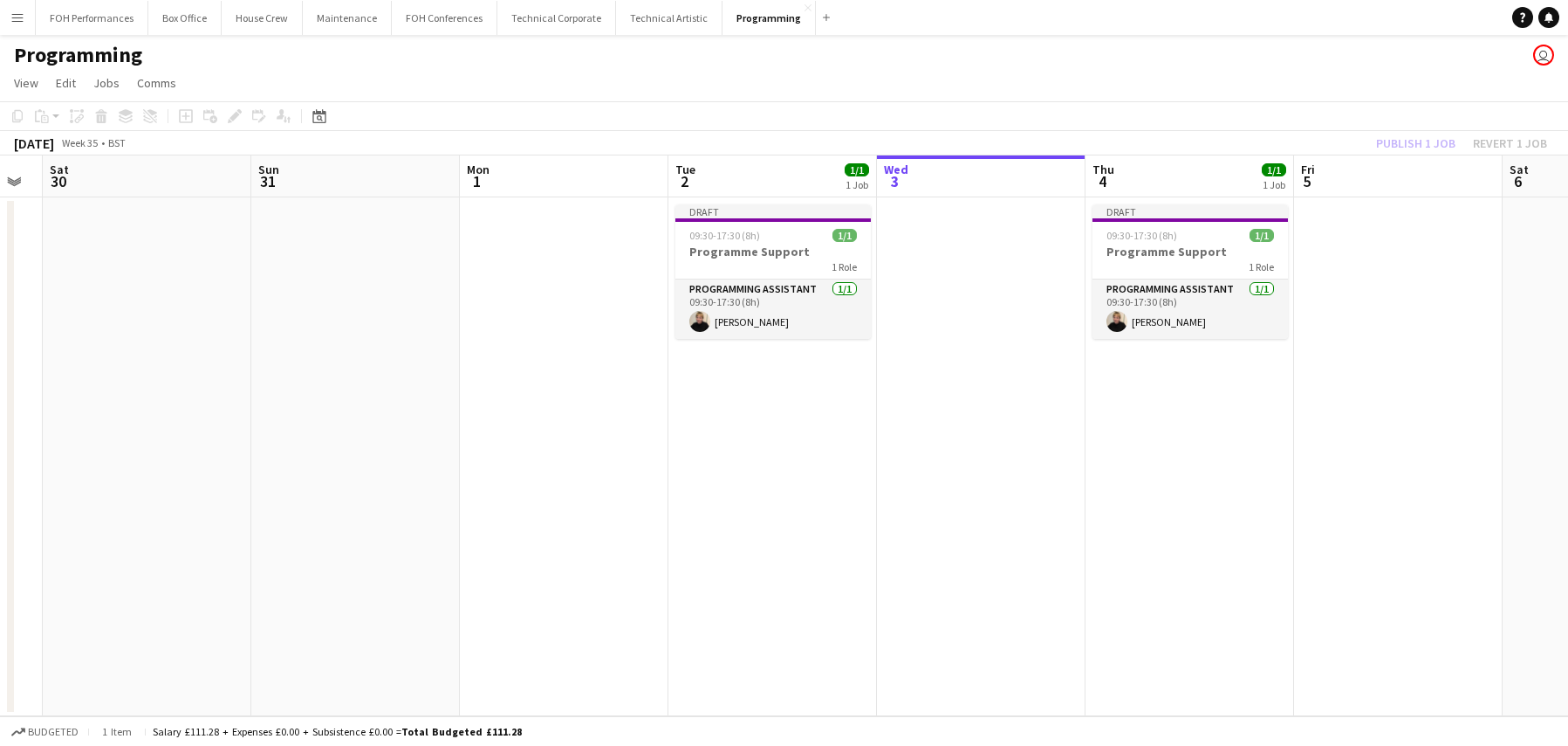
drag, startPoint x: 833, startPoint y: 275, endPoint x: 625, endPoint y: 241, distance: 210.8
click at [421, 304] on app-calendar-viewport "Wed 27 Thu 28 1/1 1 Job Fri 29 Sat 30 Sun 31 Mon 1 Tue 2 1/1 1 Job Wed 3 Thu 4 …" at bounding box center [784, 435] width 1568 height 560
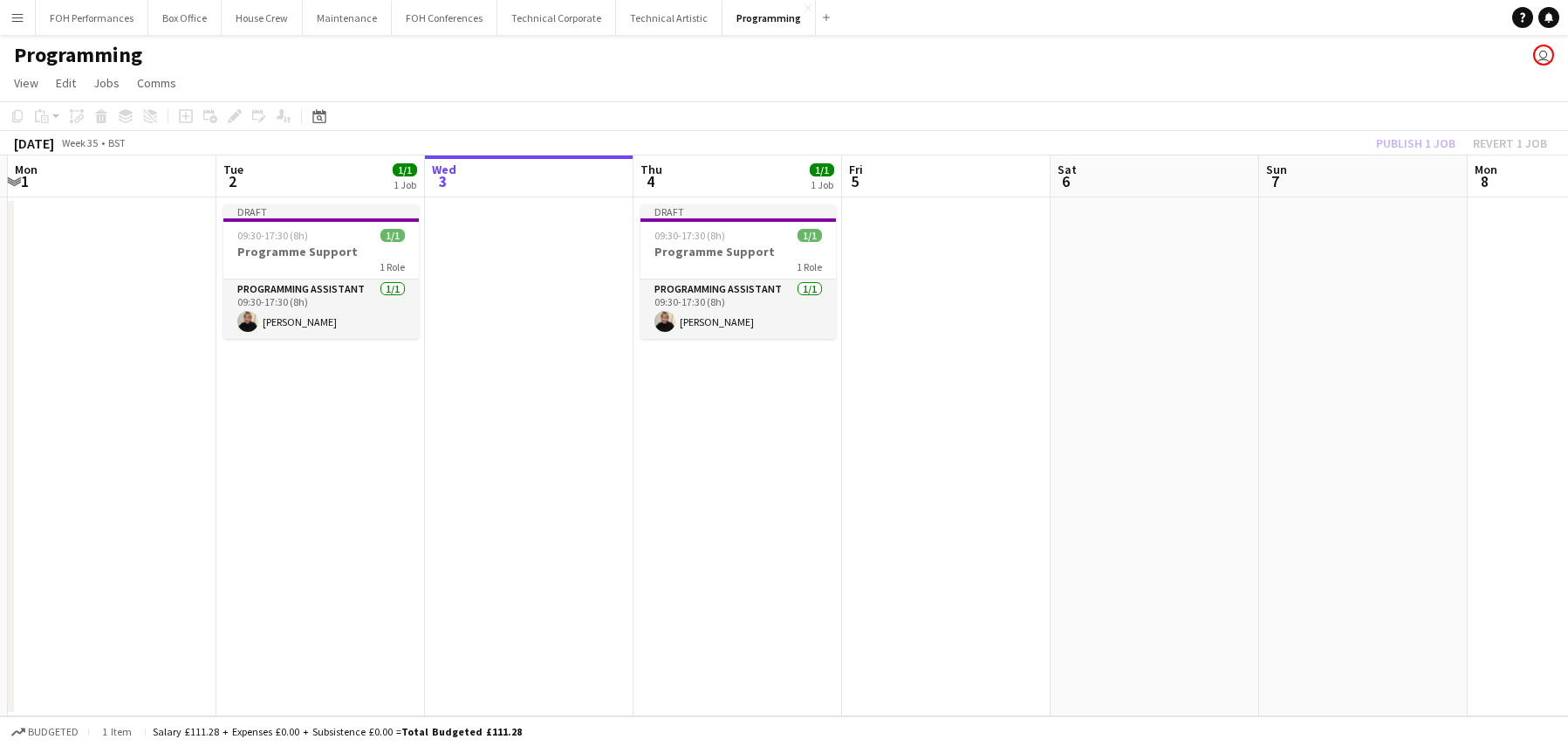
click at [1388, 139] on div "Publish 1 job Revert 1 job" at bounding box center [1462, 143] width 213 height 23
click at [1411, 141] on button "Publish 4 jobs" at bounding box center [1405, 143] width 100 height 23
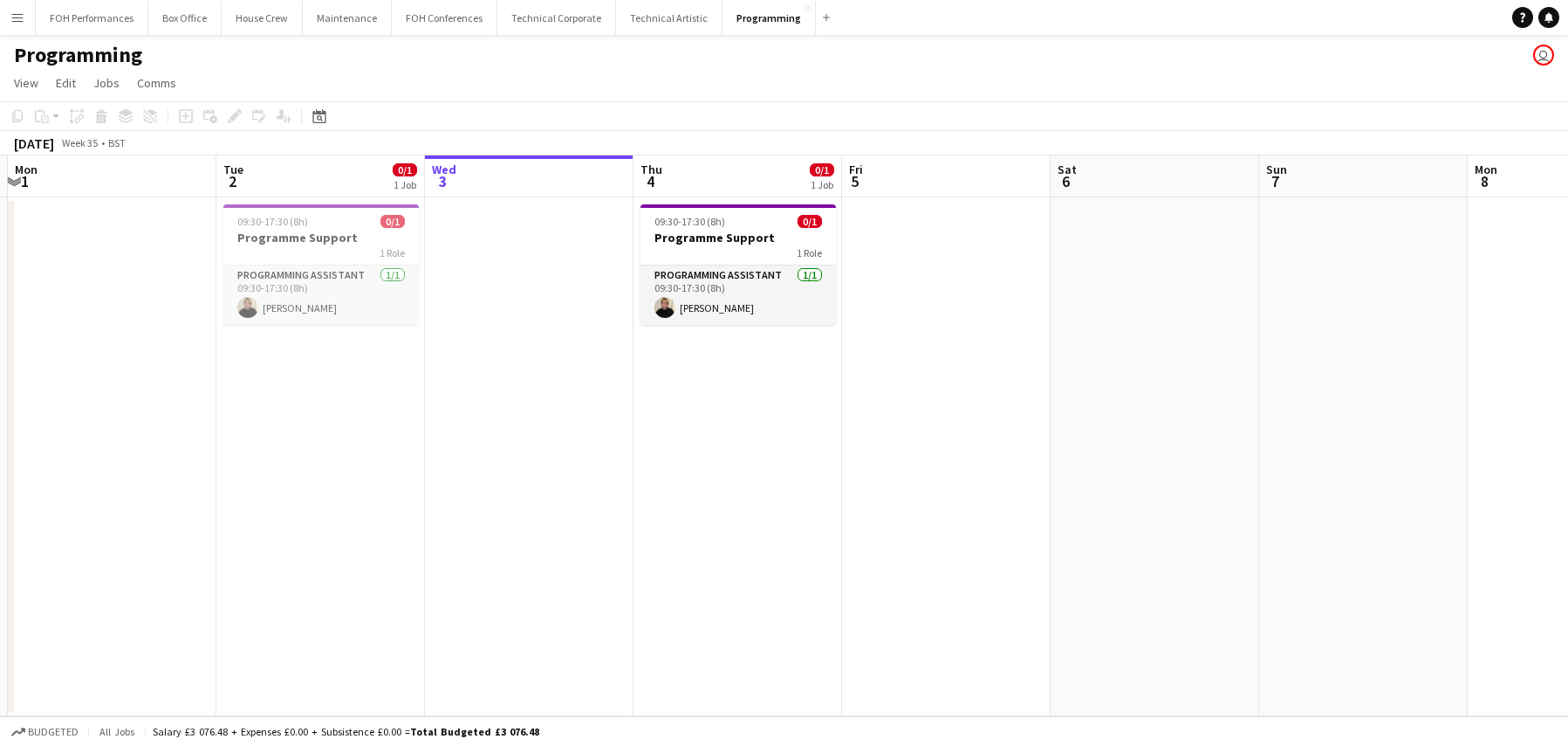
click at [973, 283] on app-date-cell at bounding box center [946, 457] width 209 height 519
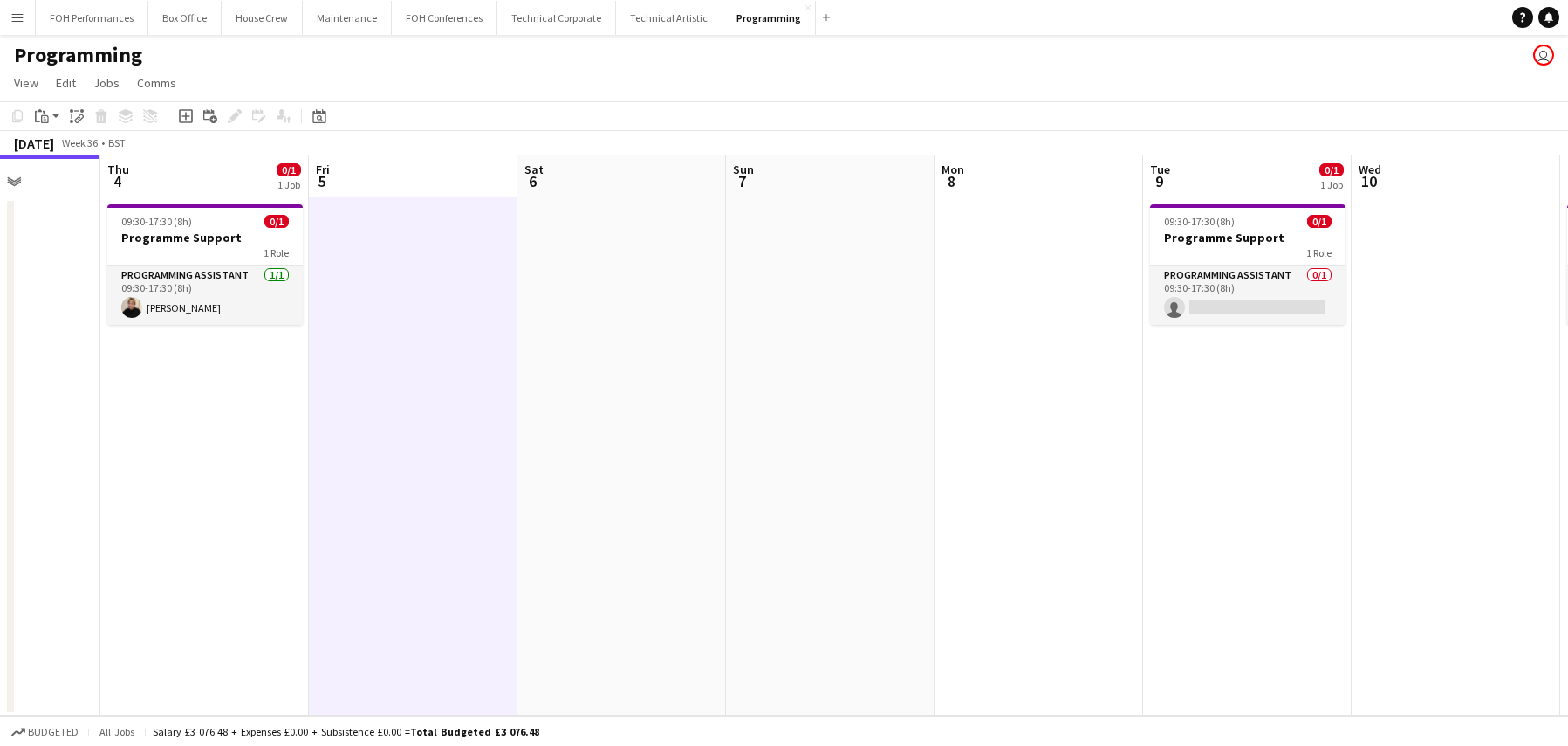
scroll to position [0, 642]
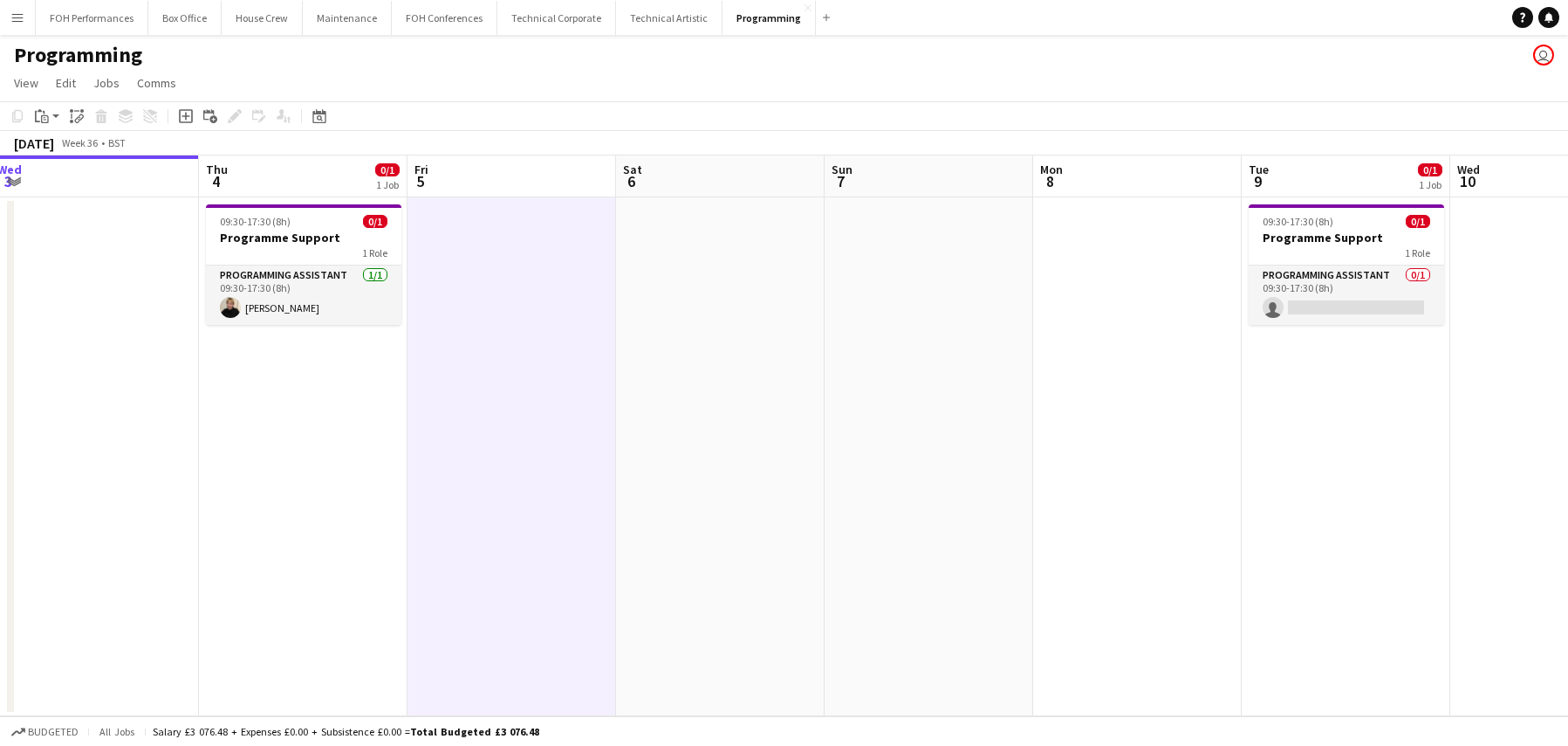
drag, startPoint x: 1052, startPoint y: 277, endPoint x: 686, endPoint y: 271, distance: 366.0
click at [686, 271] on app-calendar-viewport "Sun 31 Mon 1 Tue 2 0/1 1 Job Wed 3 Thu 4 0/1 1 Job Fri 5 Sat 6 Sun 7 Mon 8 Tue …" at bounding box center [784, 435] width 1568 height 560
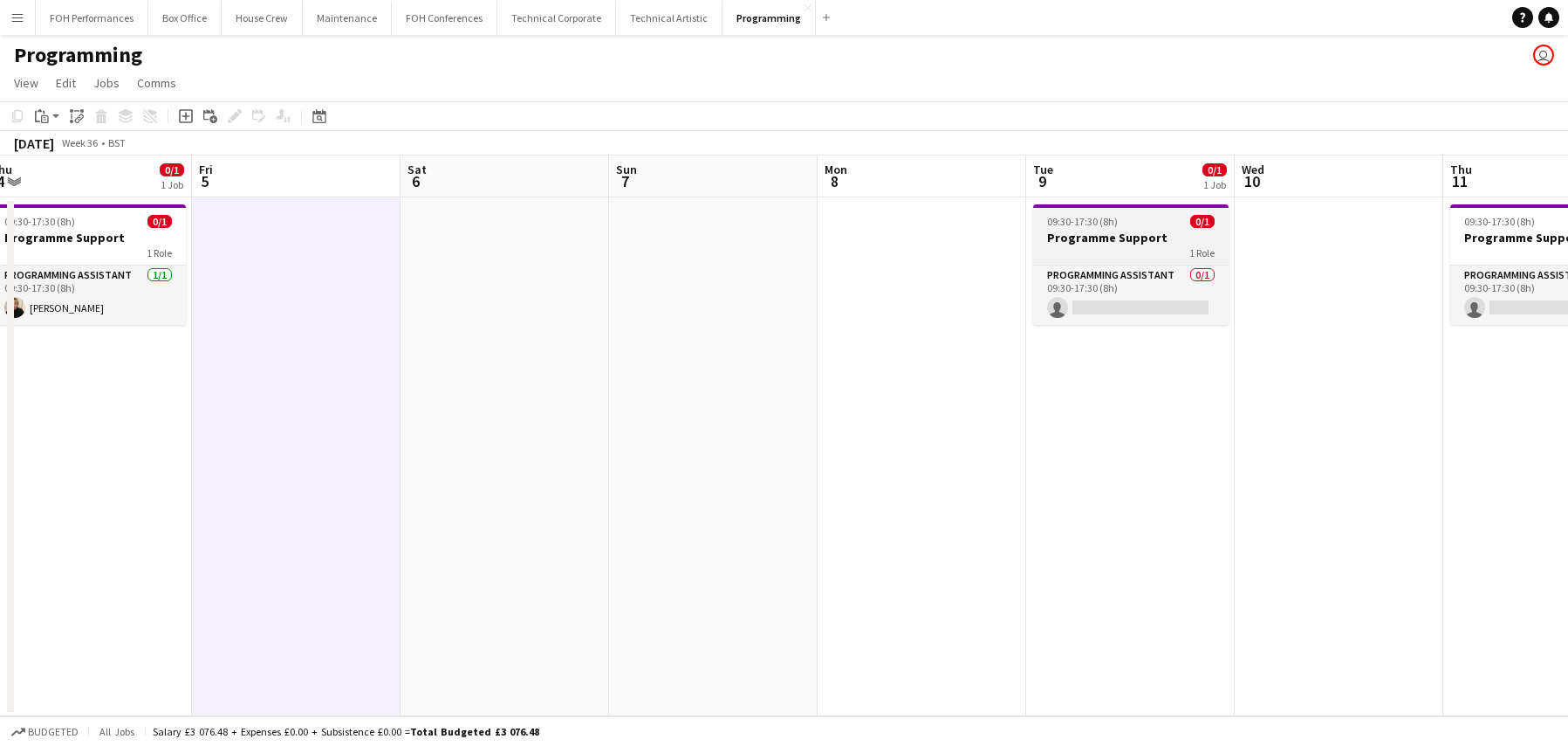
click at [1151, 211] on app-job-card "09:30-17:30 (8h) 0/1 Programme Support 1 Role Programming Assistant 0/1 09:30-1…" at bounding box center [1131, 264] width 196 height 120
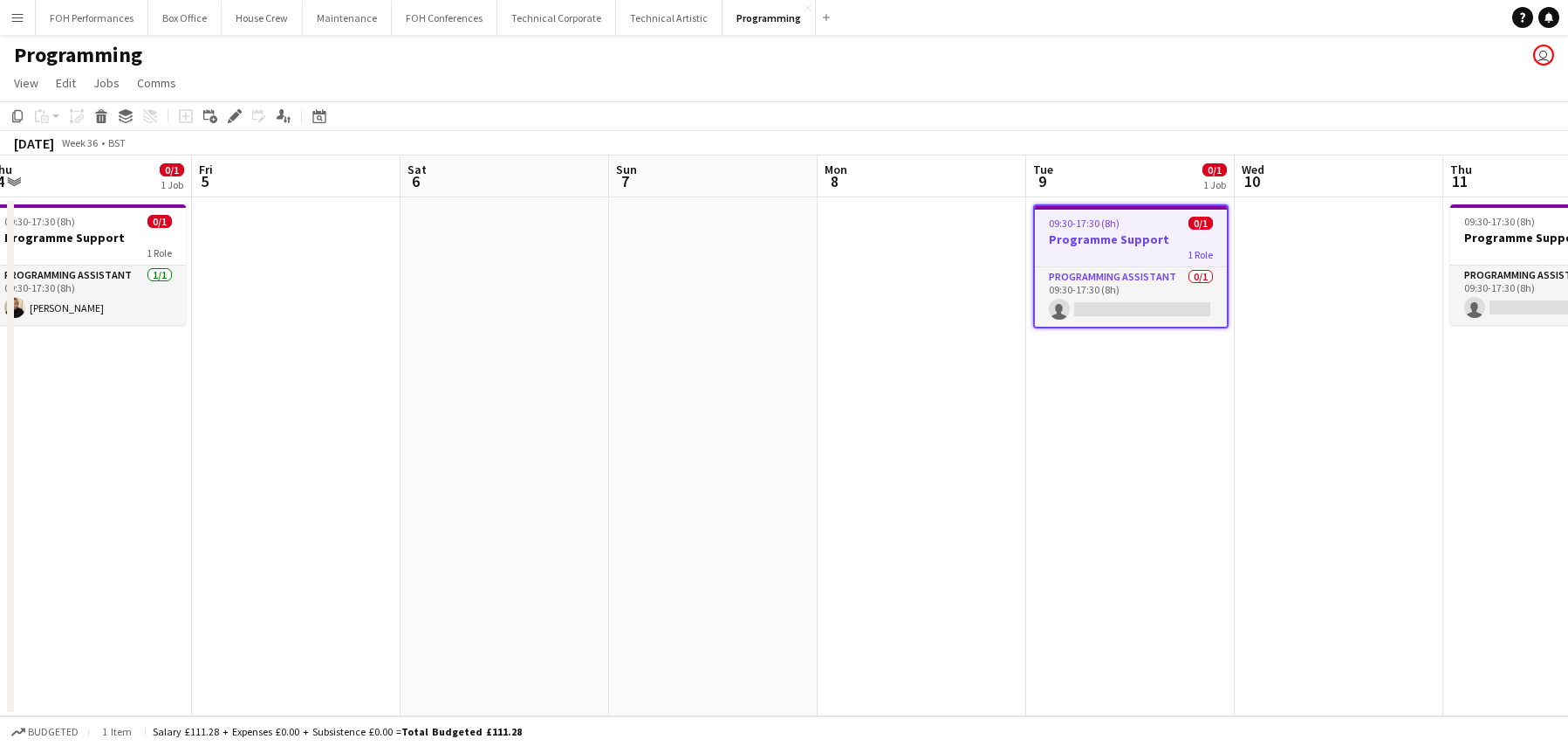
click at [1183, 227] on div "09:30-17:30 (8h) 0/1" at bounding box center [1130, 223] width 192 height 13
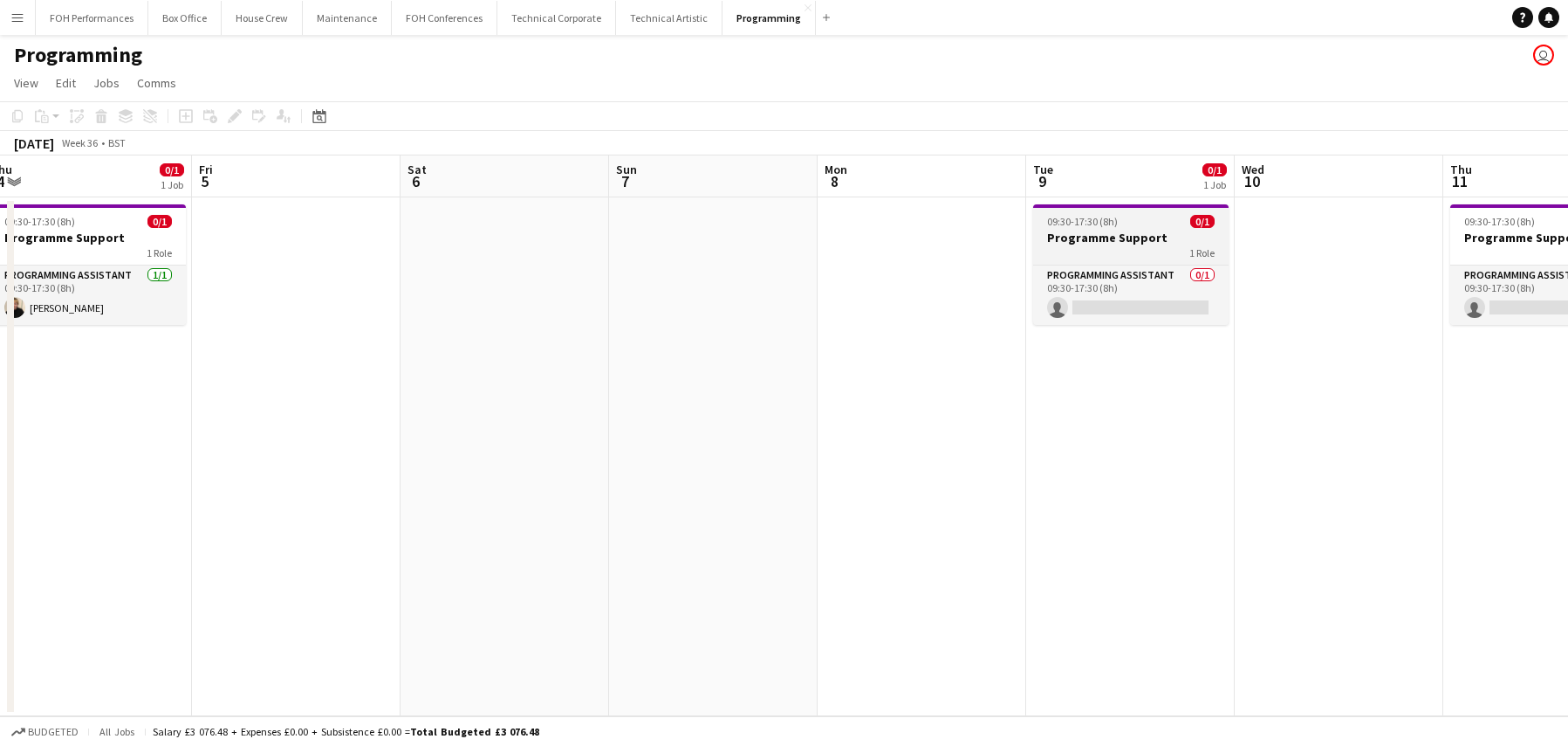
click at [1183, 227] on div "09:30-17:30 (8h) 0/1" at bounding box center [1131, 221] width 196 height 13
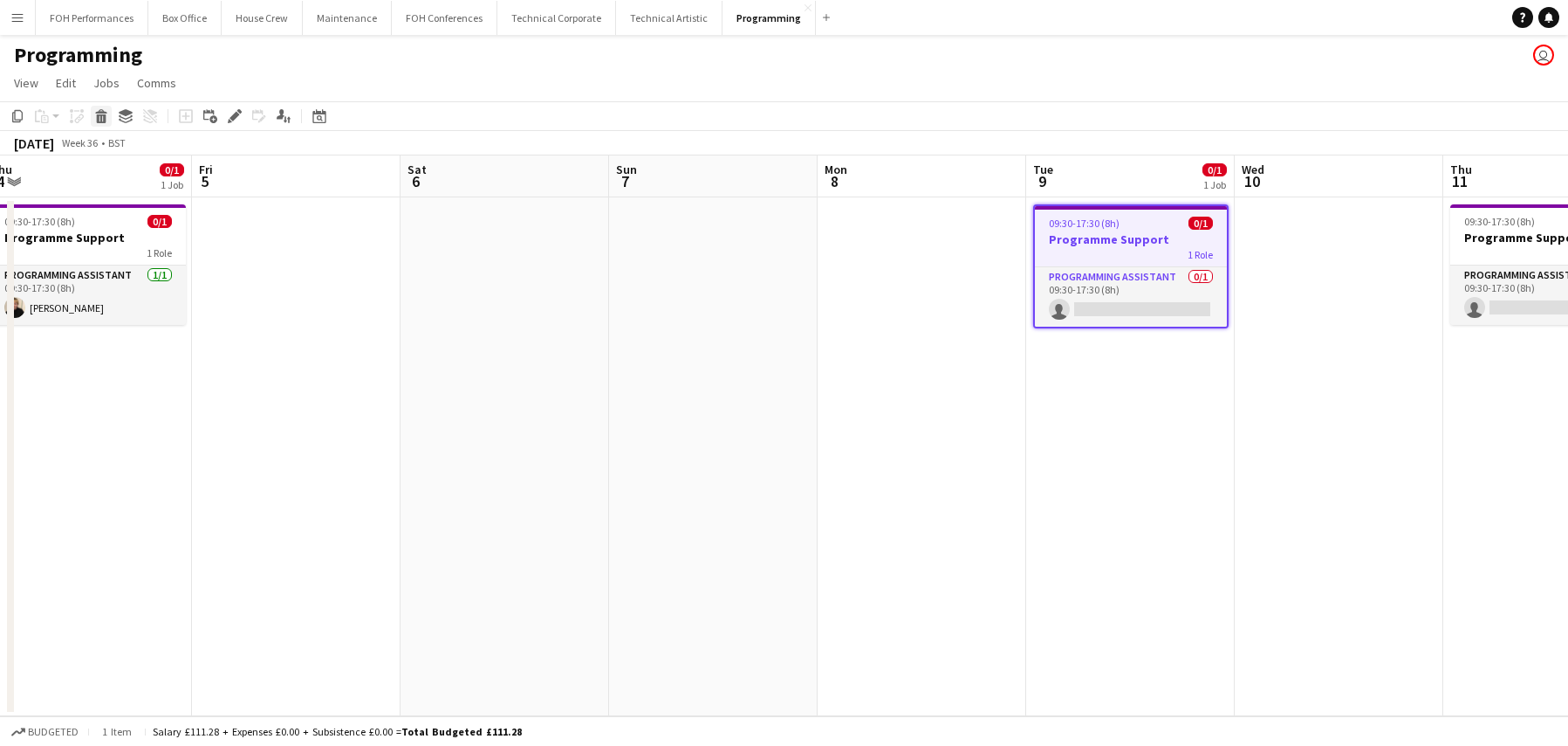
click at [103, 119] on icon "Delete" at bounding box center [101, 116] width 14 height 14
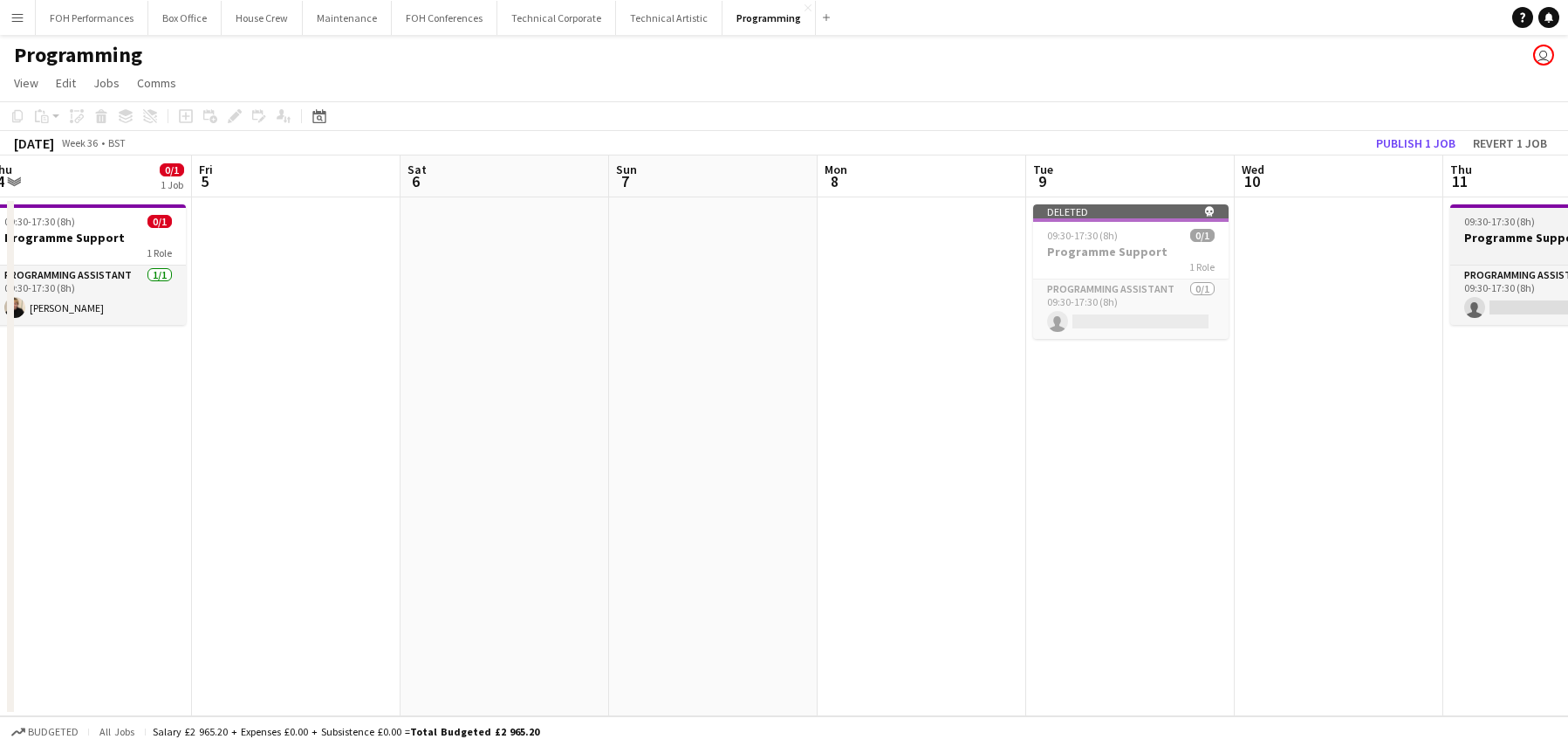
click at [1516, 228] on app-job-card "09:30-17:30 (8h) 0/1 Programme Support 1 Role Programming Assistant 0/1 09:30-1…" at bounding box center [1548, 264] width 196 height 120
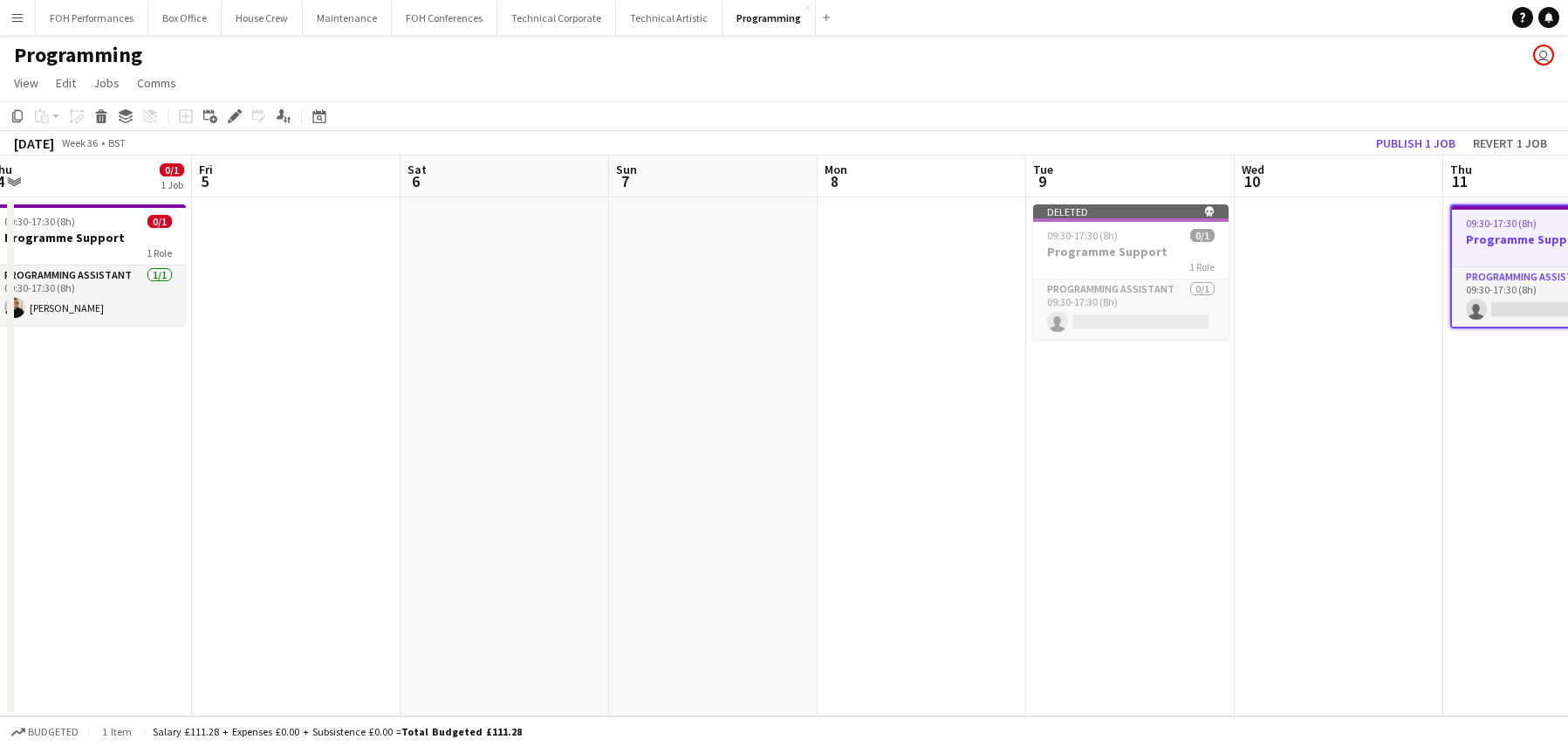
click at [100, 115] on icon at bounding box center [102, 118] width 10 height 9
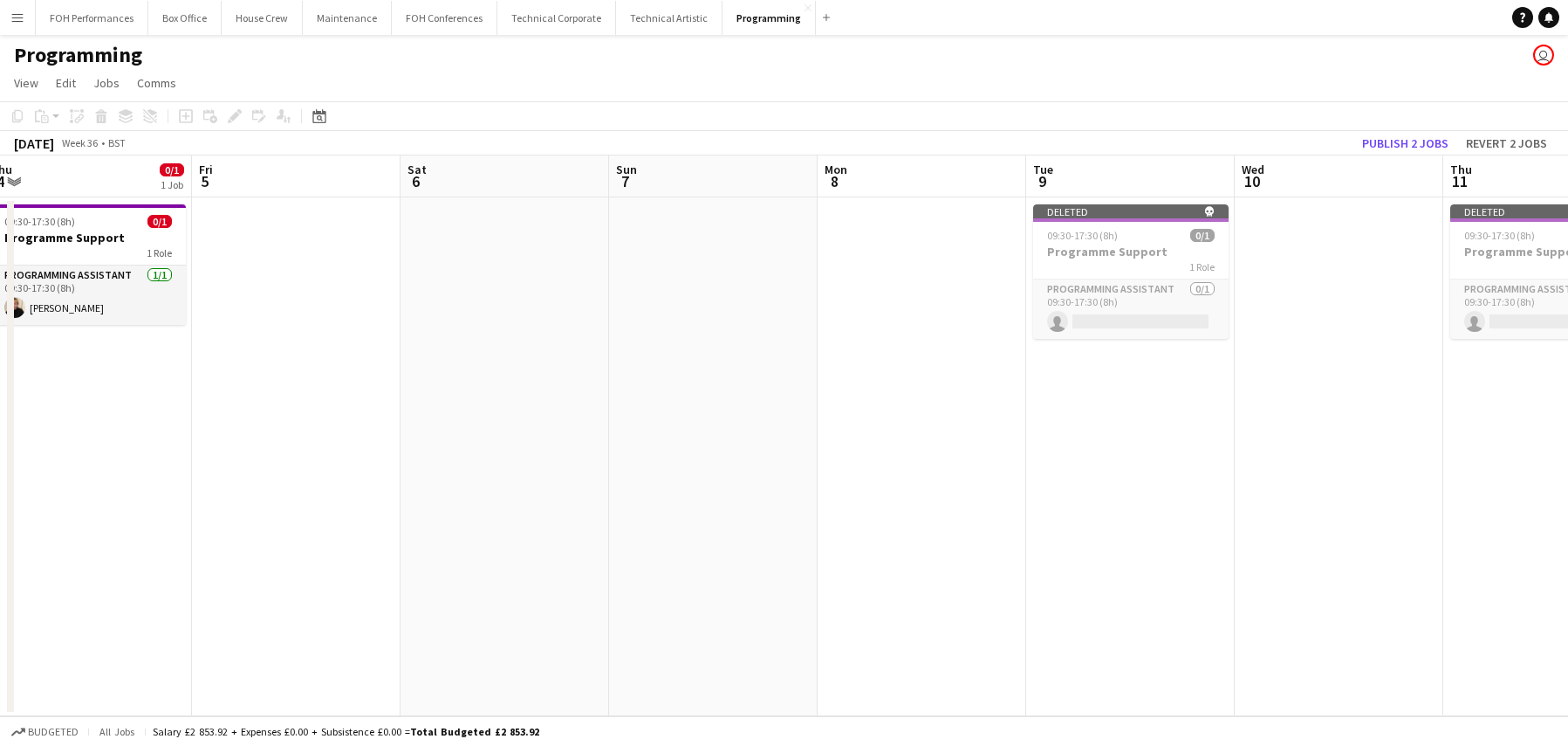
click at [1174, 375] on app-date-cell "Deleted skull 09:30-17:30 (8h) 0/1 Programme Support 1 Role Programming Assista…" at bounding box center [1131, 457] width 209 height 519
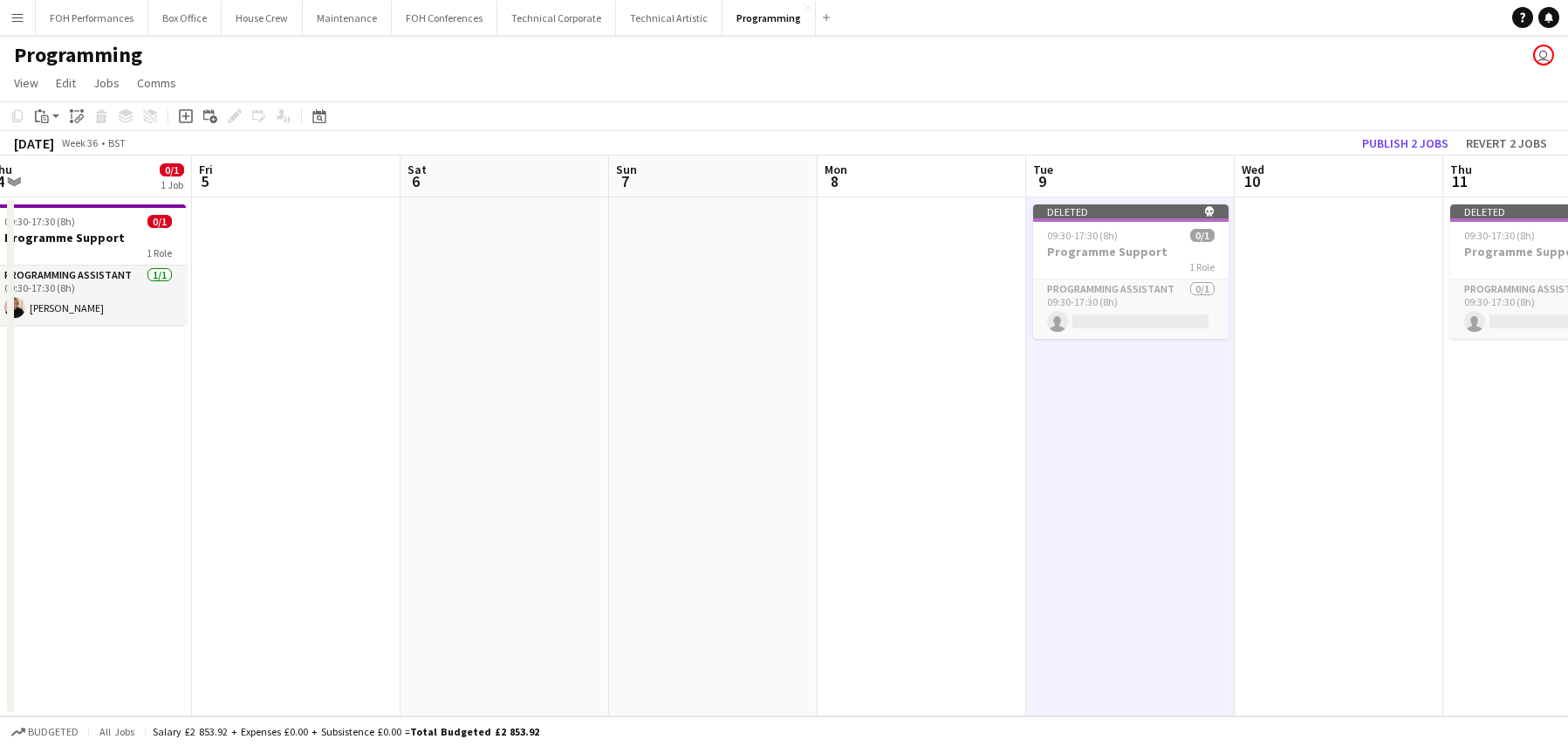
scroll to position [0, 641]
click at [1174, 375] on app-date-cell "Deleted skull 09:30-17:30 (8h) 0/1 Programme Support 1 Role Programming Assista…" at bounding box center [1131, 457] width 209 height 519
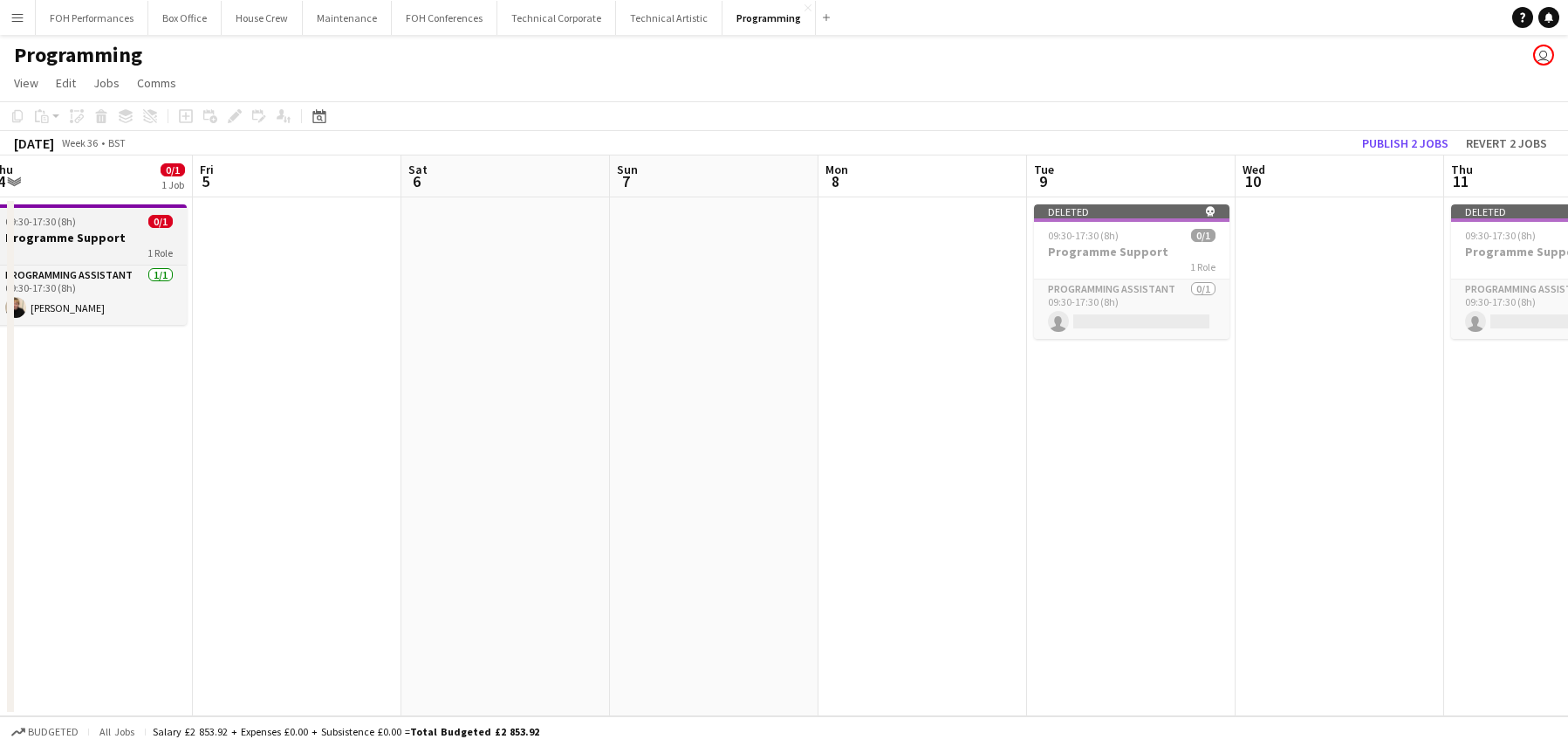
click at [81, 215] on div "09:30-17:30 (8h) 0/1" at bounding box center [88, 221] width 196 height 13
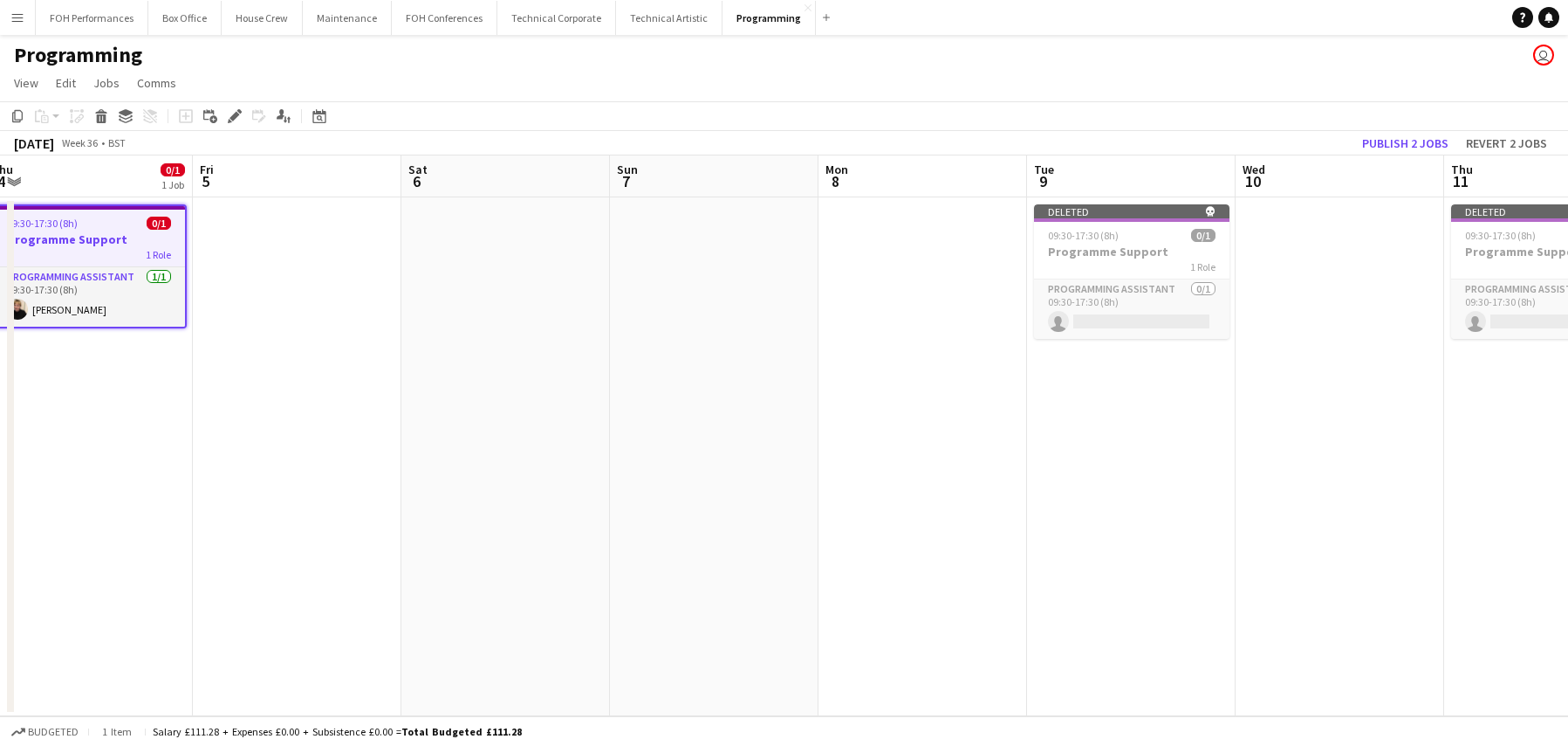
click at [906, 404] on app-date-cell at bounding box center [923, 457] width 209 height 519
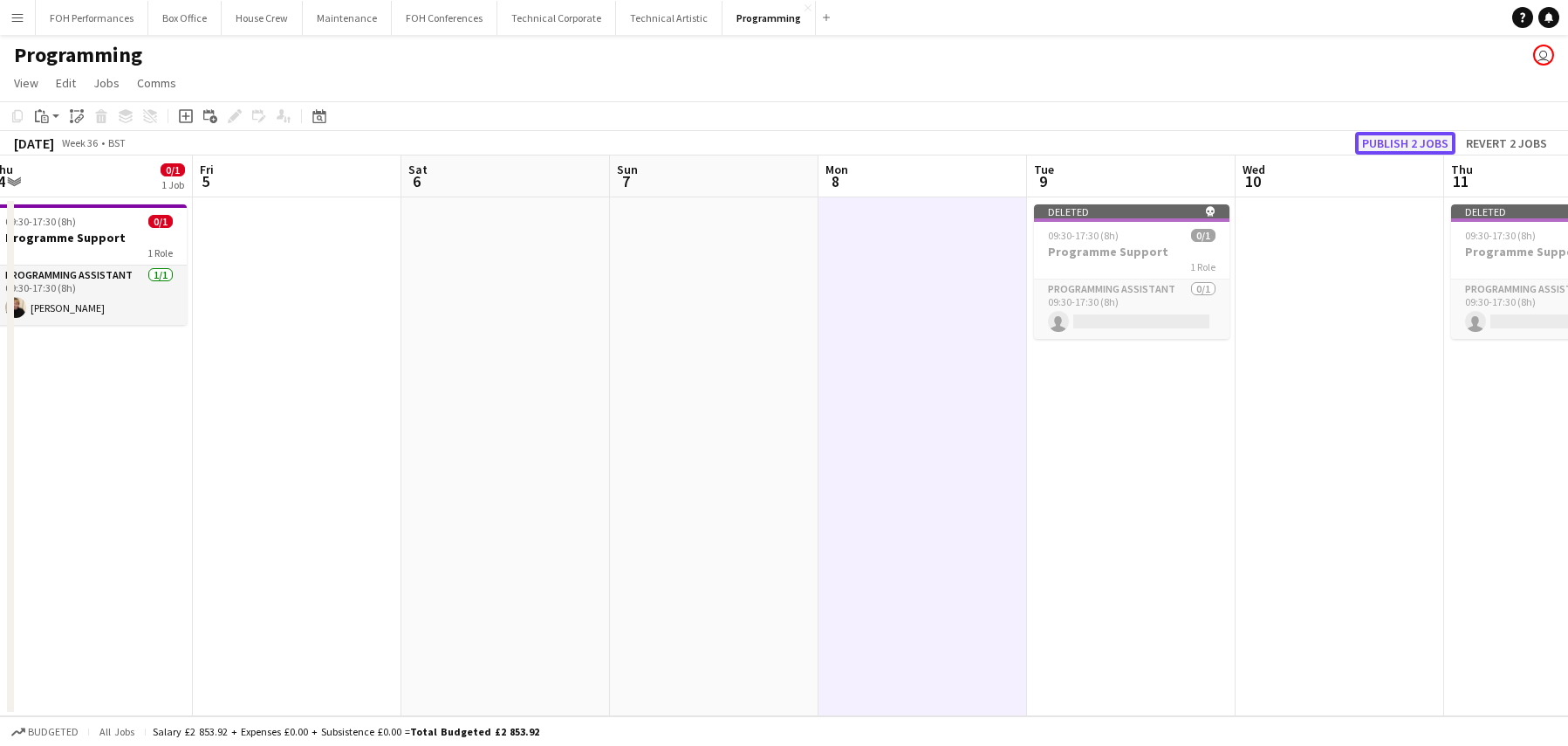
click at [1414, 139] on button "Publish 2 jobs" at bounding box center [1405, 143] width 100 height 23
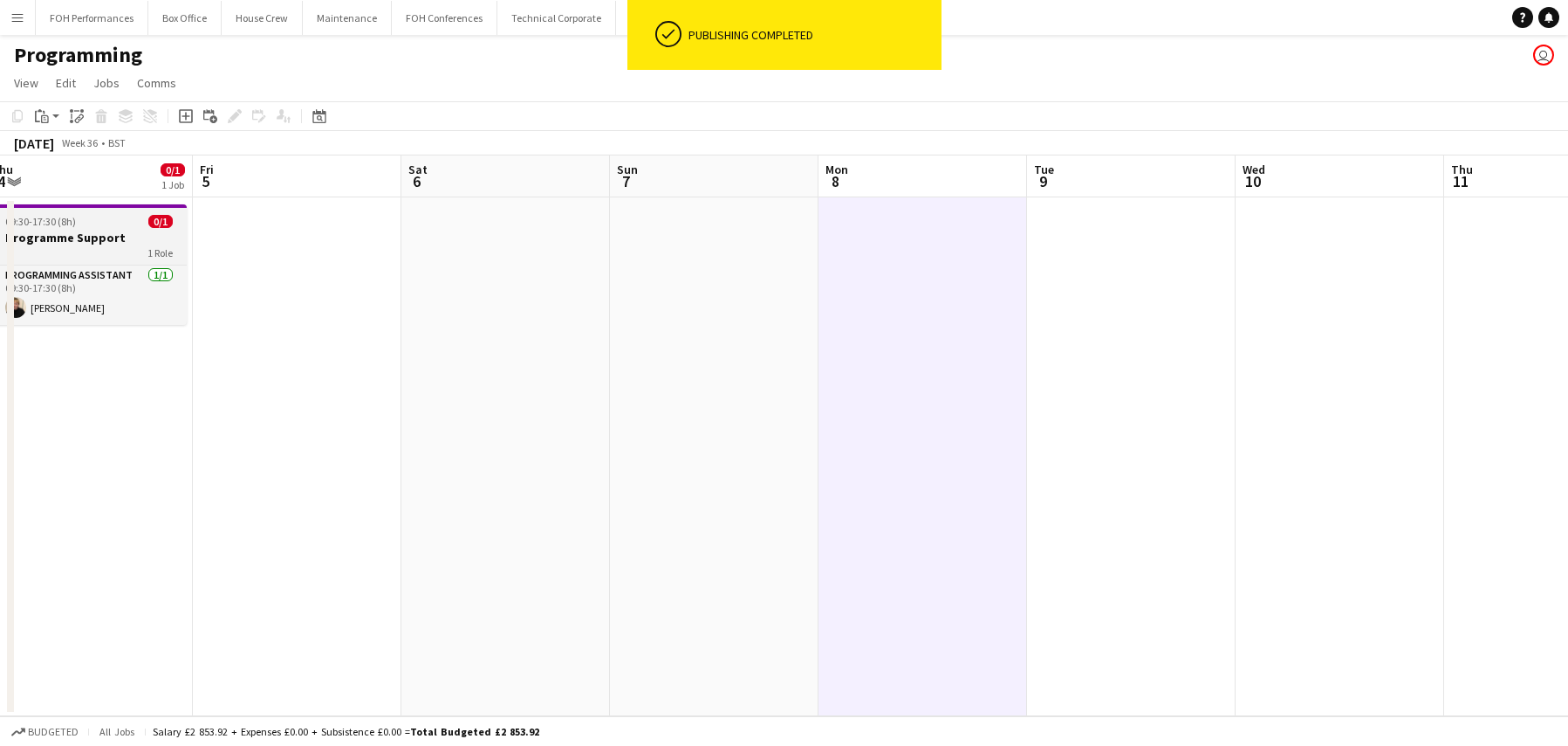
click at [98, 237] on h3 "Programme Support" at bounding box center [88, 237] width 196 height 16
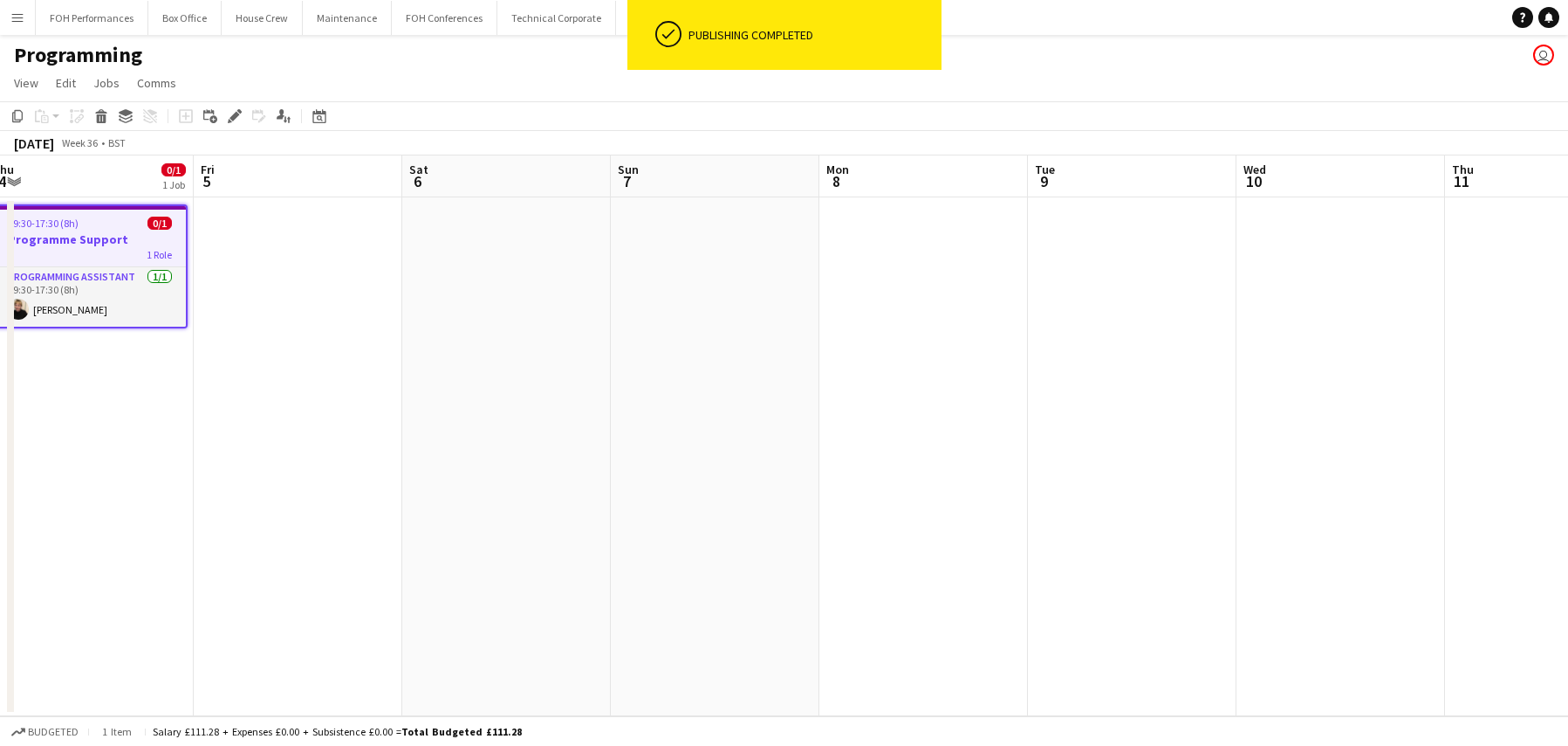
click at [1084, 271] on app-date-cell at bounding box center [1132, 457] width 209 height 519
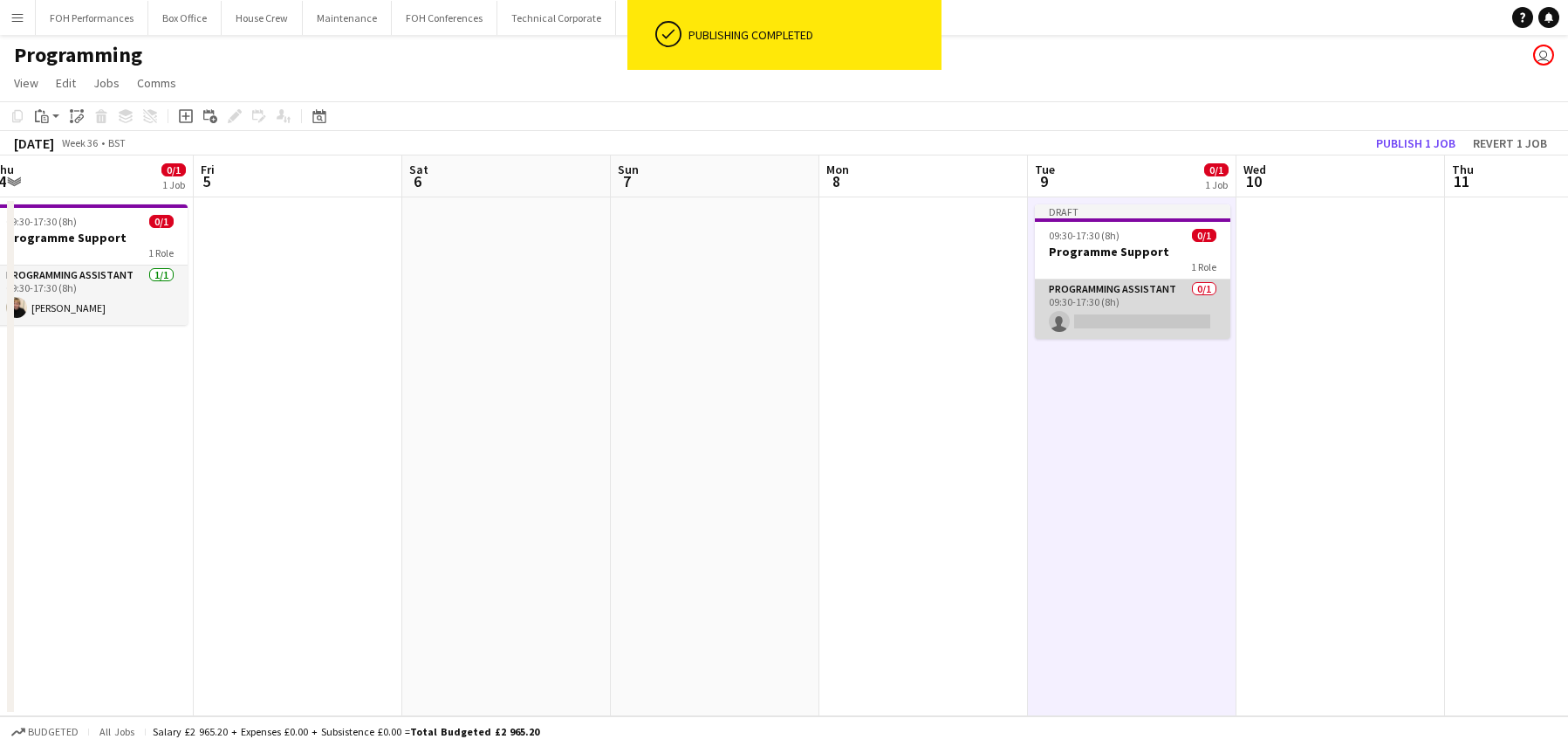
click at [1121, 305] on app-card-role "Programming Assistant 0/1 09:30-17:30 (8h) single-neutral-actions" at bounding box center [1132, 309] width 196 height 60
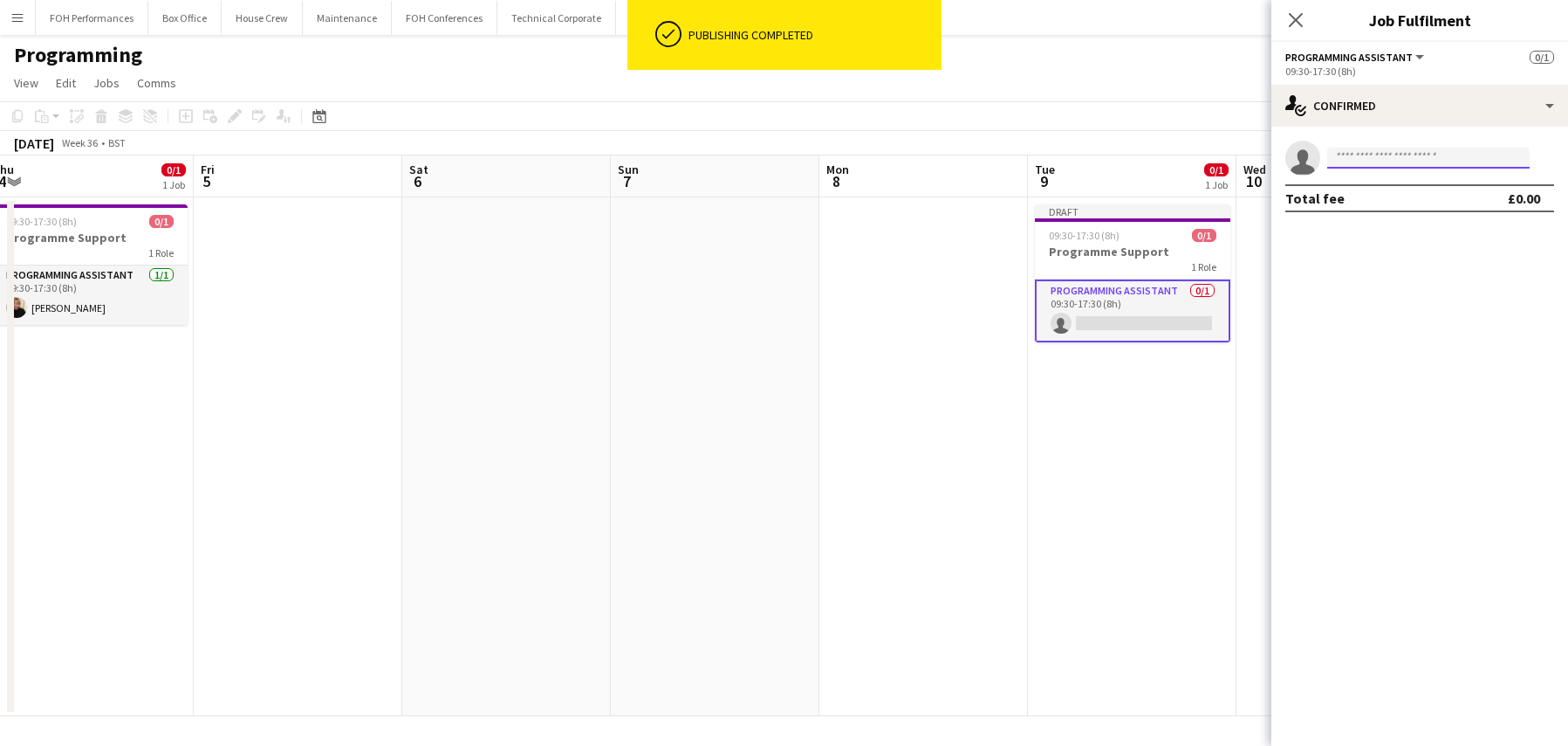
click at [1369, 162] on input at bounding box center [1429, 158] width 203 height 21
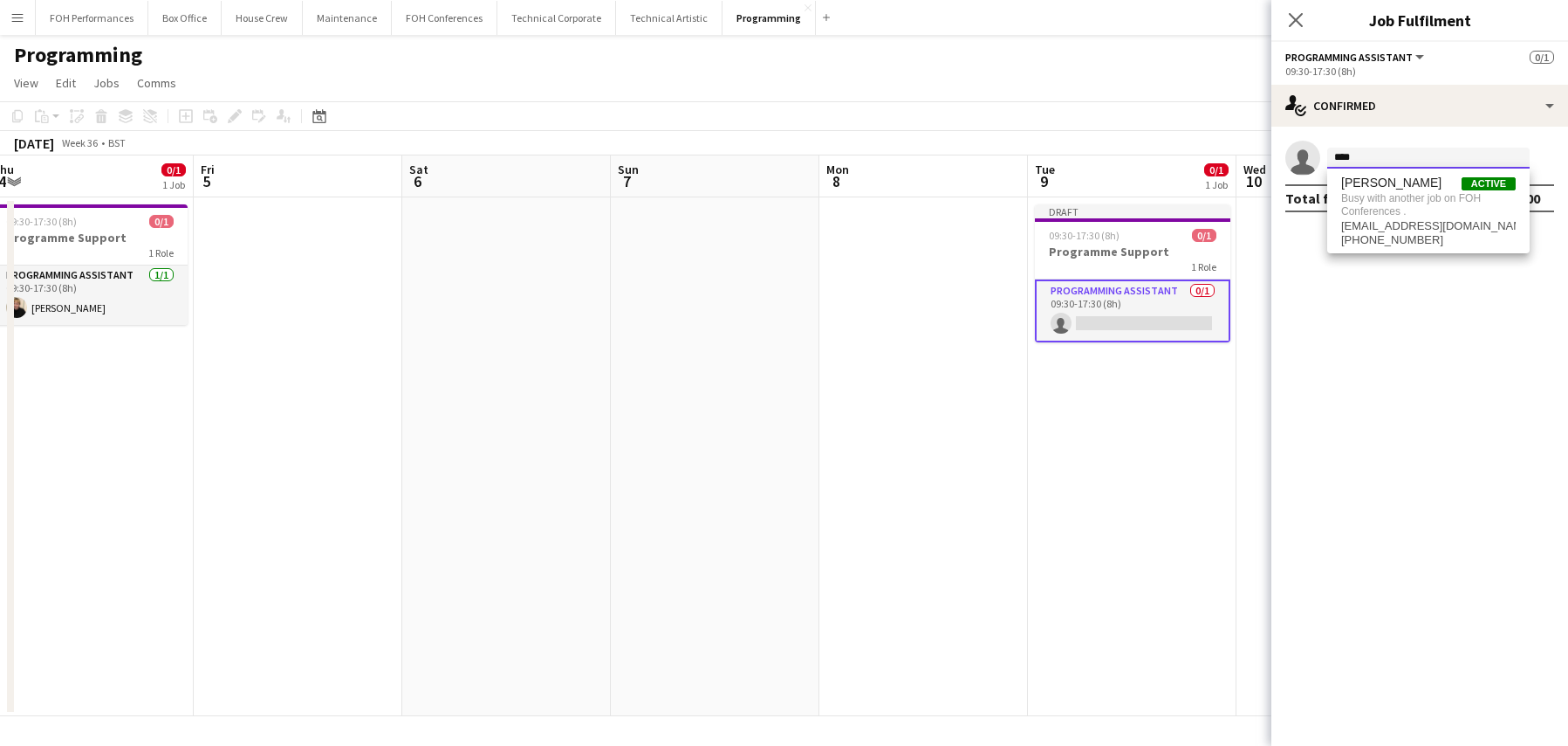
type input "****"
click at [622, 72] on app-page-menu "View Day view expanded Day view collapsed Month view Date picker Jump to [DATE]…" at bounding box center [784, 84] width 1568 height 33
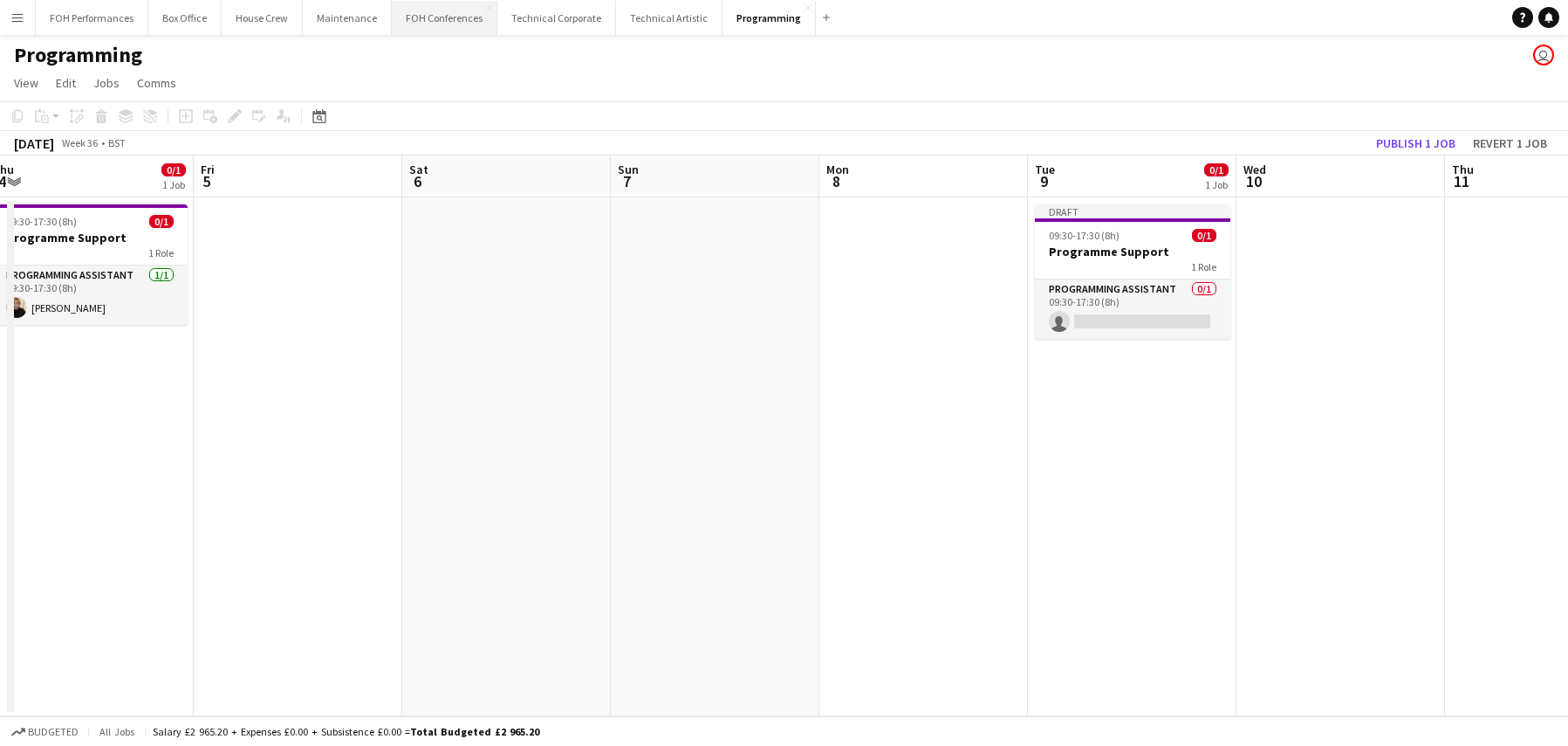
click at [436, 15] on button "FOH Conferences Close" at bounding box center [445, 18] width 105 height 34
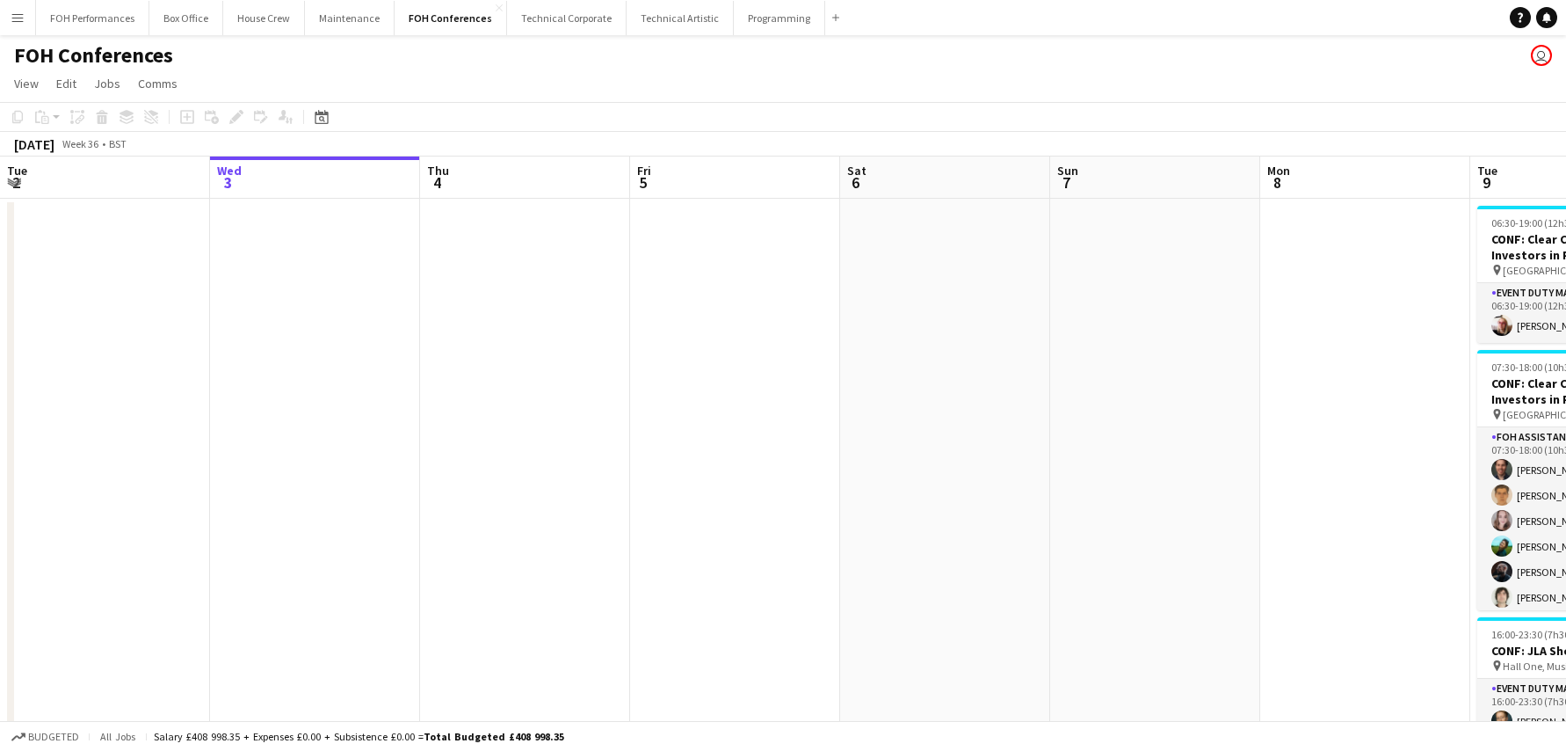
scroll to position [0, 534]
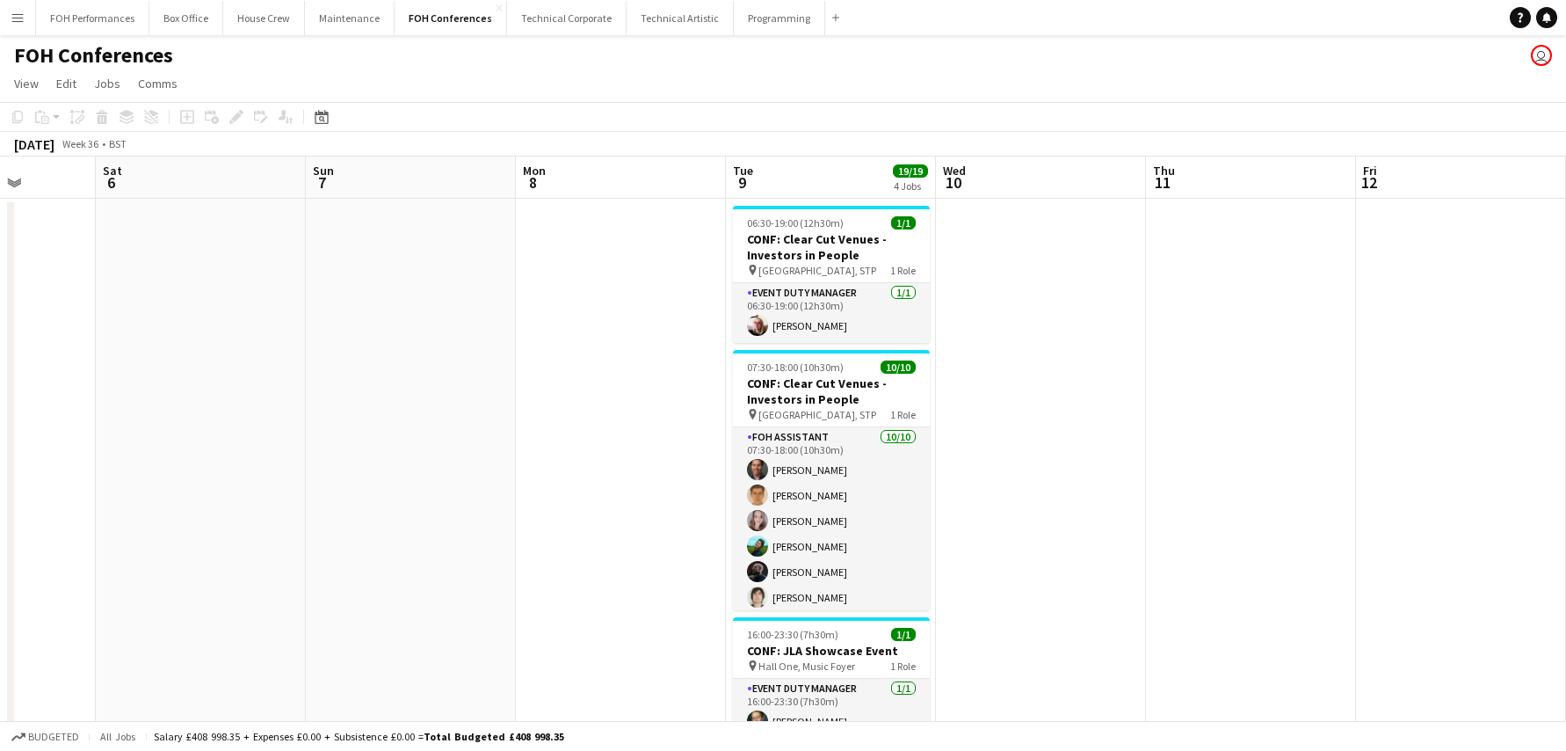
drag, startPoint x: 1320, startPoint y: 285, endPoint x: 260, endPoint y: 287, distance: 1059.9
click at [260, 287] on app-calendar-viewport "Wed 3 Thu 4 Fri 5 Sat 6 Sun 7 Mon 8 Tue 9 19/19 4 Jobs Wed 10 Thu 11 Fri 12 Sat…" at bounding box center [783, 607] width 1566 height 903
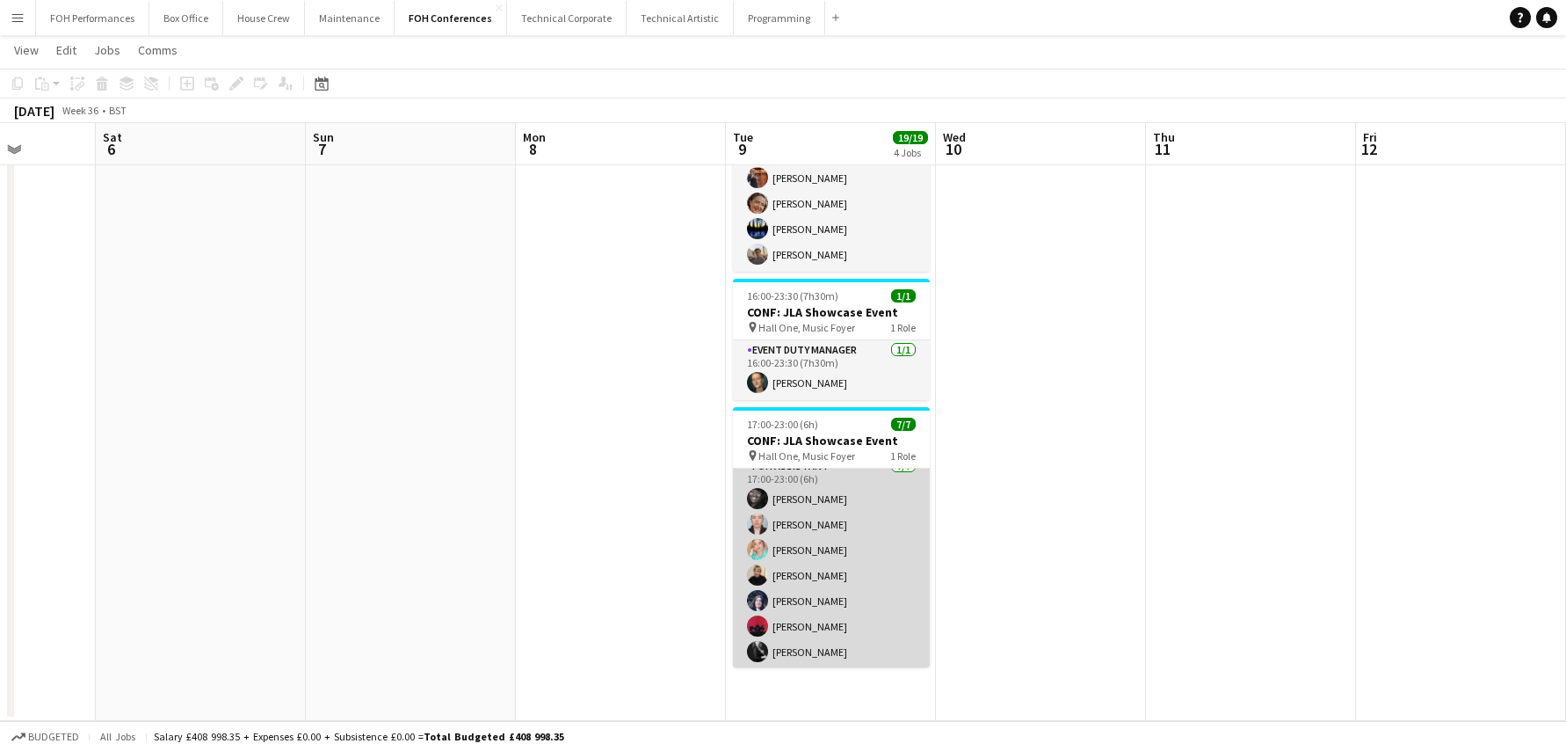
scroll to position [14, 0]
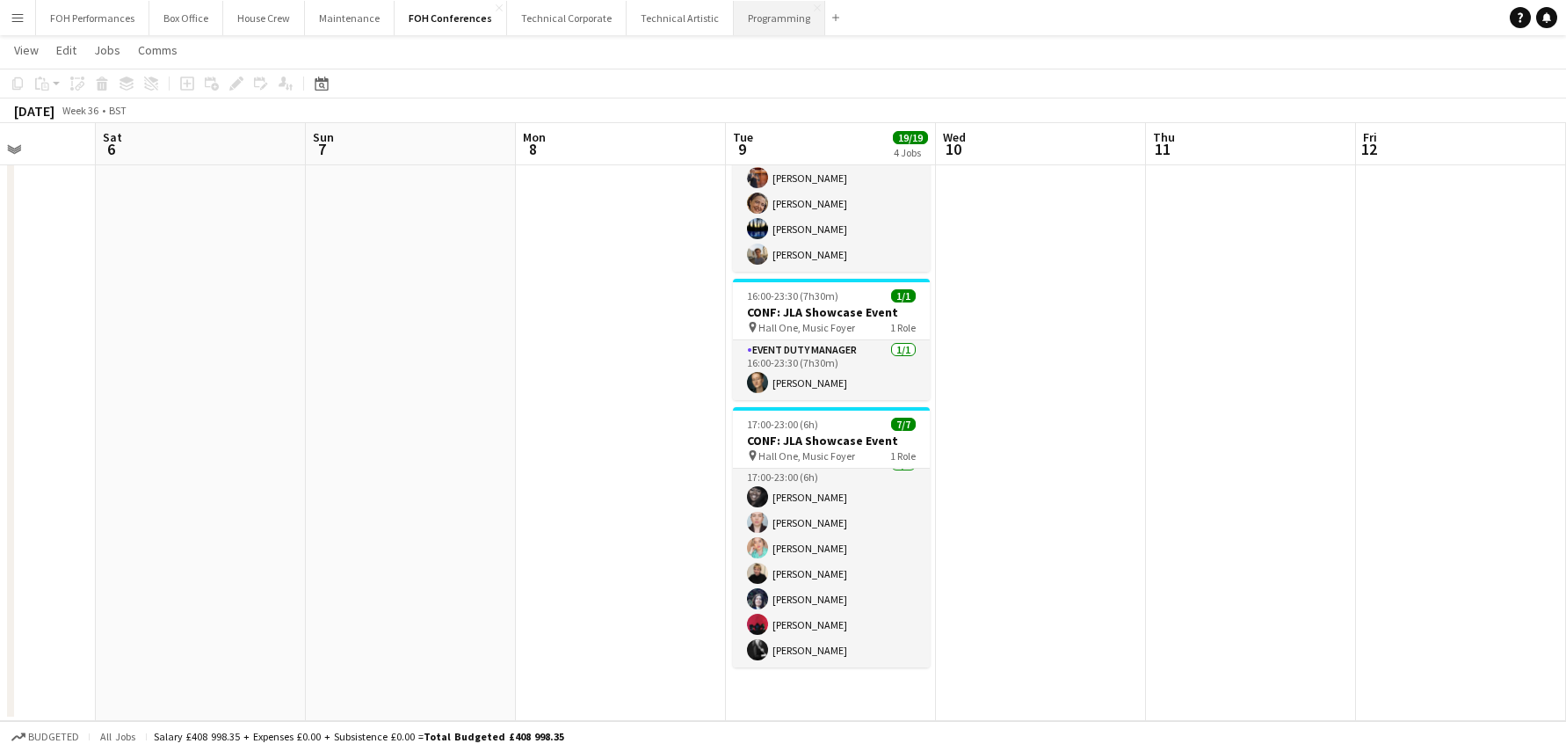
click at [740, 25] on button "Programming Close" at bounding box center [779, 18] width 91 height 34
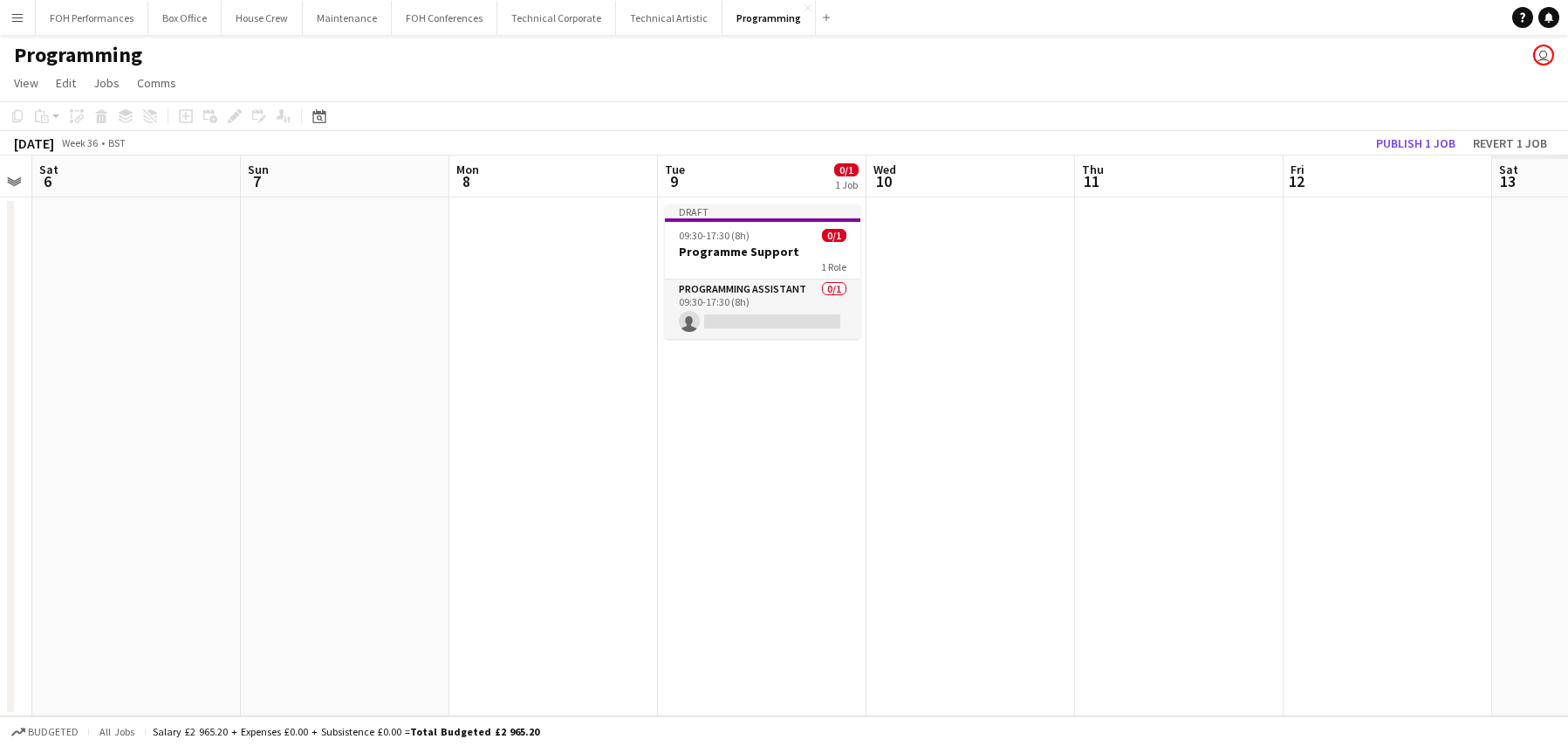
scroll to position [0, 638]
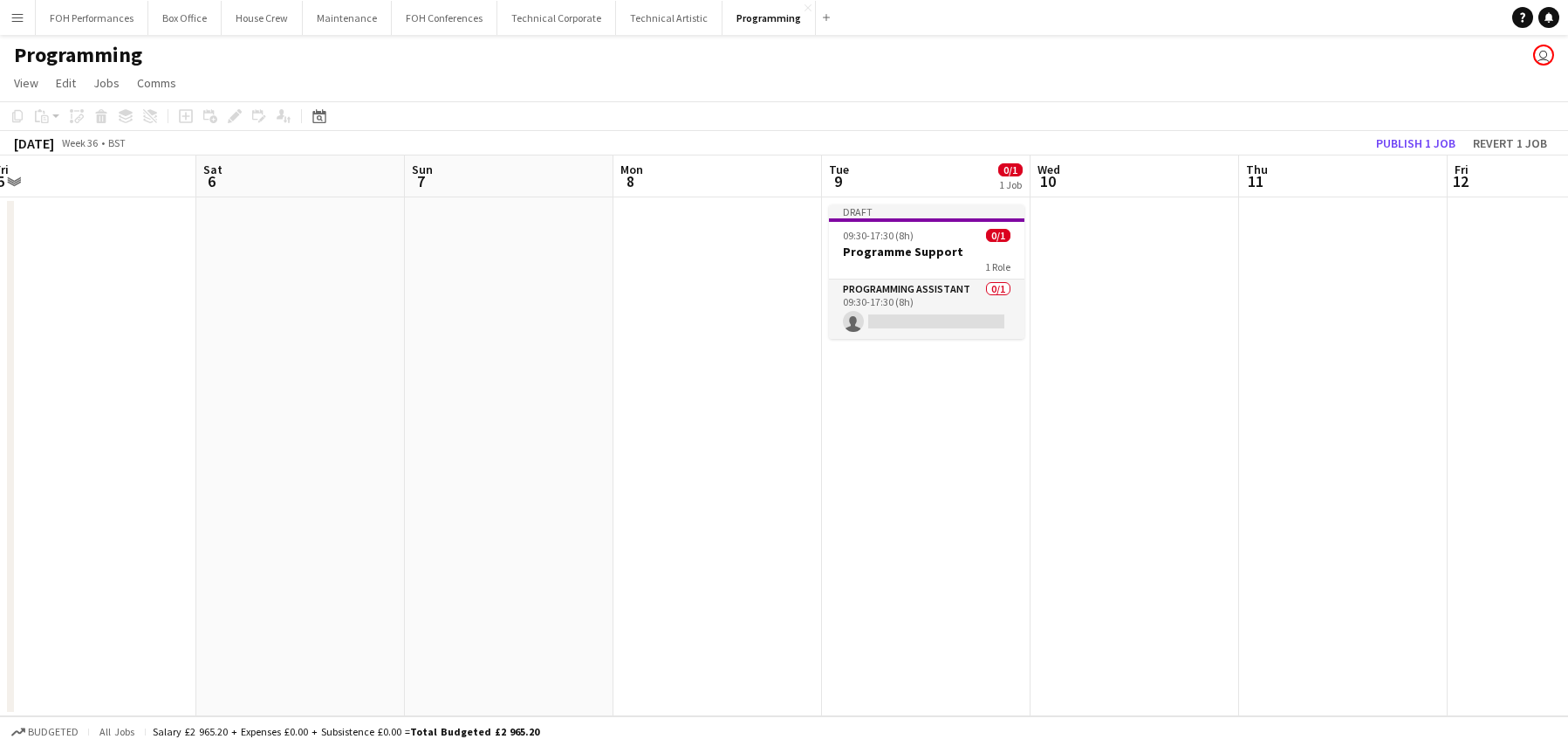
drag, startPoint x: 962, startPoint y: 332, endPoint x: 473, endPoint y: 332, distance: 489.0
click at [473, 332] on app-calendar-viewport "Tue 2 1/1 1 Job Wed 3 Thu 4 1/1 1 Job Fri 5 Sat 6 Sun 7 Mon 8 Tue 9 0/1 1 Job W…" at bounding box center [784, 435] width 1568 height 560
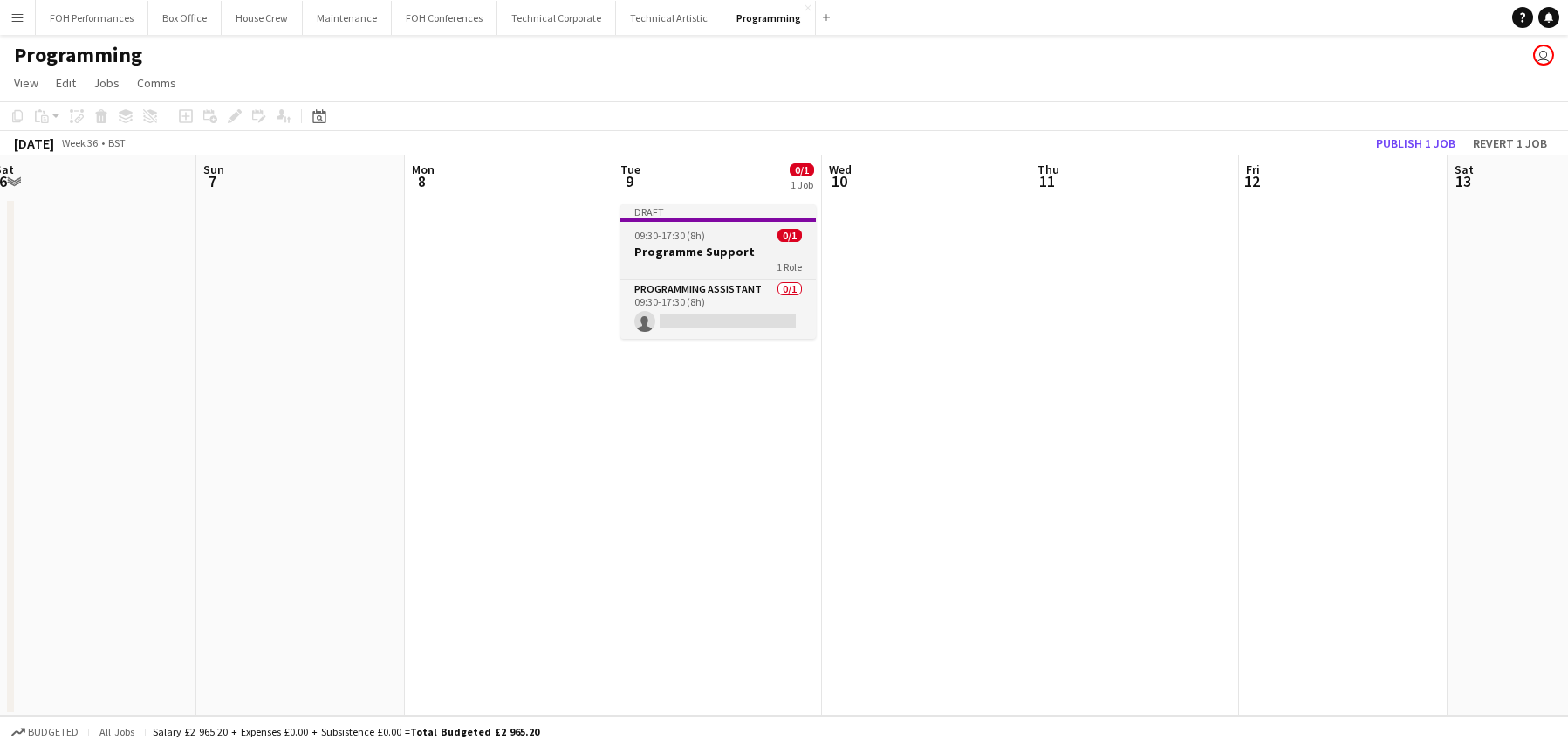
click at [750, 228] on div "09:30-17:30 (8h) 0/1" at bounding box center [718, 234] width 196 height 13
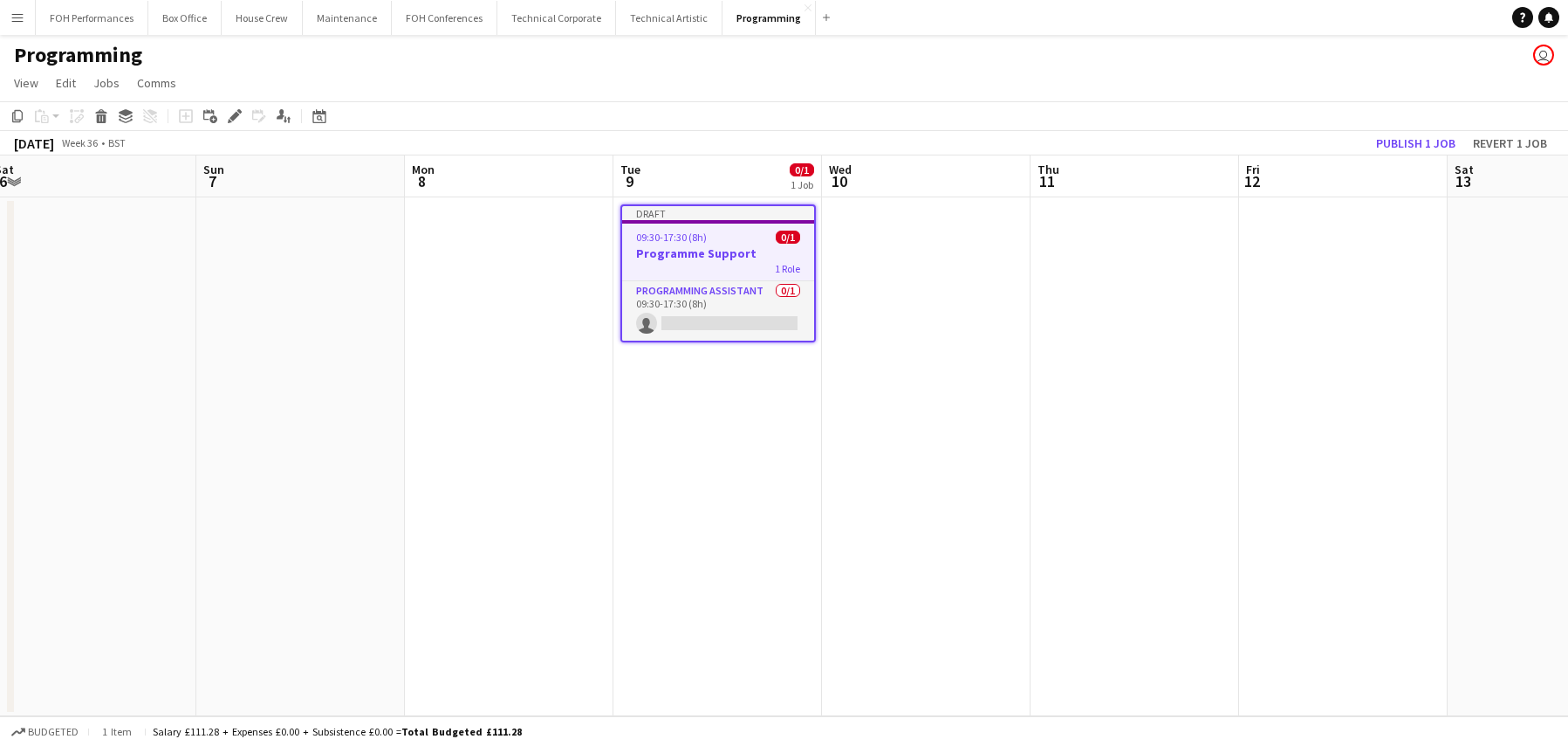
click at [1125, 240] on app-date-cell at bounding box center [1135, 457] width 209 height 519
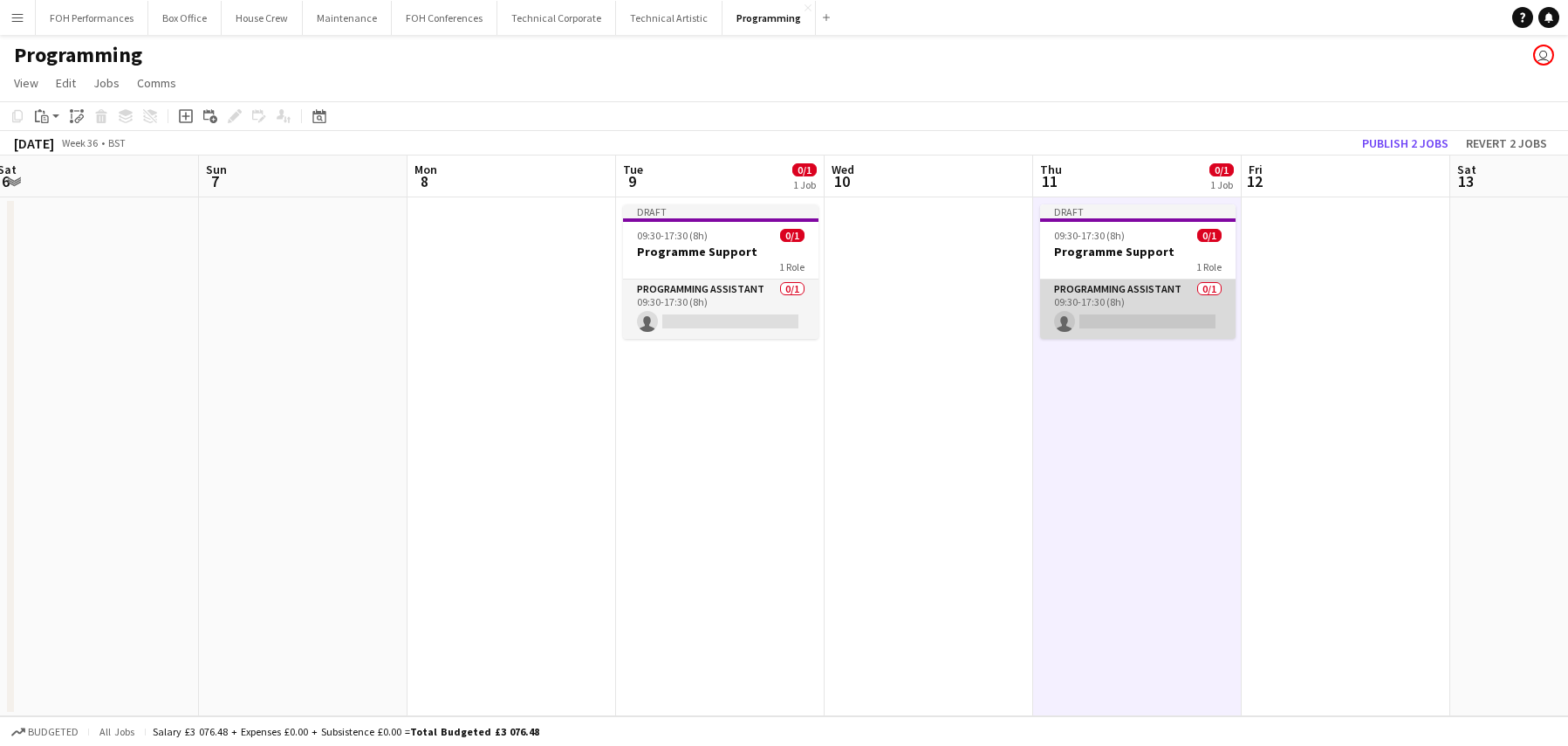
click at [1131, 314] on app-card-role "Programming Assistant 0/1 09:30-17:30 (8h) single-neutral-actions" at bounding box center [1138, 309] width 196 height 60
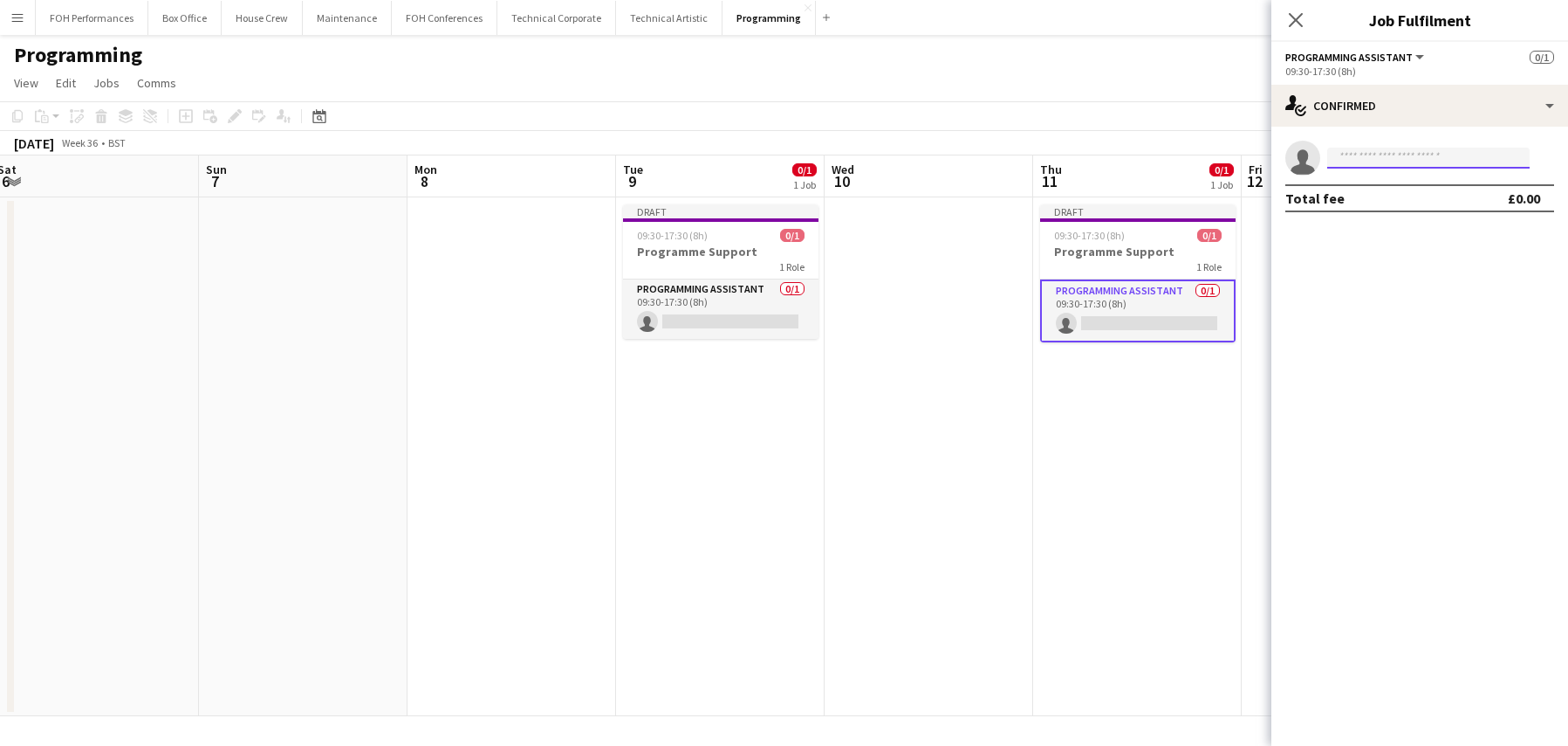
click at [1365, 148] on input at bounding box center [1429, 158] width 203 height 21
type input "****"
click at [1390, 202] on span "[EMAIL_ADDRESS][DOMAIN_NAME]" at bounding box center [1429, 198] width 175 height 14
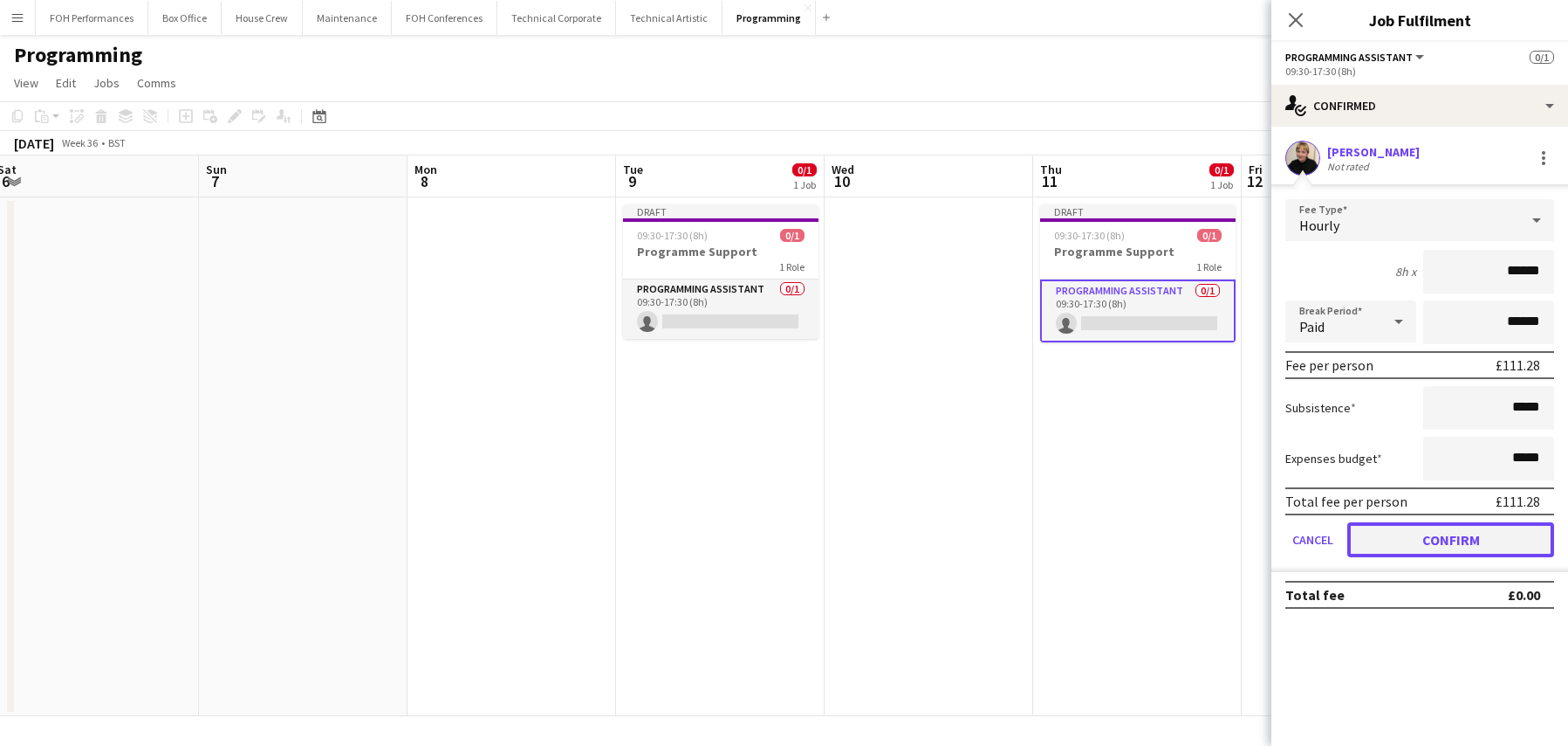
click at [1426, 534] on button "Confirm" at bounding box center [1451, 539] width 207 height 35
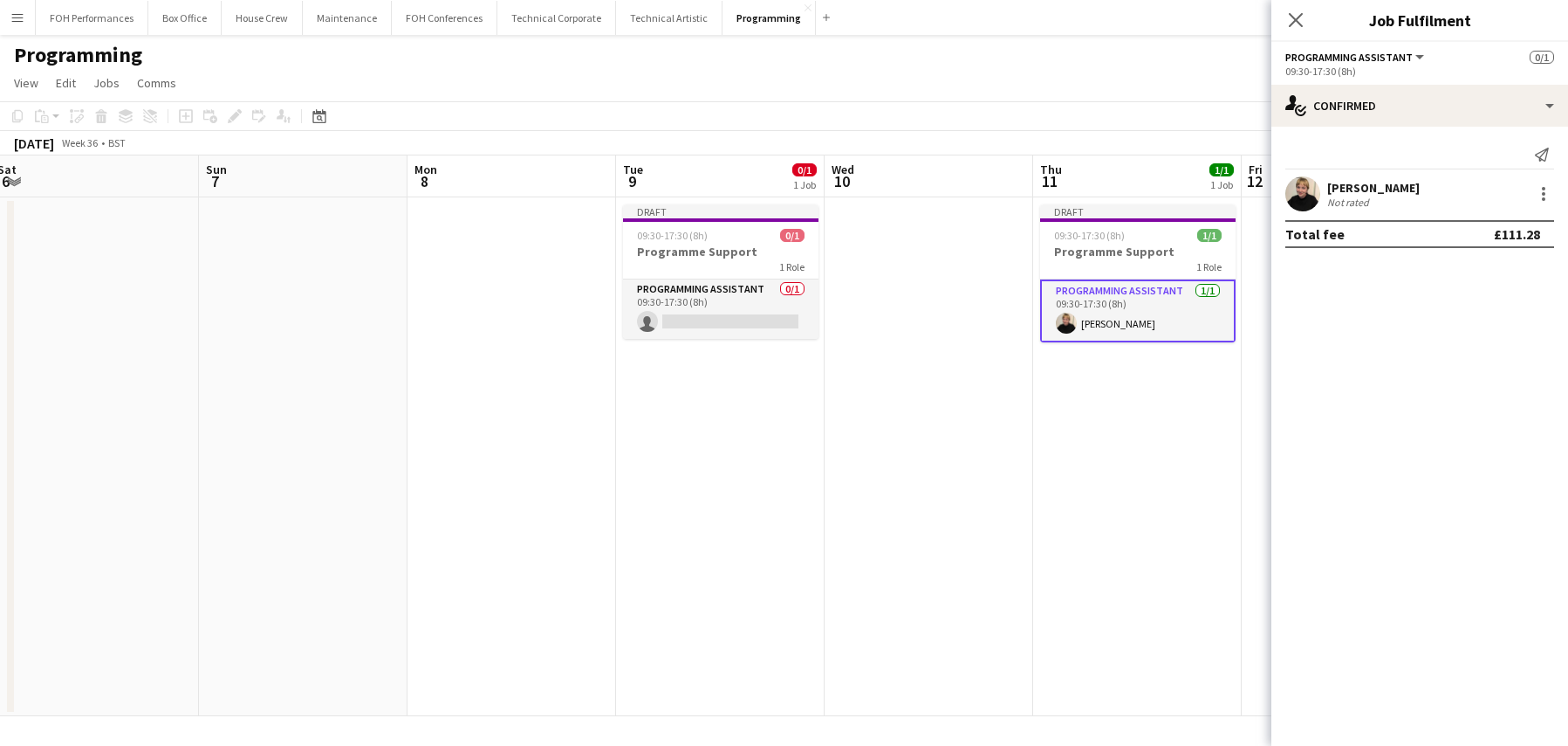
click at [656, 52] on div "Programming user" at bounding box center [784, 51] width 1568 height 33
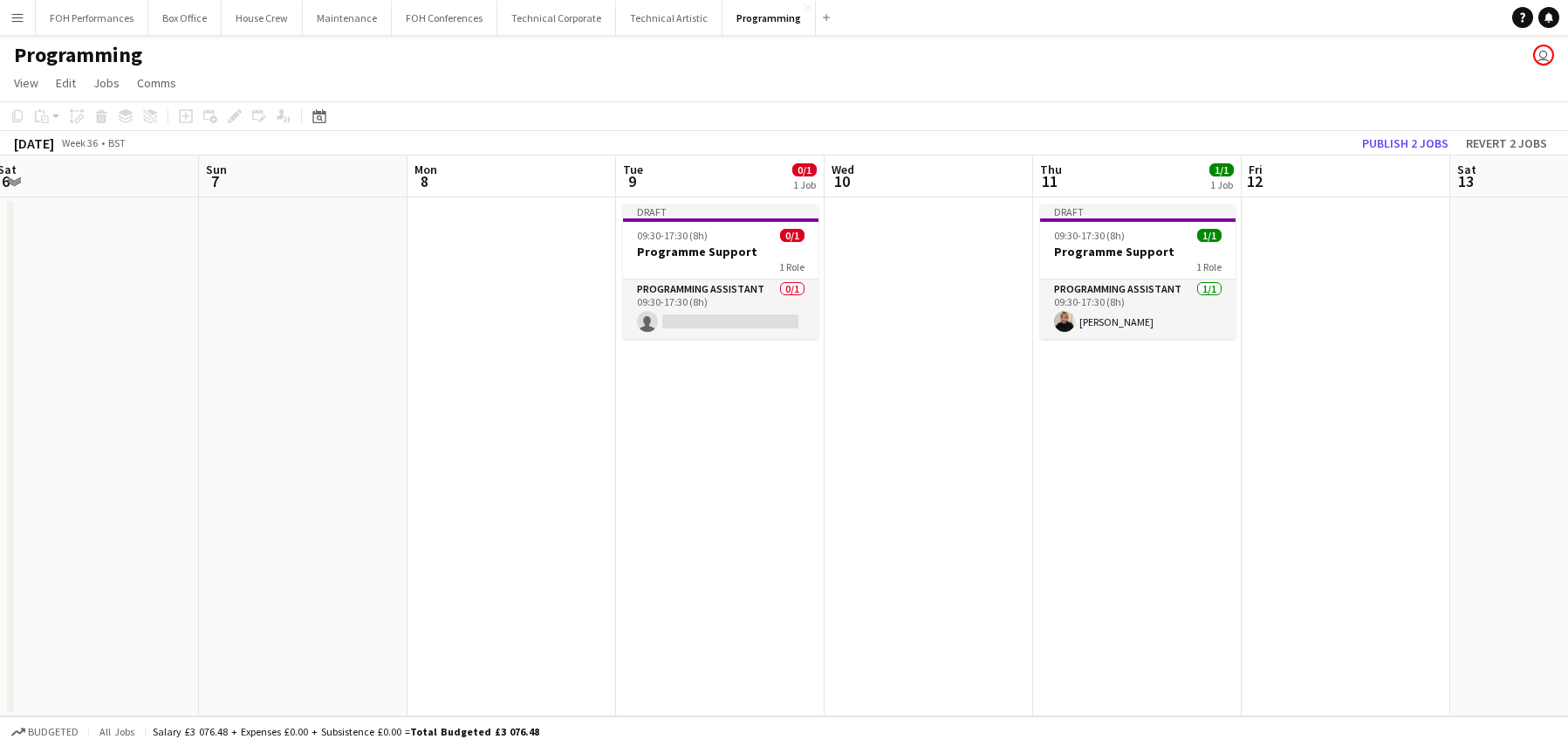
click at [1144, 59] on div "Programming user" at bounding box center [784, 51] width 1568 height 33
